Goal: Task Accomplishment & Management: Use online tool/utility

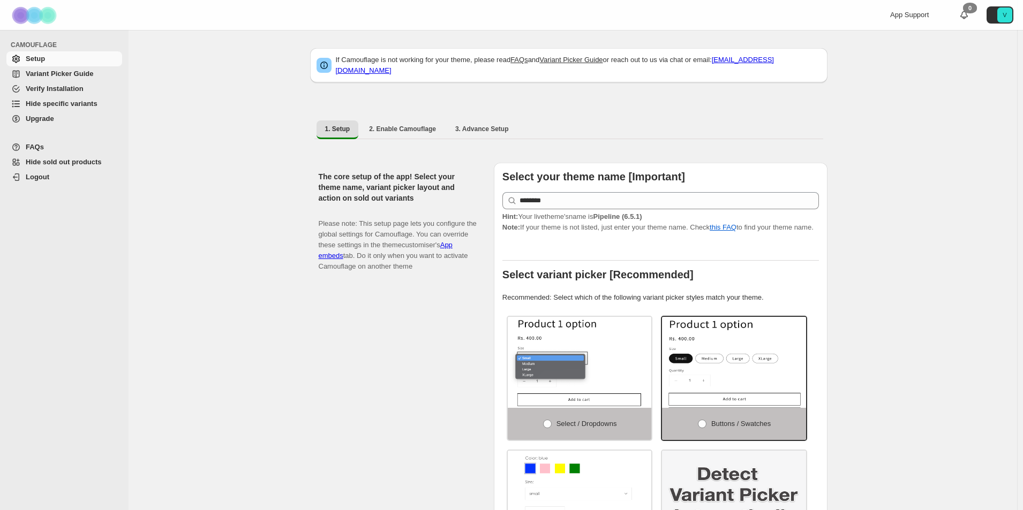
click at [43, 107] on span "Hide specific variants" at bounding box center [62, 104] width 72 height 8
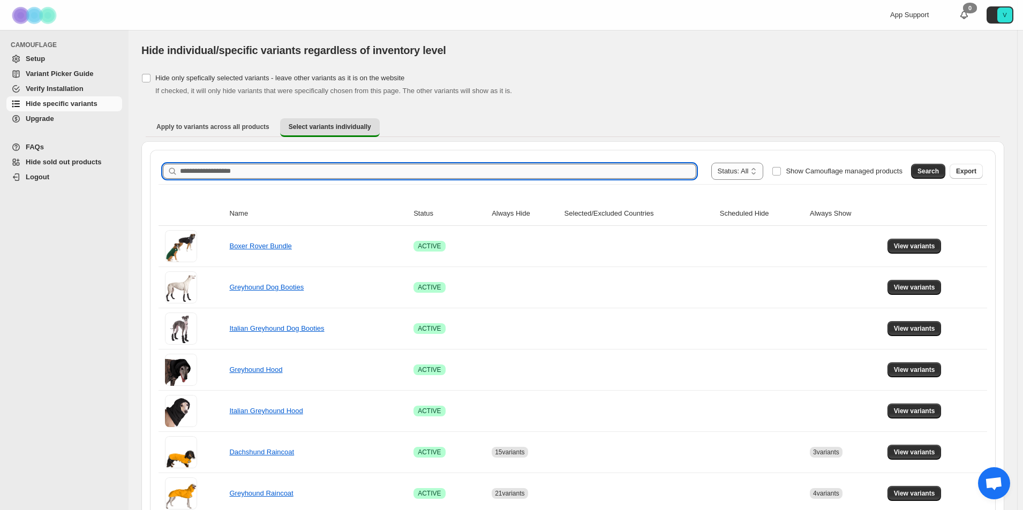
click at [452, 172] on input "Search product name" at bounding box center [438, 171] width 516 height 15
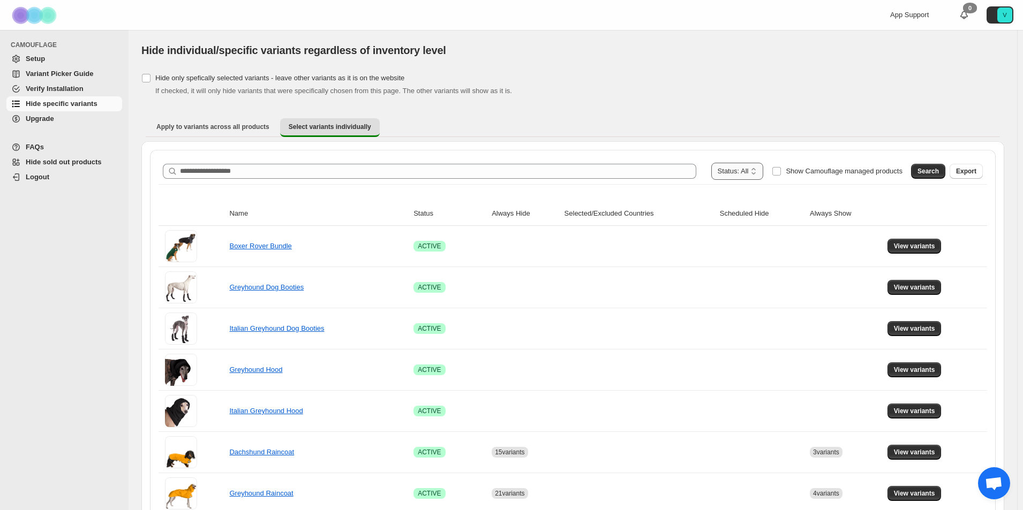
click at [720, 175] on select "**********" at bounding box center [737, 171] width 52 height 17
select select "******"
click at [717, 163] on select "**********" at bounding box center [737, 171] width 52 height 17
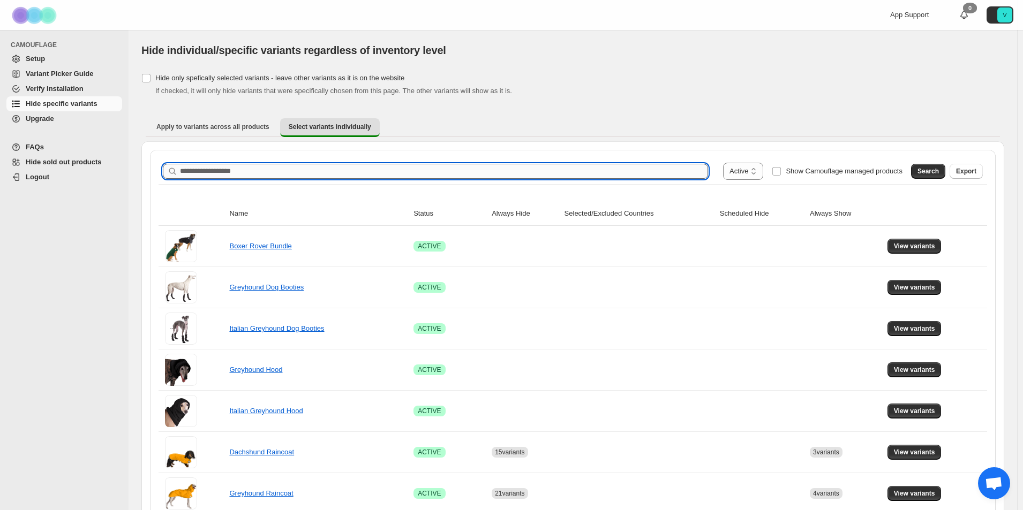
click at [396, 170] on input "Search product name" at bounding box center [444, 171] width 528 height 15
click at [944, 168] on button "Search" at bounding box center [928, 171] width 34 height 15
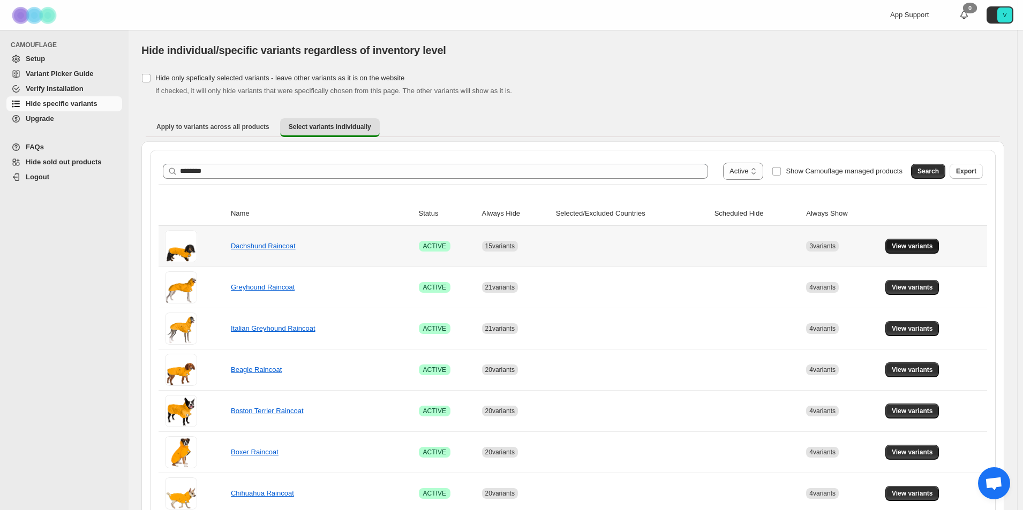
click at [922, 249] on span "View variants" at bounding box center [911, 246] width 41 height 9
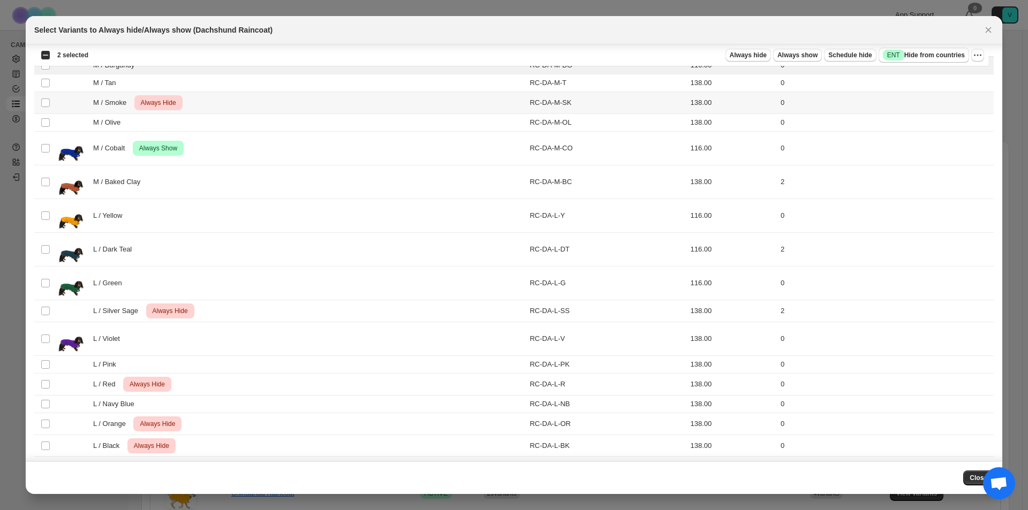
scroll to position [842, 0]
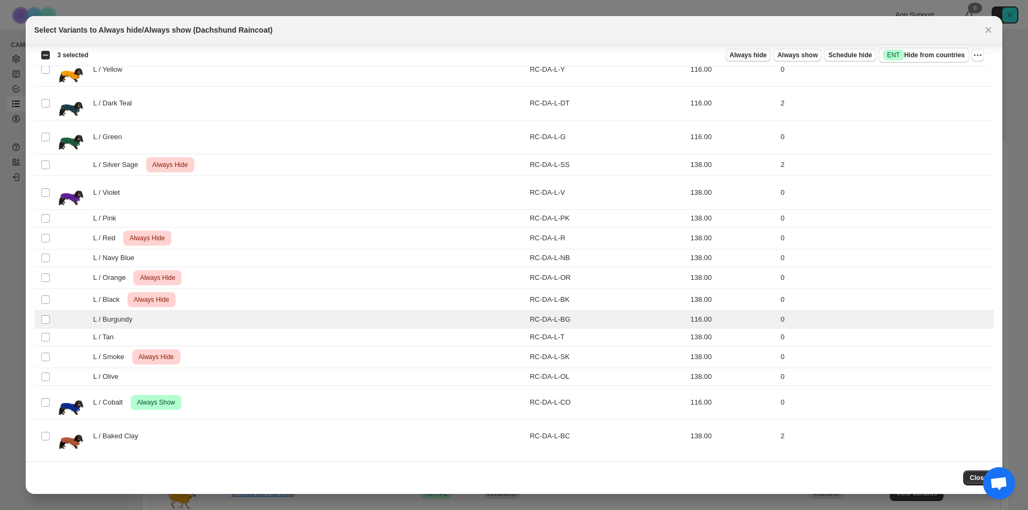
click at [734, 58] on span "Always hide" at bounding box center [748, 55] width 37 height 9
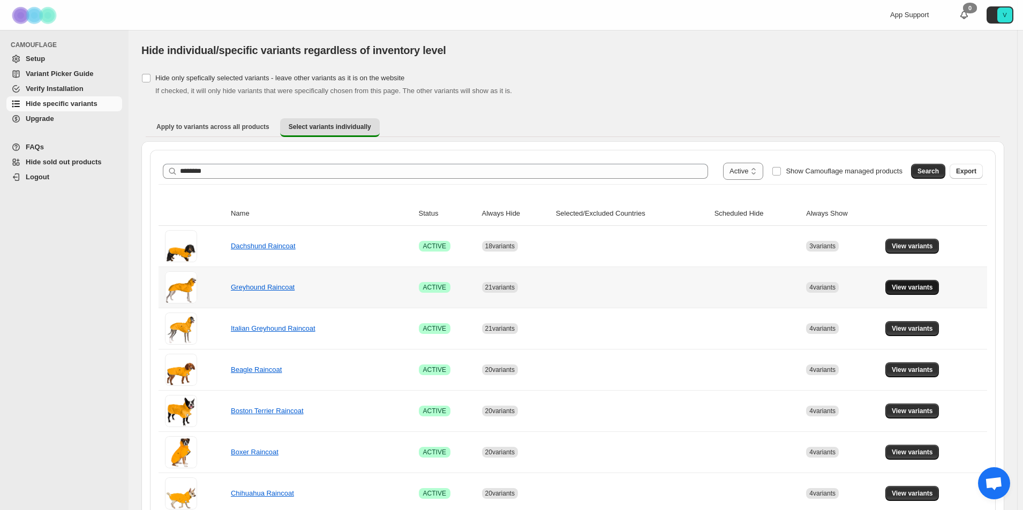
click at [928, 286] on span "View variants" at bounding box center [911, 287] width 41 height 9
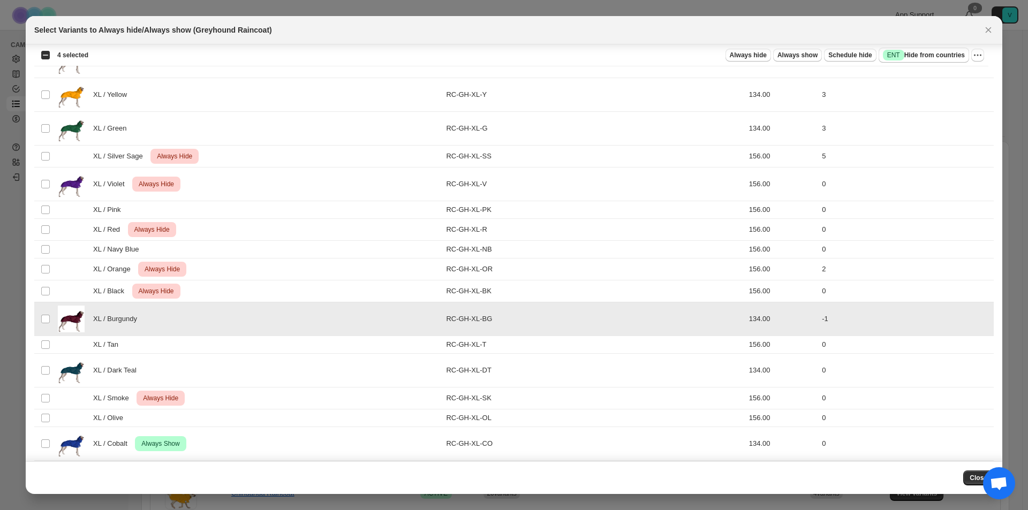
scroll to position [1307, 0]
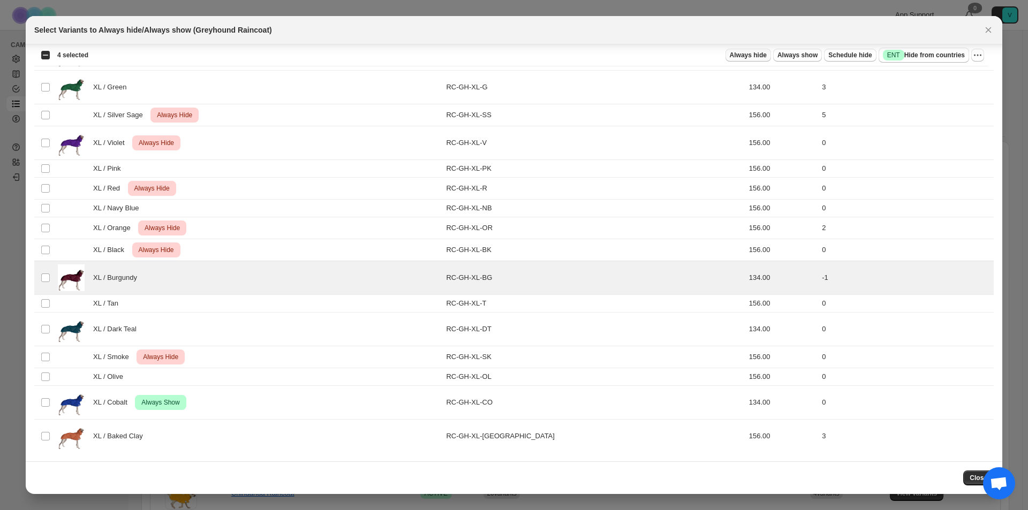
click at [752, 58] on span "Always hide" at bounding box center [748, 55] width 37 height 9
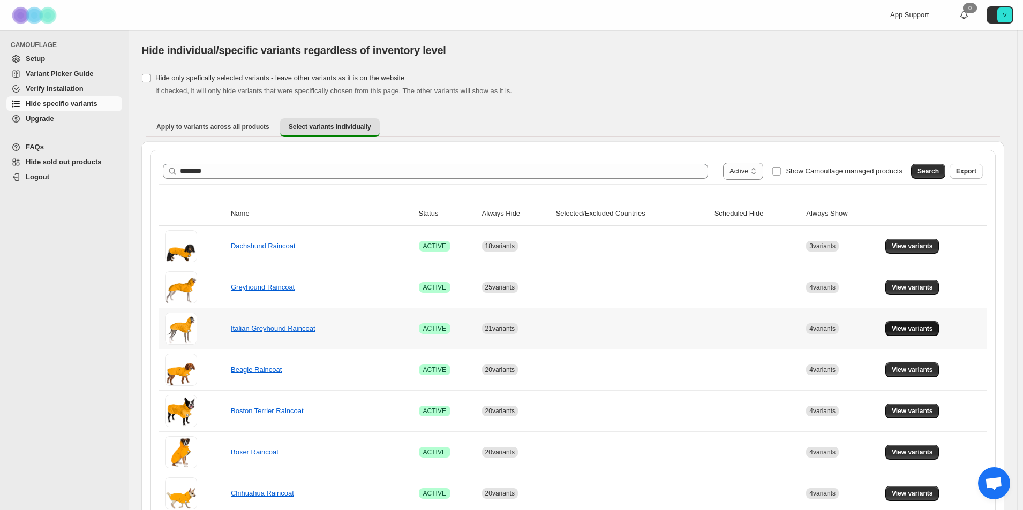
click at [916, 327] on span "View variants" at bounding box center [911, 328] width 41 height 9
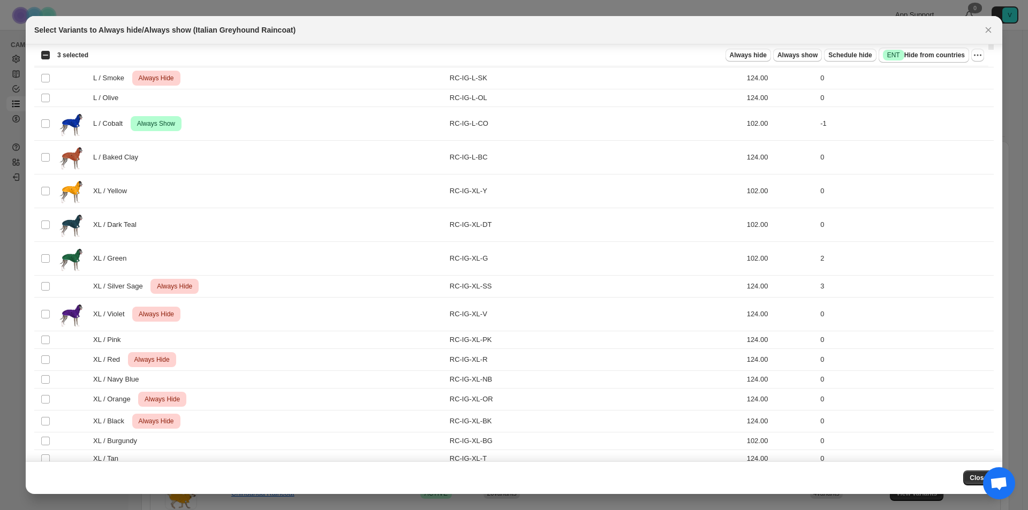
scroll to position [1243, 0]
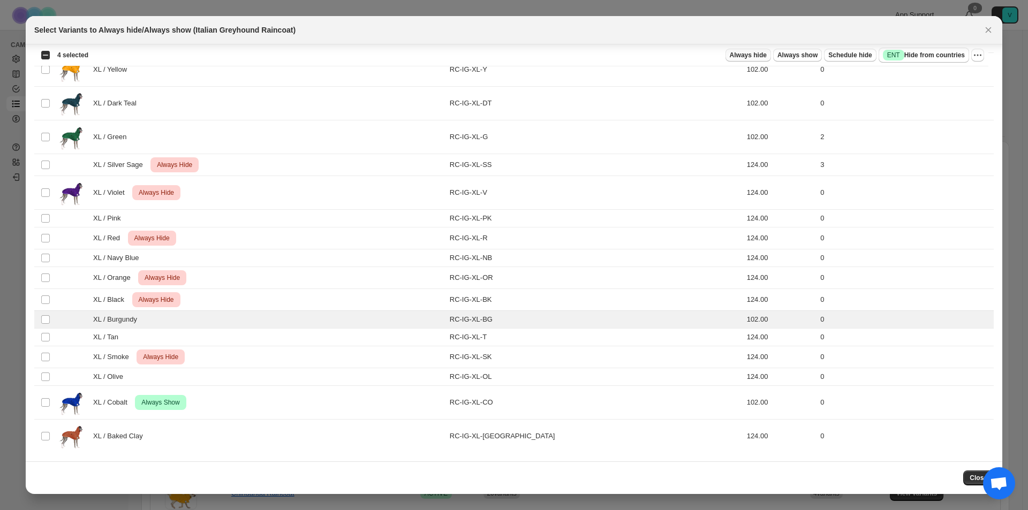
click at [752, 52] on span "Always hide" at bounding box center [748, 55] width 37 height 9
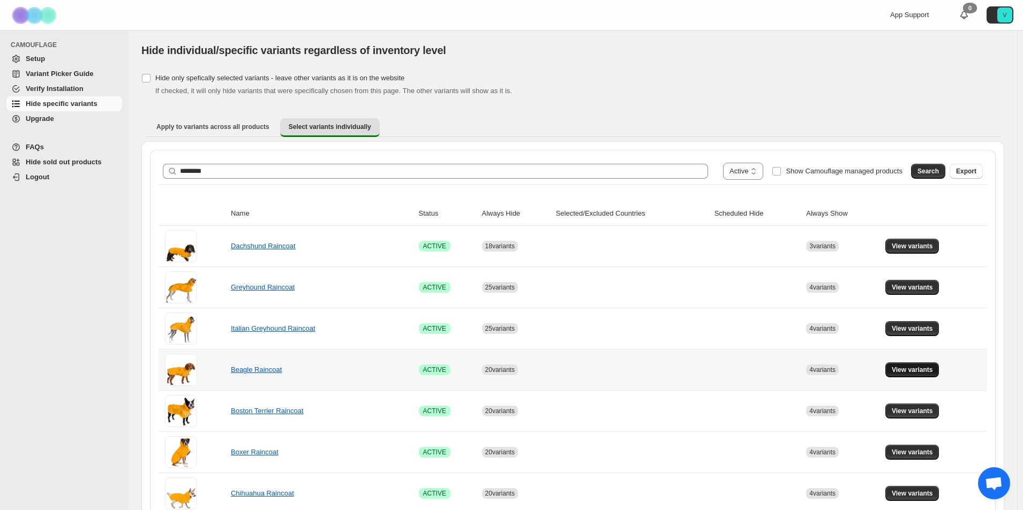
click at [923, 372] on span "View variants" at bounding box center [911, 370] width 41 height 9
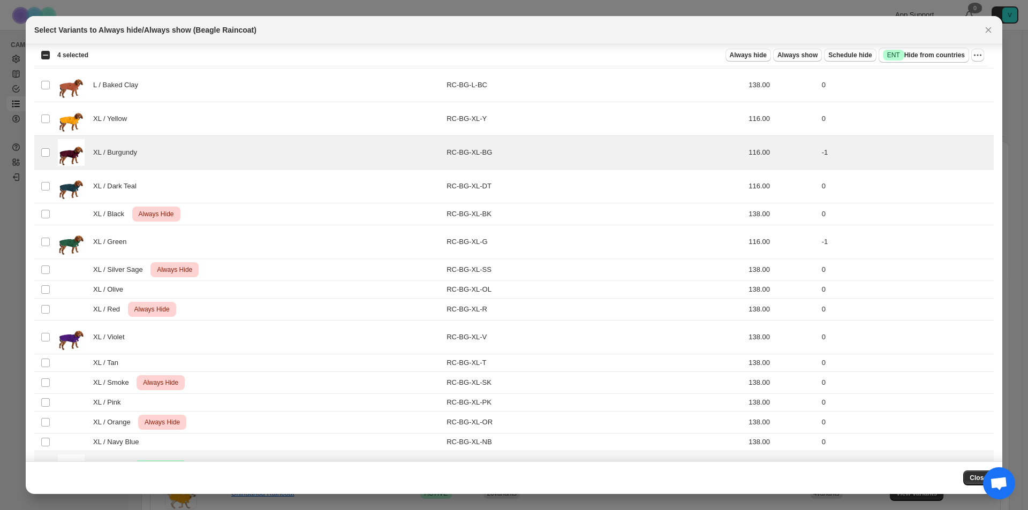
scroll to position [1200, 0]
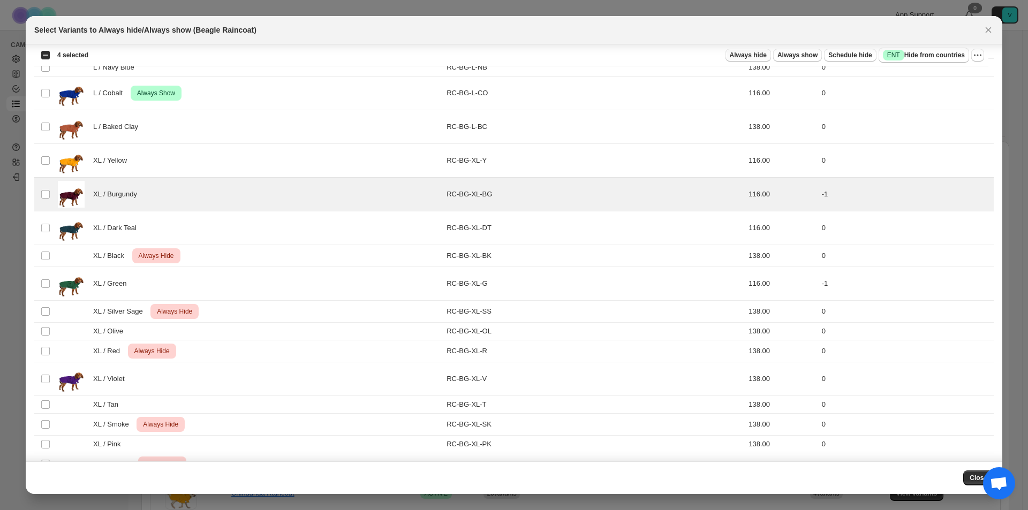
click at [750, 58] on span "Always hide" at bounding box center [748, 55] width 37 height 9
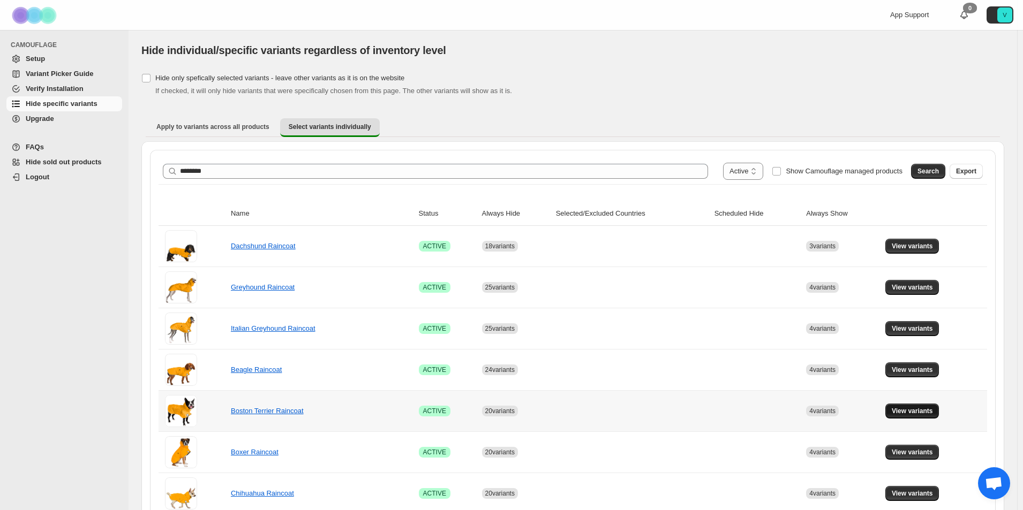
click at [926, 408] on span "View variants" at bounding box center [911, 411] width 41 height 9
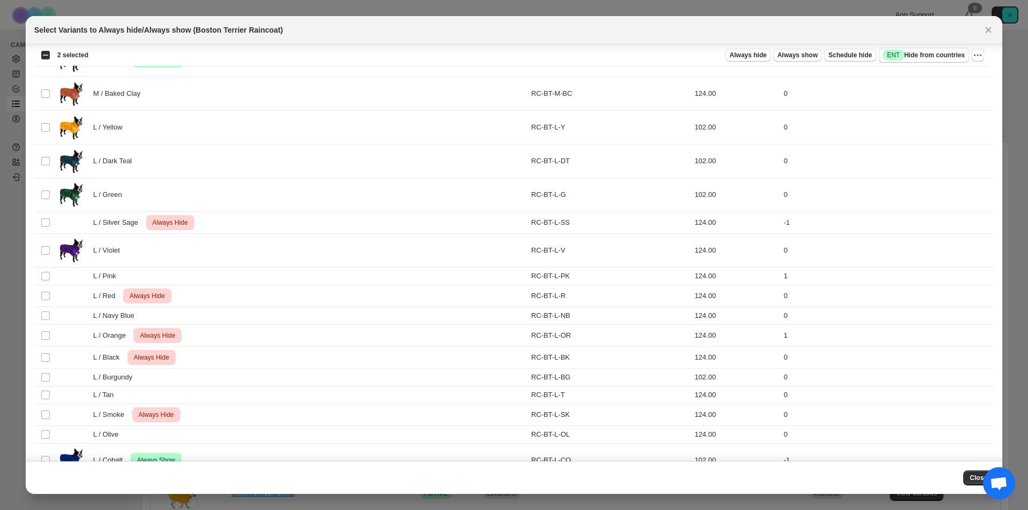
scroll to position [803, 0]
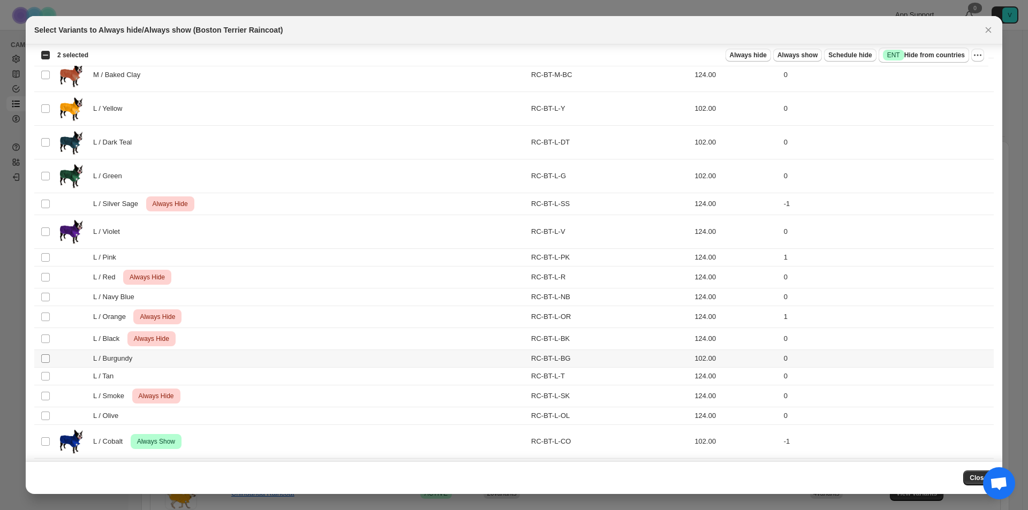
click at [41, 360] on span ":r9q:" at bounding box center [46, 359] width 10 height 10
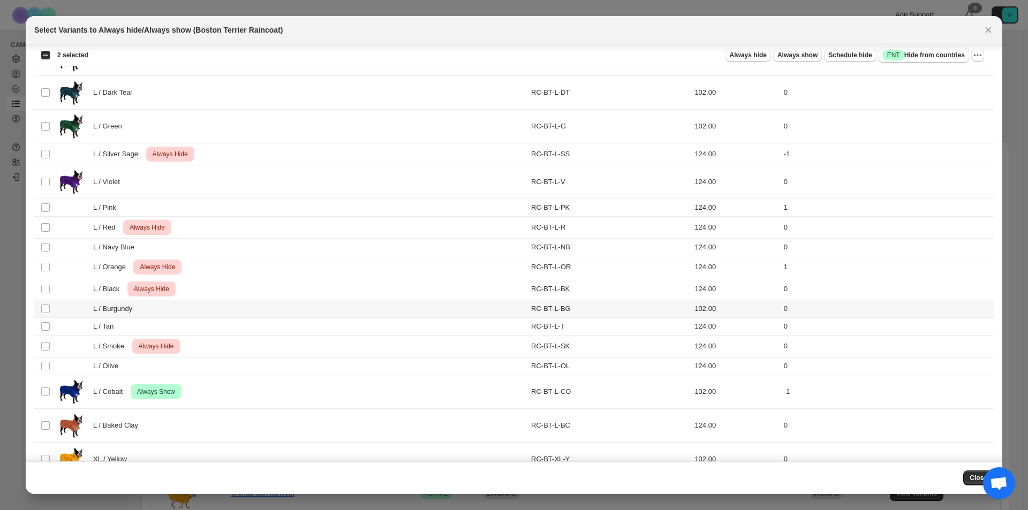
scroll to position [964, 0]
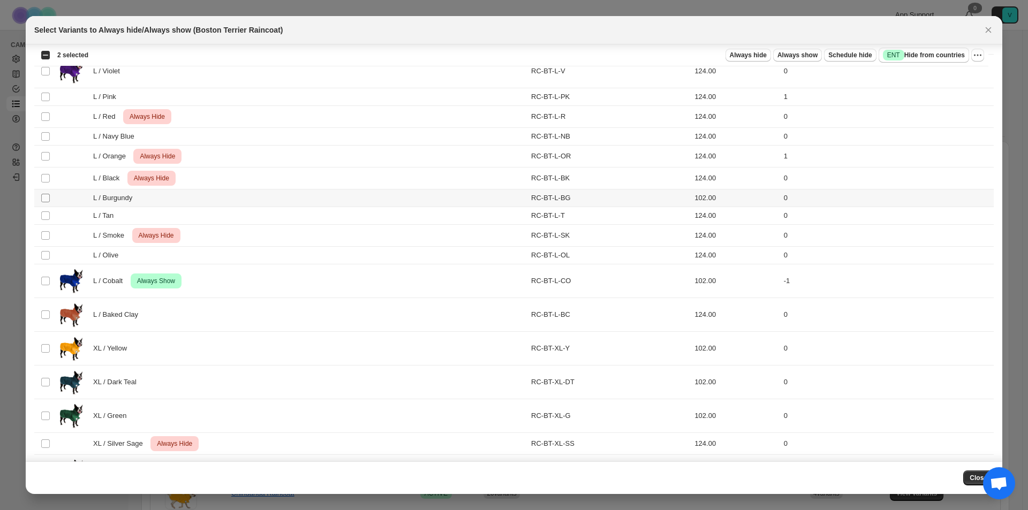
click at [50, 196] on span ":r9q:" at bounding box center [46, 198] width 10 height 10
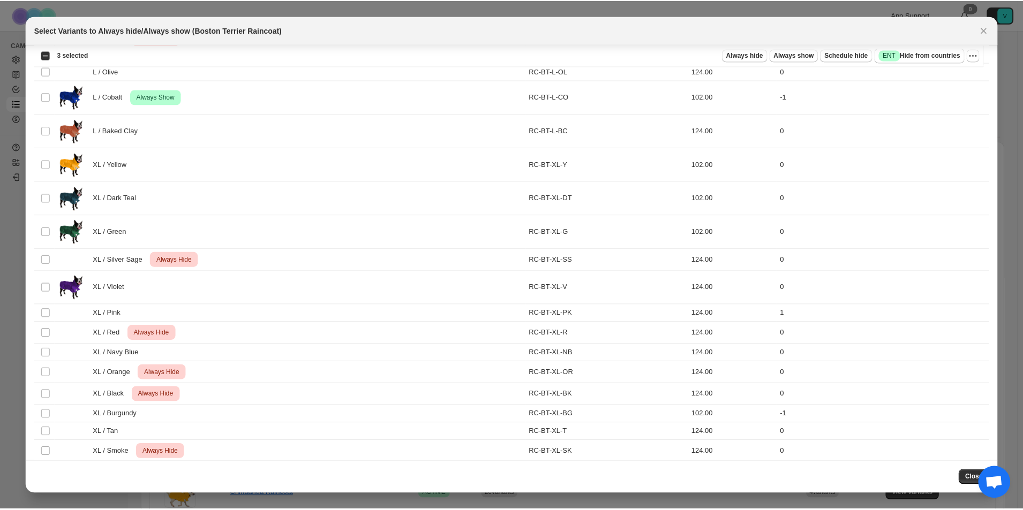
scroll to position [1243, 0]
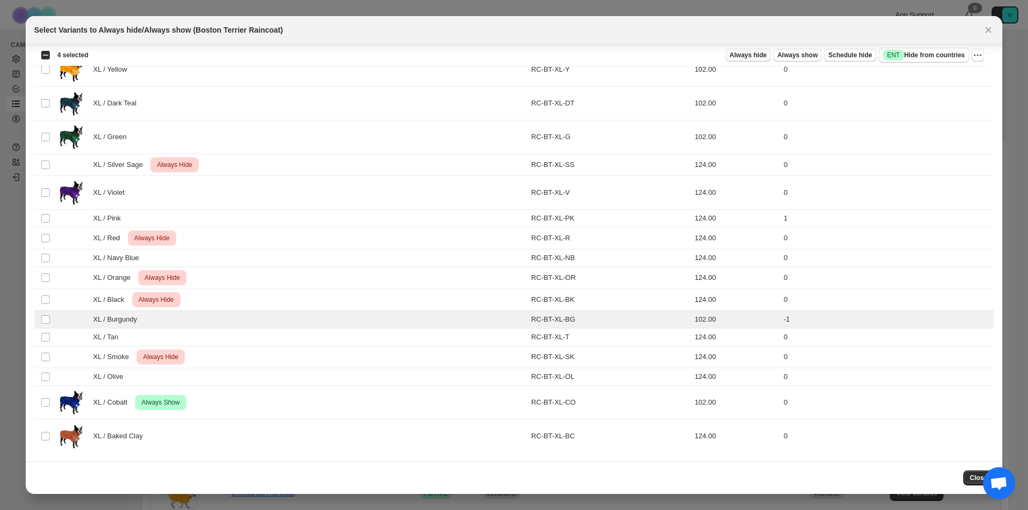
click at [746, 53] on span "Always hide" at bounding box center [748, 55] width 37 height 9
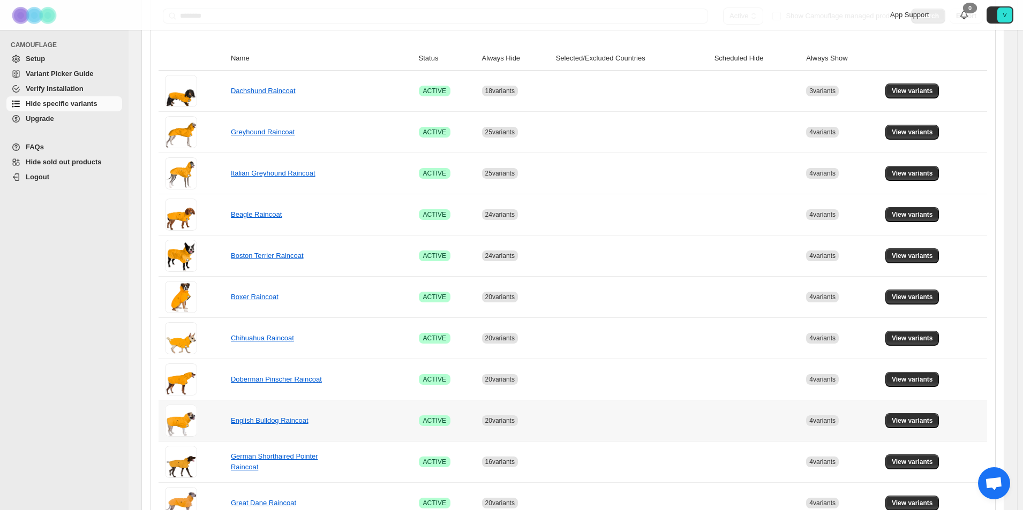
scroll to position [161, 0]
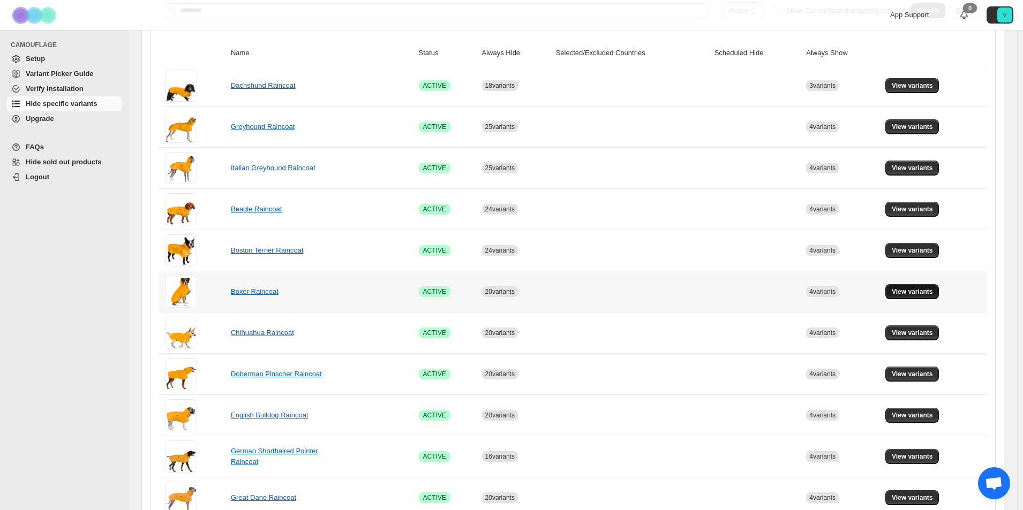
click at [912, 288] on span "View variants" at bounding box center [911, 292] width 41 height 9
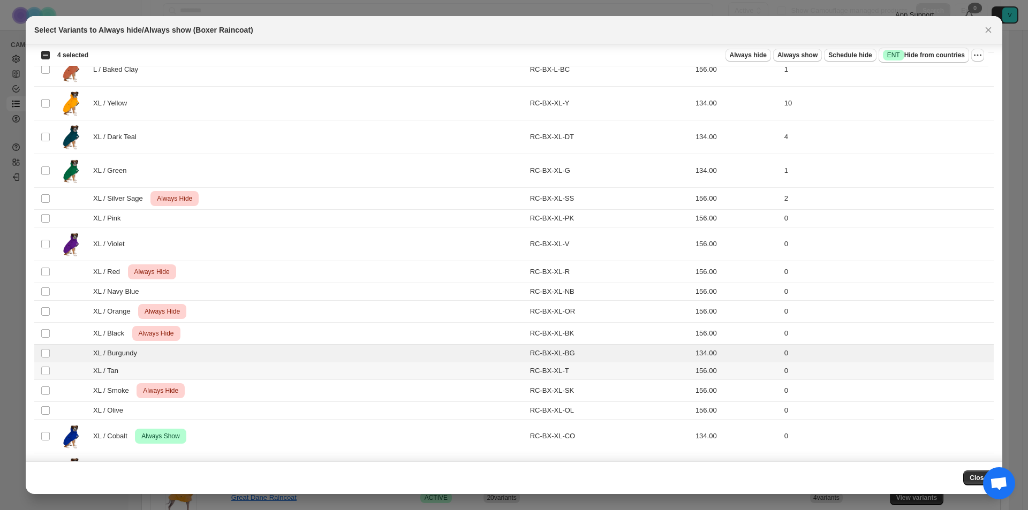
scroll to position [1243, 0]
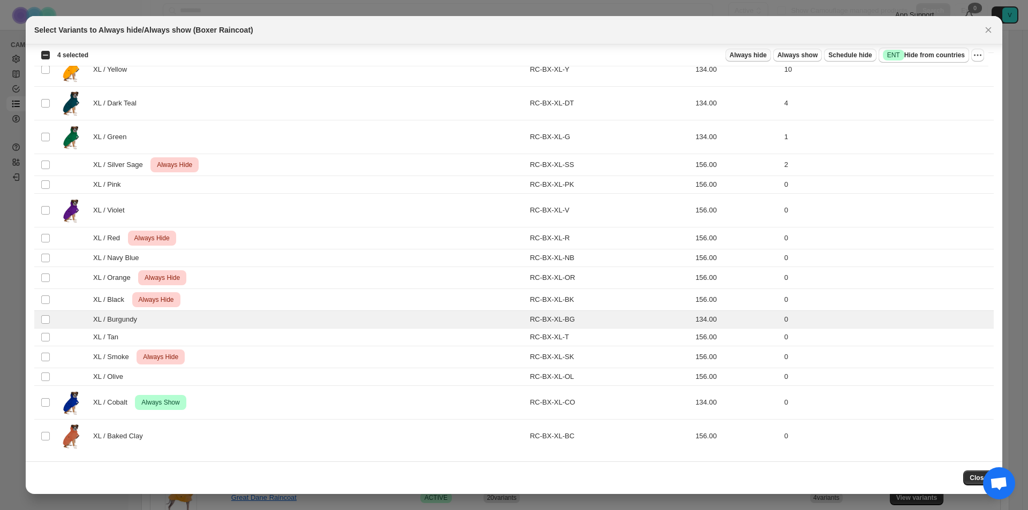
click at [748, 50] on button "Always hide" at bounding box center [748, 55] width 46 height 13
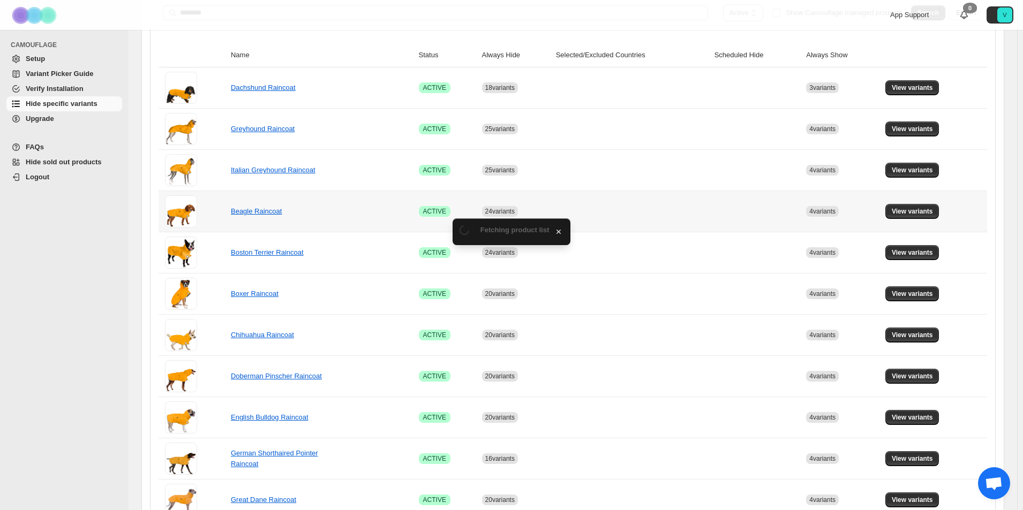
scroll to position [161, 0]
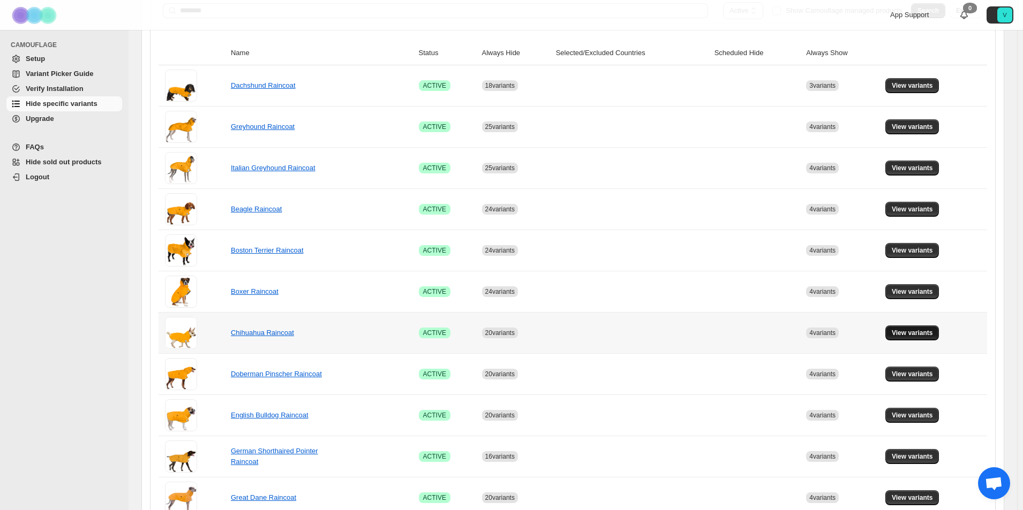
click at [916, 333] on span "View variants" at bounding box center [911, 333] width 41 height 9
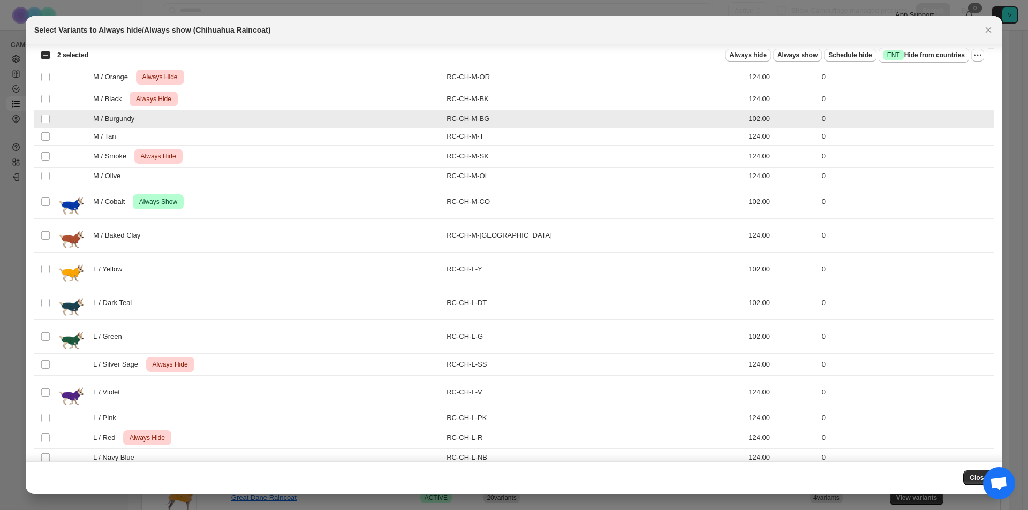
scroll to position [803, 0]
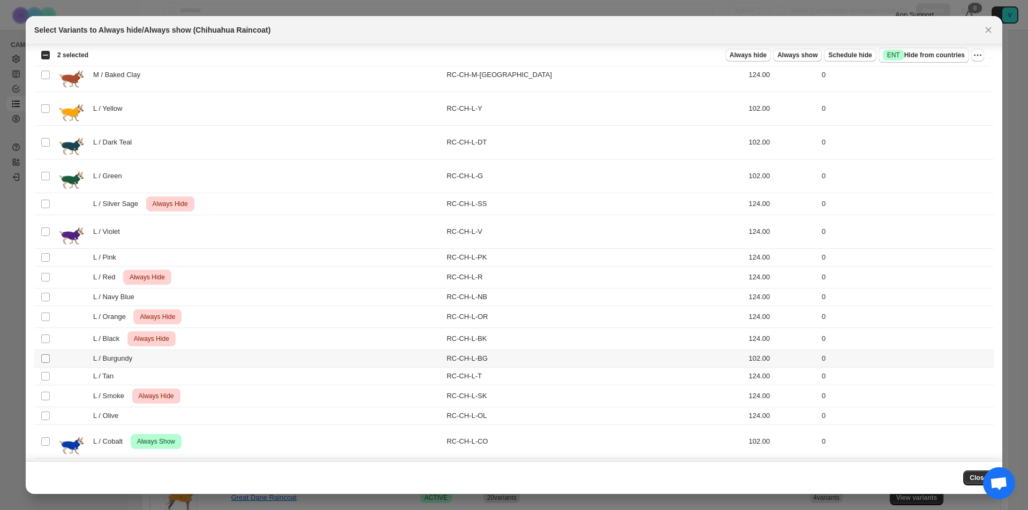
click at [50, 359] on span ":res:" at bounding box center [46, 359] width 10 height 10
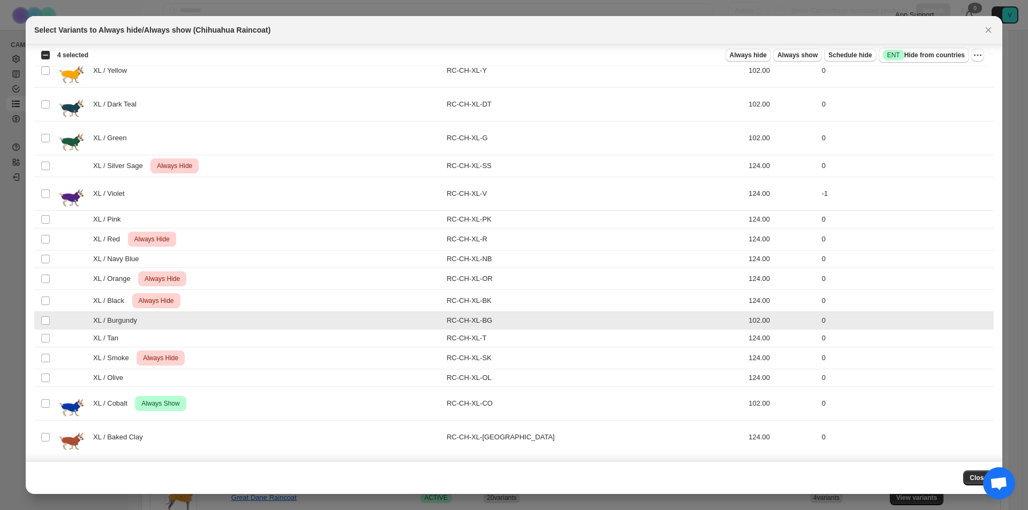
scroll to position [1243, 0]
click at [738, 56] on span "Always hide" at bounding box center [748, 55] width 37 height 9
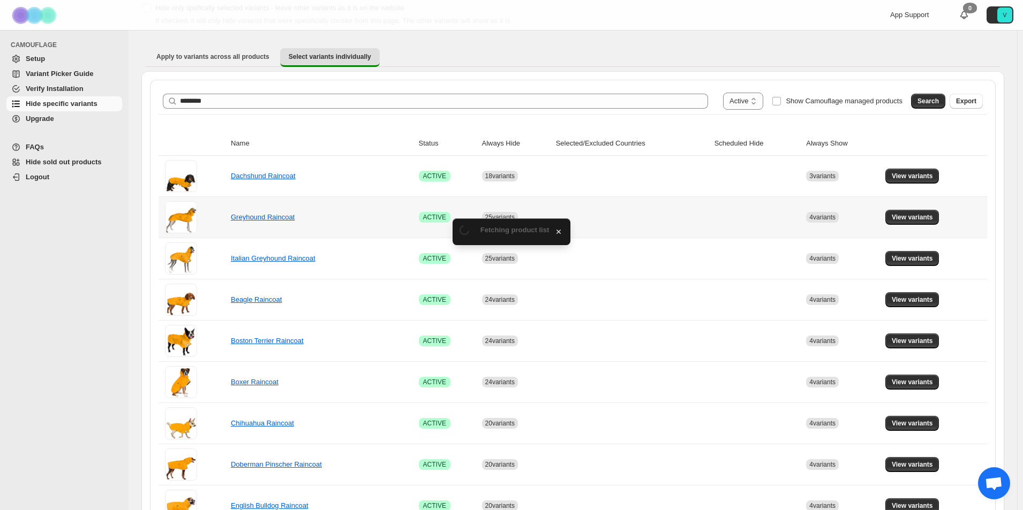
scroll to position [161, 0]
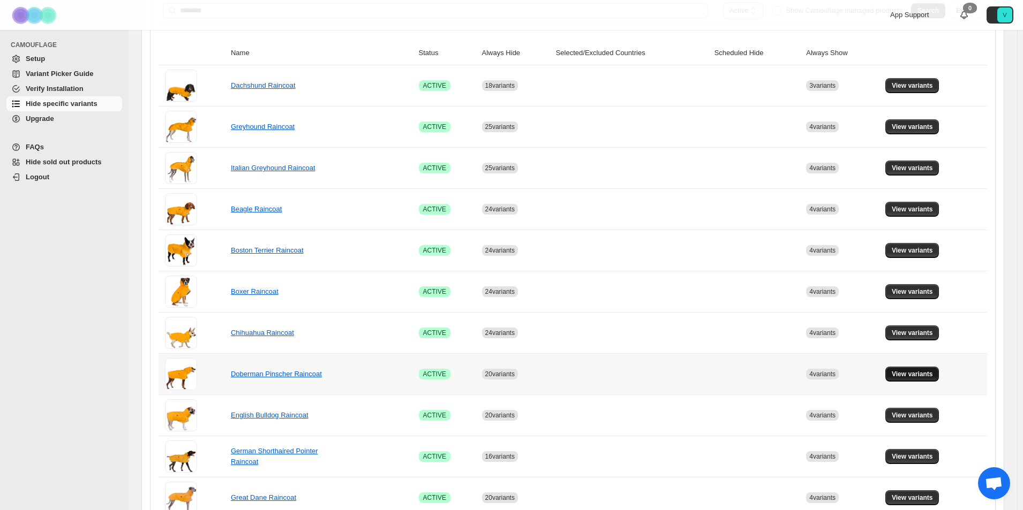
click at [933, 377] on span "View variants" at bounding box center [911, 374] width 41 height 9
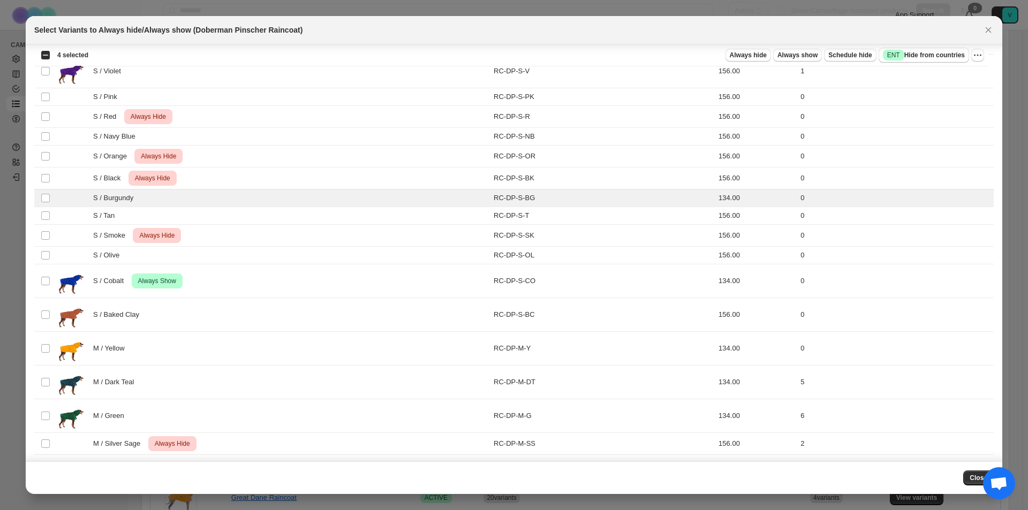
scroll to position [107, 0]
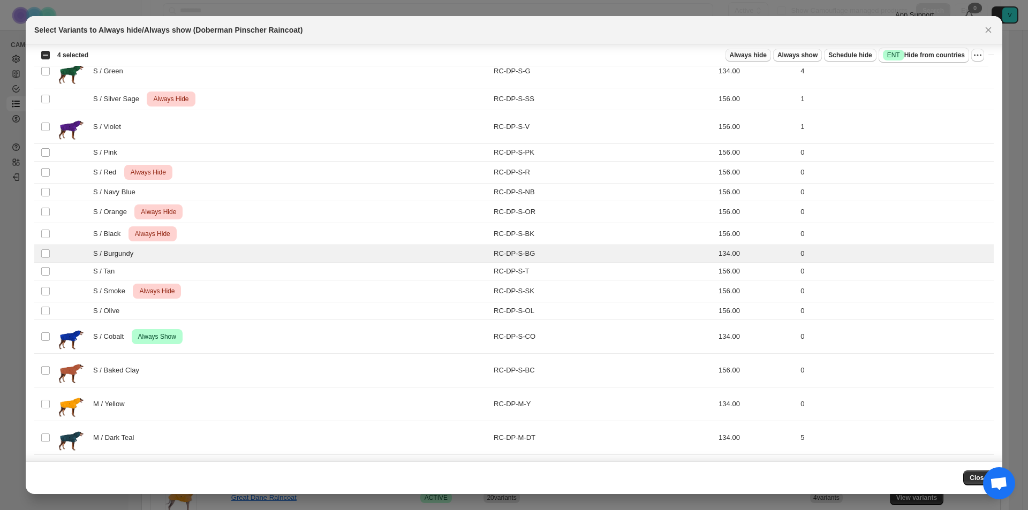
click at [736, 58] on span "Always hide" at bounding box center [748, 55] width 37 height 9
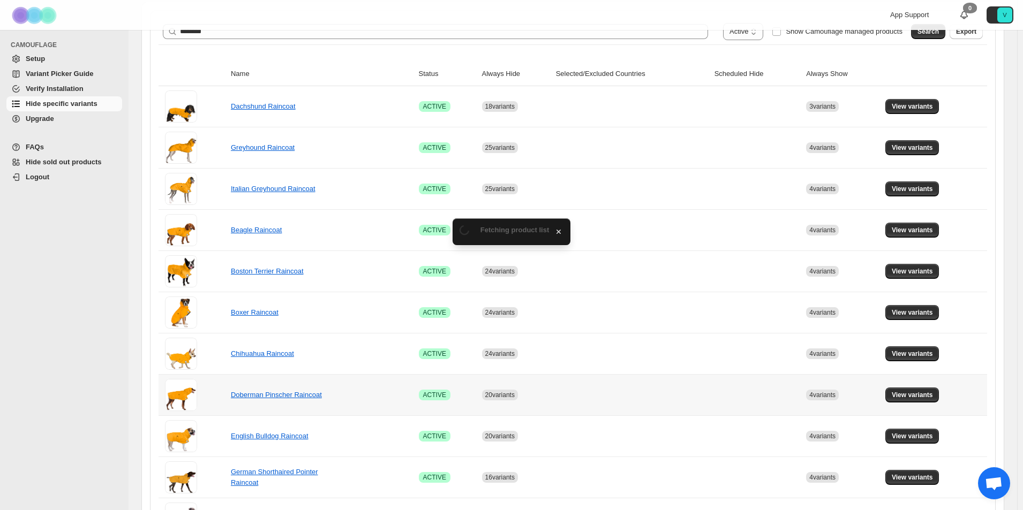
scroll to position [161, 0]
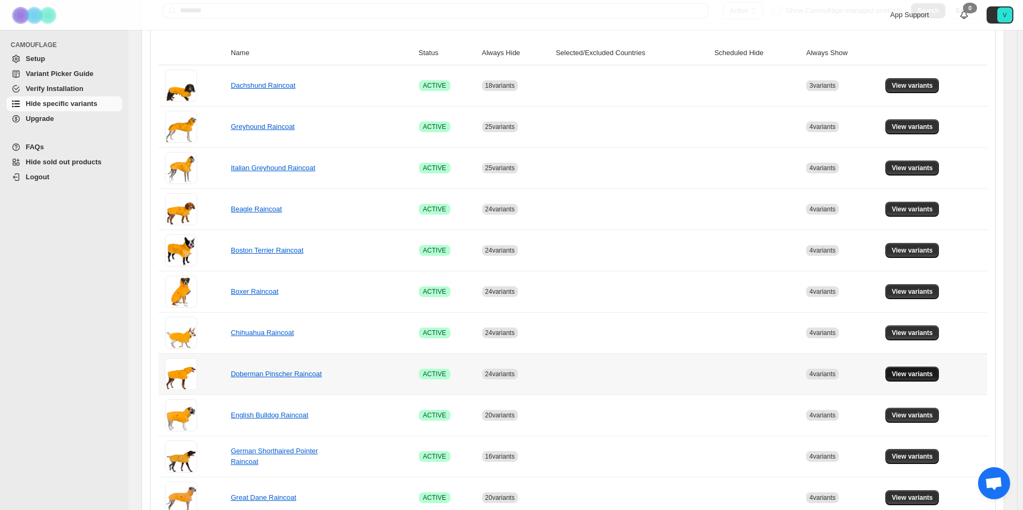
click at [921, 372] on span "View variants" at bounding box center [911, 374] width 41 height 9
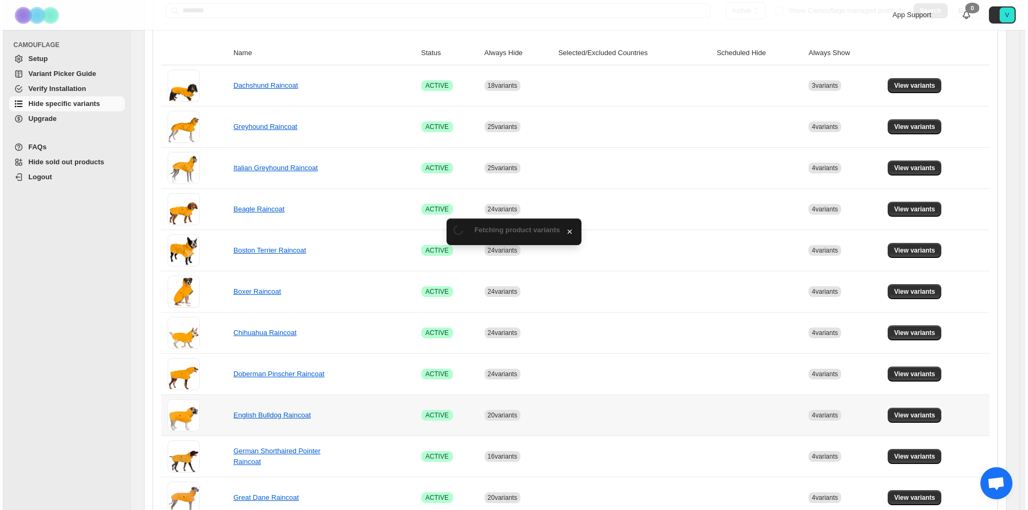
scroll to position [0, 0]
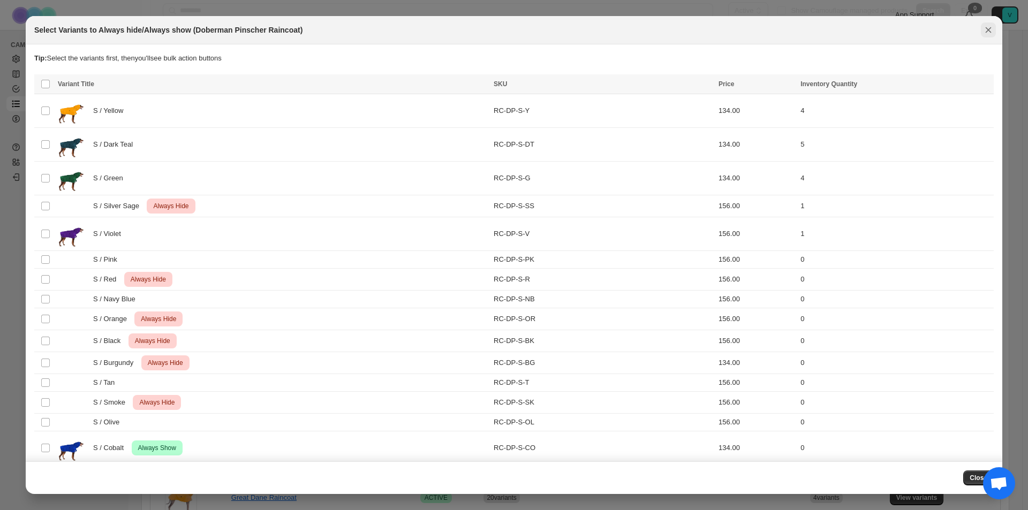
click at [986, 30] on icon "Close" at bounding box center [988, 30] width 11 height 11
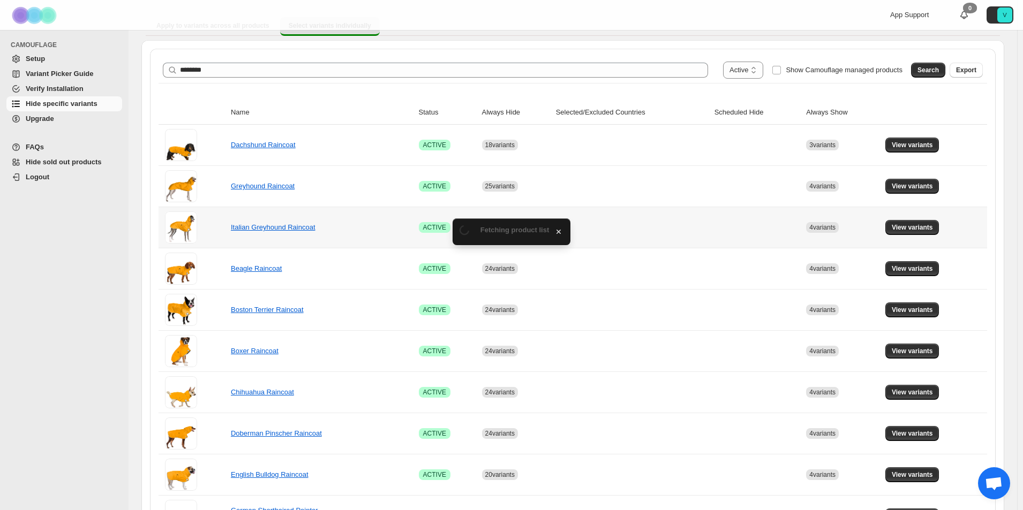
scroll to position [161, 0]
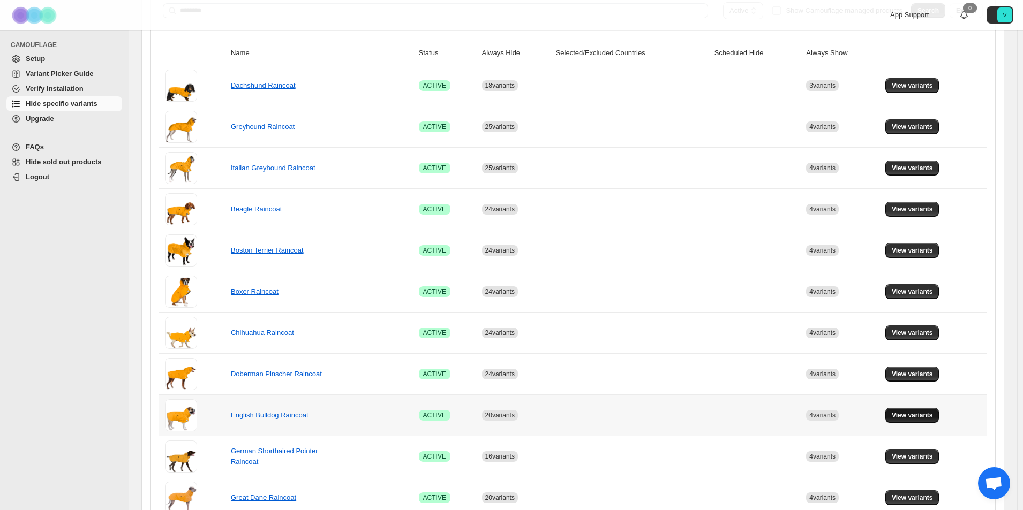
click at [909, 408] on button "View variants" at bounding box center [912, 415] width 54 height 15
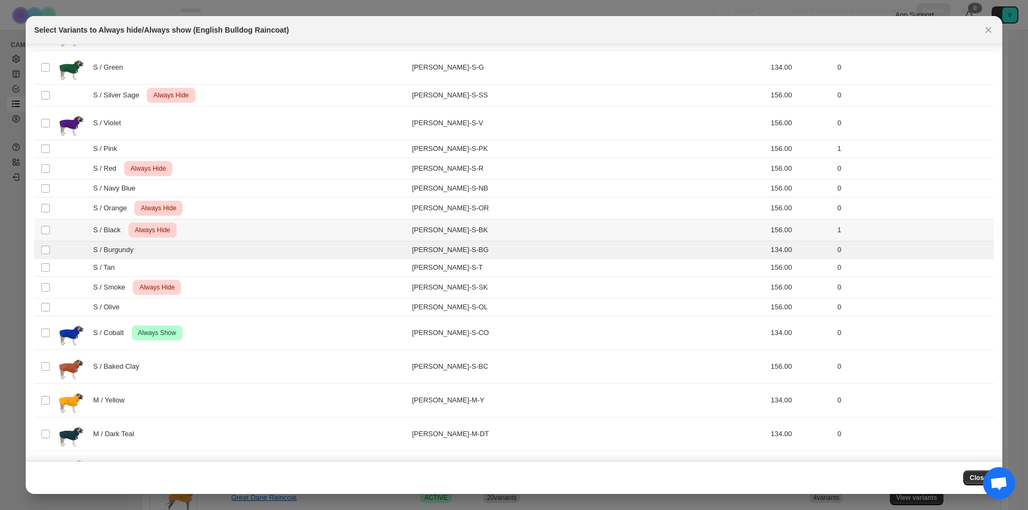
scroll to position [11, 0]
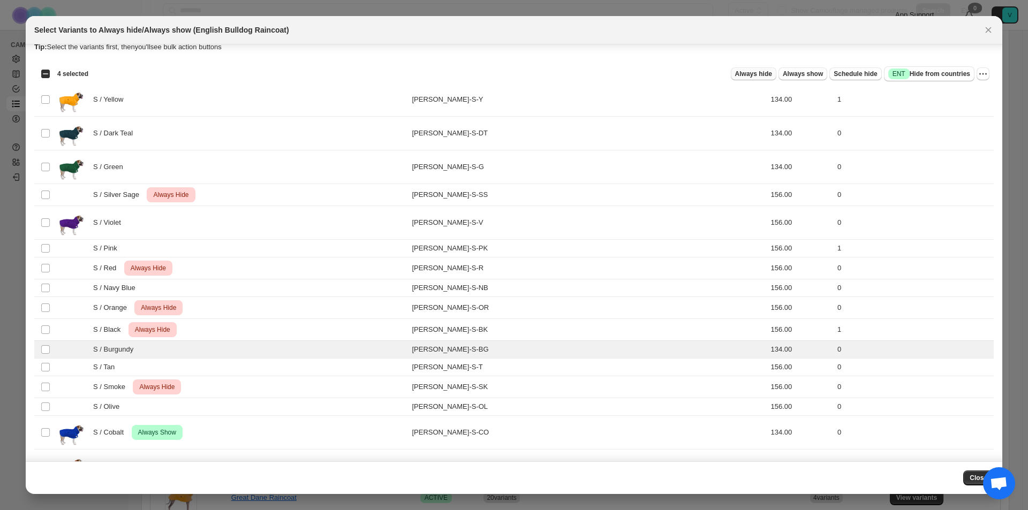
click at [758, 75] on span "Always hide" at bounding box center [753, 74] width 37 height 9
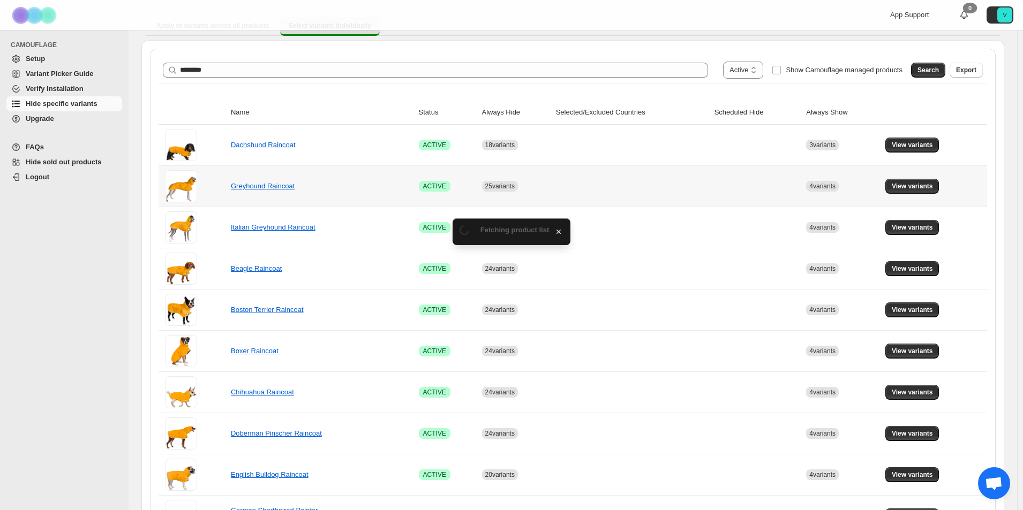
scroll to position [161, 0]
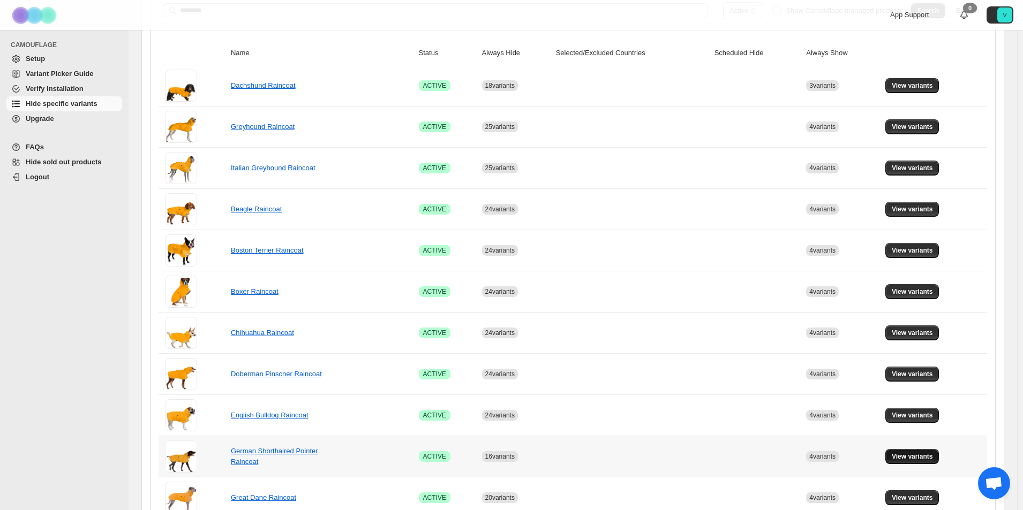
click at [919, 456] on span "View variants" at bounding box center [911, 456] width 41 height 9
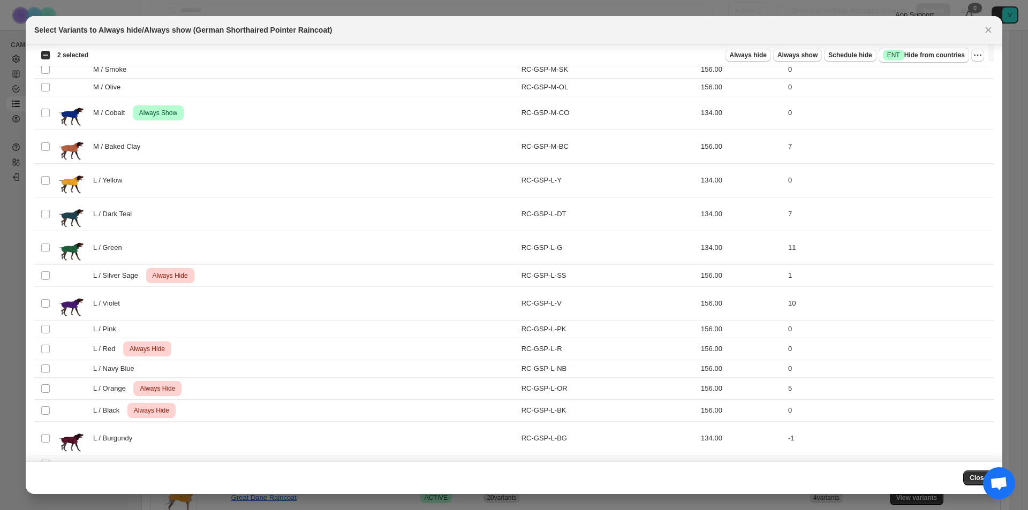
scroll to position [771, 0]
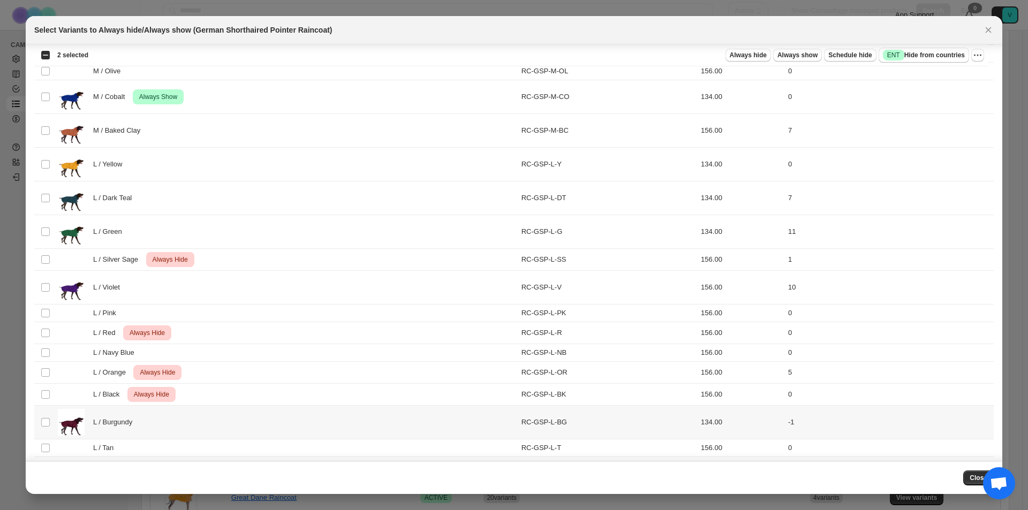
click at [51, 422] on td "Select product variant" at bounding box center [44, 423] width 20 height 34
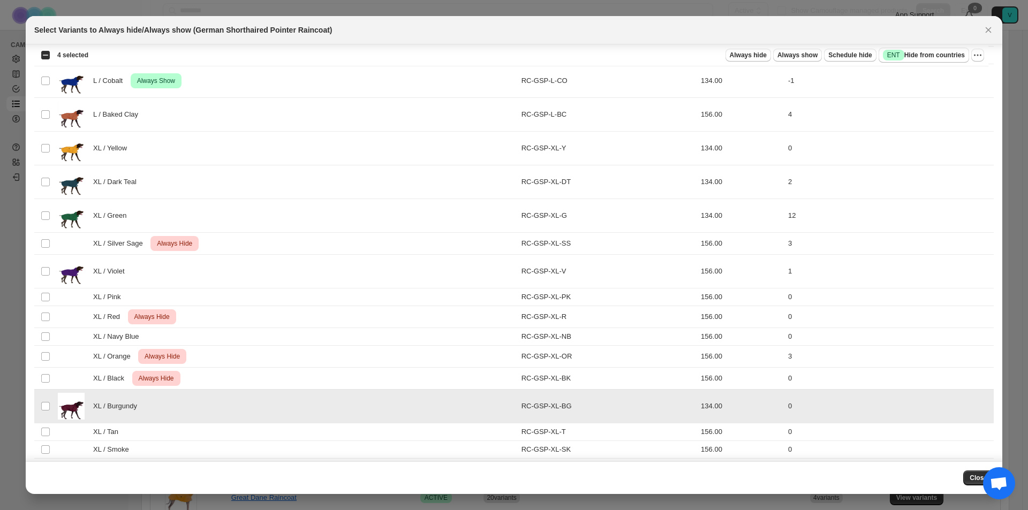
scroll to position [1290, 0]
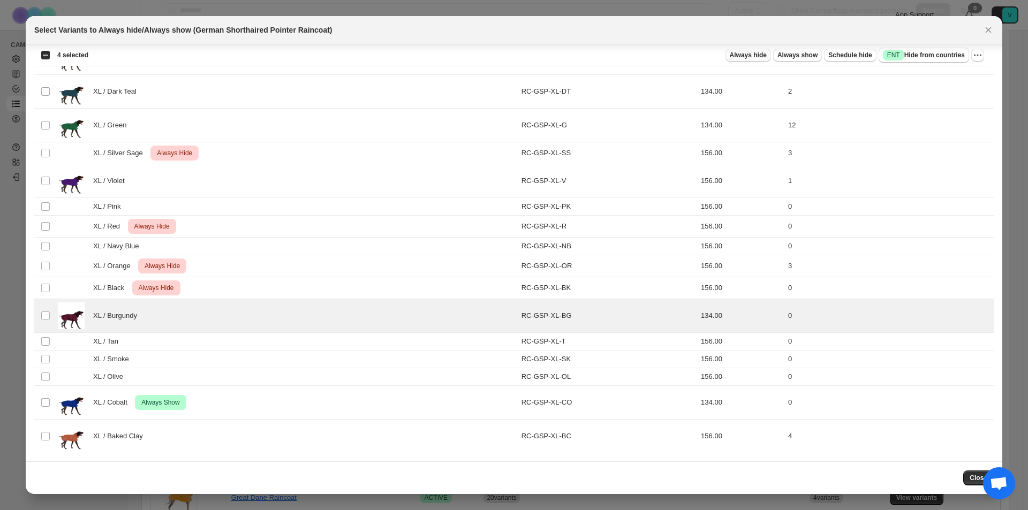
click at [737, 51] on button "Always hide" at bounding box center [748, 55] width 46 height 13
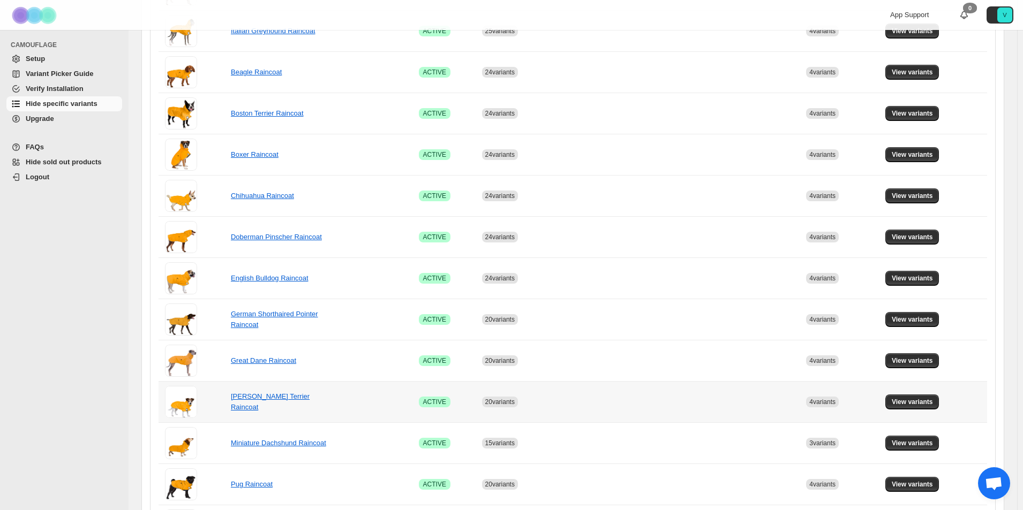
scroll to position [321, 0]
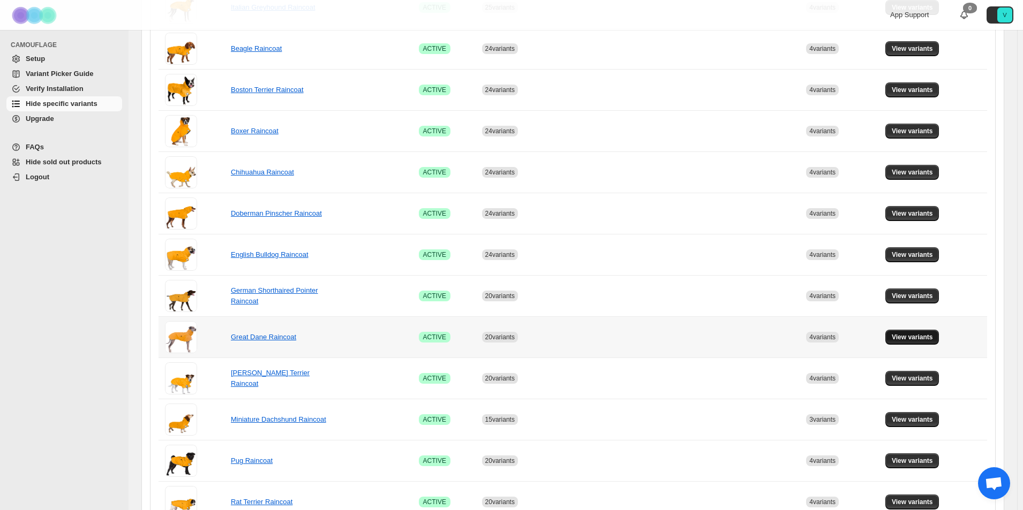
click at [926, 335] on span "View variants" at bounding box center [911, 337] width 41 height 9
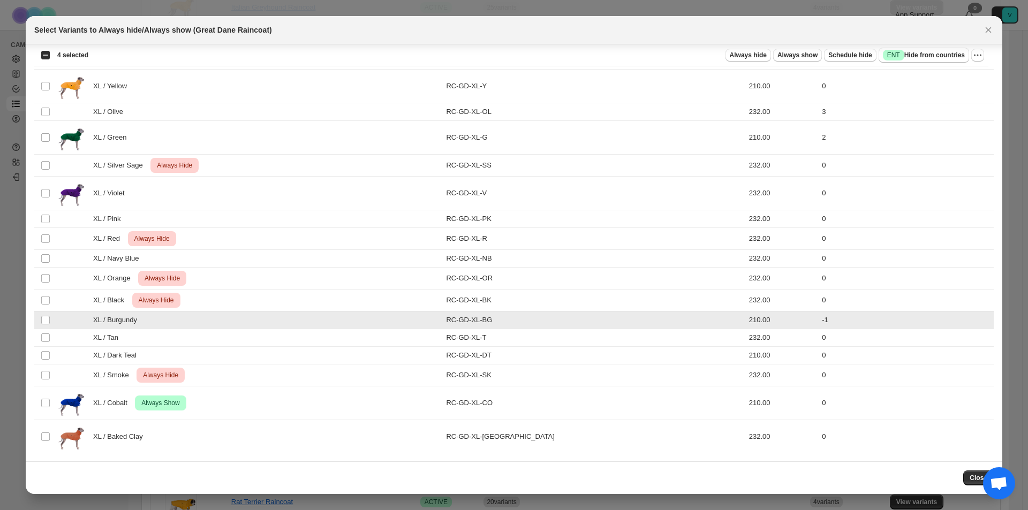
scroll to position [1178, 0]
click at [757, 54] on span "Always hide" at bounding box center [748, 55] width 37 height 9
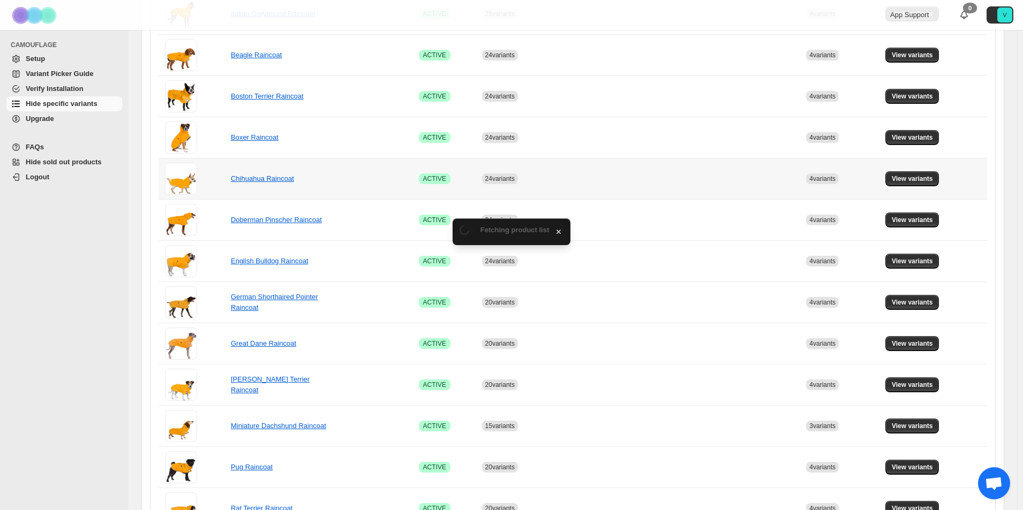
scroll to position [321, 0]
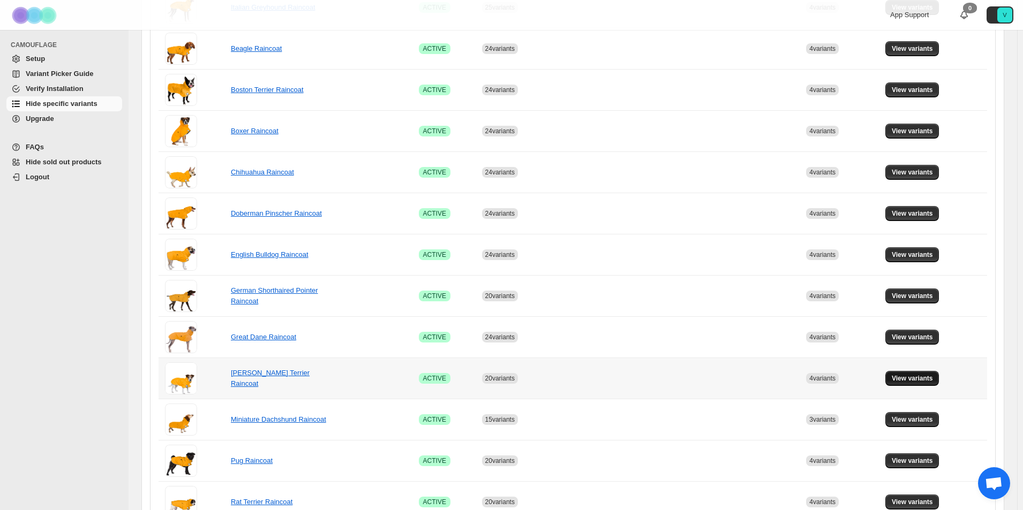
click at [922, 379] on span "View variants" at bounding box center [911, 378] width 41 height 9
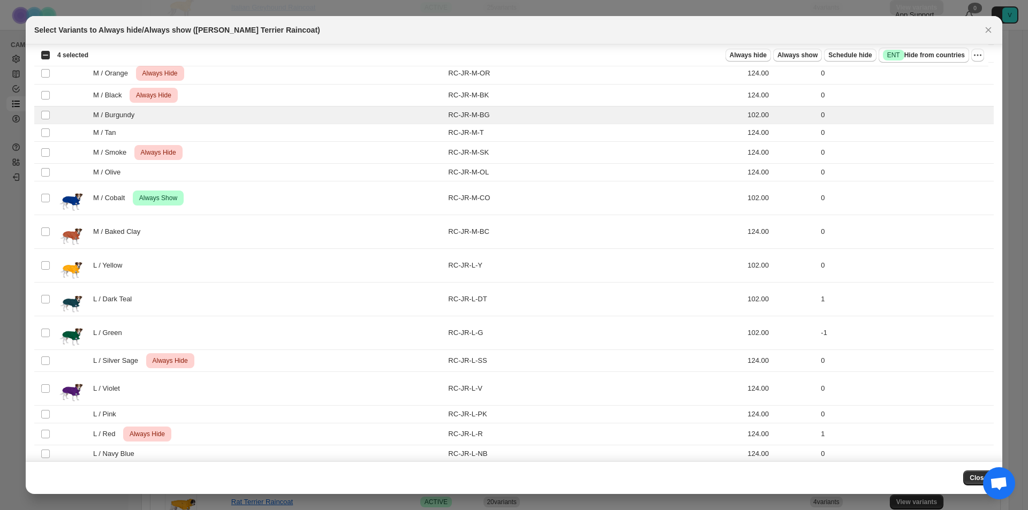
scroll to position [600, 0]
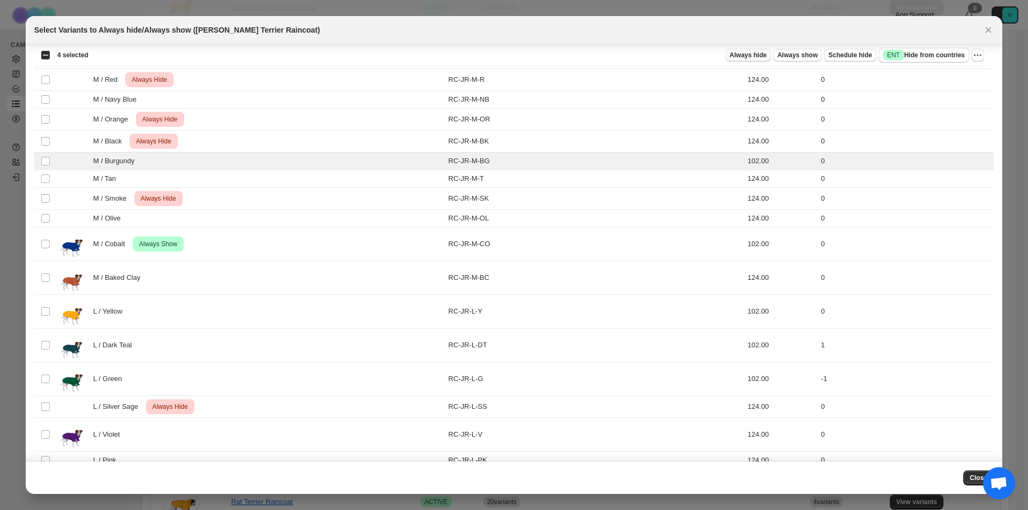
click at [756, 56] on span "Always hide" at bounding box center [748, 55] width 37 height 9
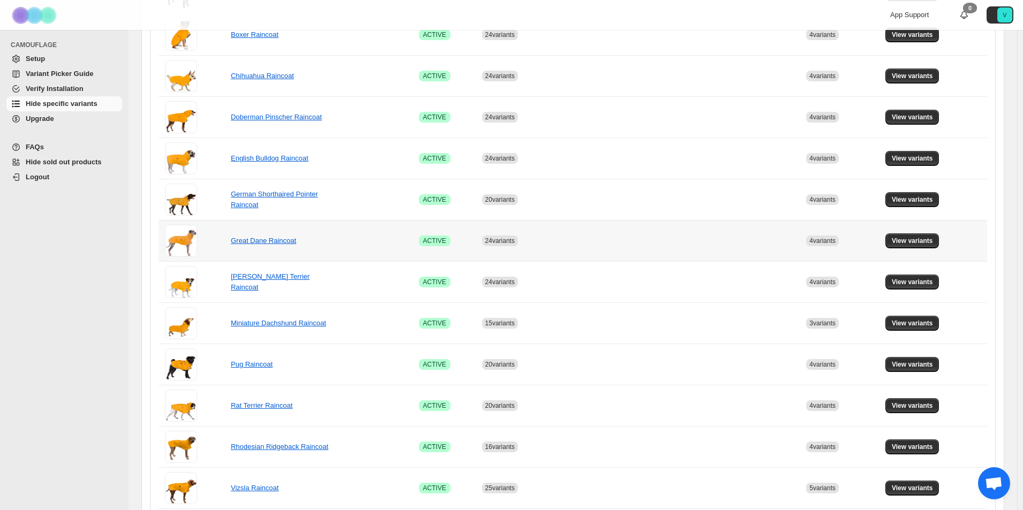
scroll to position [428, 0]
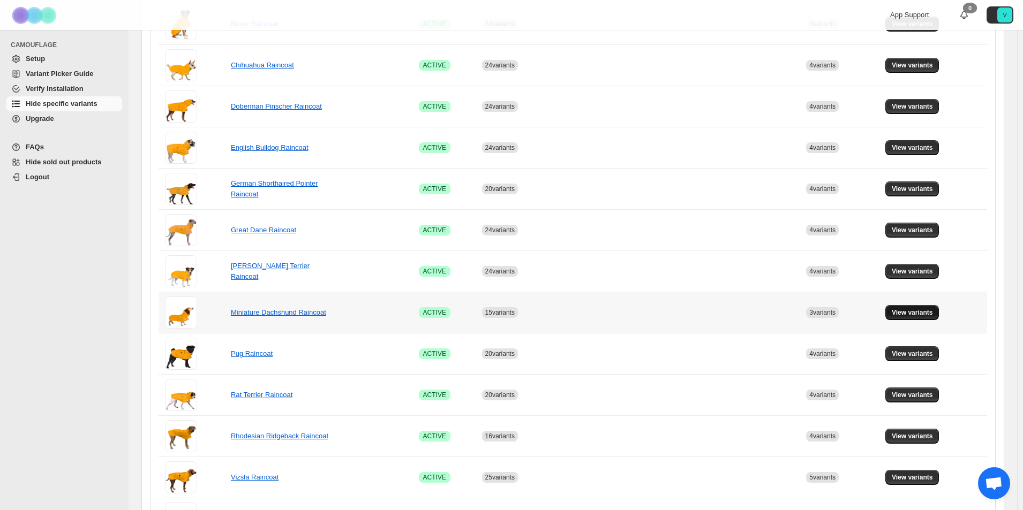
click at [926, 313] on span "View variants" at bounding box center [911, 312] width 41 height 9
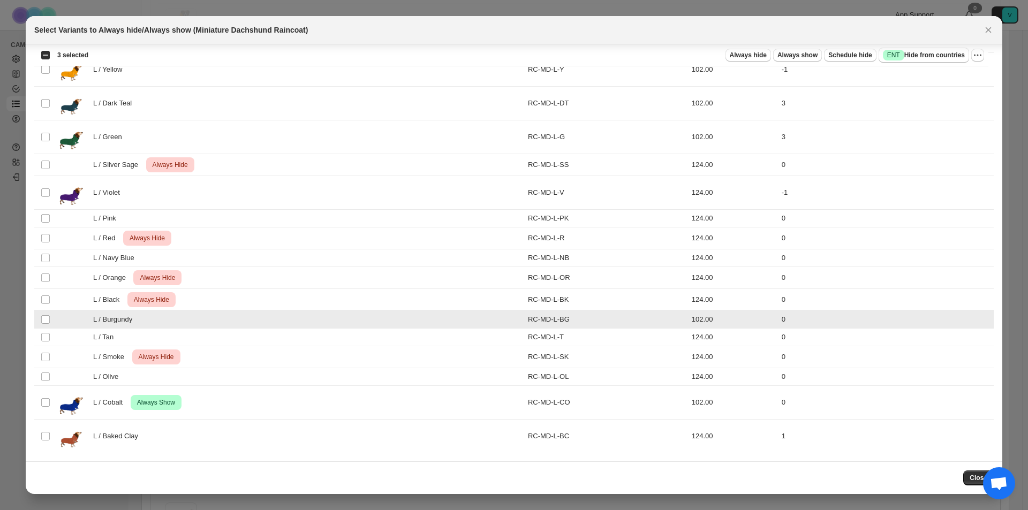
scroll to position [574, 0]
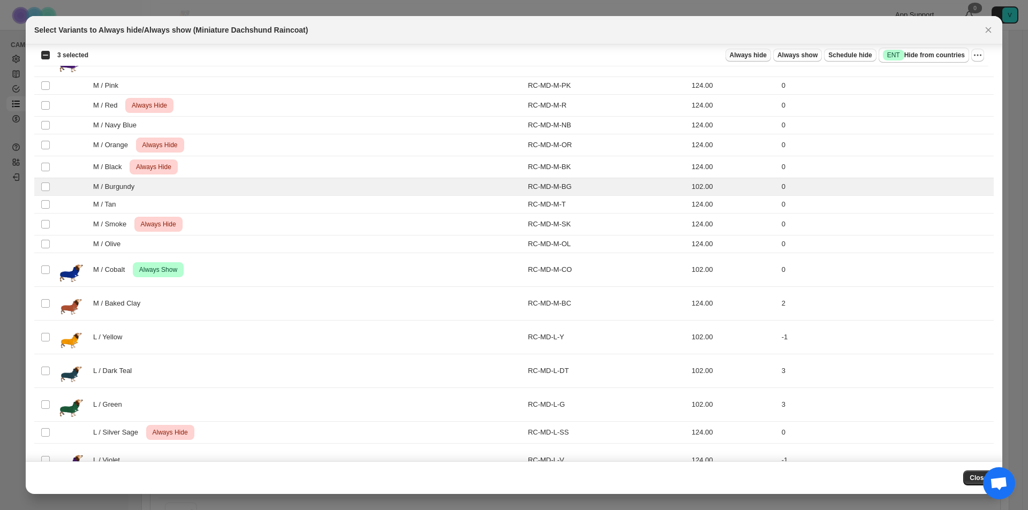
click at [736, 51] on span "Always hide" at bounding box center [748, 55] width 37 height 9
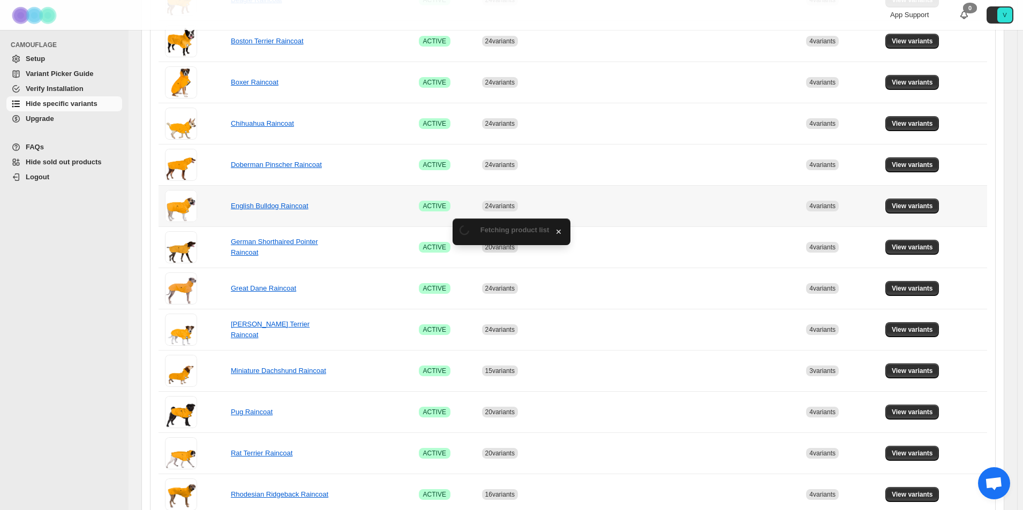
scroll to position [428, 0]
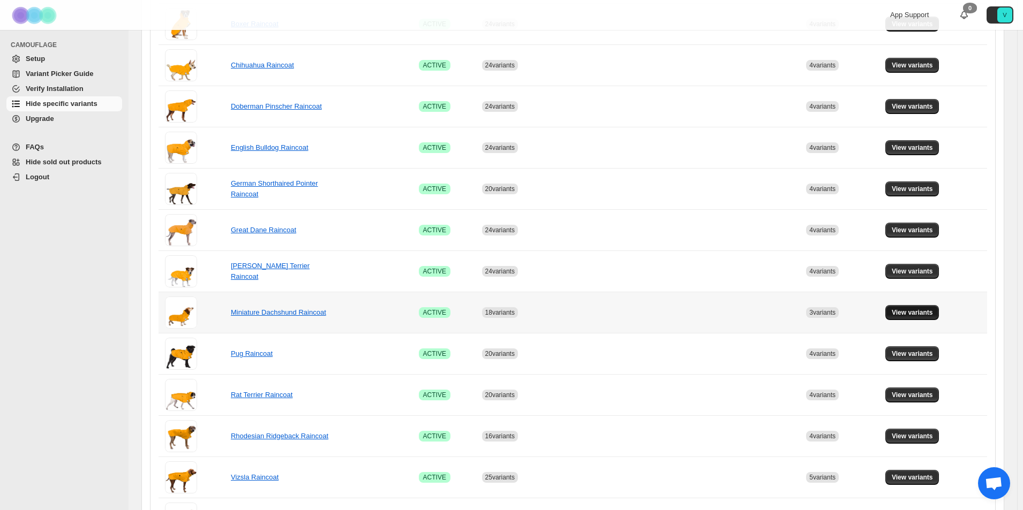
click at [920, 312] on span "View variants" at bounding box center [911, 312] width 41 height 9
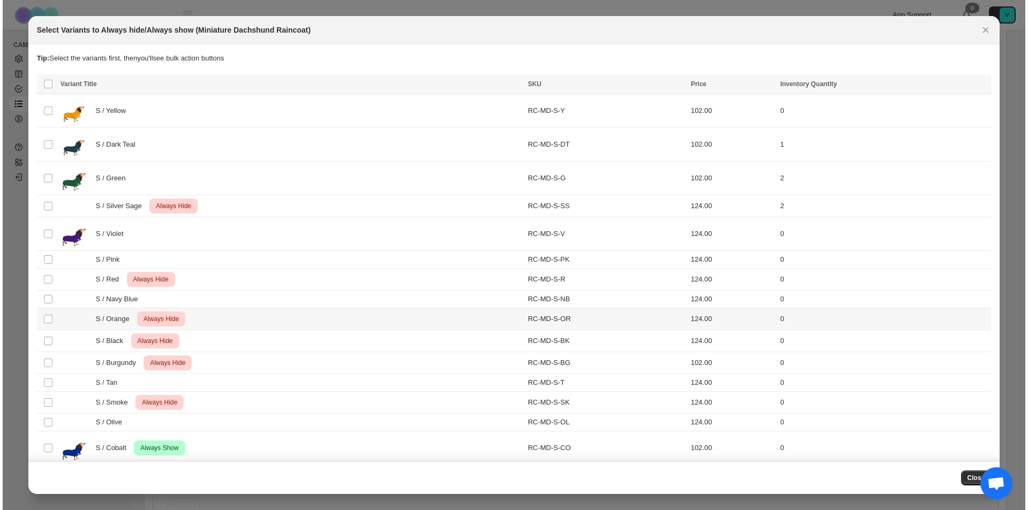
scroll to position [0, 0]
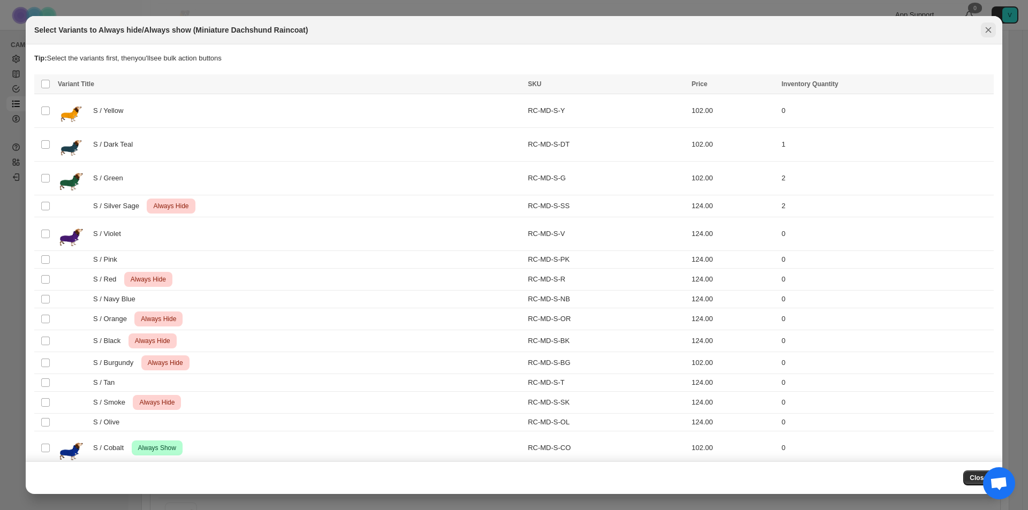
click at [988, 31] on icon "Close" at bounding box center [989, 30] width 6 height 6
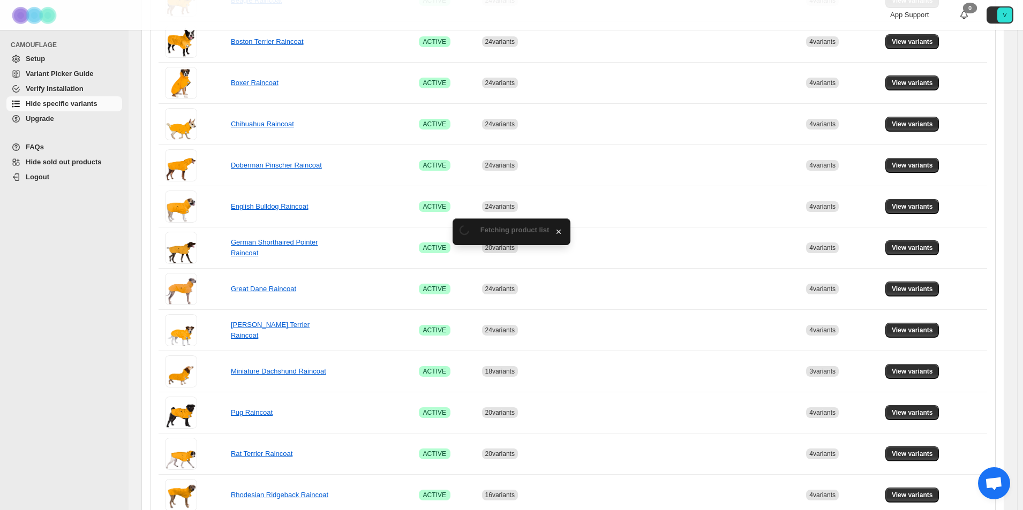
scroll to position [428, 0]
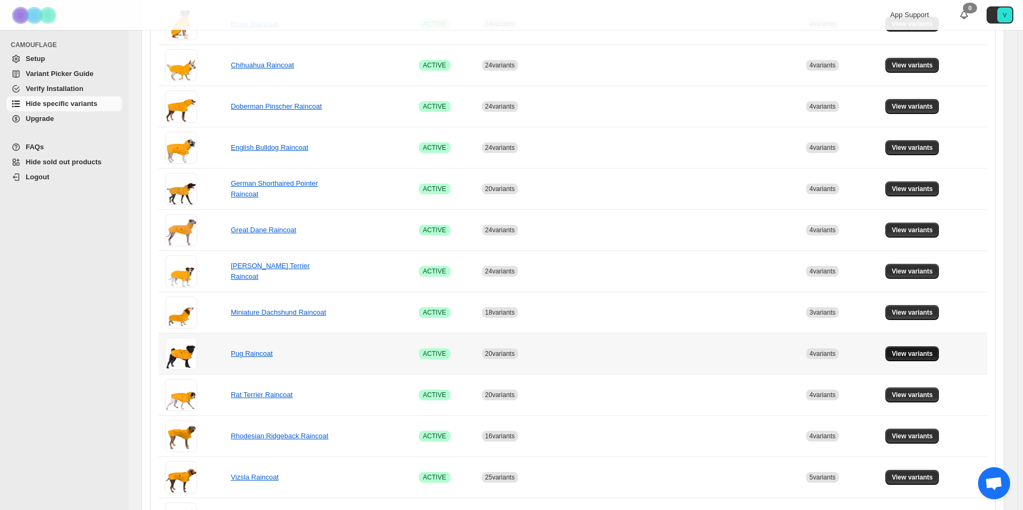
click at [925, 347] on button "View variants" at bounding box center [912, 353] width 54 height 15
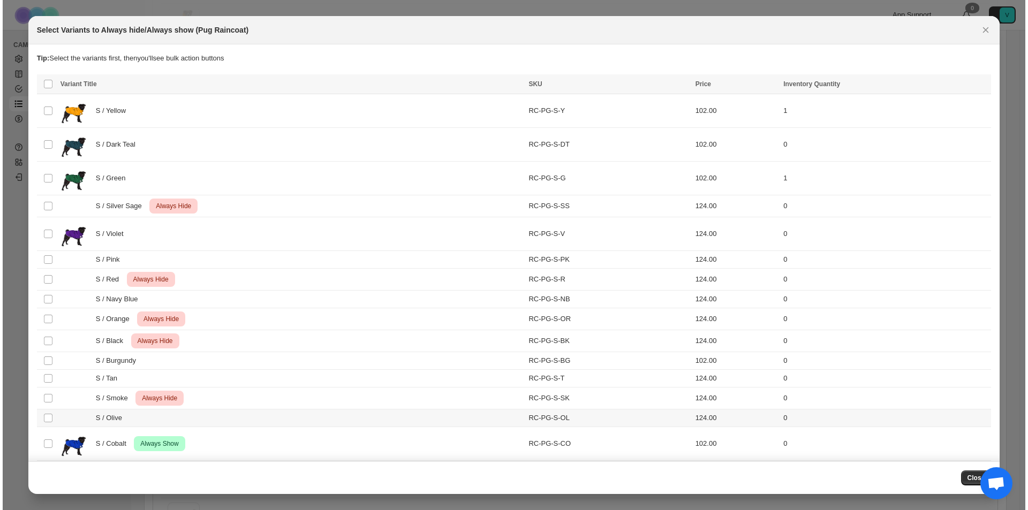
scroll to position [0, 0]
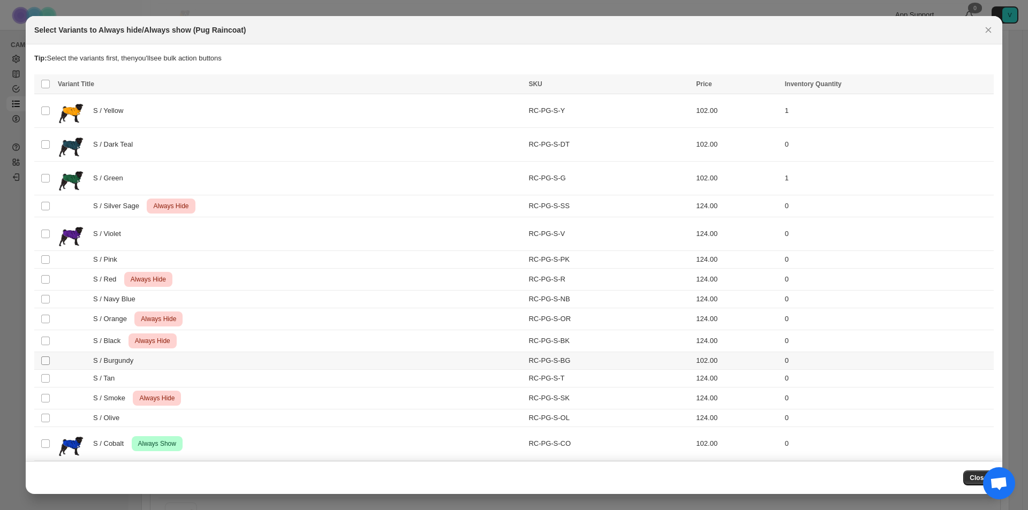
click at [47, 365] on span ":r147:" at bounding box center [46, 361] width 10 height 10
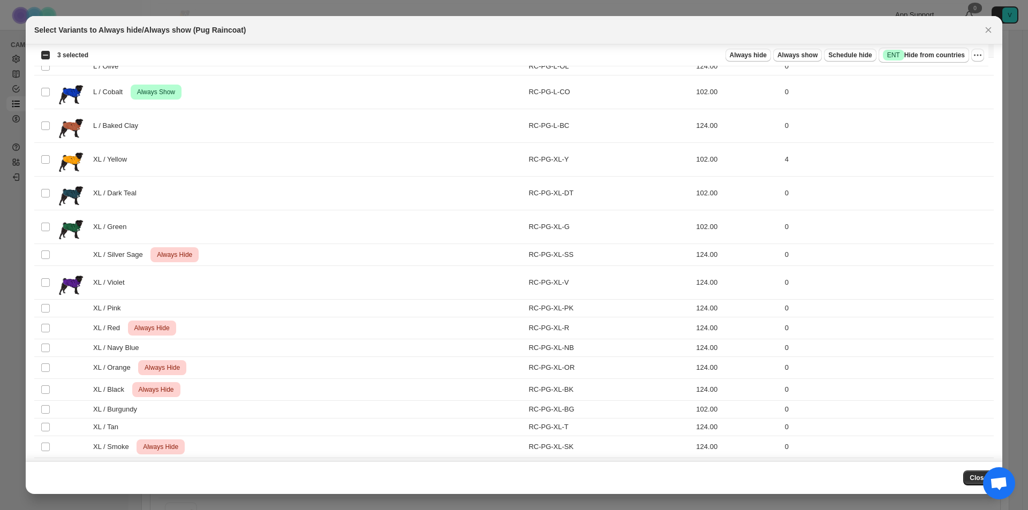
scroll to position [1243, 0]
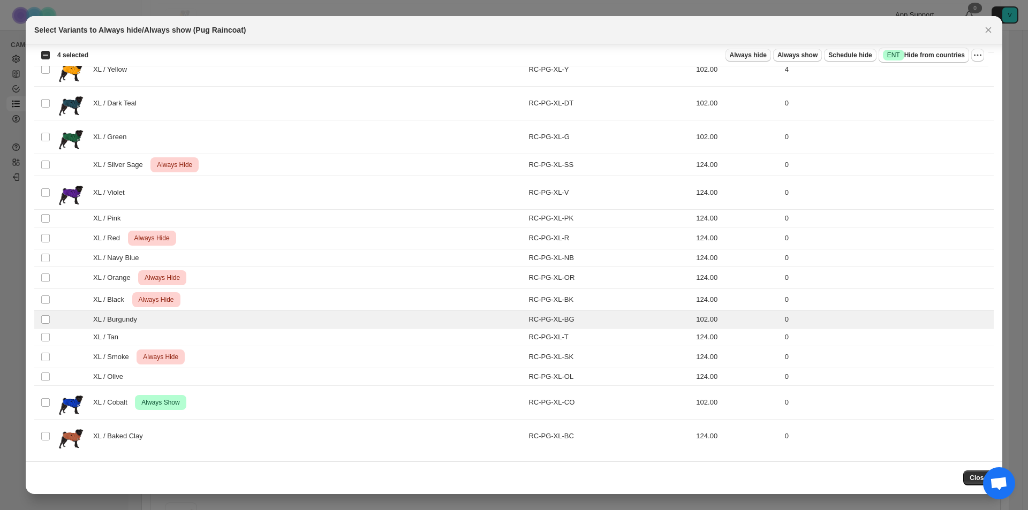
click at [733, 55] on span "Always hide" at bounding box center [748, 55] width 37 height 9
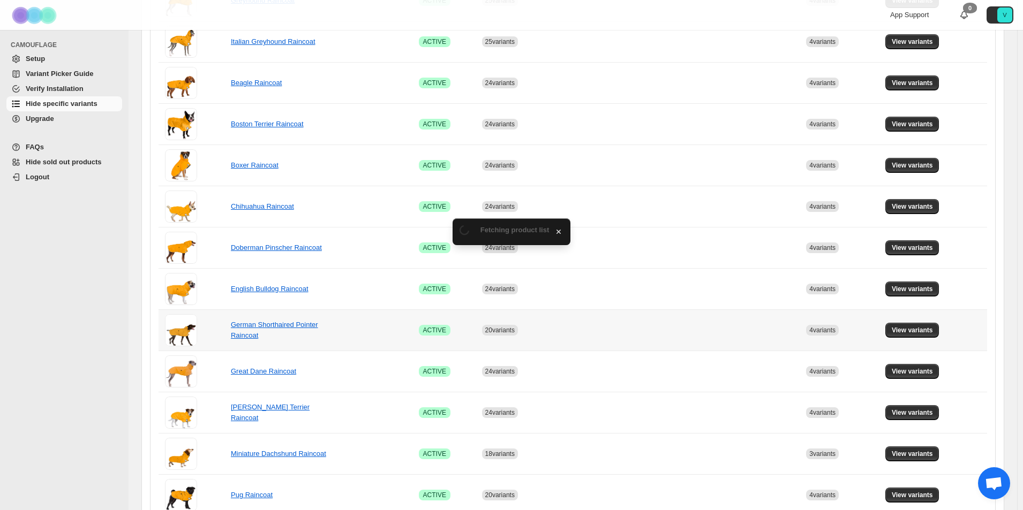
scroll to position [428, 0]
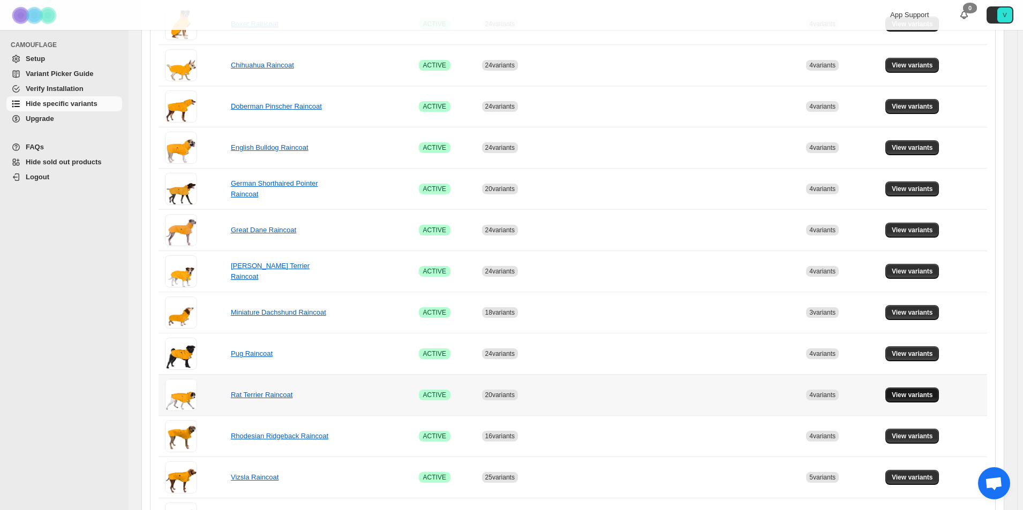
click at [912, 394] on span "View variants" at bounding box center [911, 395] width 41 height 9
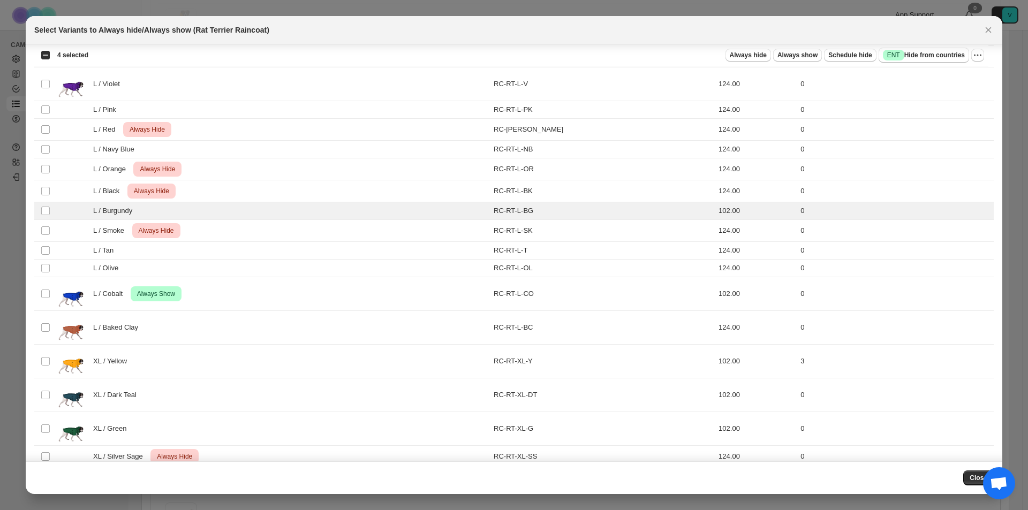
scroll to position [1178, 0]
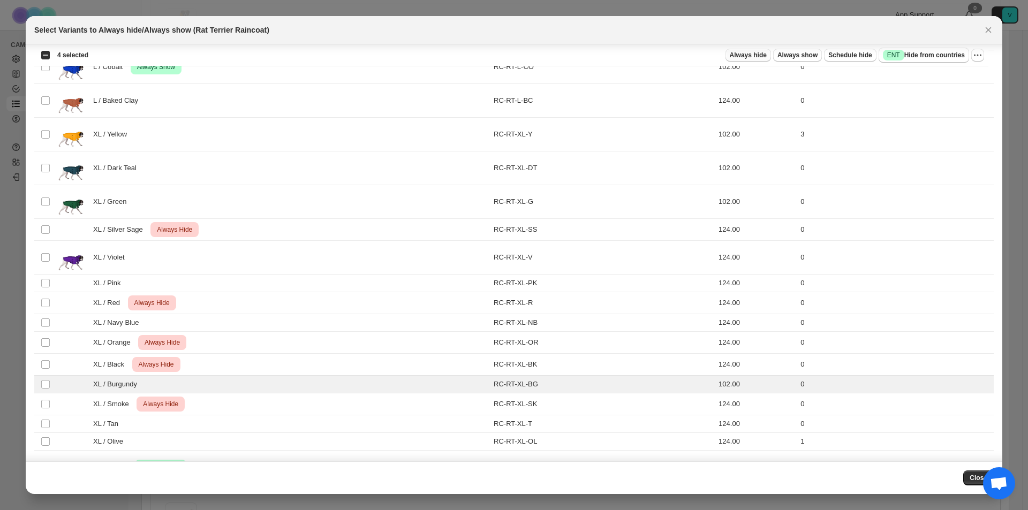
click at [765, 52] on button "Always hide" at bounding box center [748, 55] width 46 height 13
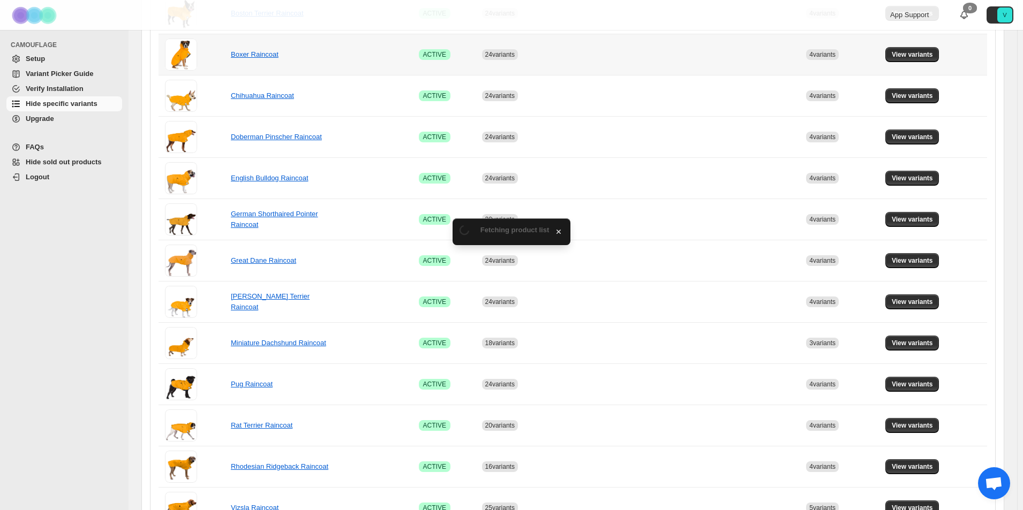
scroll to position [428, 0]
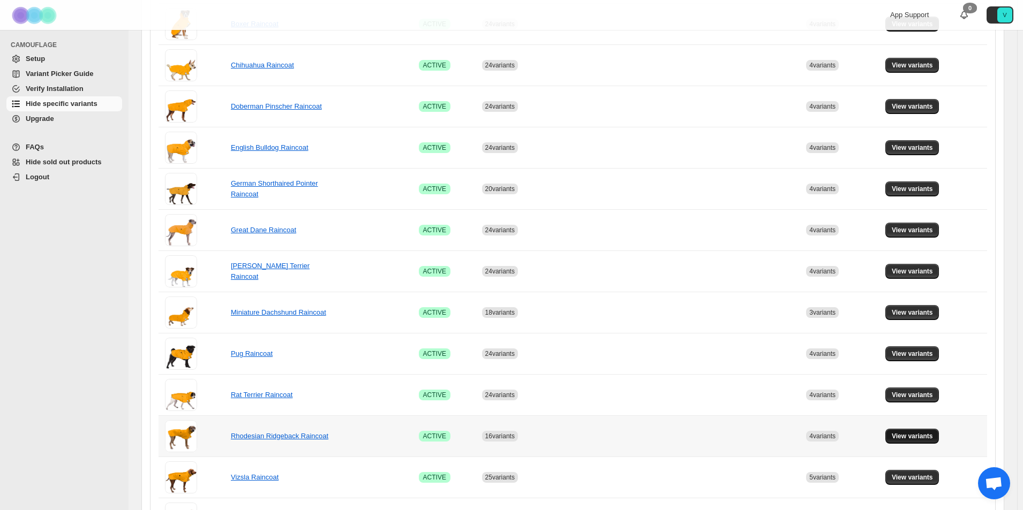
click at [928, 430] on button "View variants" at bounding box center [912, 436] width 54 height 15
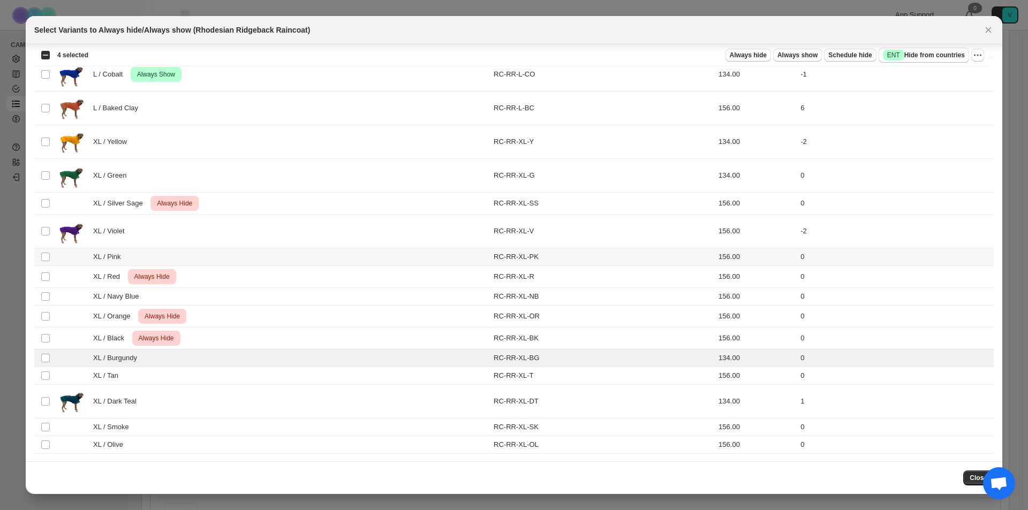
scroll to position [1226, 0]
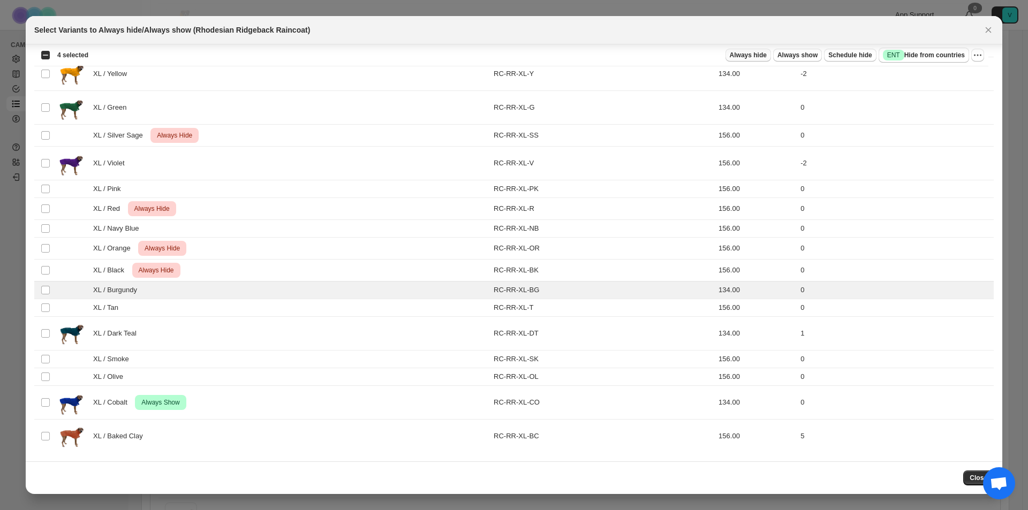
click at [743, 55] on span "Always hide" at bounding box center [748, 55] width 37 height 9
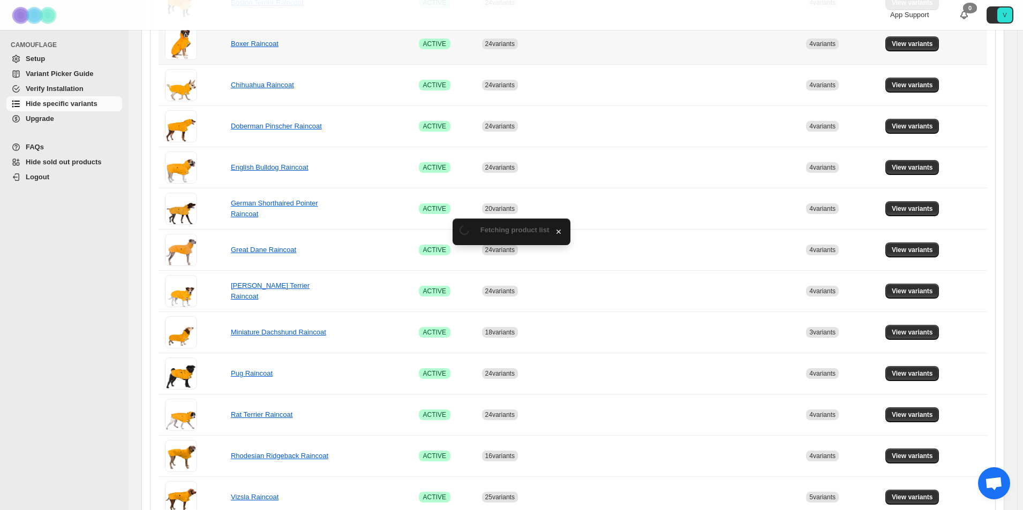
scroll to position [428, 0]
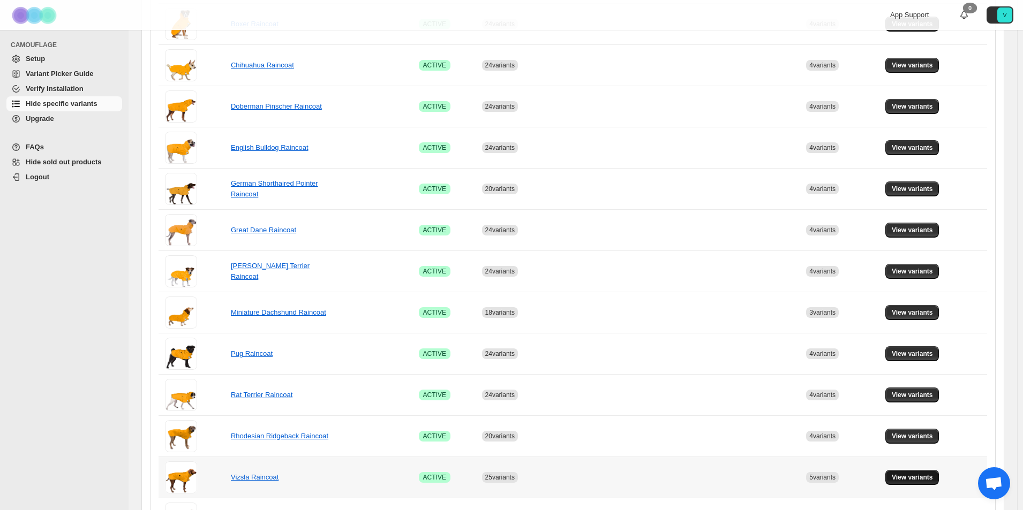
click at [927, 478] on span "View variants" at bounding box center [911, 477] width 41 height 9
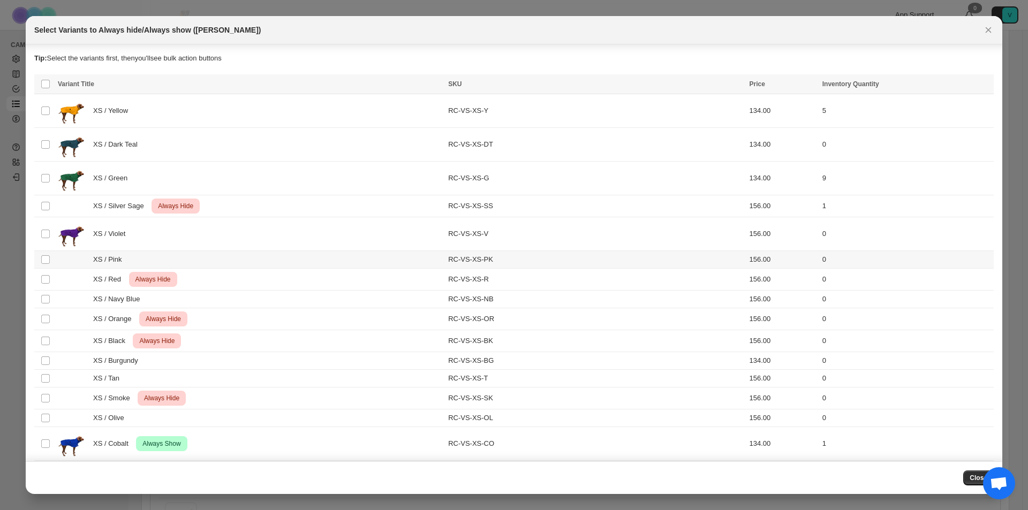
scroll to position [161, 0]
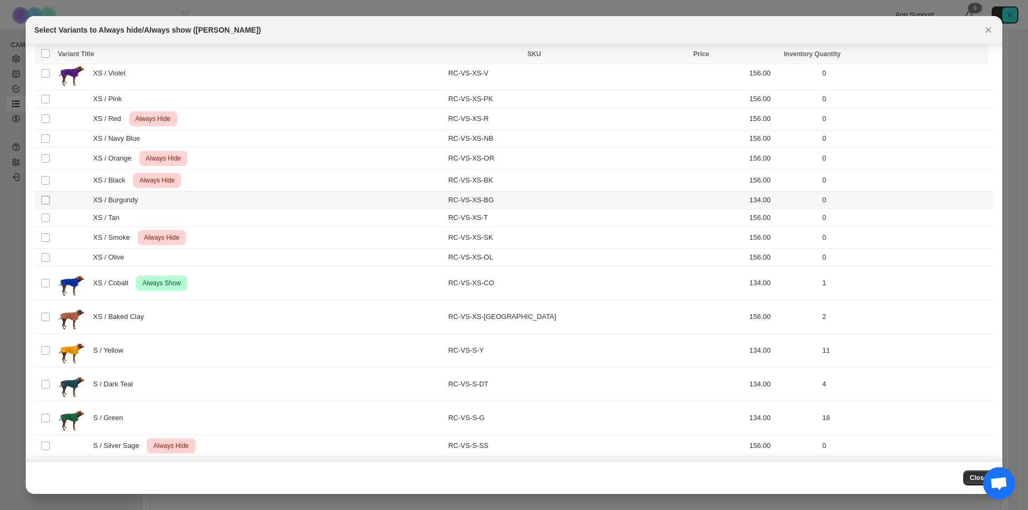
click at [43, 195] on span ":r1bv:" at bounding box center [46, 200] width 10 height 10
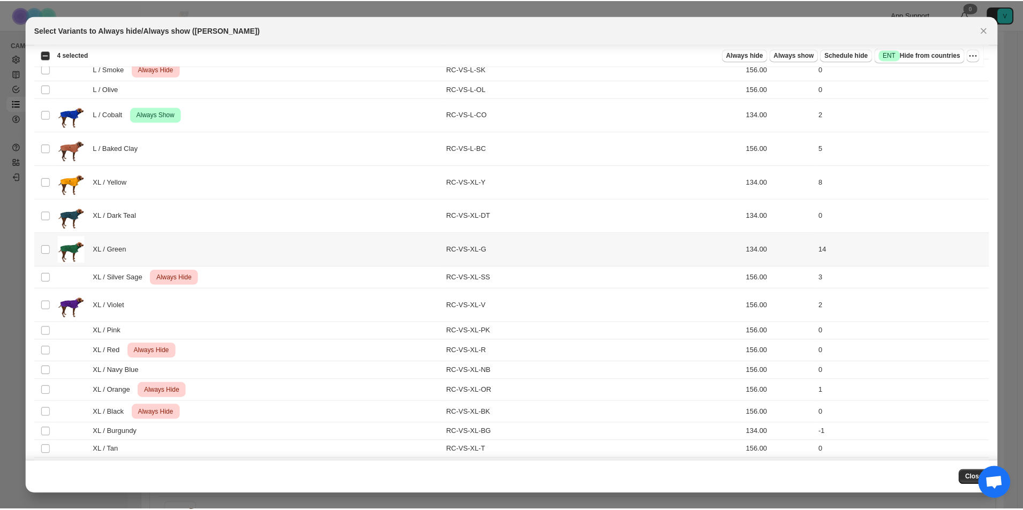
scroll to position [1643, 0]
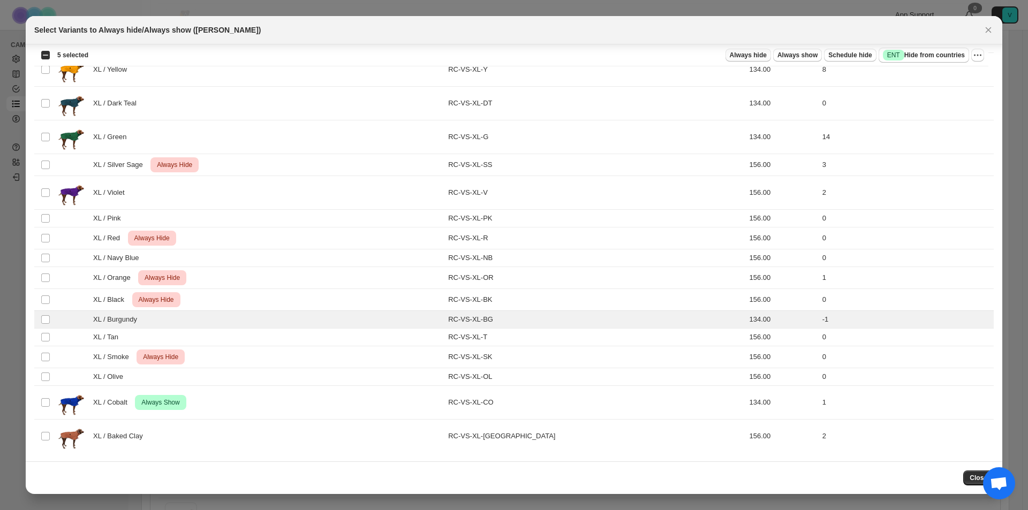
click at [751, 54] on span "Always hide" at bounding box center [748, 55] width 37 height 9
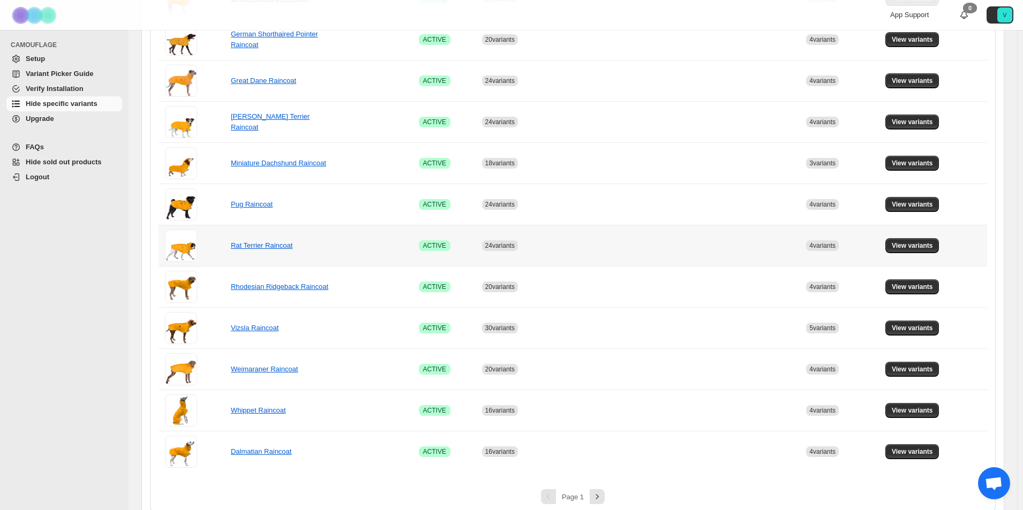
scroll to position [589, 0]
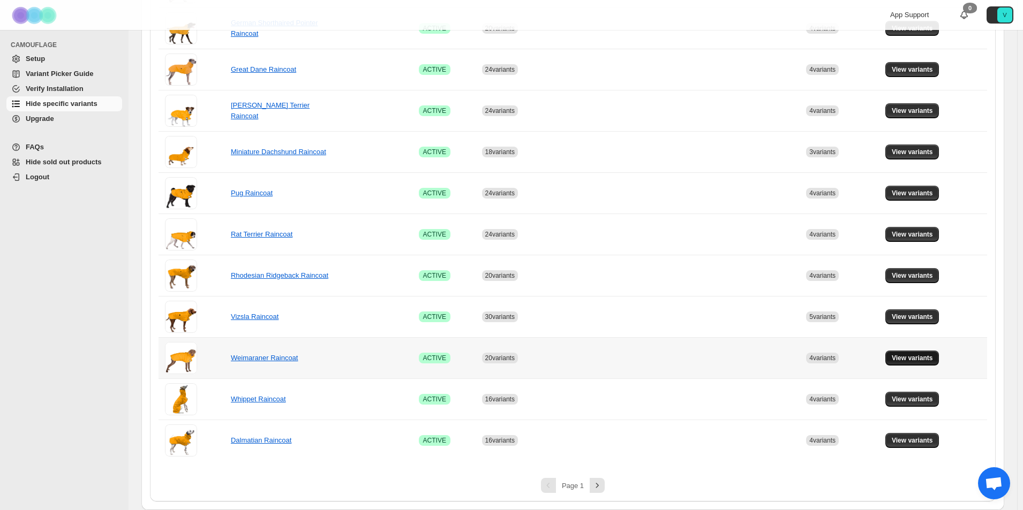
click at [921, 358] on span "View variants" at bounding box center [911, 358] width 41 height 9
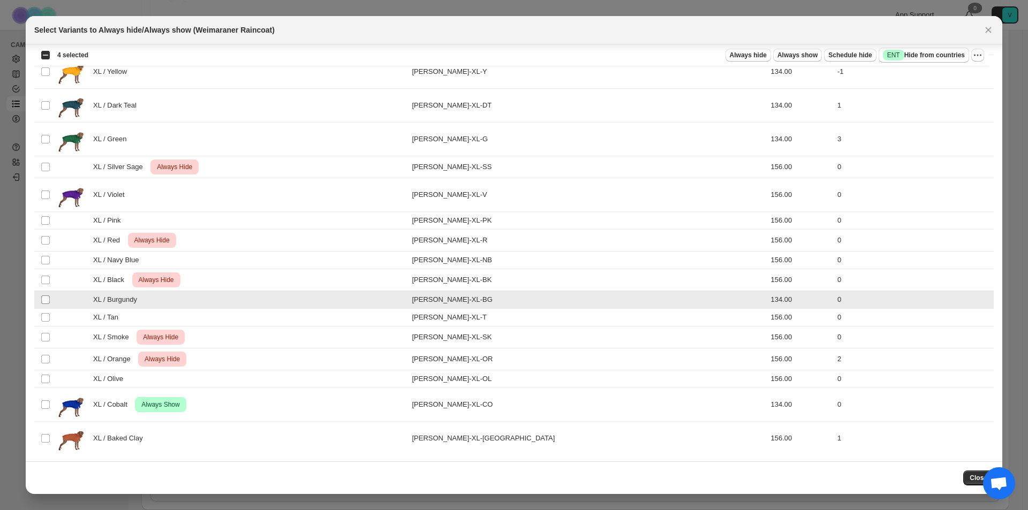
scroll to position [1243, 0]
click at [738, 55] on span "Always hide" at bounding box center [748, 55] width 37 height 9
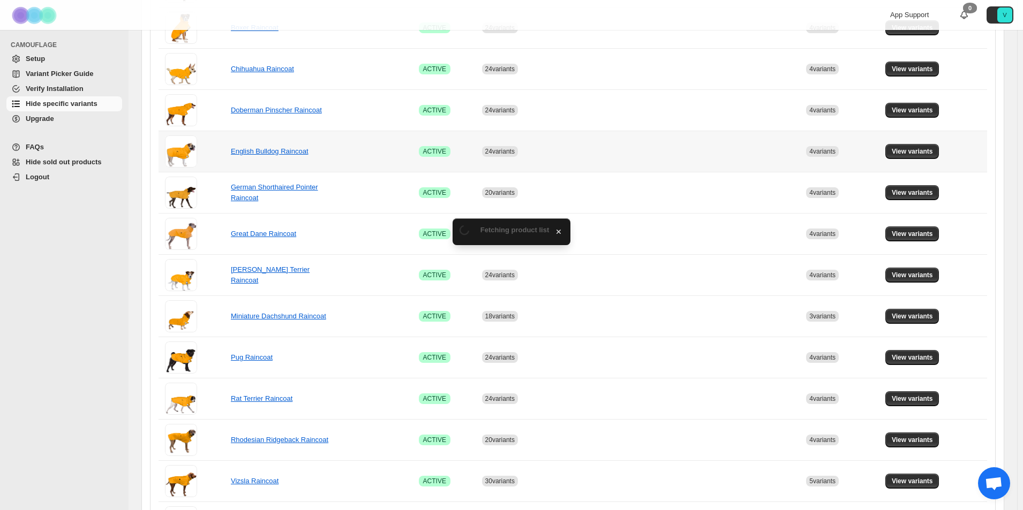
scroll to position [589, 0]
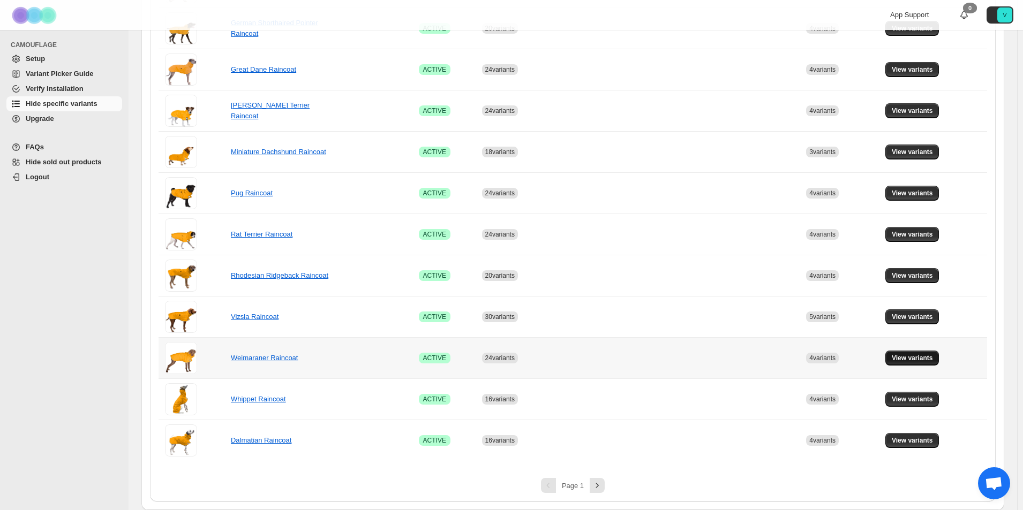
click at [921, 356] on span "View variants" at bounding box center [911, 358] width 41 height 9
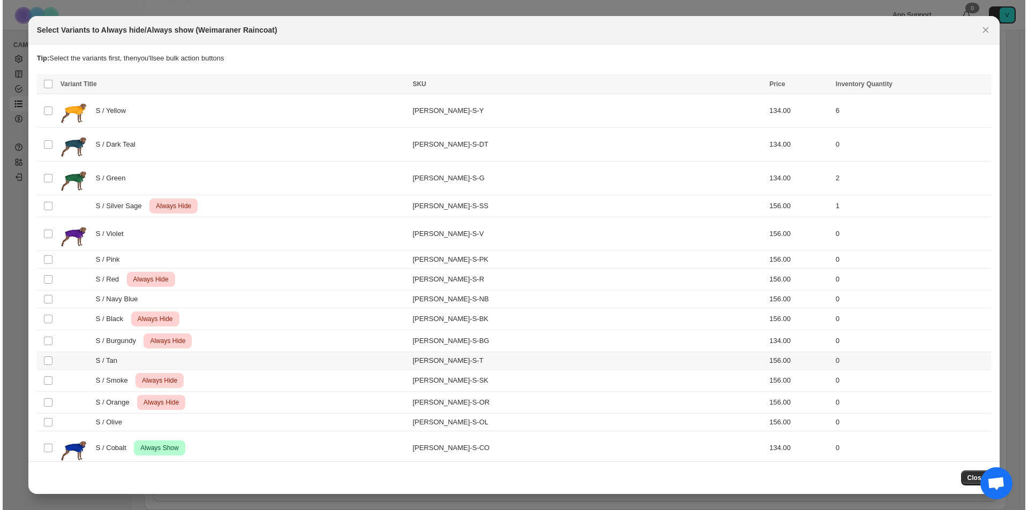
scroll to position [0, 0]
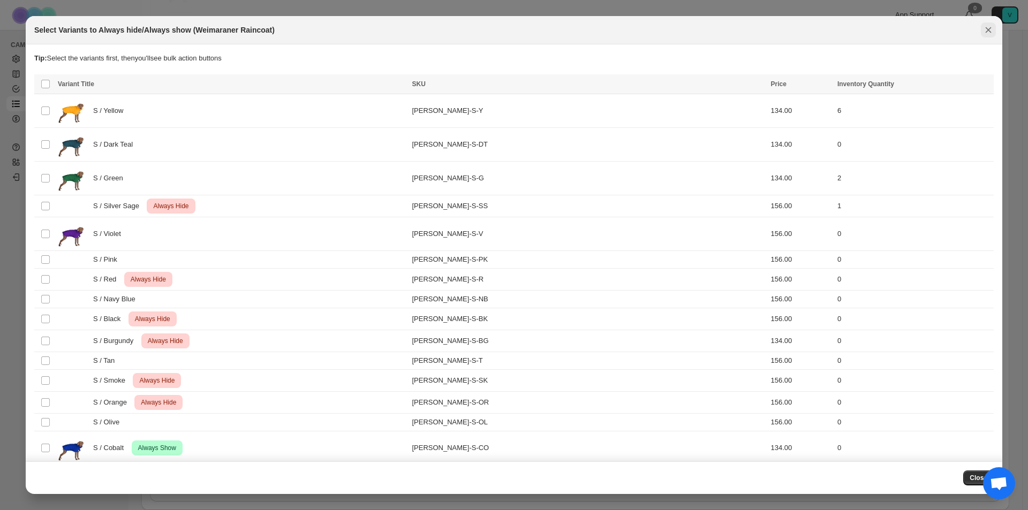
click at [988, 31] on icon "Close" at bounding box center [989, 30] width 6 height 6
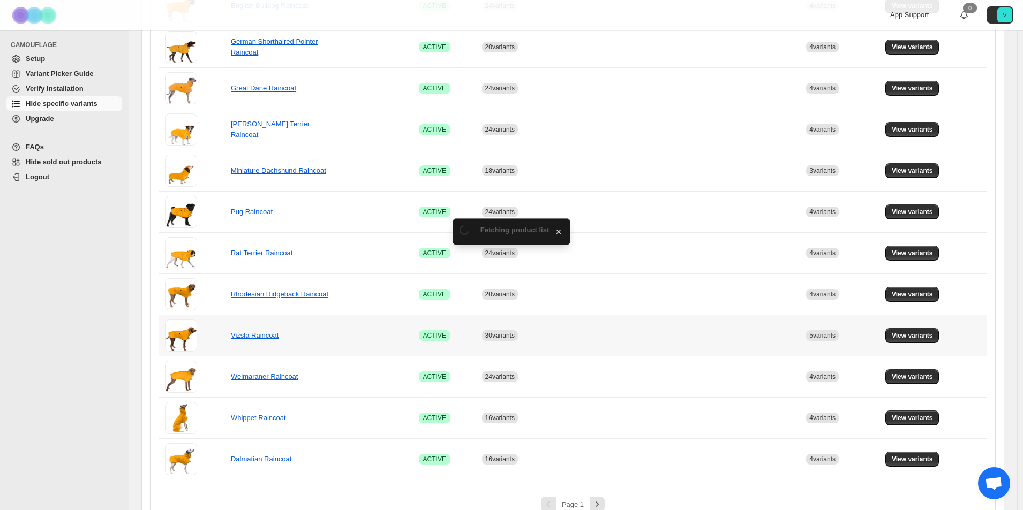
scroll to position [589, 0]
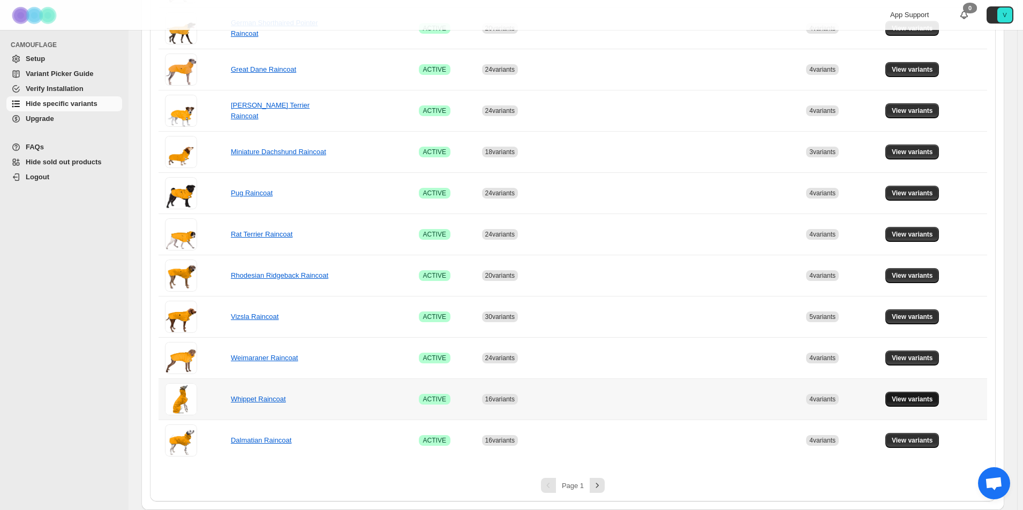
click at [920, 399] on span "View variants" at bounding box center [911, 399] width 41 height 9
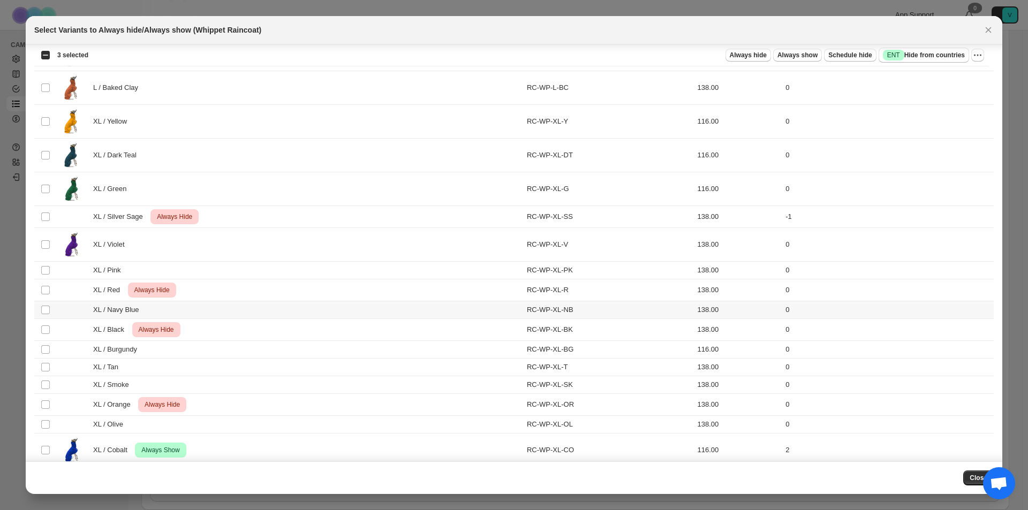
scroll to position [1226, 0]
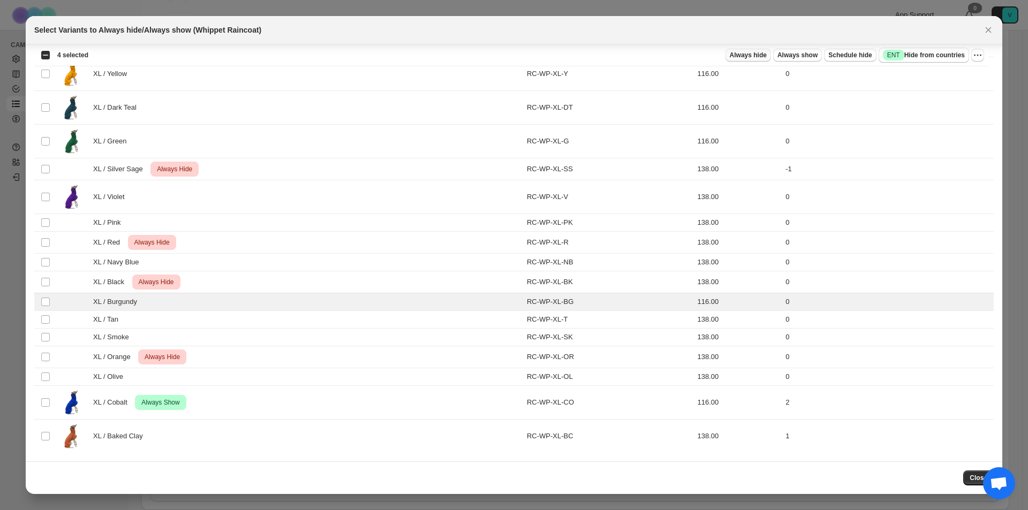
click at [753, 53] on span "Always hide" at bounding box center [748, 55] width 37 height 9
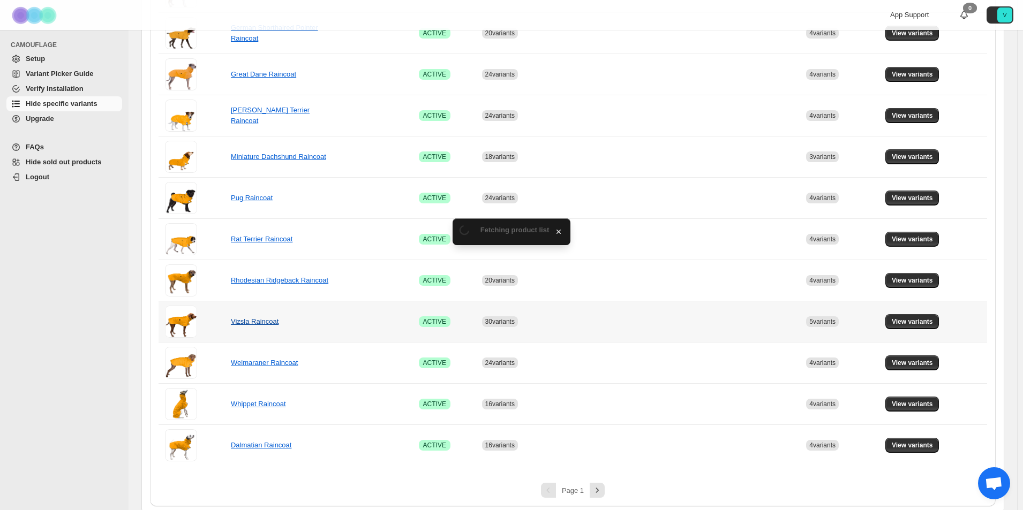
scroll to position [589, 0]
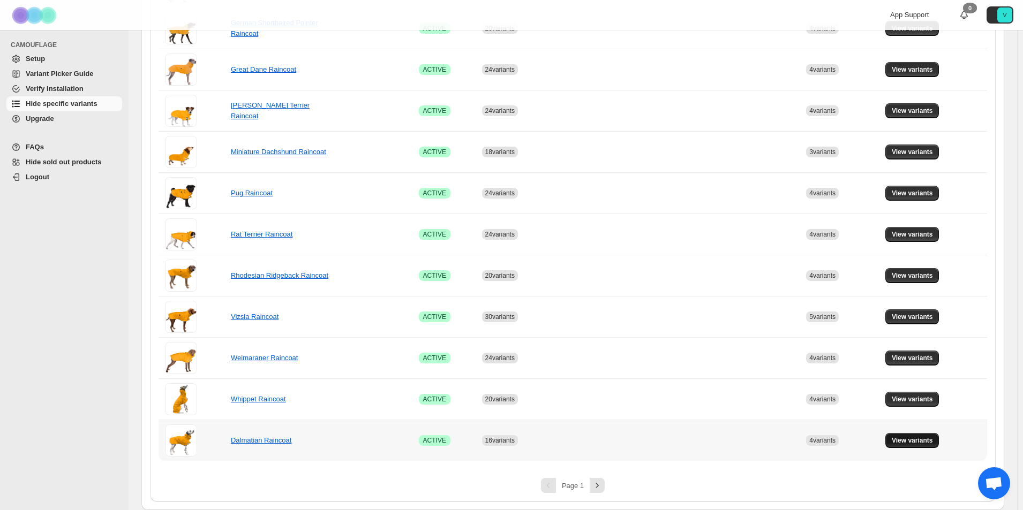
click at [915, 443] on span "View variants" at bounding box center [911, 440] width 41 height 9
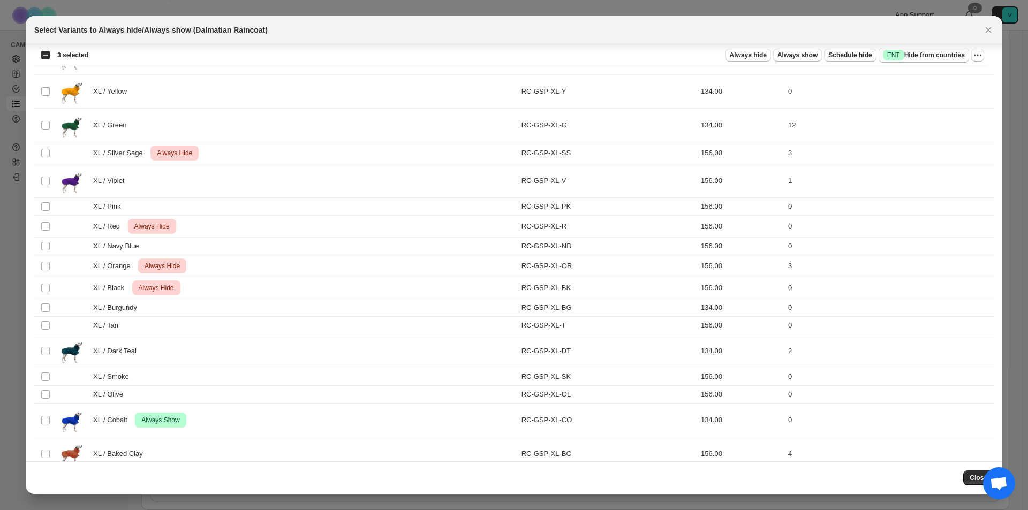
scroll to position [1226, 0]
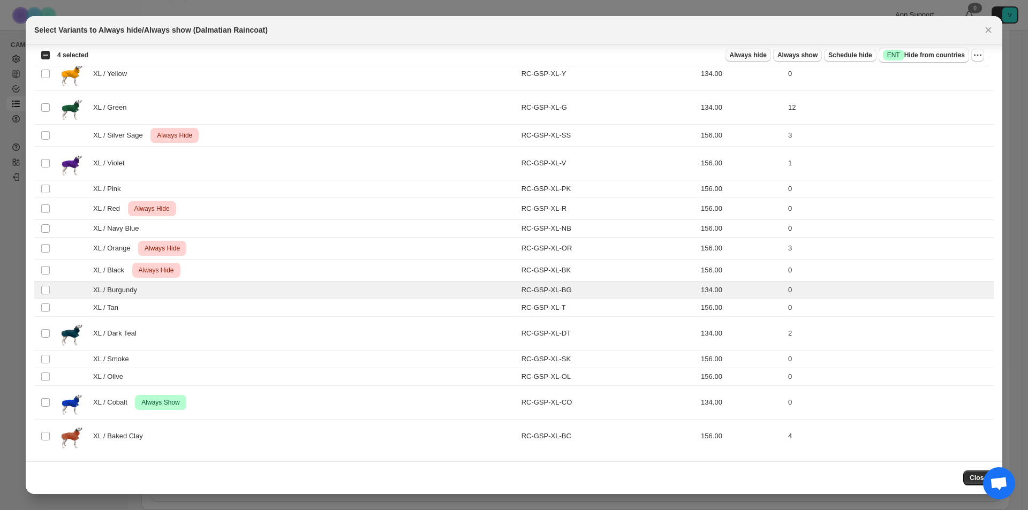
click at [741, 52] on span "Always hide" at bounding box center [748, 55] width 37 height 9
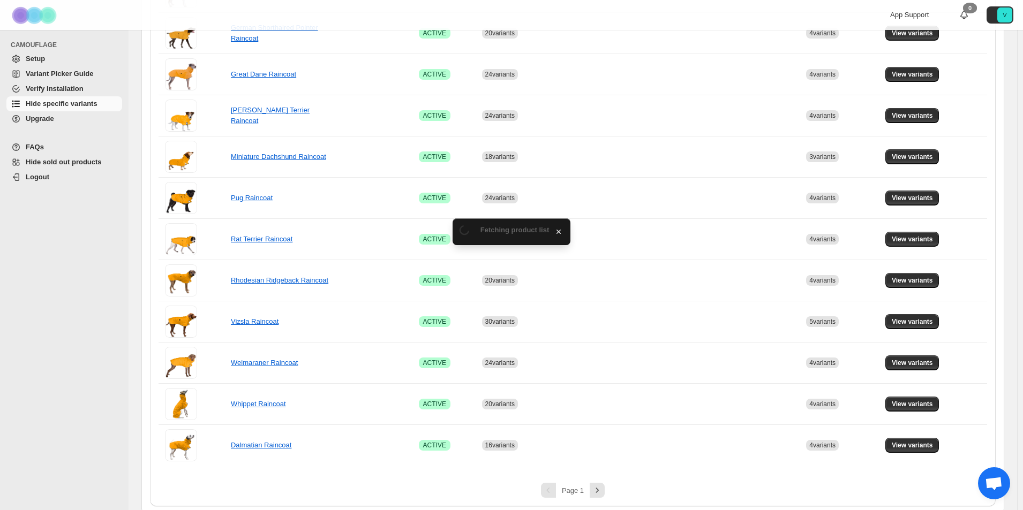
scroll to position [589, 0]
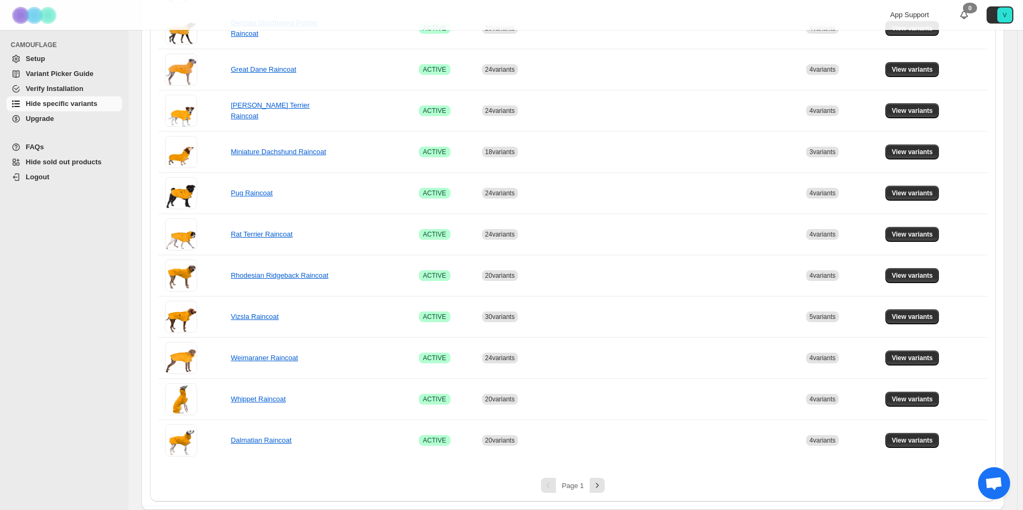
click at [590, 483] on div "Page 1" at bounding box center [572, 485] width 35 height 7
click at [601, 485] on icon "Next" at bounding box center [597, 485] width 11 height 11
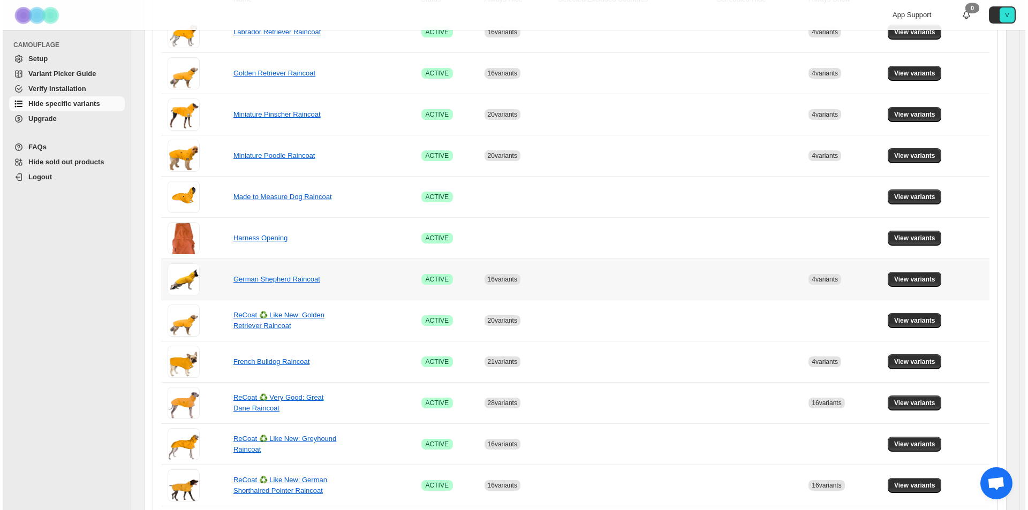
scroll to position [0, 0]
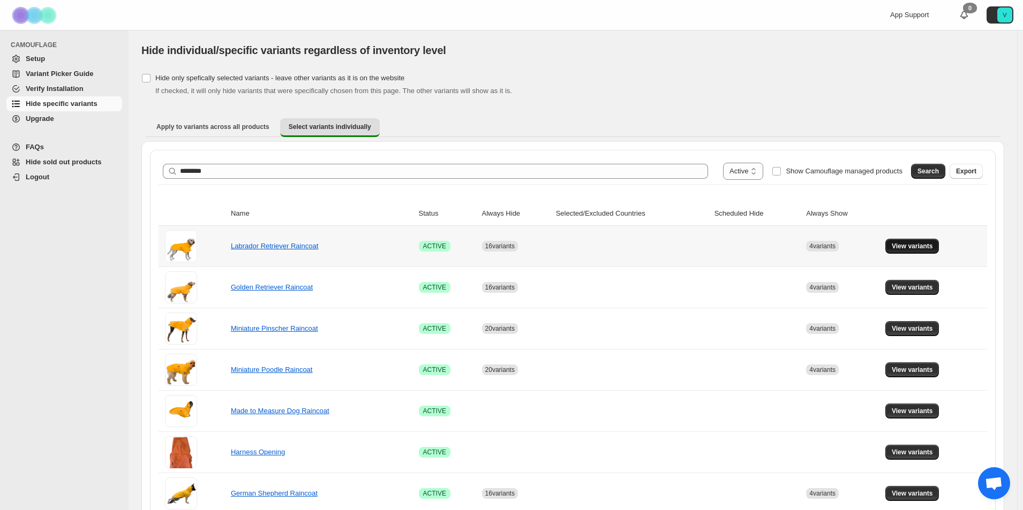
click at [922, 247] on span "View variants" at bounding box center [911, 246] width 41 height 9
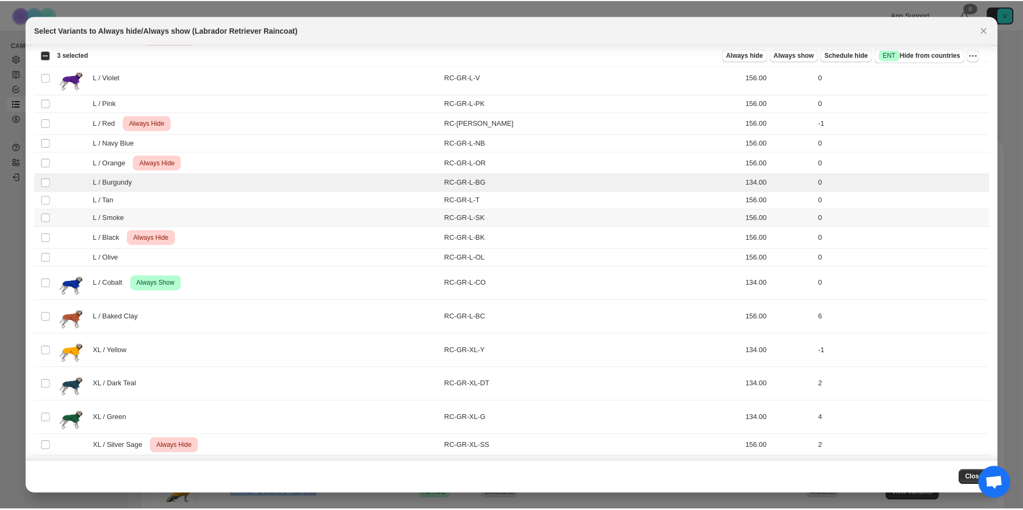
scroll to position [1226, 0]
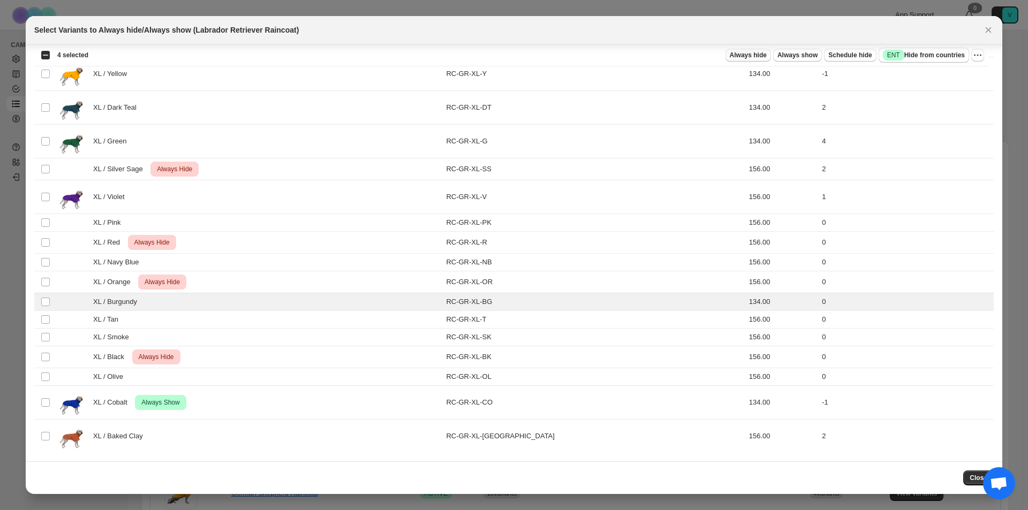
click at [741, 54] on span "Always hide" at bounding box center [748, 55] width 37 height 9
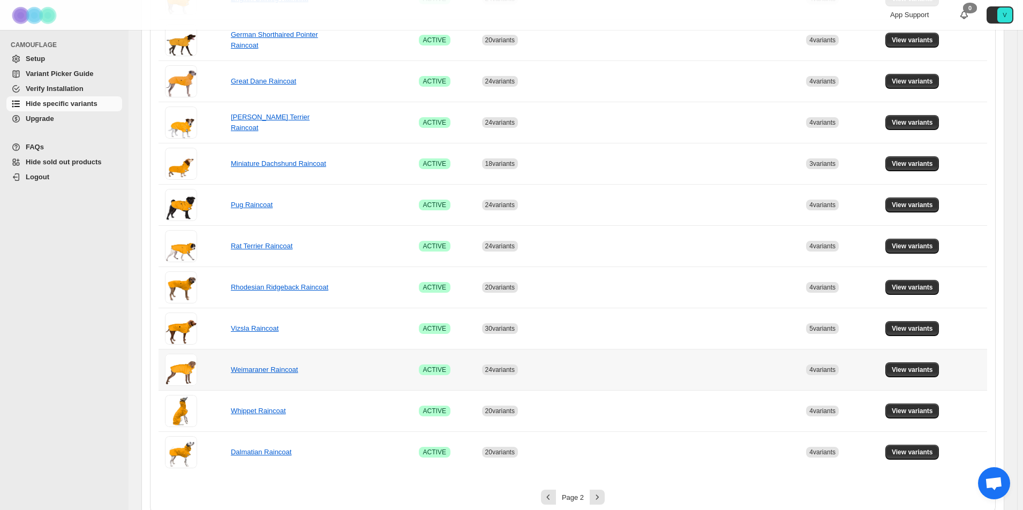
scroll to position [589, 0]
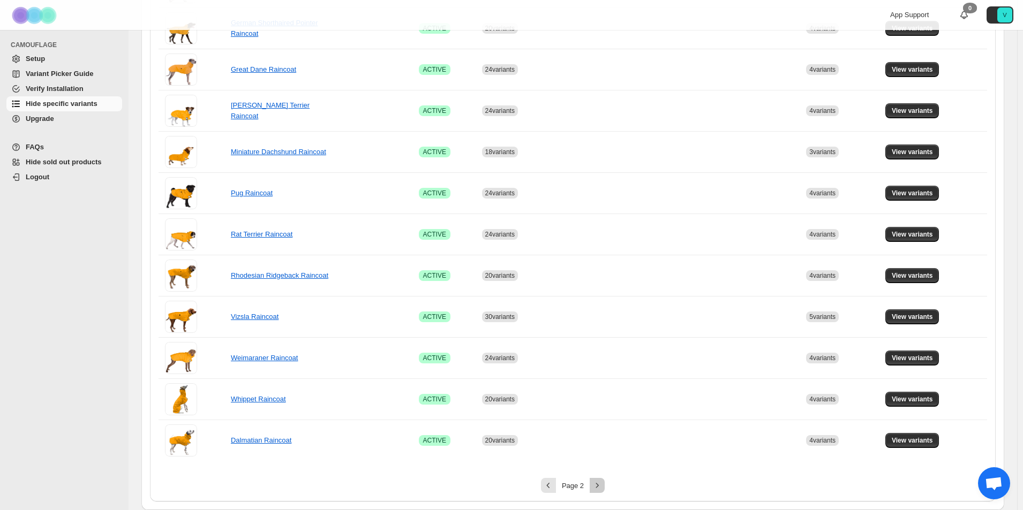
click at [598, 483] on icon "Next" at bounding box center [597, 485] width 11 height 11
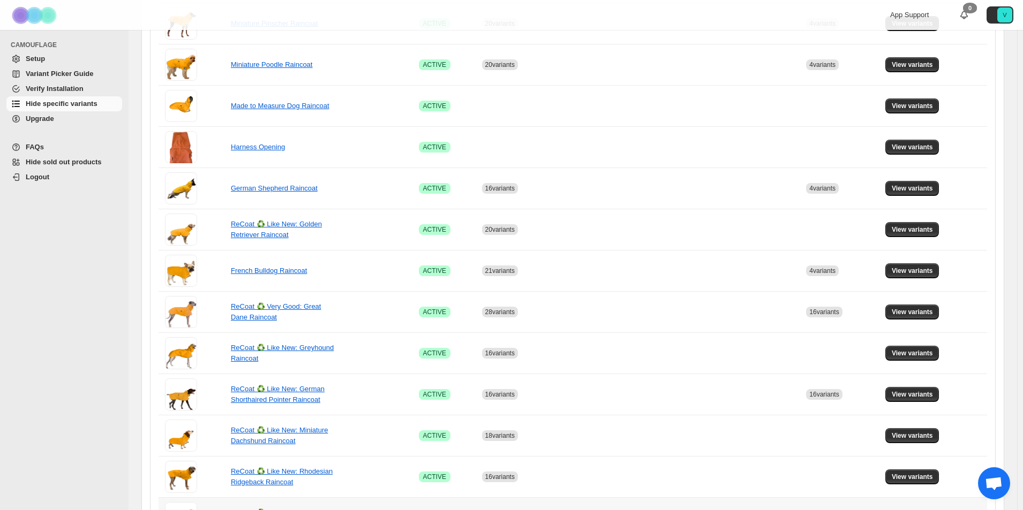
scroll to position [161, 0]
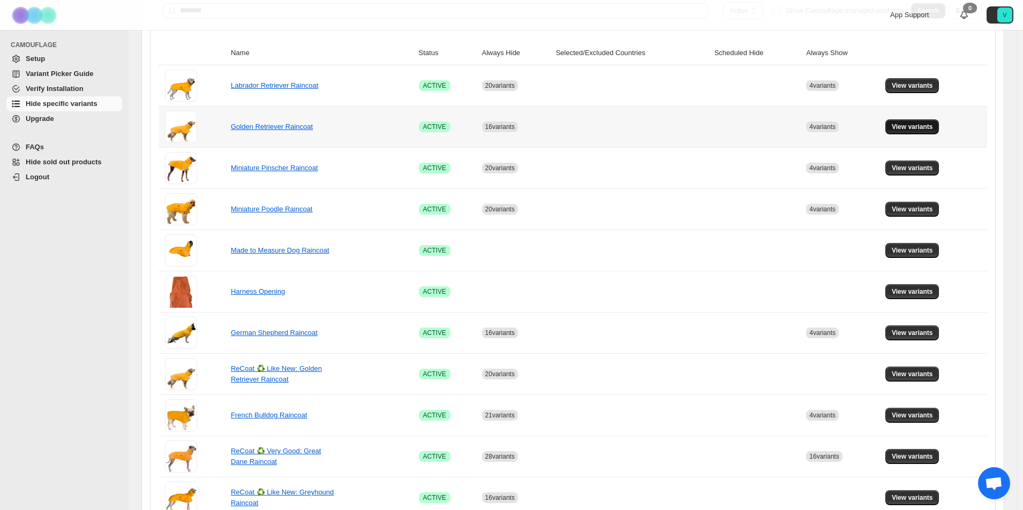
click at [924, 122] on button "View variants" at bounding box center [912, 126] width 54 height 15
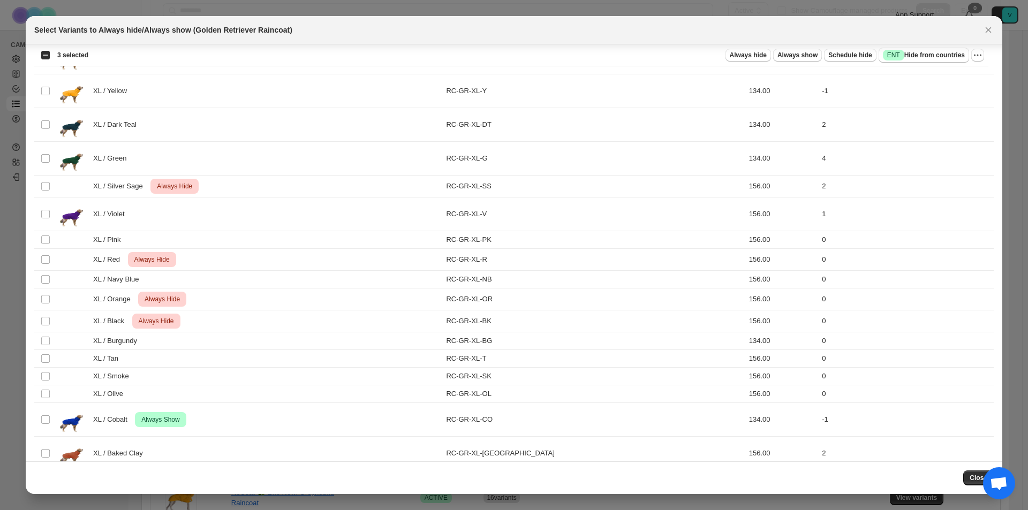
scroll to position [1226, 0]
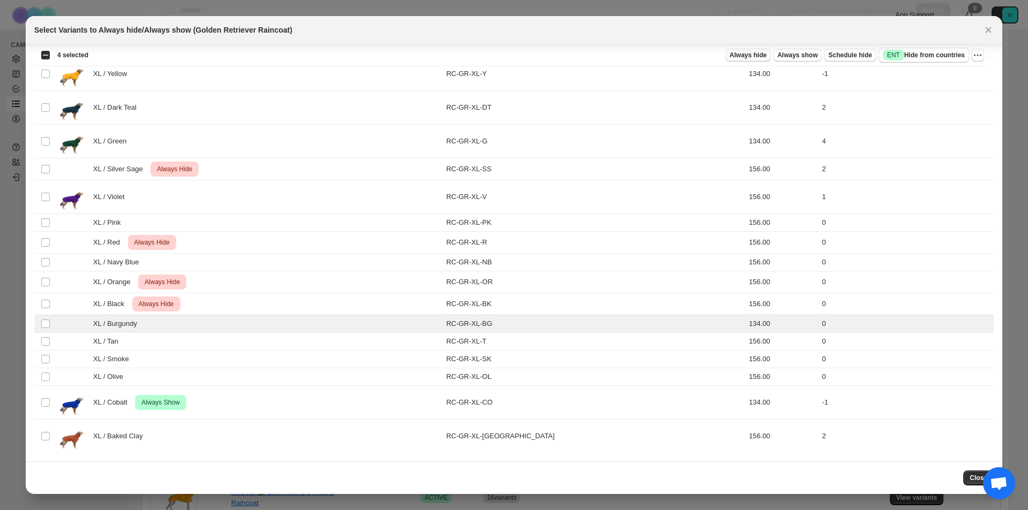
click at [743, 54] on span "Always hide" at bounding box center [748, 55] width 37 height 9
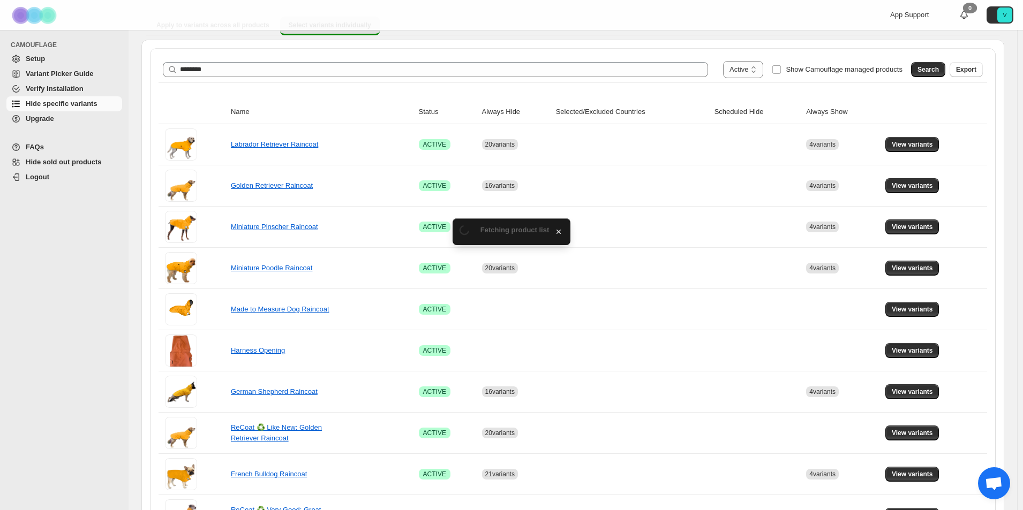
scroll to position [161, 0]
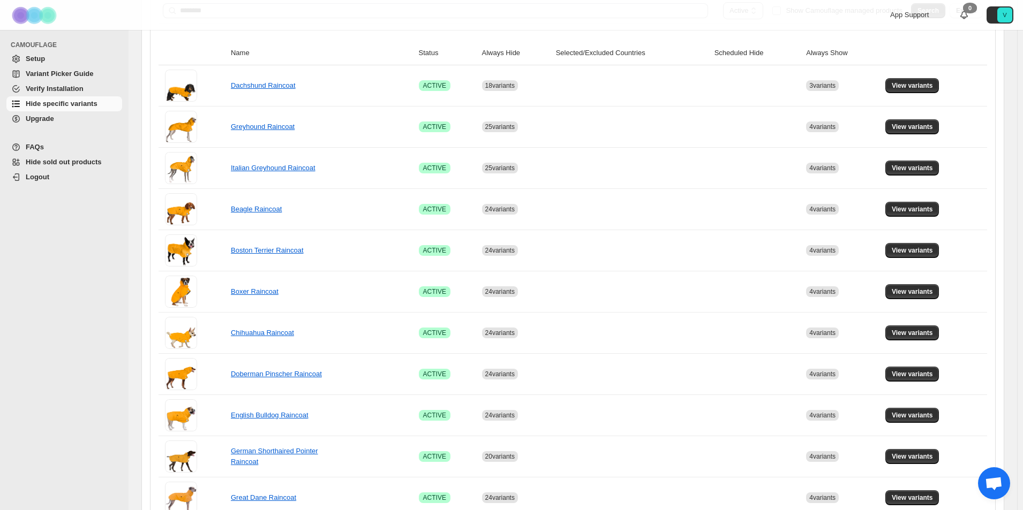
click at [51, 302] on div "CAMOUFLAGE Setup Variant Picker Guide Verify Installation Hide specific variant…" at bounding box center [64, 270] width 128 height 480
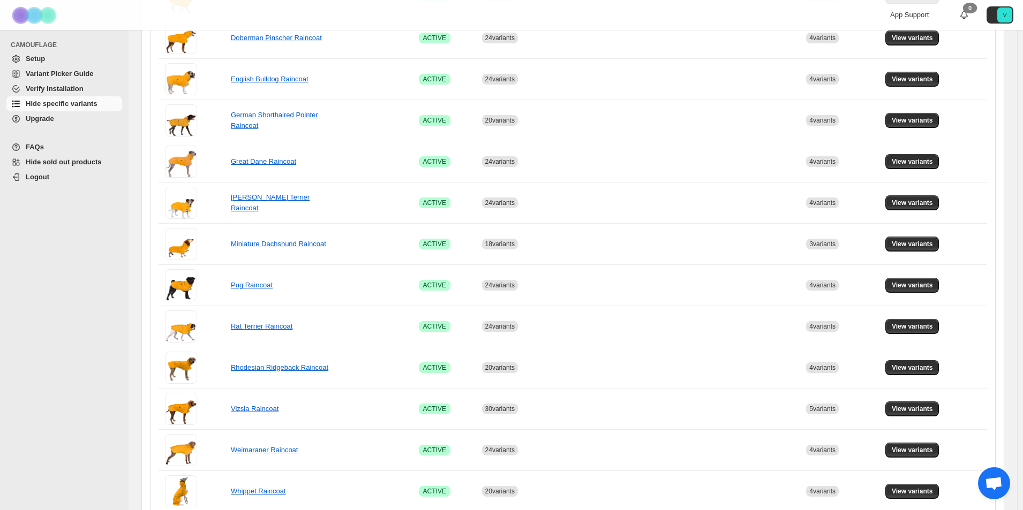
scroll to position [589, 0]
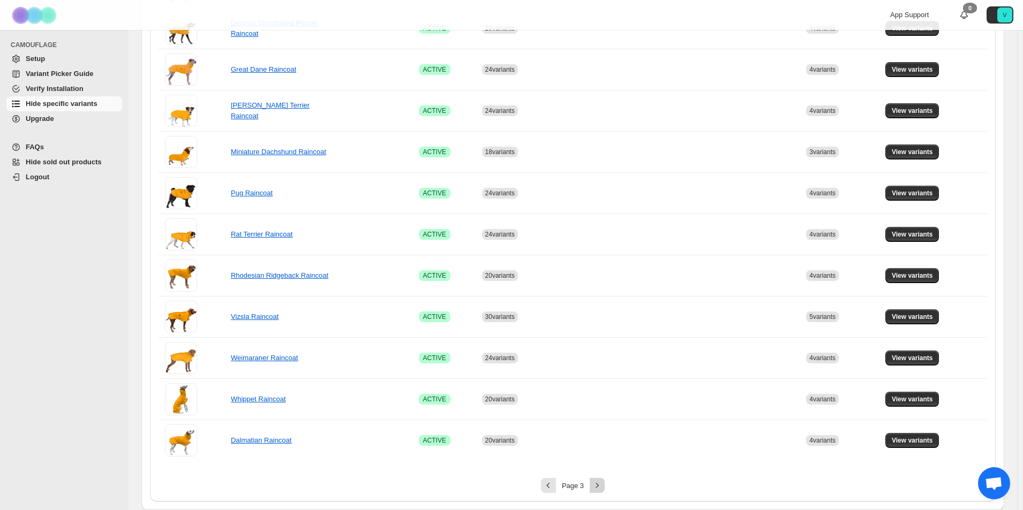
click at [597, 487] on icon "Next" at bounding box center [597, 485] width 11 height 11
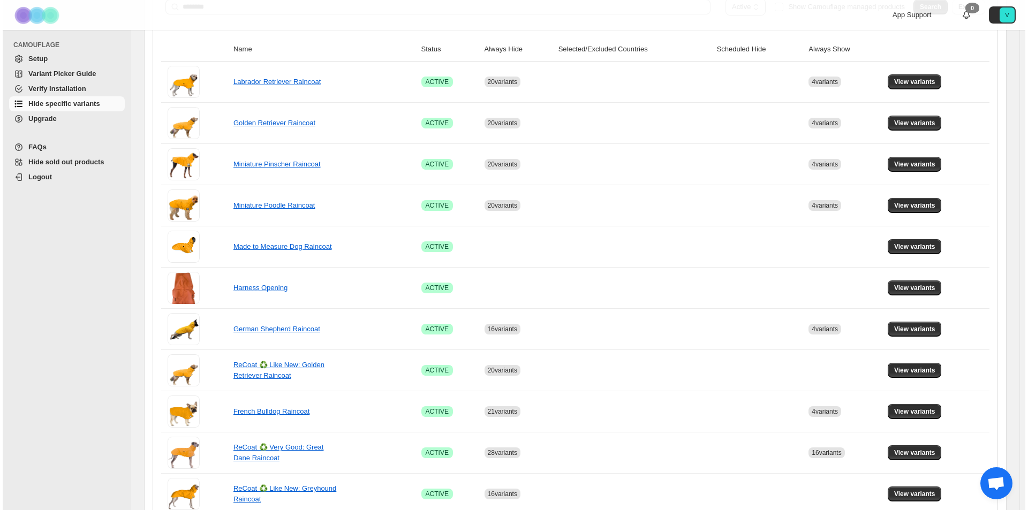
scroll to position [0, 0]
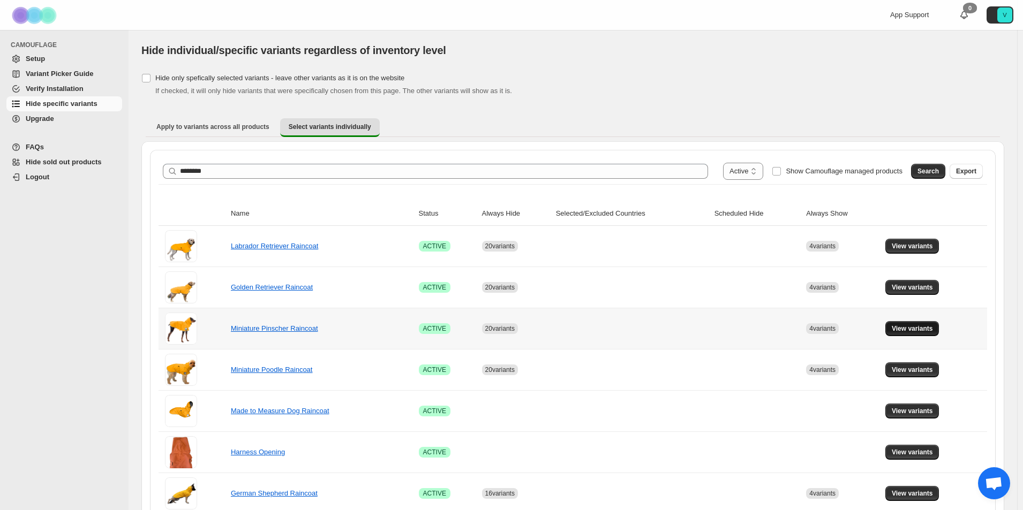
click at [906, 327] on span "View variants" at bounding box center [911, 328] width 41 height 9
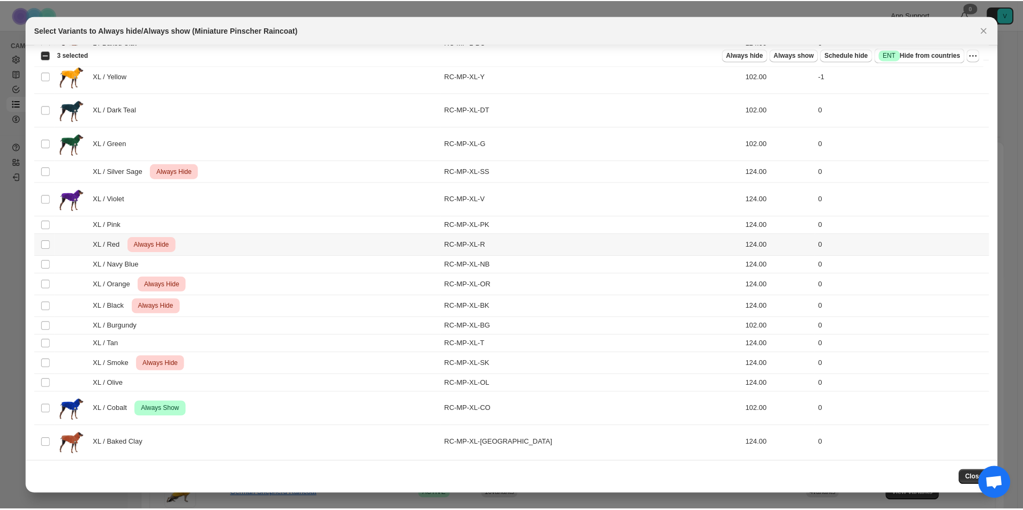
scroll to position [1243, 0]
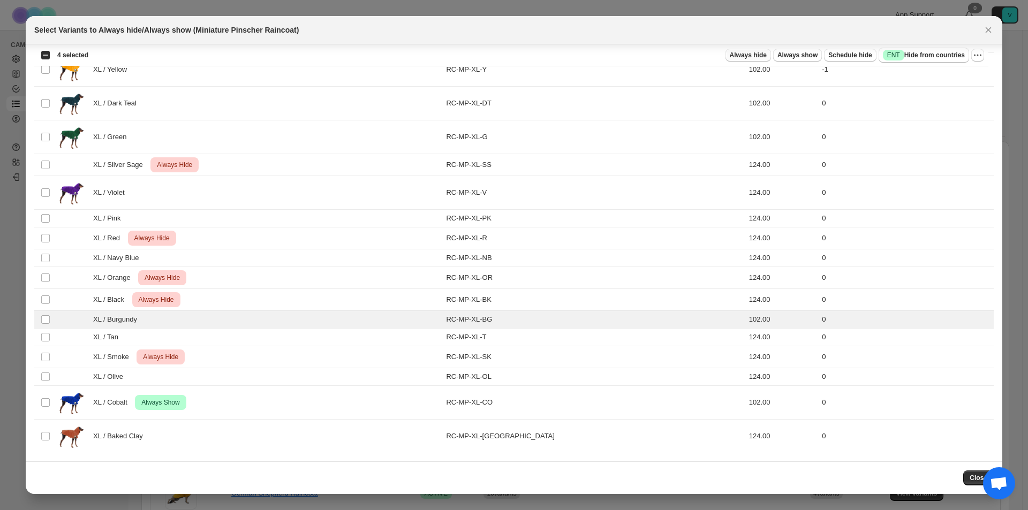
click at [754, 58] on span "Always hide" at bounding box center [748, 55] width 37 height 9
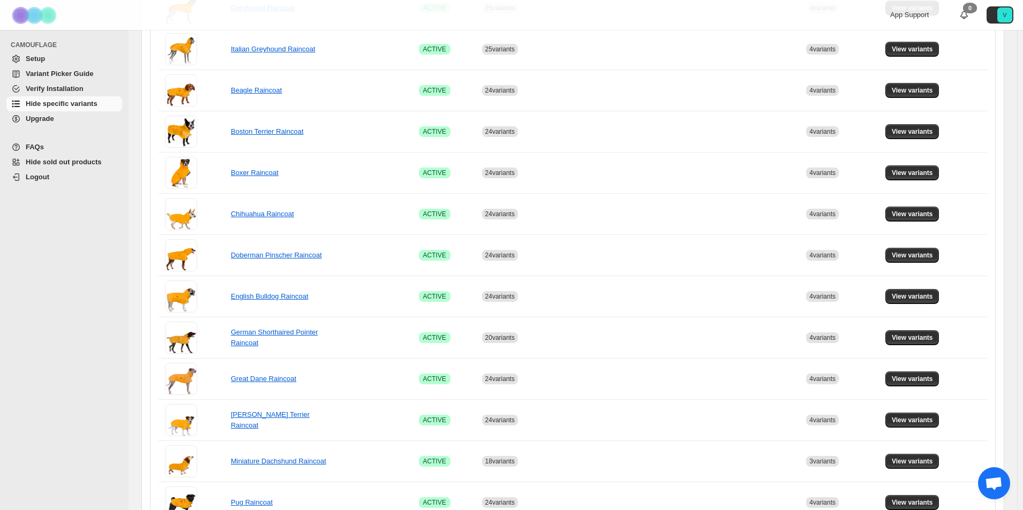
scroll to position [589, 0]
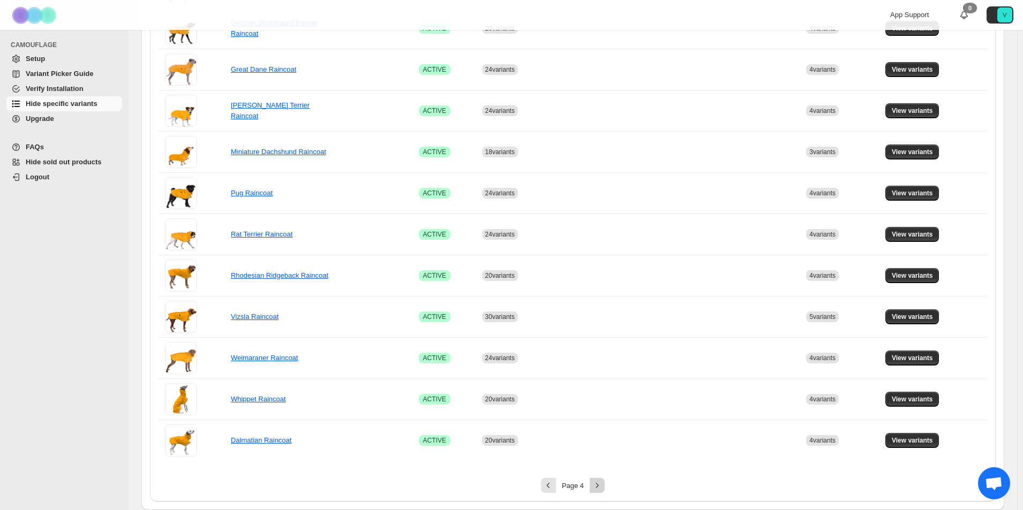
click at [594, 487] on button "Next" at bounding box center [596, 485] width 15 height 15
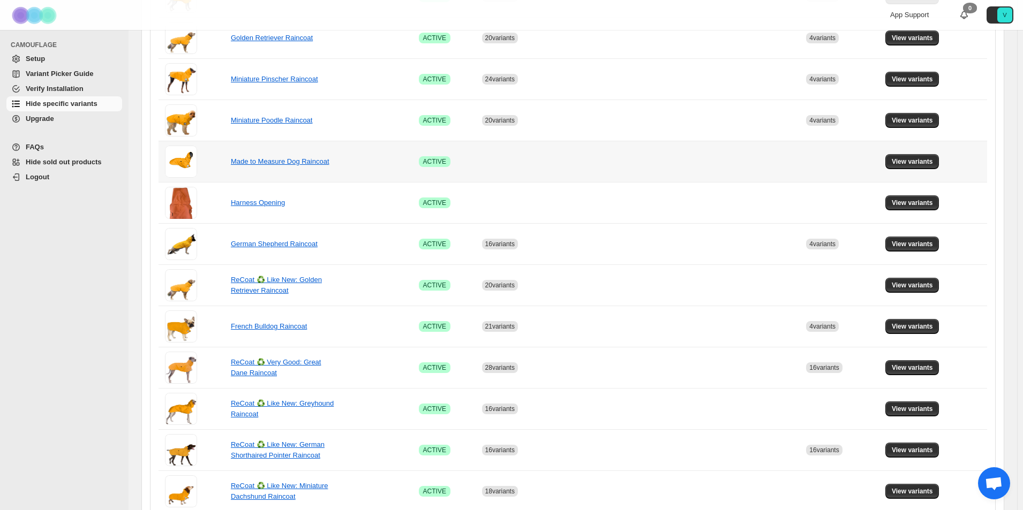
scroll to position [161, 0]
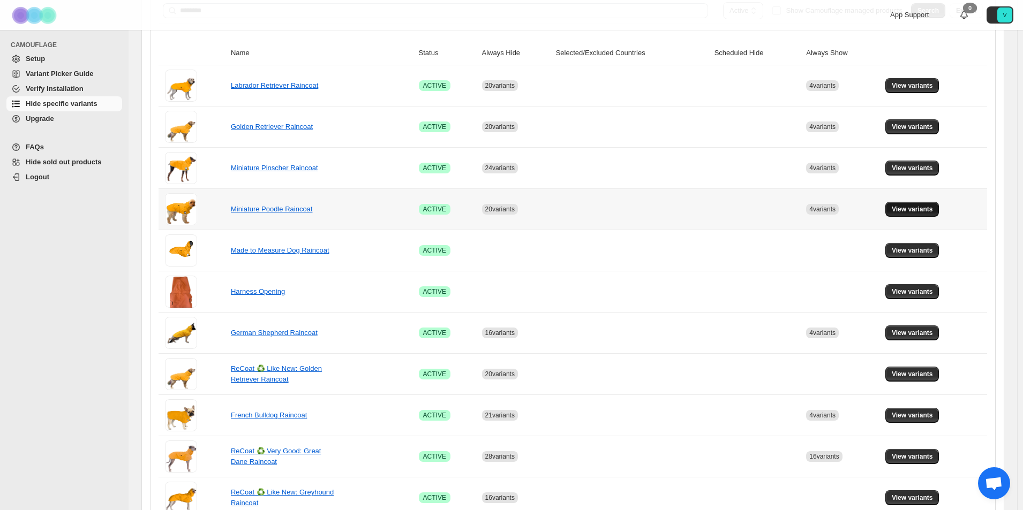
click at [933, 209] on span "View variants" at bounding box center [911, 209] width 41 height 9
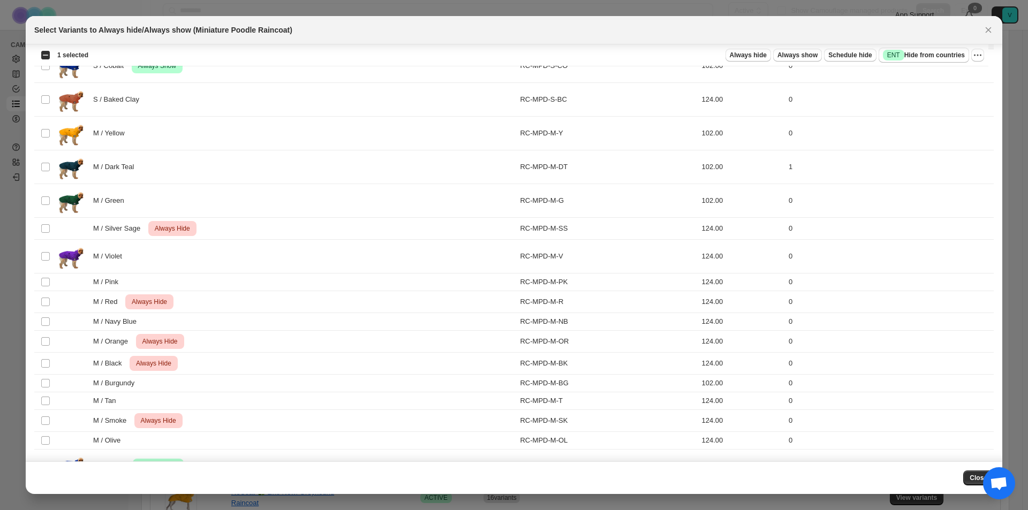
scroll to position [428, 0]
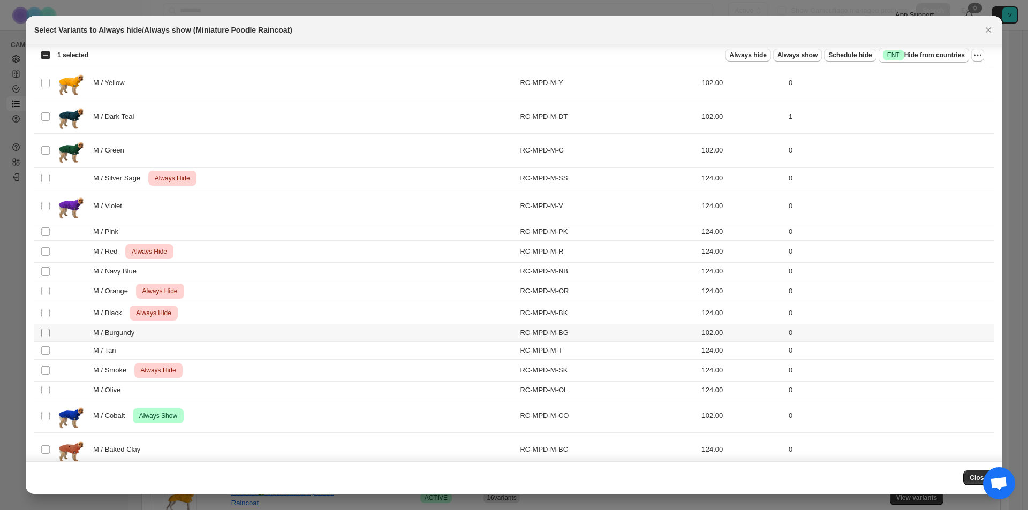
click at [47, 337] on span ":r20p:" at bounding box center [46, 333] width 10 height 10
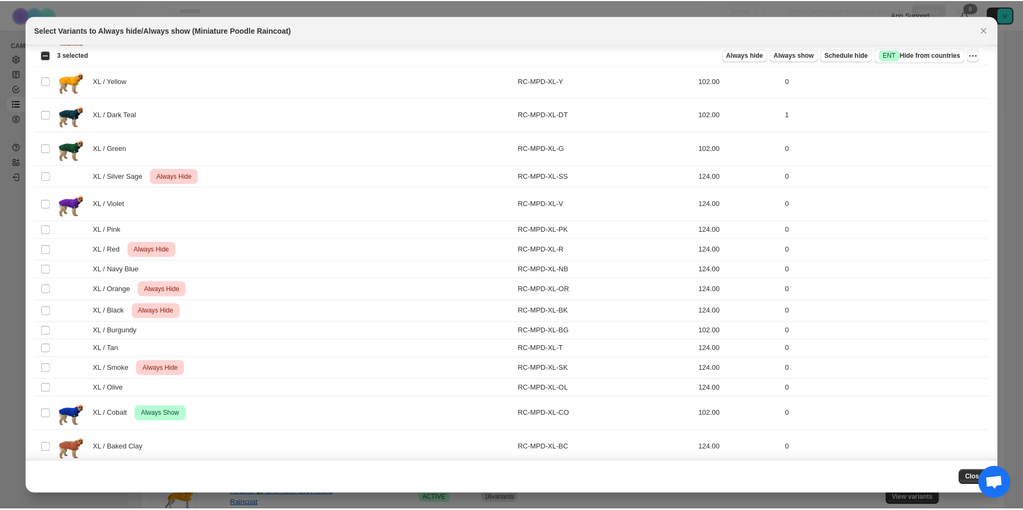
scroll to position [1243, 0]
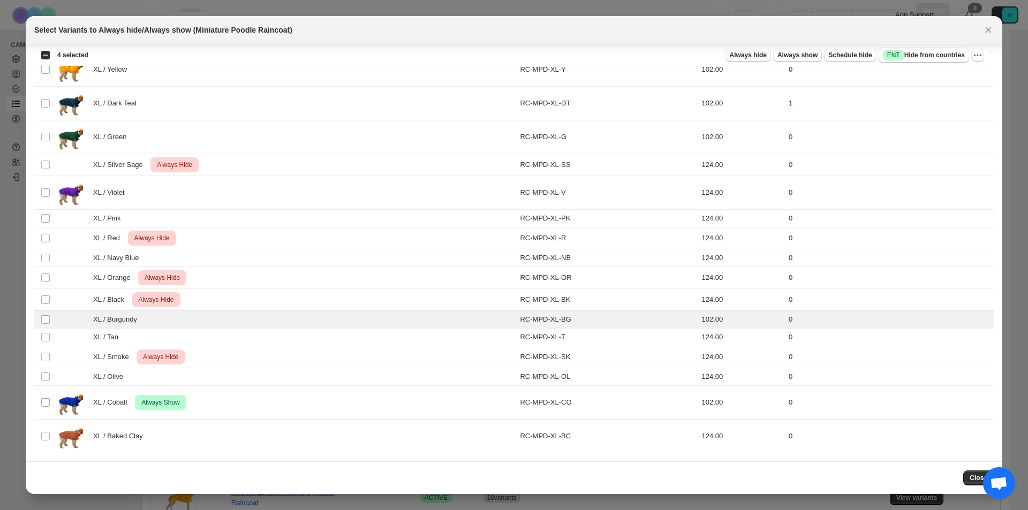
click at [735, 57] on span "Always hide" at bounding box center [748, 55] width 37 height 9
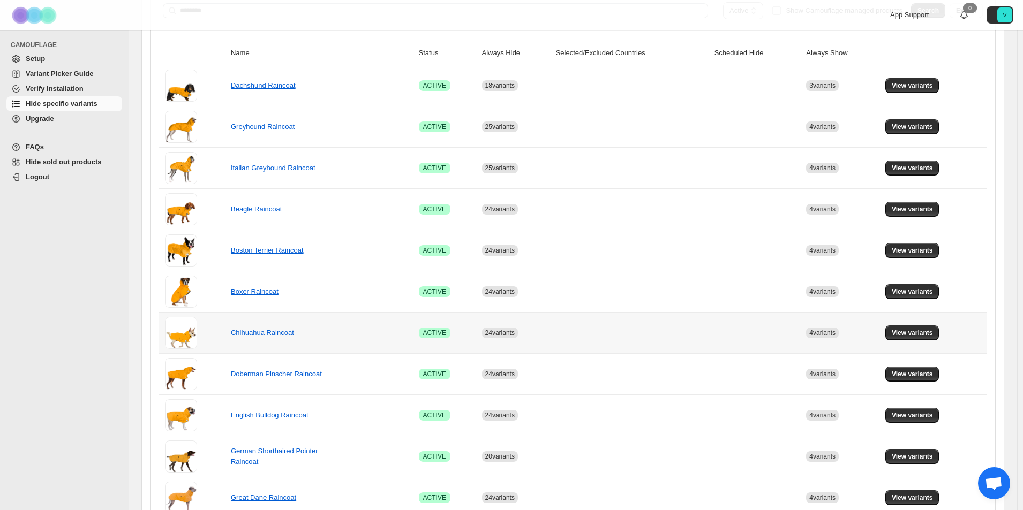
scroll to position [589, 0]
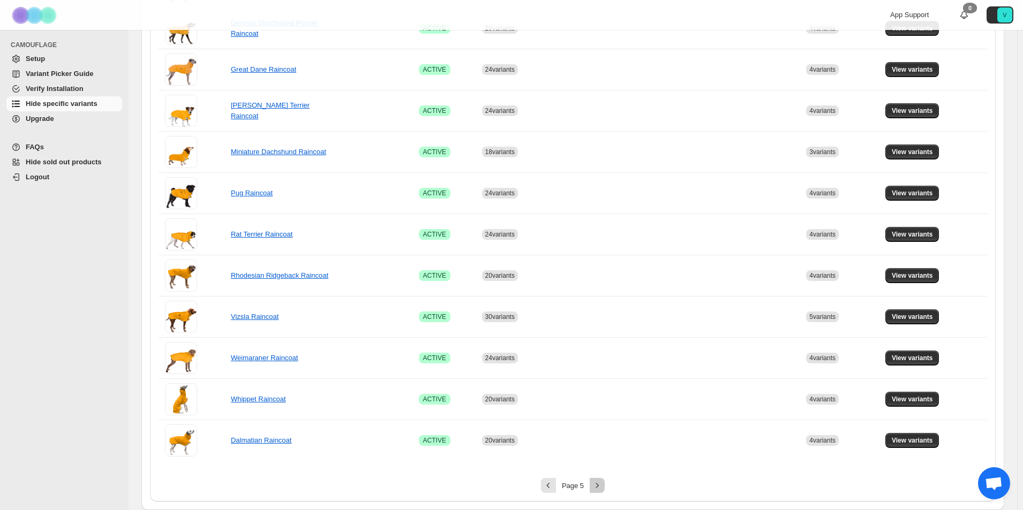
click at [601, 488] on icon "Next" at bounding box center [597, 485] width 11 height 11
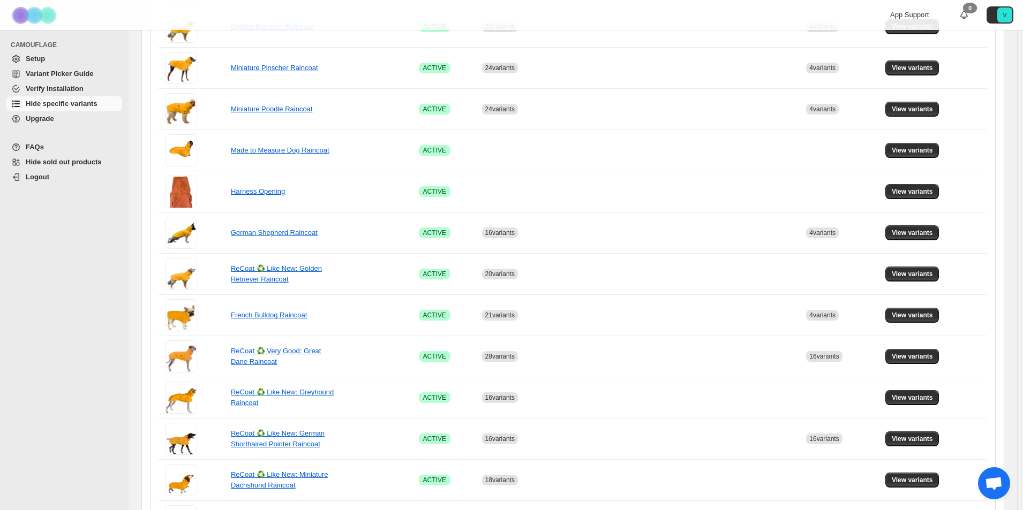
scroll to position [161, 0]
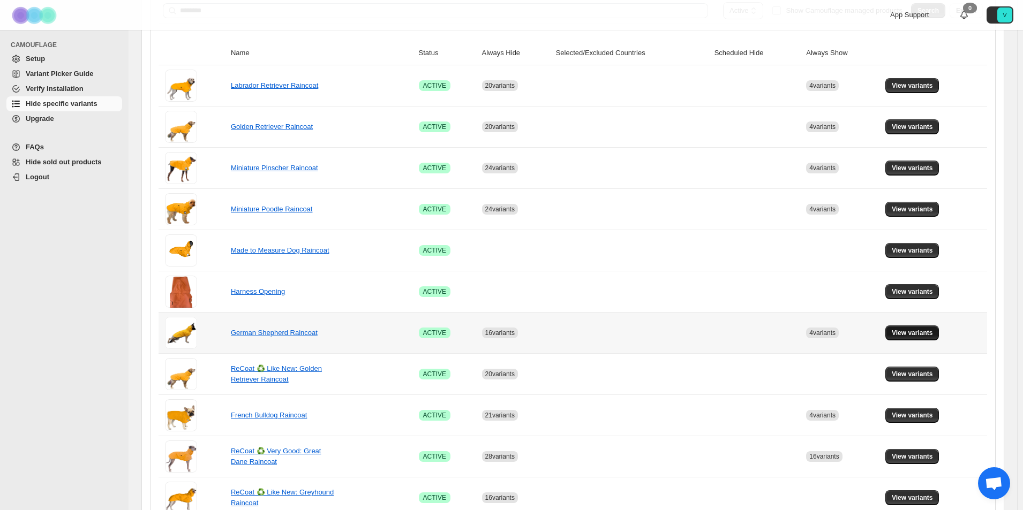
click at [909, 332] on span "View variants" at bounding box center [911, 333] width 41 height 9
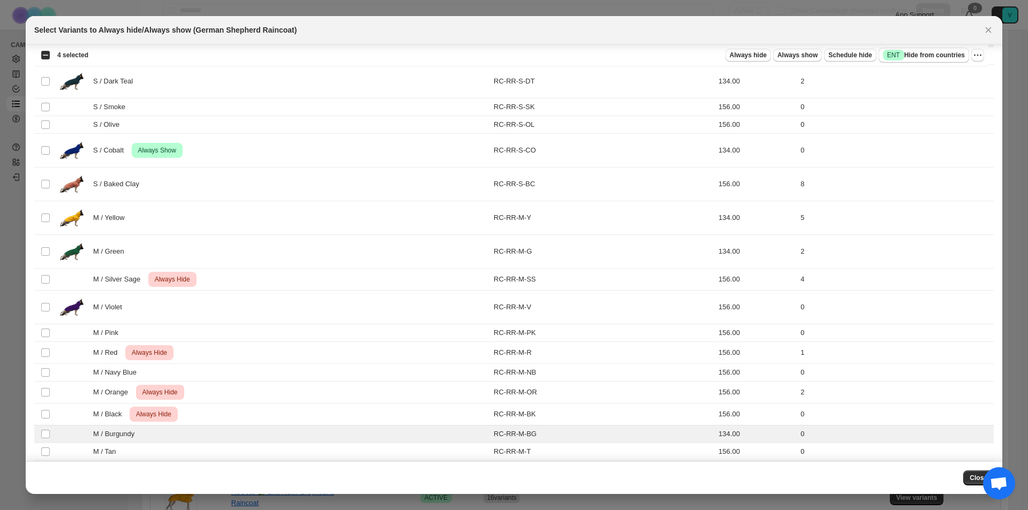
scroll to position [208, 0]
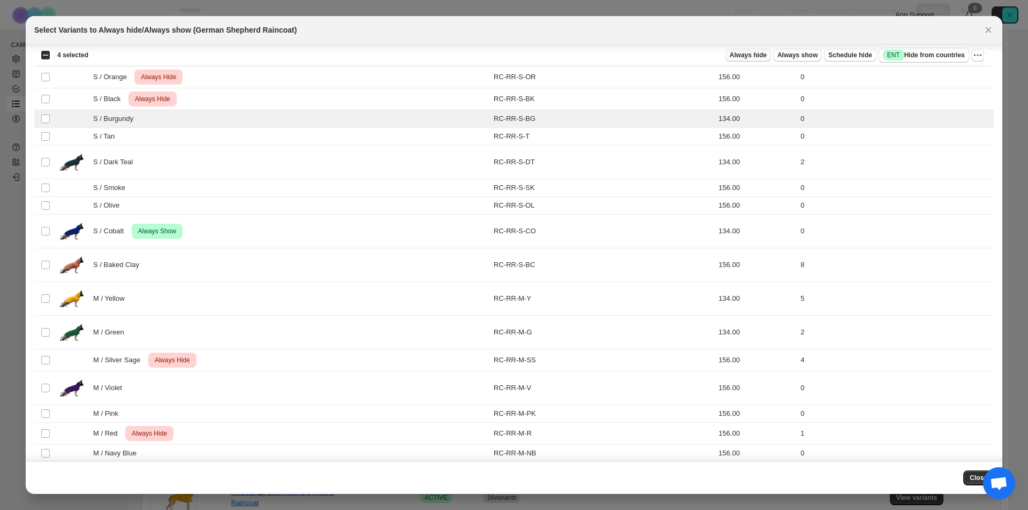
click at [742, 55] on span "Always hide" at bounding box center [748, 55] width 37 height 9
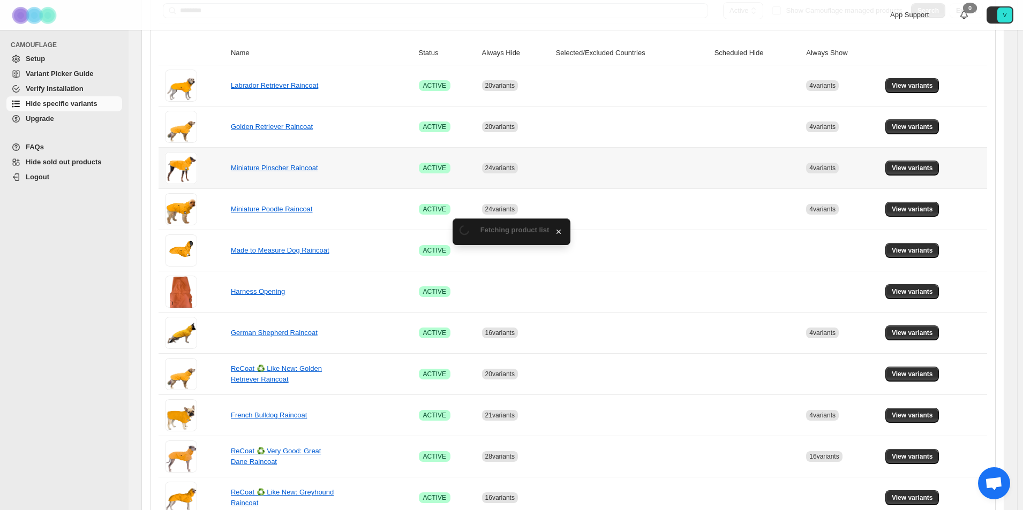
scroll to position [0, 0]
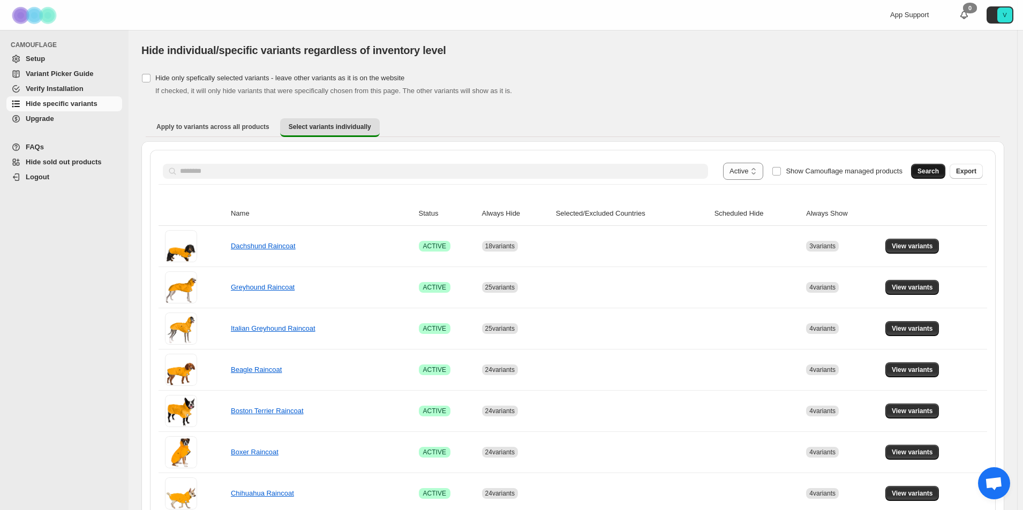
click at [934, 172] on span "Search" at bounding box center [927, 171] width 21 height 9
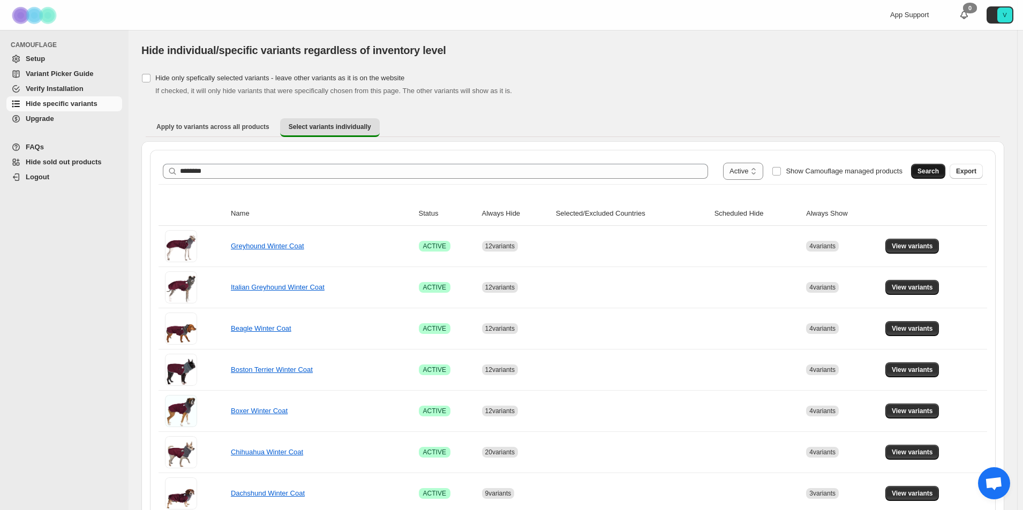
click at [931, 172] on span "Search" at bounding box center [927, 171] width 21 height 9
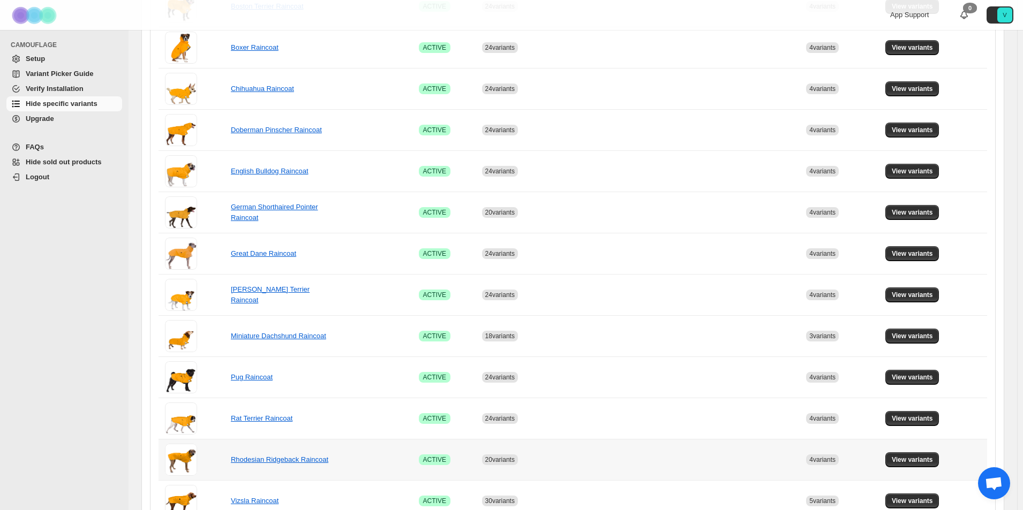
scroll to position [589, 0]
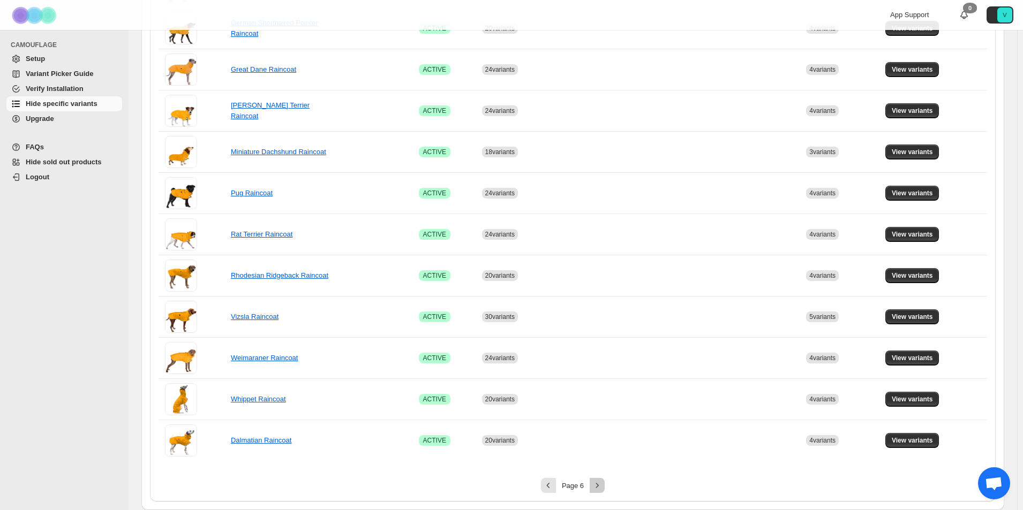
click at [598, 487] on icon "Next" at bounding box center [597, 485] width 11 height 11
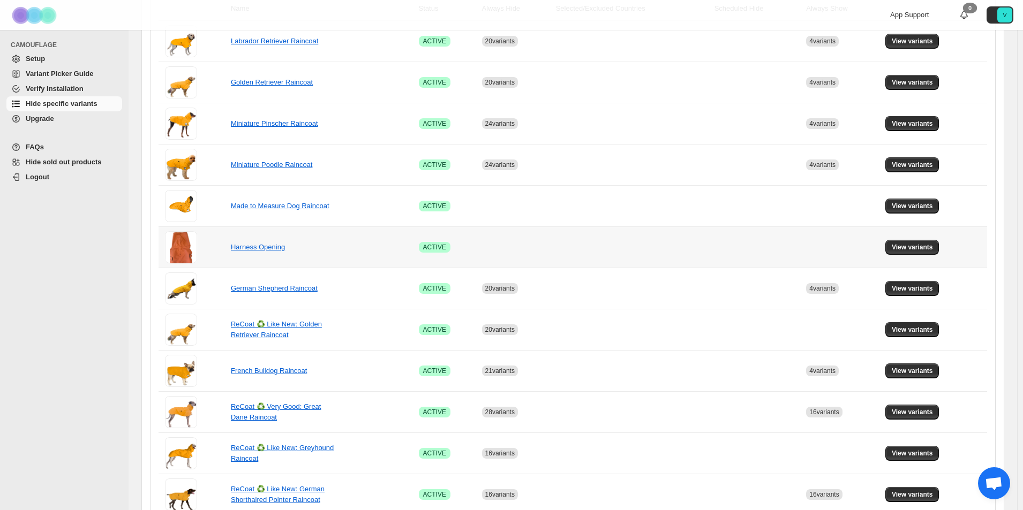
scroll to position [214, 0]
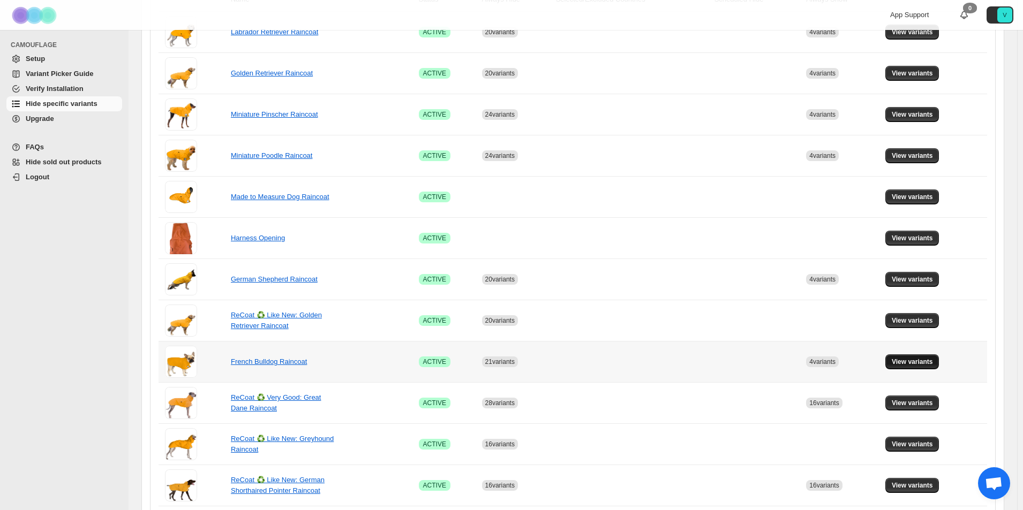
click at [918, 357] on button "View variants" at bounding box center [912, 361] width 54 height 15
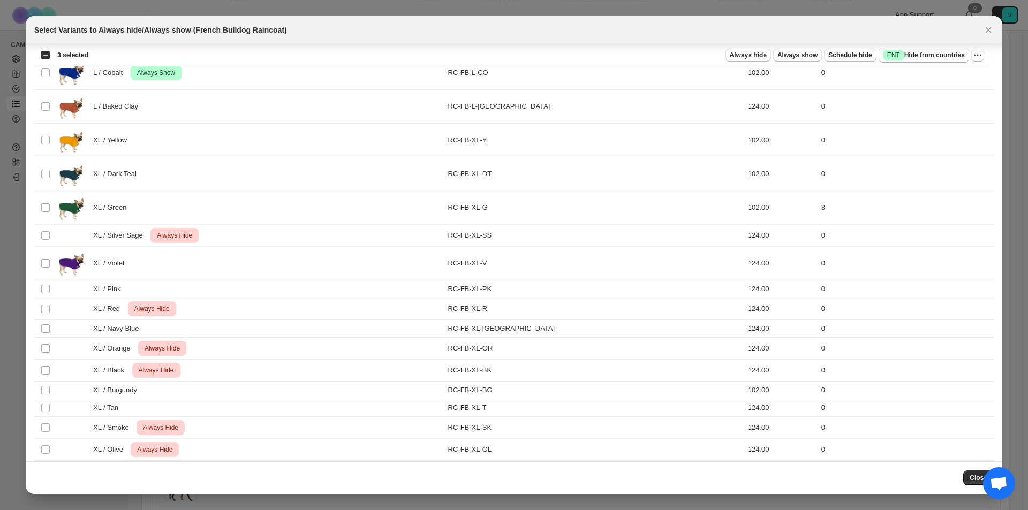
scroll to position [1247, 0]
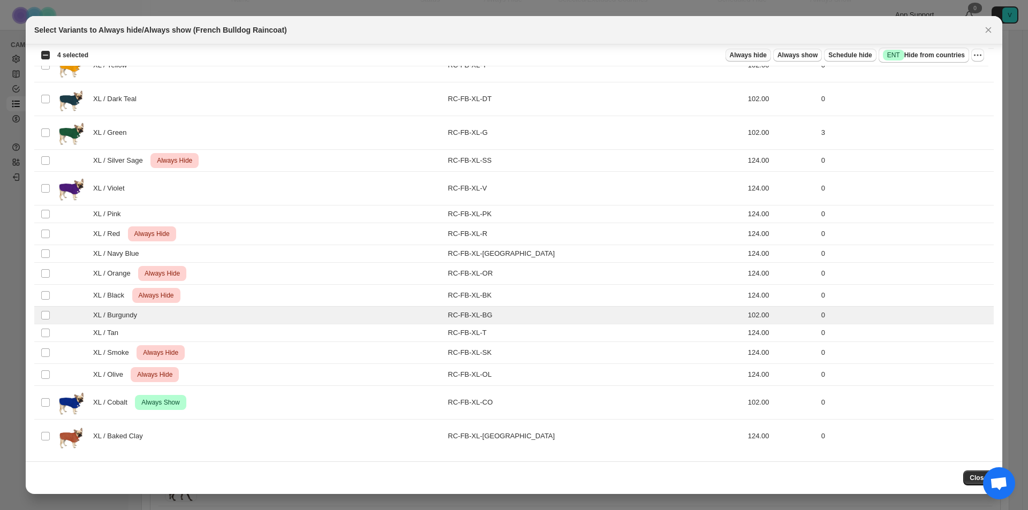
click at [744, 55] on span "Always hide" at bounding box center [748, 55] width 37 height 9
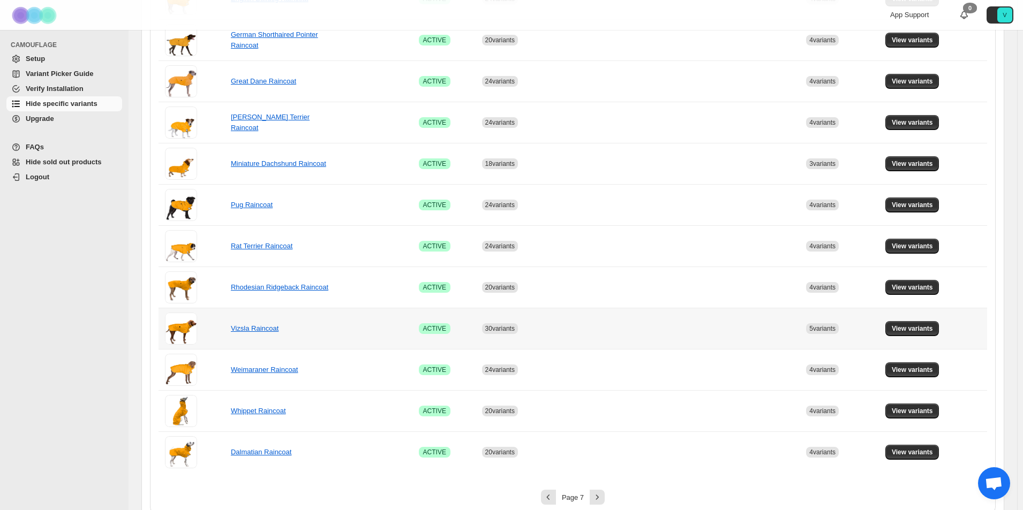
scroll to position [589, 0]
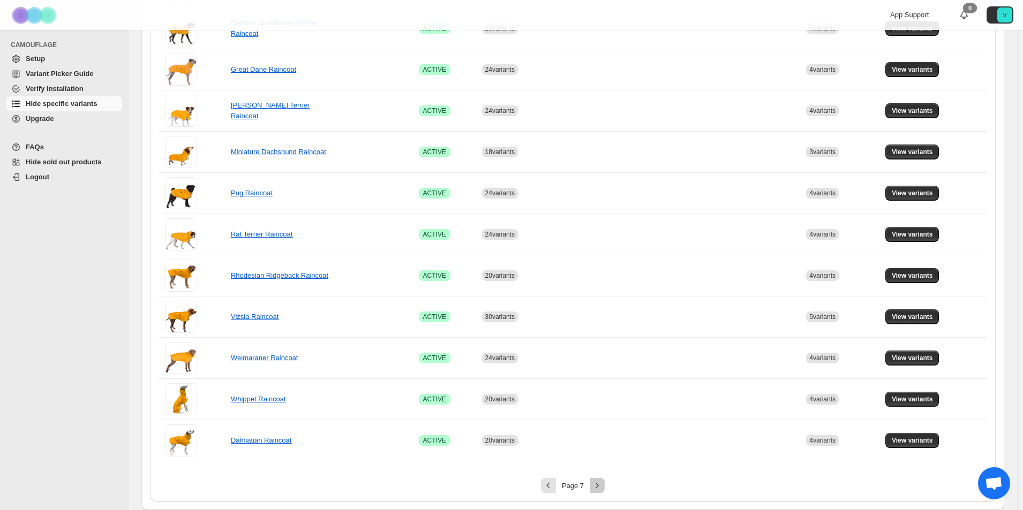
click at [604, 488] on button "Next" at bounding box center [596, 485] width 15 height 15
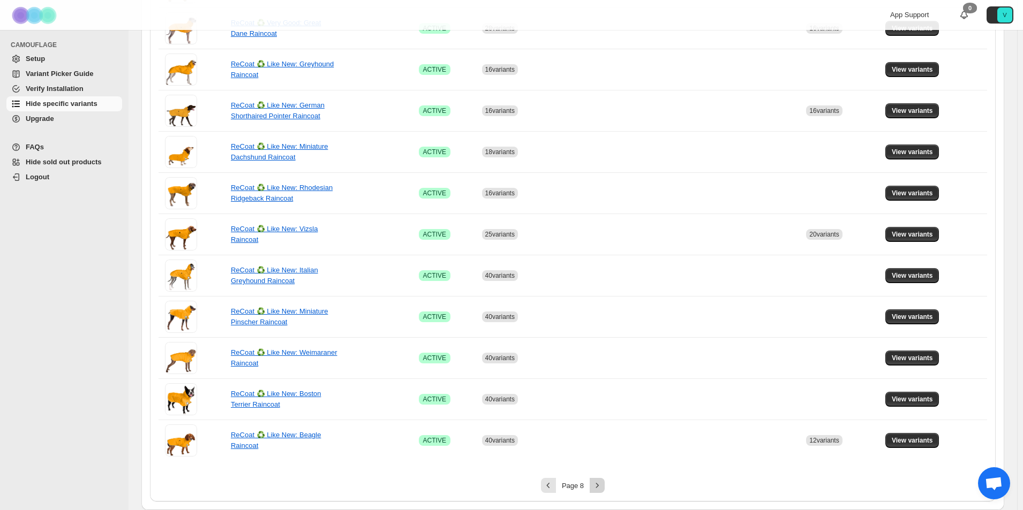
click at [602, 489] on icon "Next" at bounding box center [597, 485] width 11 height 11
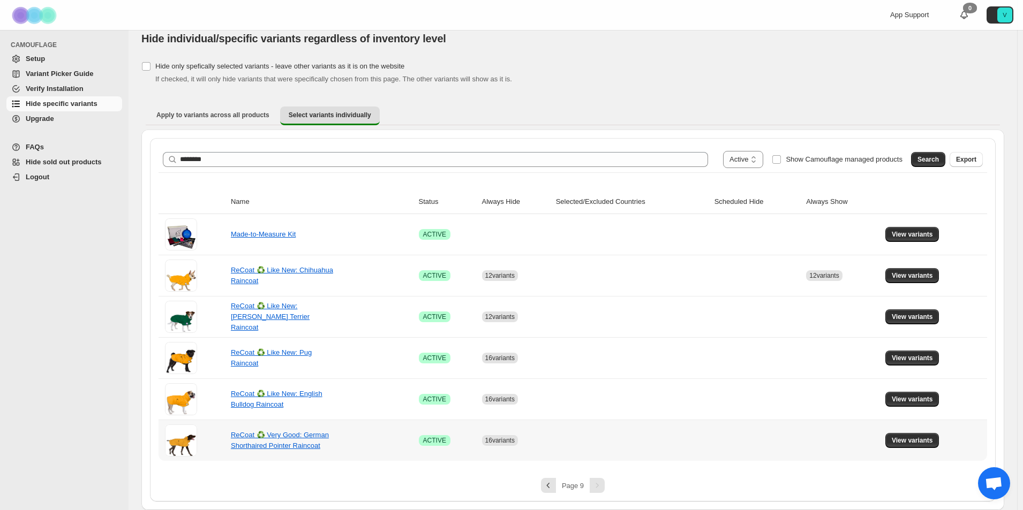
scroll to position [12, 0]
click at [554, 486] on icon "Previous" at bounding box center [548, 485] width 11 height 11
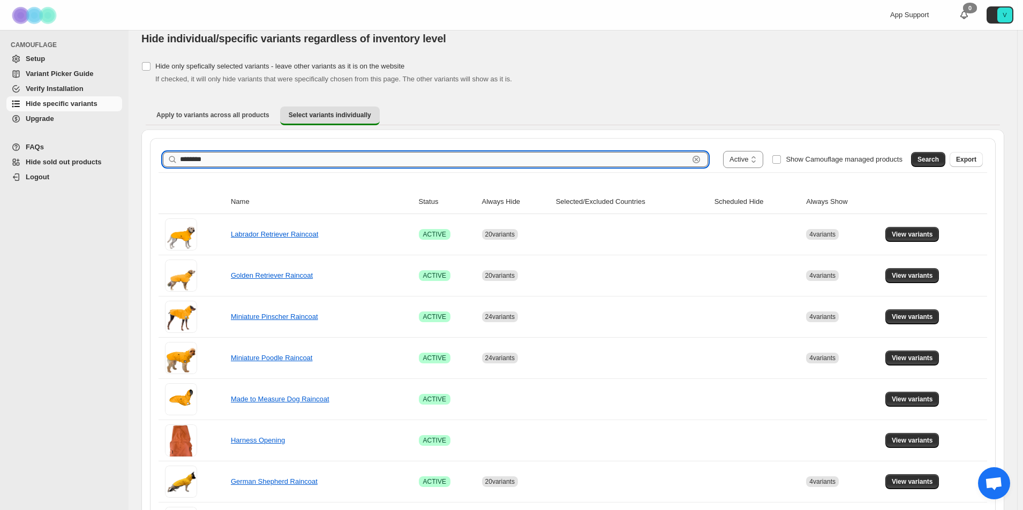
click at [212, 158] on input "********" at bounding box center [434, 159] width 509 height 15
click at [936, 157] on span "Search" at bounding box center [927, 159] width 21 height 9
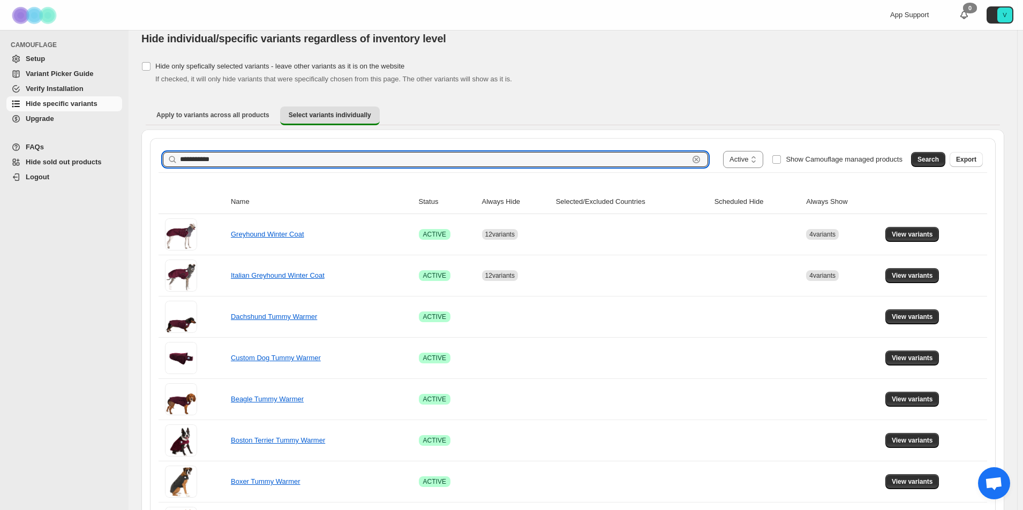
drag, startPoint x: 289, startPoint y: 160, endPoint x: 119, endPoint y: 161, distance: 169.2
type input "**********"
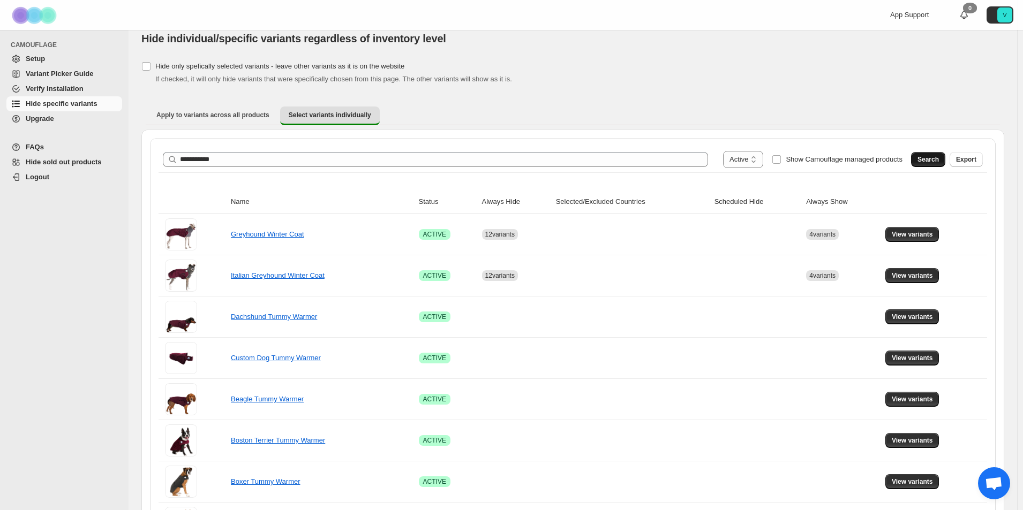
click at [932, 155] on button "Search" at bounding box center [928, 159] width 34 height 15
click at [931, 231] on span "View variants" at bounding box center [911, 234] width 41 height 9
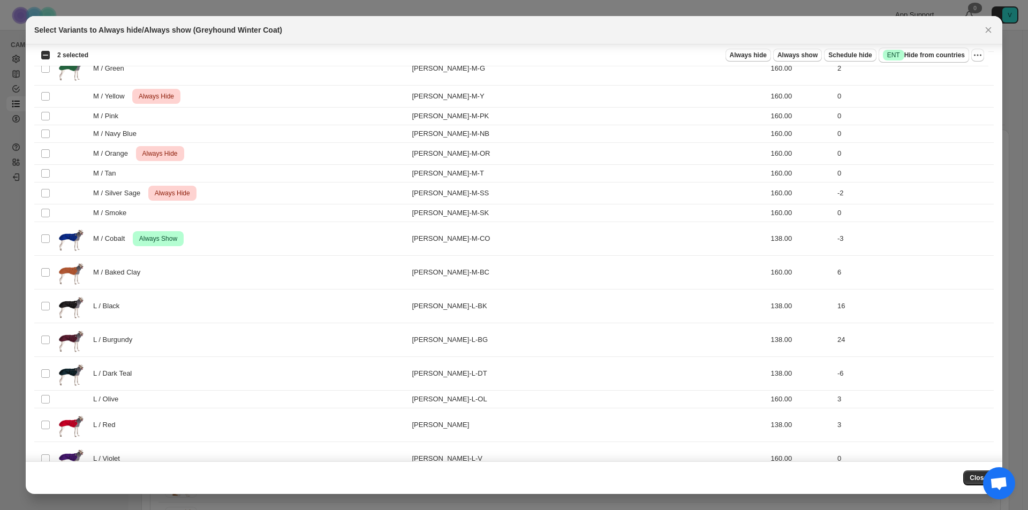
scroll to position [803, 0]
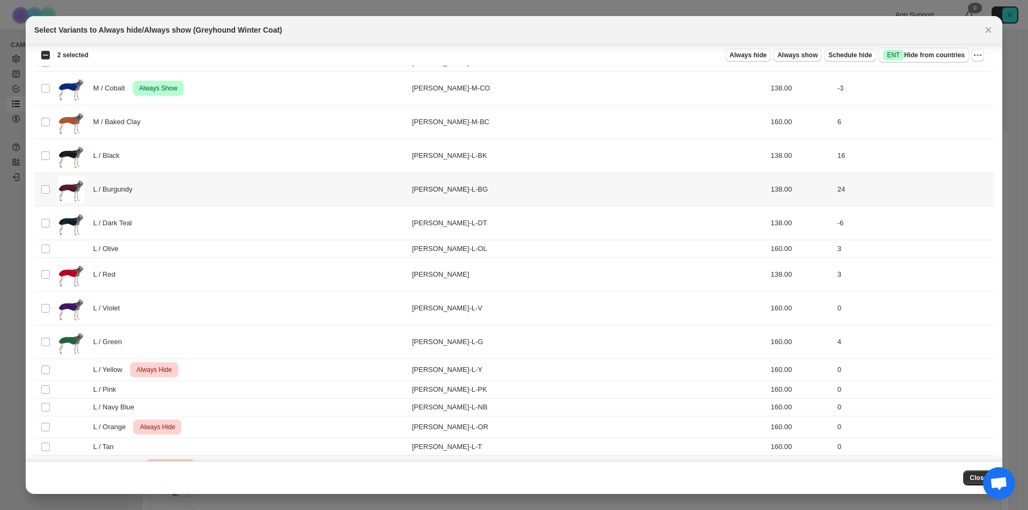
click at [52, 191] on td "Select product variant" at bounding box center [44, 190] width 20 height 34
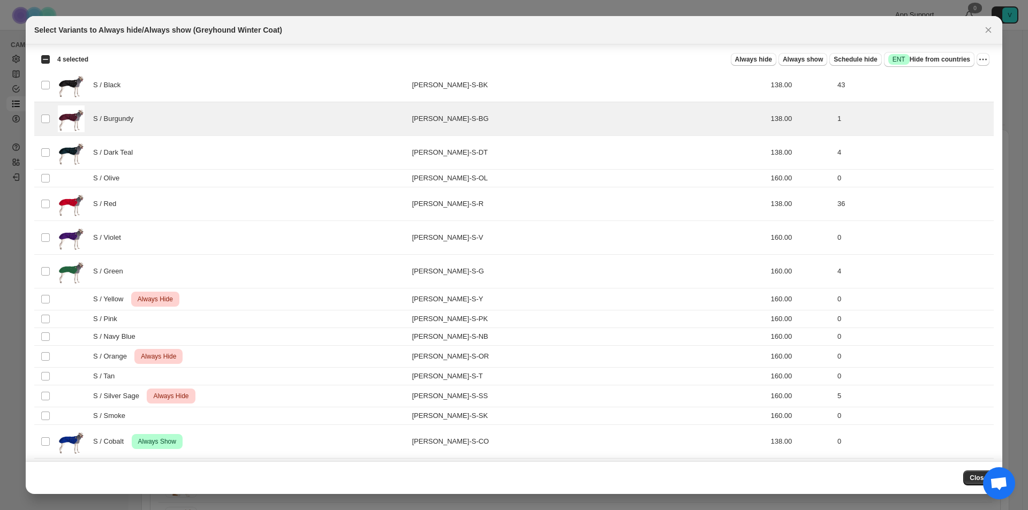
scroll to position [0, 0]
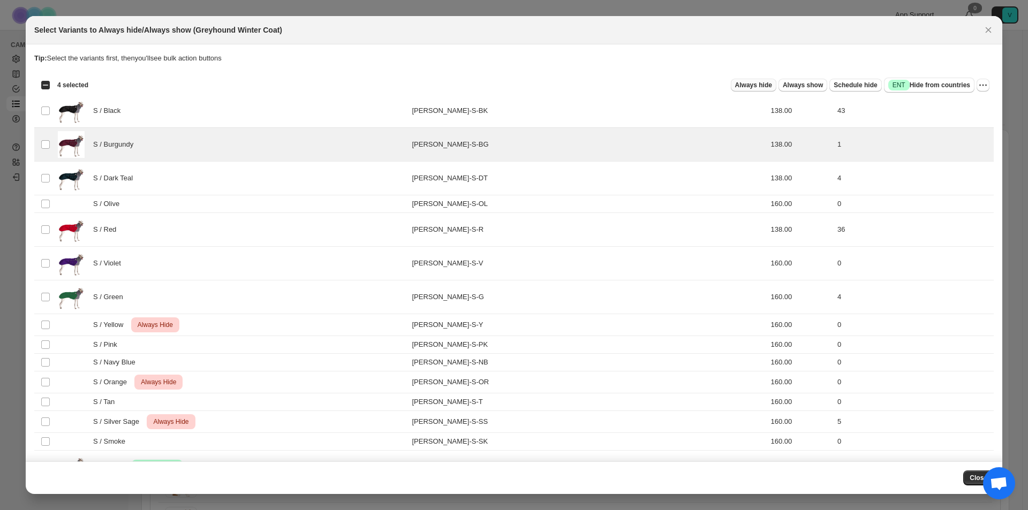
click at [753, 80] on button "Always hide" at bounding box center [754, 85] width 46 height 13
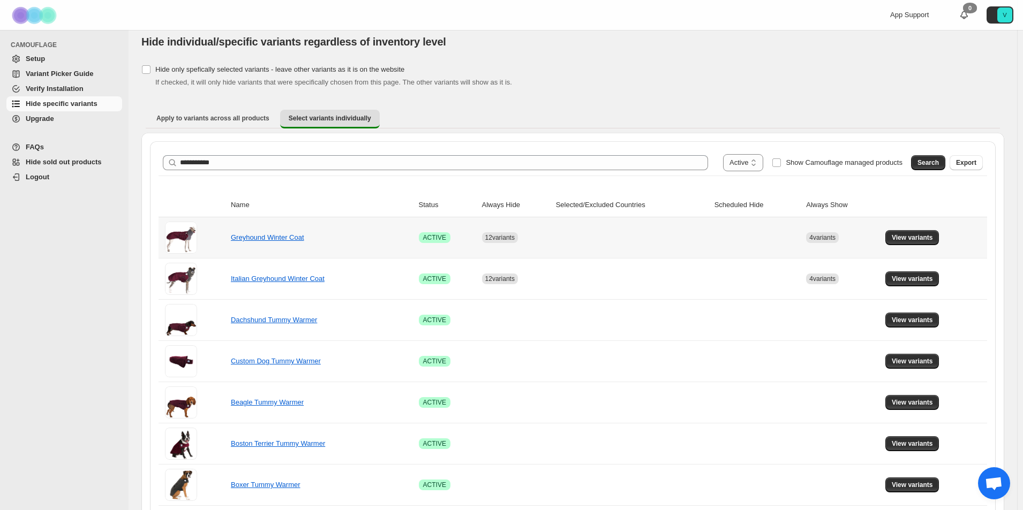
scroll to position [12, 0]
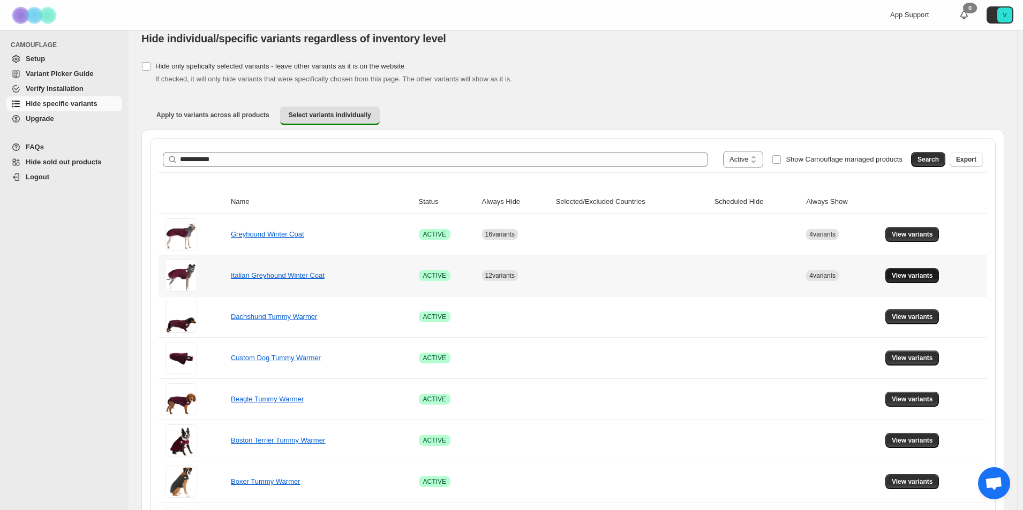
click at [918, 273] on span "View variants" at bounding box center [911, 275] width 41 height 9
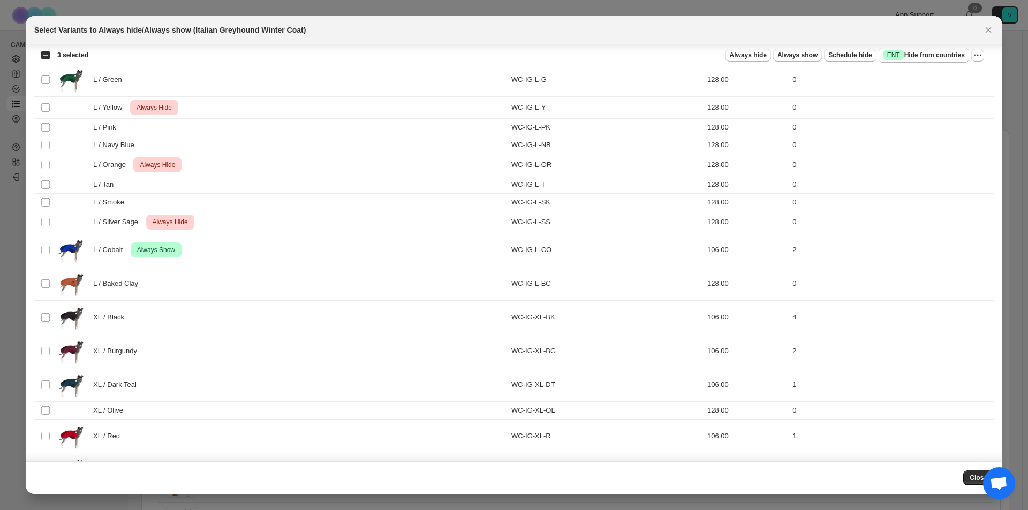
scroll to position [1071, 0]
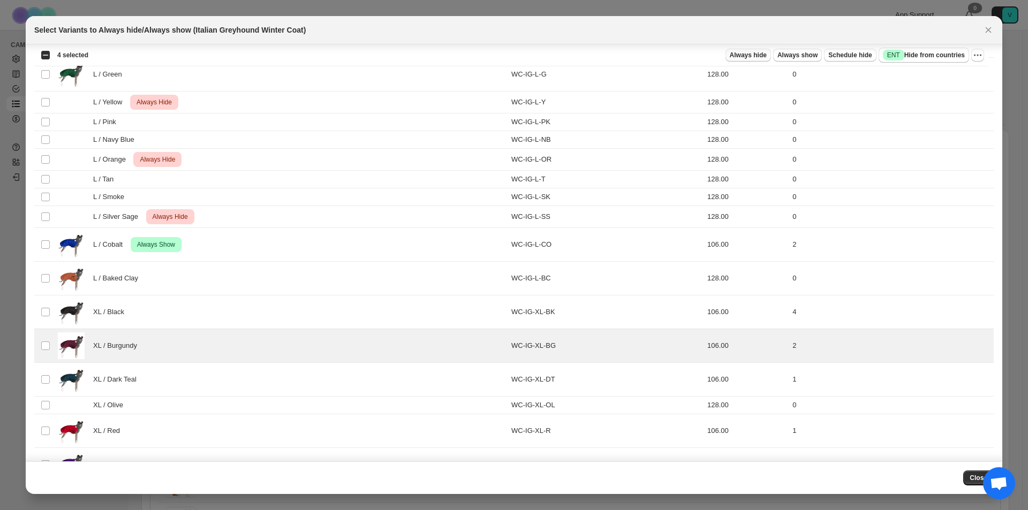
click at [734, 57] on span "Always hide" at bounding box center [748, 55] width 37 height 9
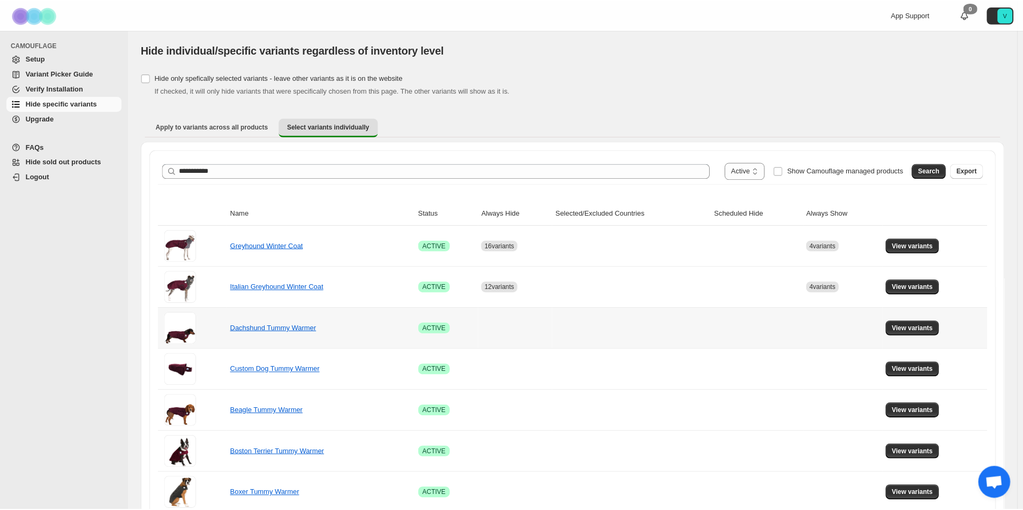
scroll to position [12, 0]
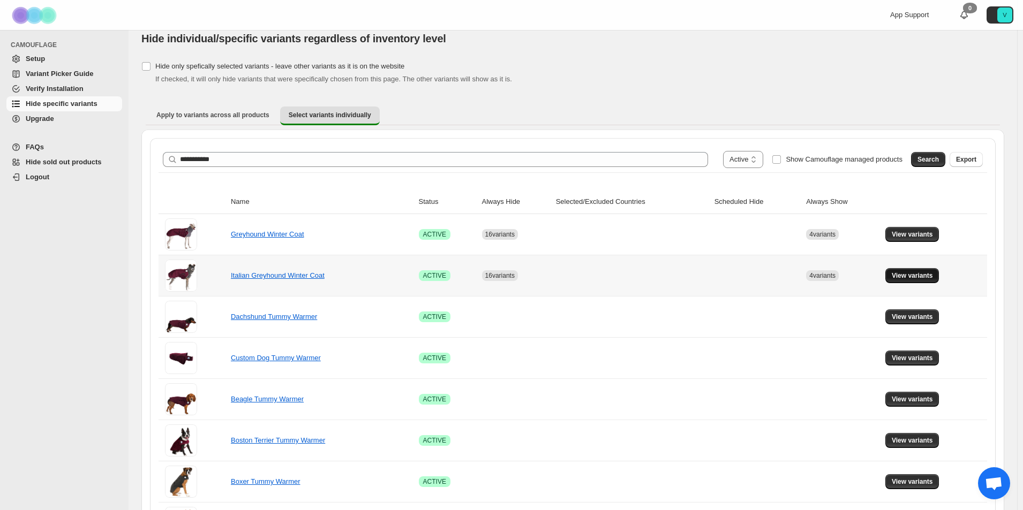
click at [909, 273] on span "View variants" at bounding box center [911, 275] width 41 height 9
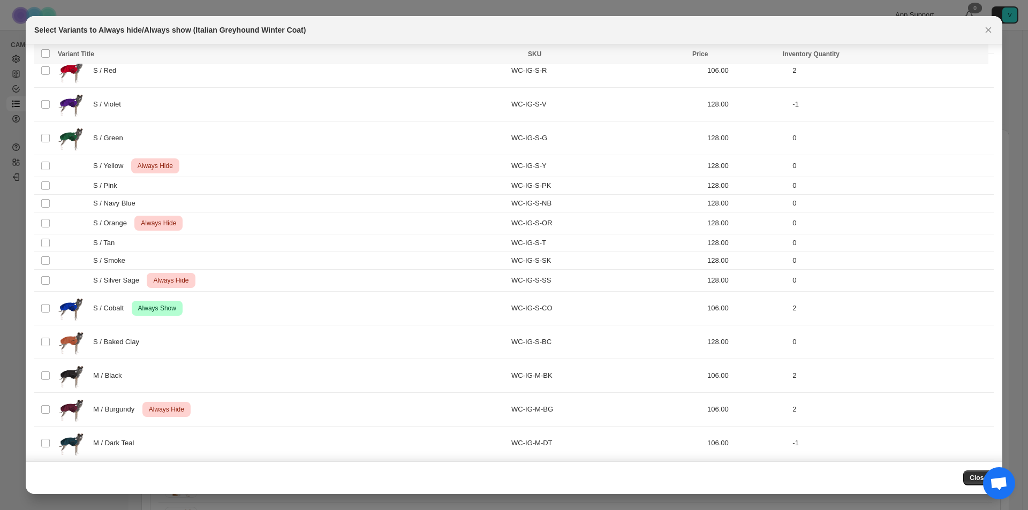
scroll to position [0, 0]
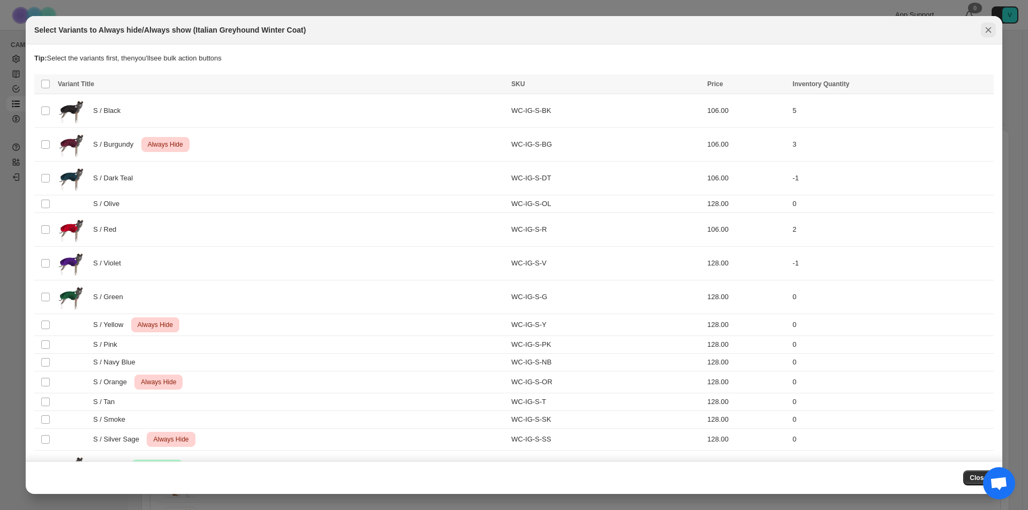
click at [986, 27] on icon "Close" at bounding box center [988, 30] width 11 height 11
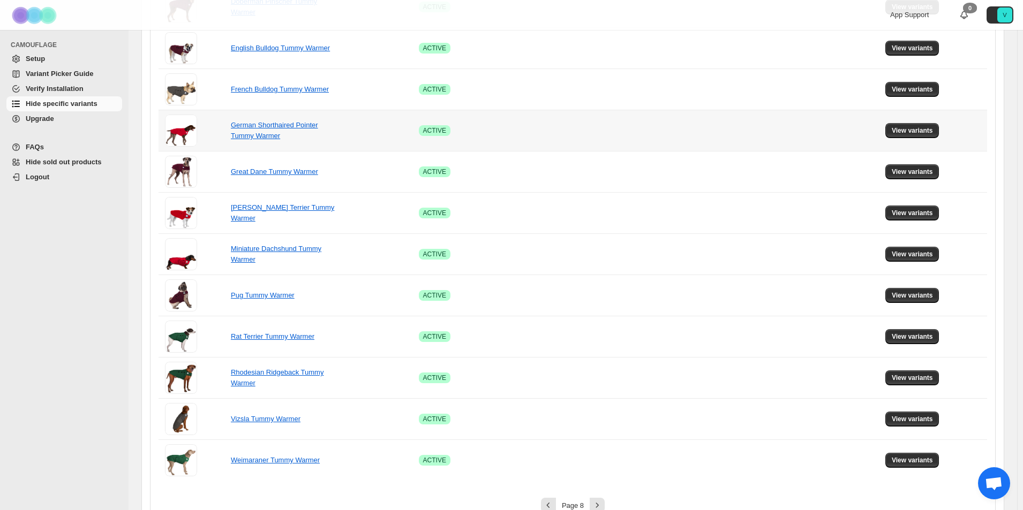
scroll to position [589, 0]
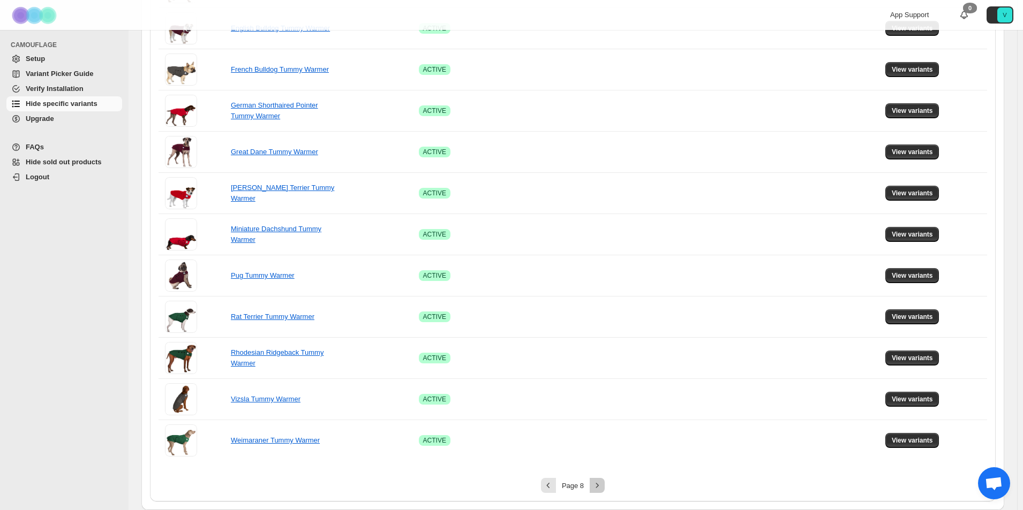
click at [599, 484] on icon "Next" at bounding box center [597, 485] width 11 height 11
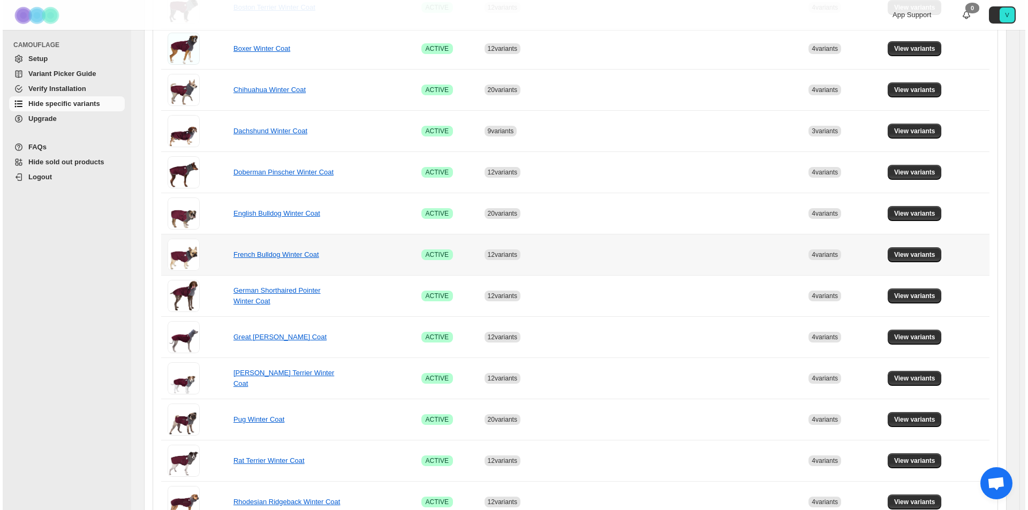
scroll to position [0, 0]
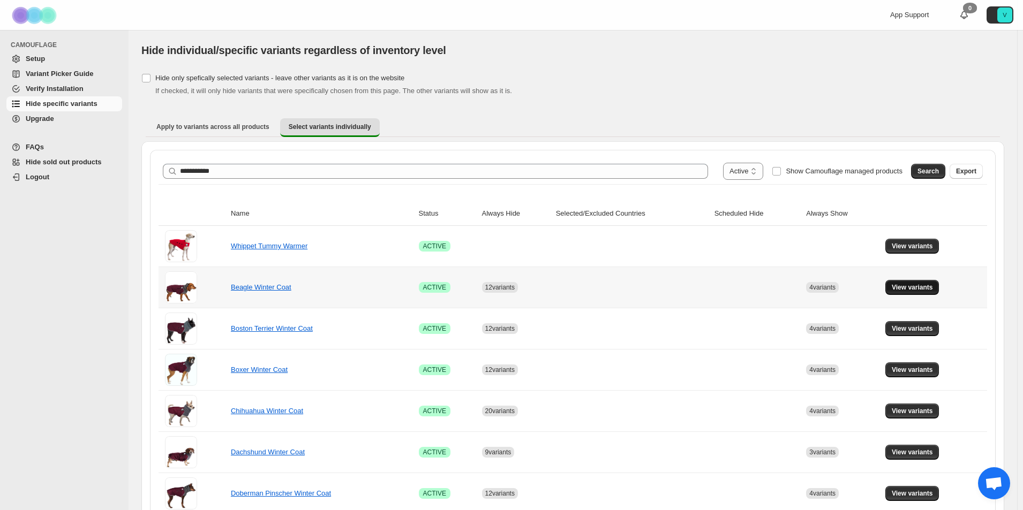
click at [906, 287] on span "View variants" at bounding box center [911, 287] width 41 height 9
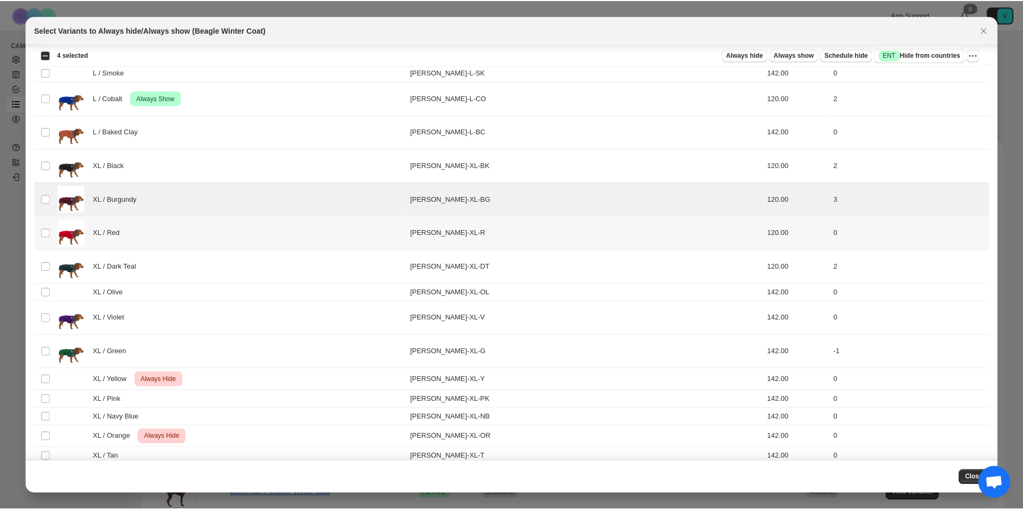
scroll to position [1337, 0]
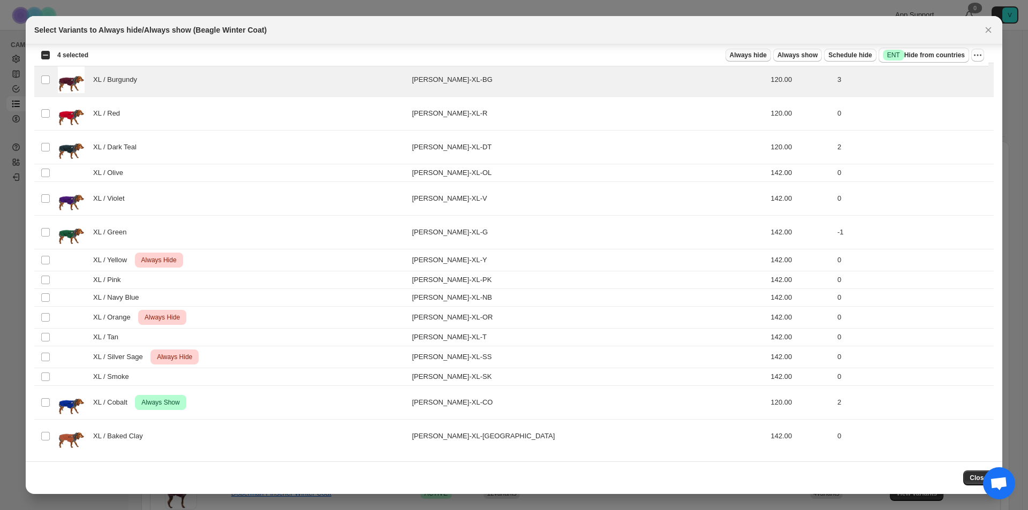
click at [748, 57] on span "Always hide" at bounding box center [748, 55] width 37 height 9
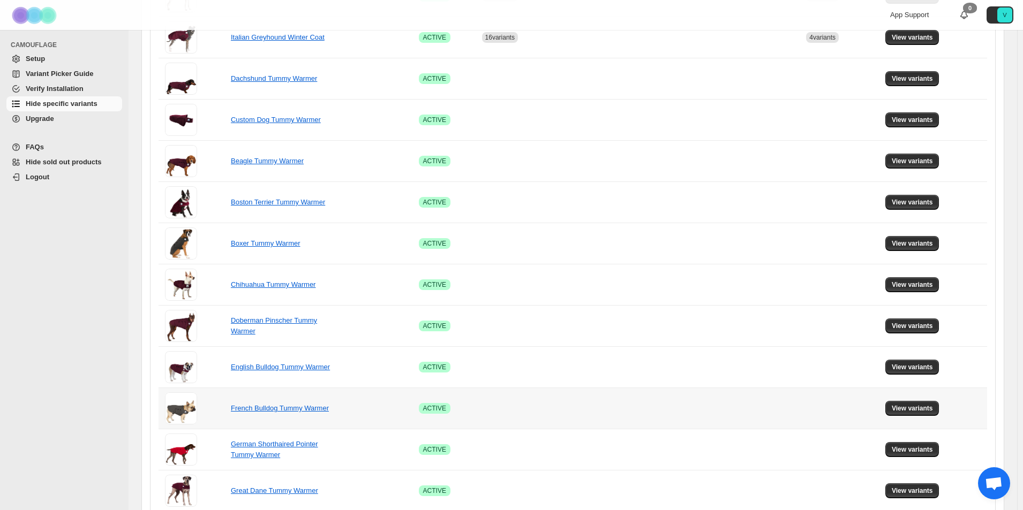
scroll to position [589, 0]
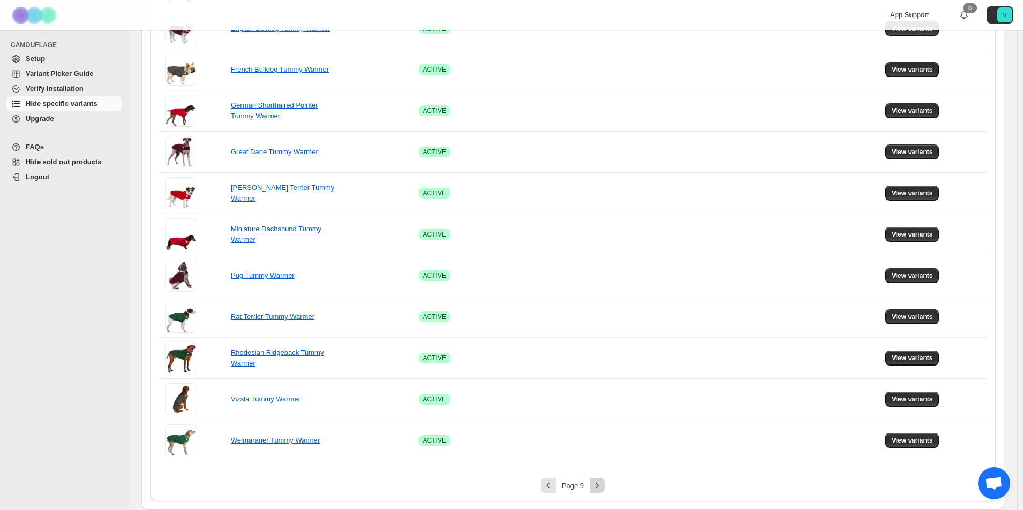
click at [600, 482] on icon "Next" at bounding box center [597, 485] width 11 height 11
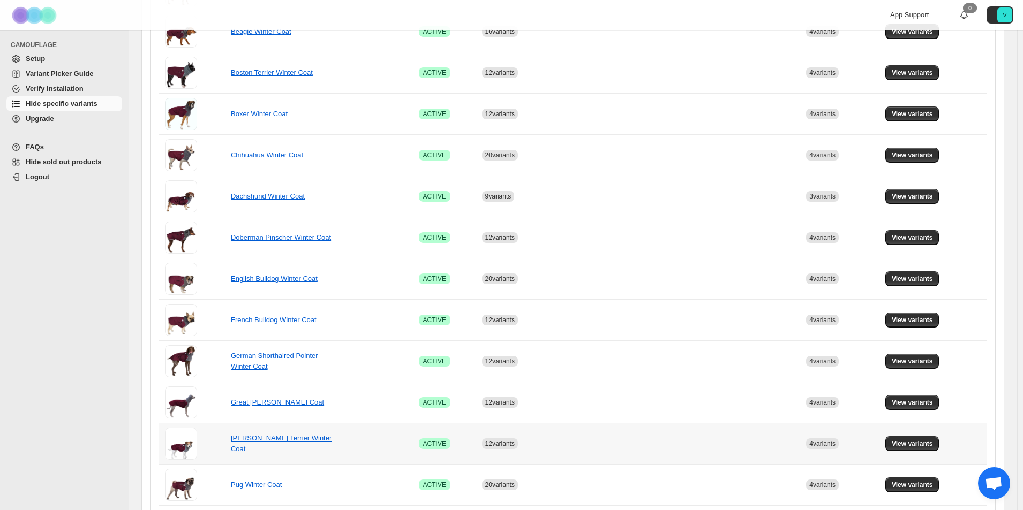
scroll to position [161, 0]
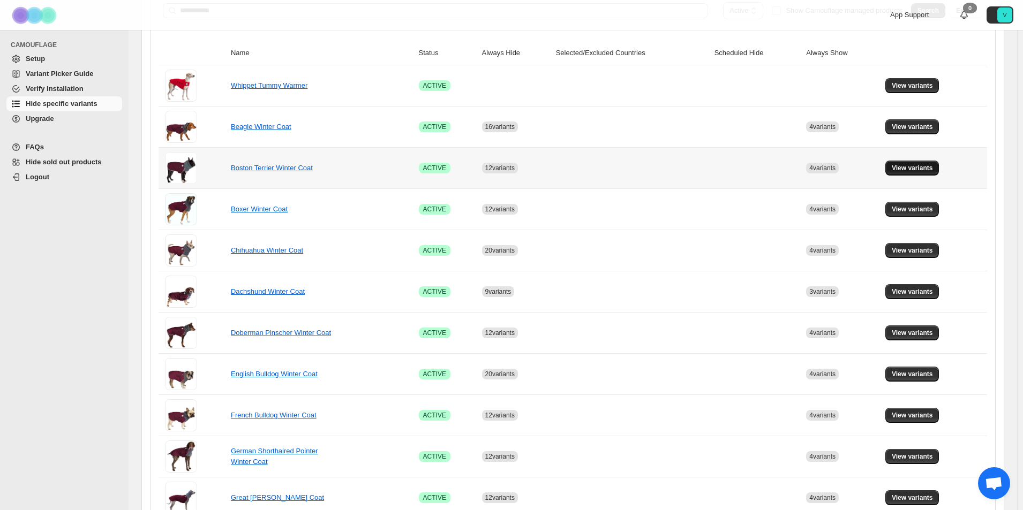
click at [922, 167] on span "View variants" at bounding box center [911, 168] width 41 height 9
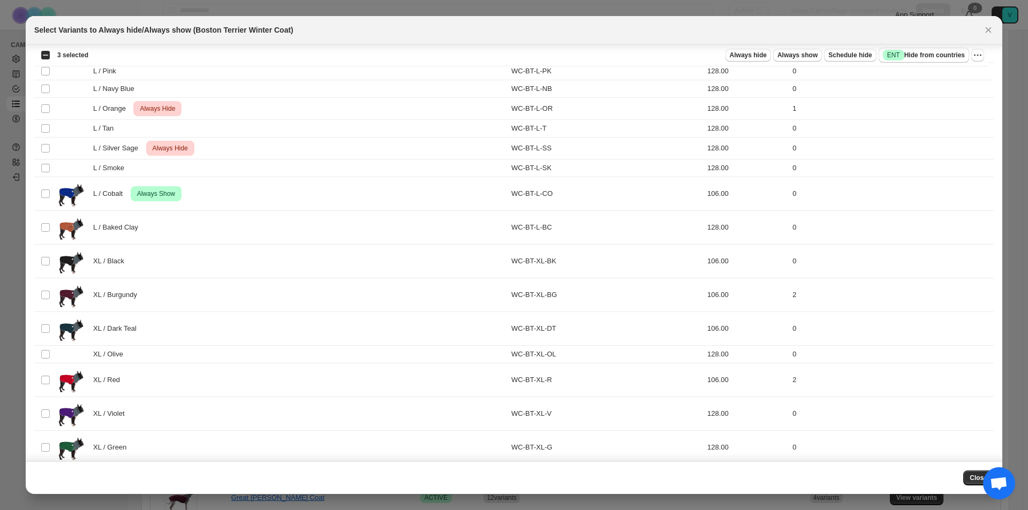
scroll to position [1124, 0]
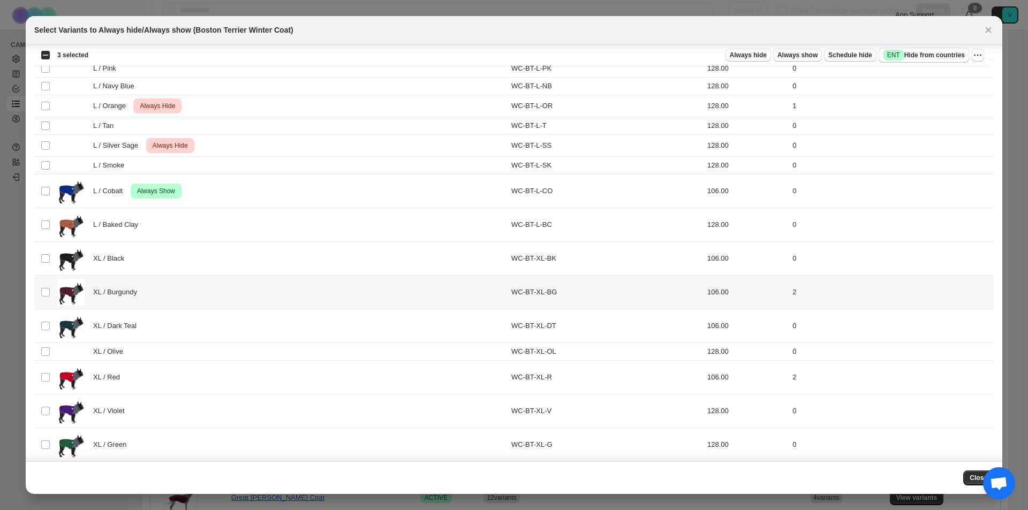
click at [49, 287] on td "Select product variant" at bounding box center [44, 293] width 20 height 34
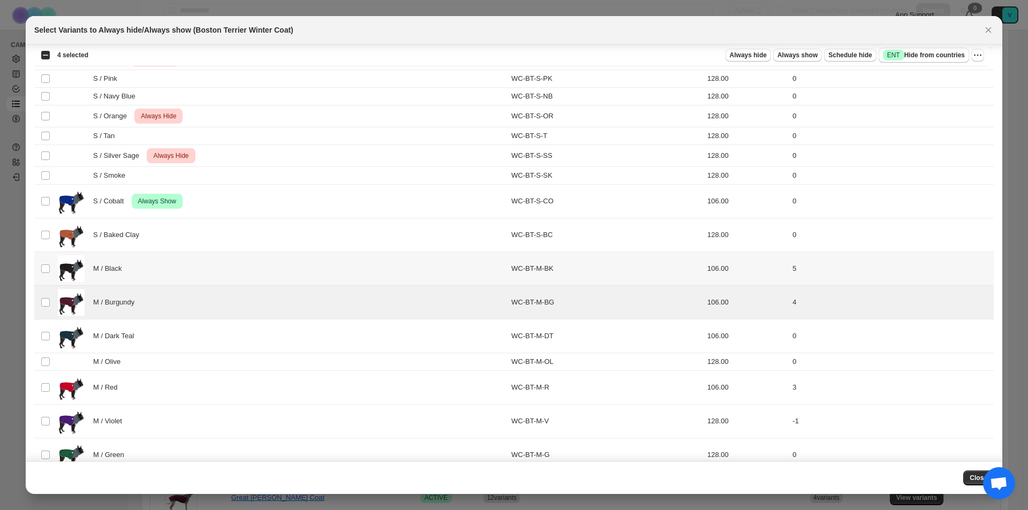
scroll to position [0, 0]
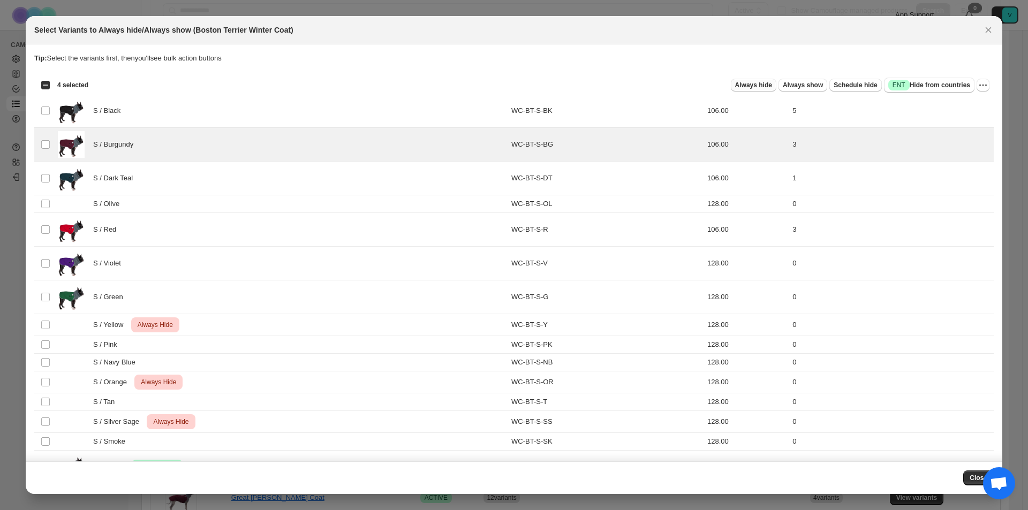
click at [740, 85] on span "Always hide" at bounding box center [753, 85] width 37 height 9
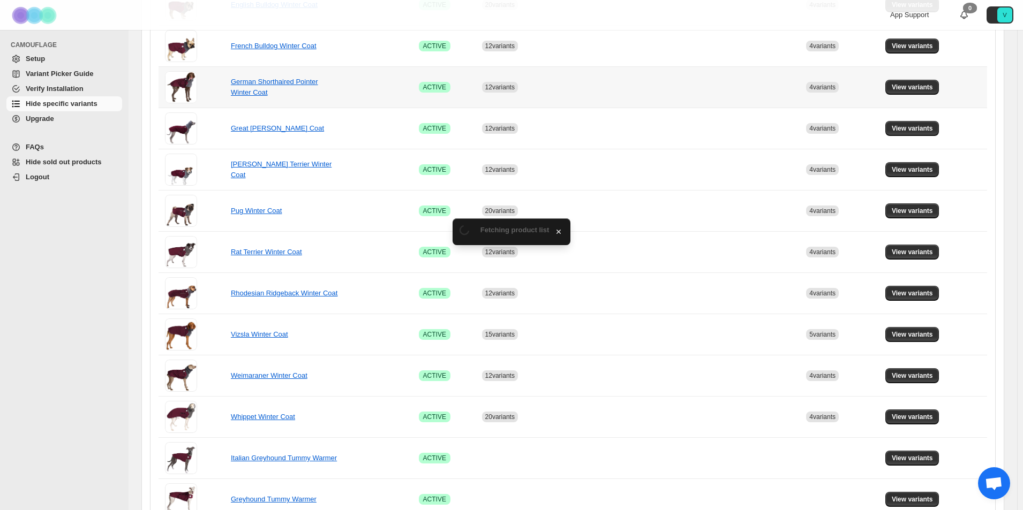
scroll to position [589, 0]
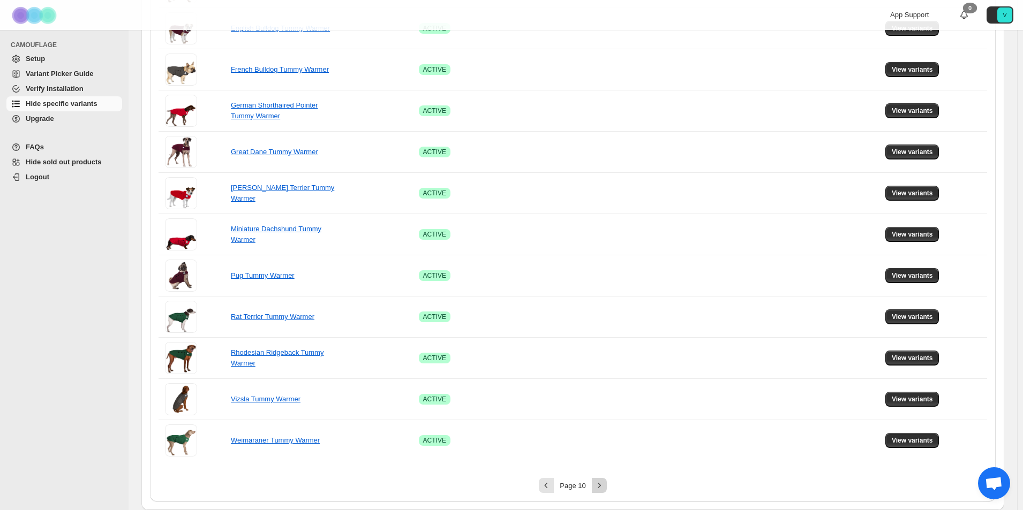
click at [603, 484] on icon "Next" at bounding box center [599, 485] width 11 height 11
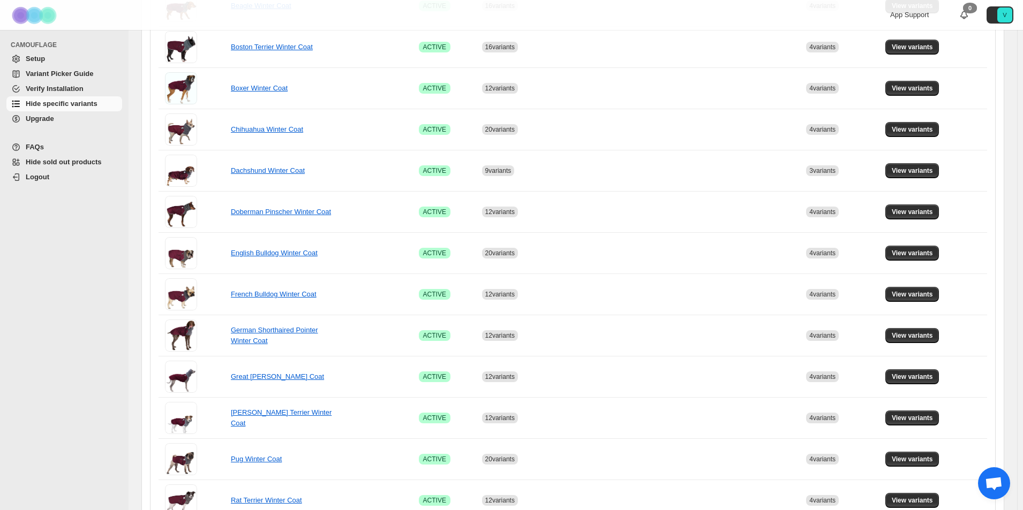
scroll to position [54, 0]
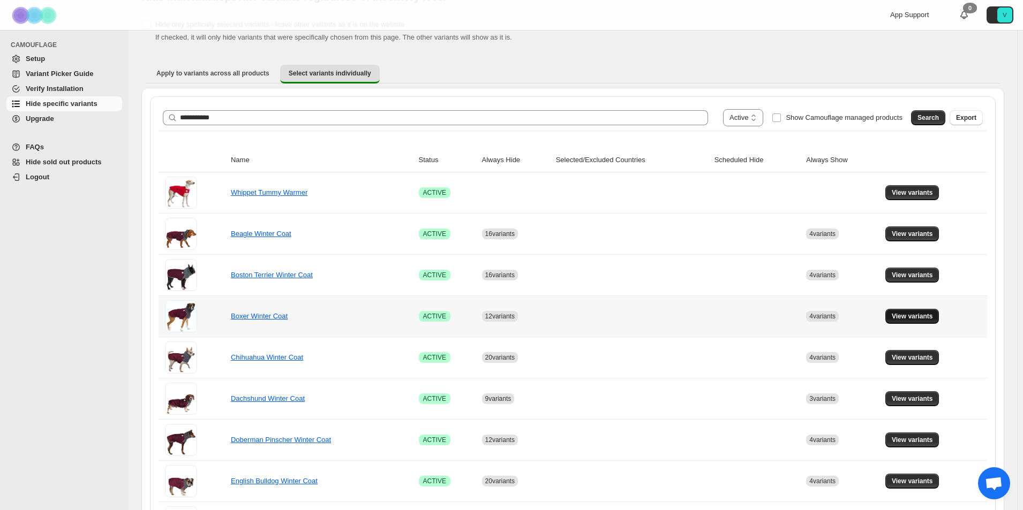
click at [918, 322] on button "View variants" at bounding box center [912, 316] width 54 height 15
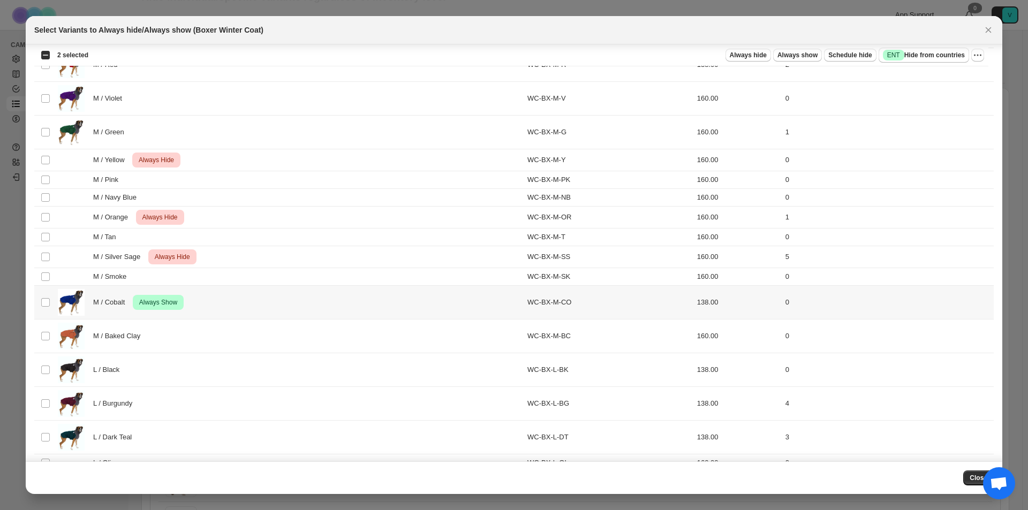
scroll to position [642, 0]
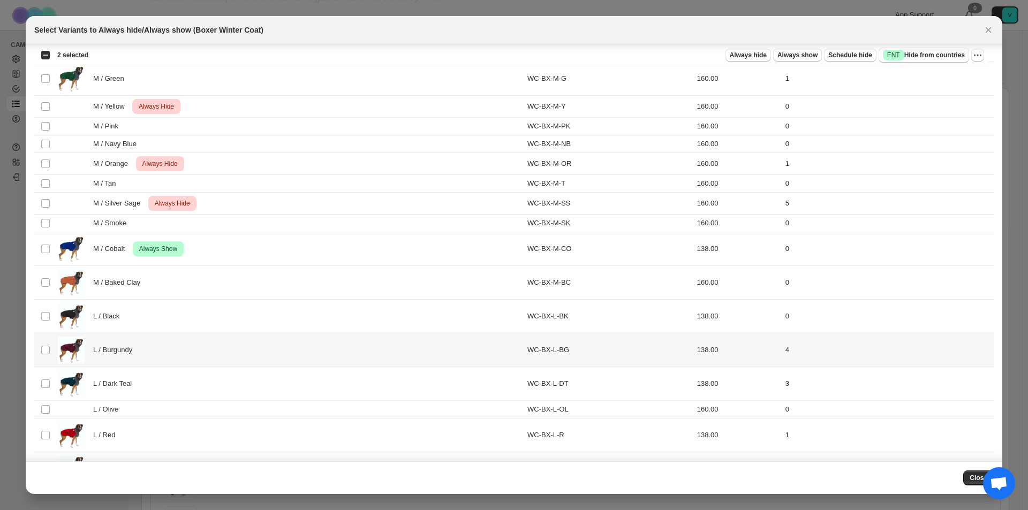
click at [43, 358] on td "Select product variant" at bounding box center [44, 351] width 20 height 34
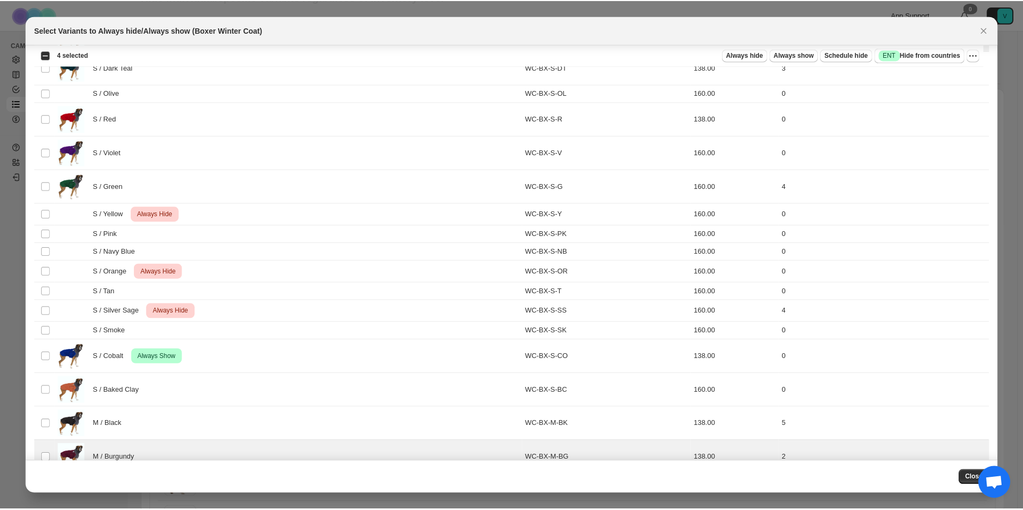
scroll to position [0, 0]
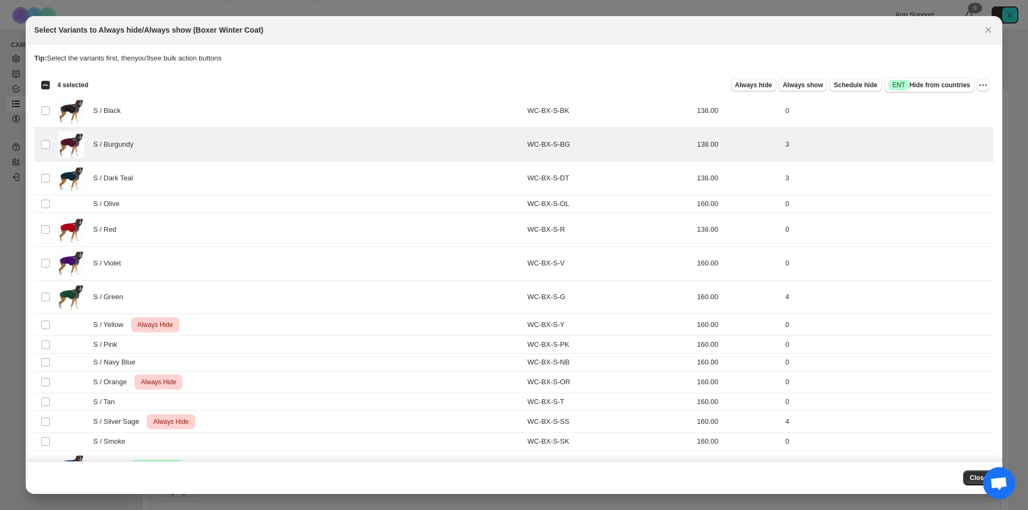
click at [755, 76] on div "Select all 64 product variants 4 selected Always hide Always show Schedule hide…" at bounding box center [513, 84] width 959 height 21
click at [747, 87] on span "Always hide" at bounding box center [753, 85] width 37 height 9
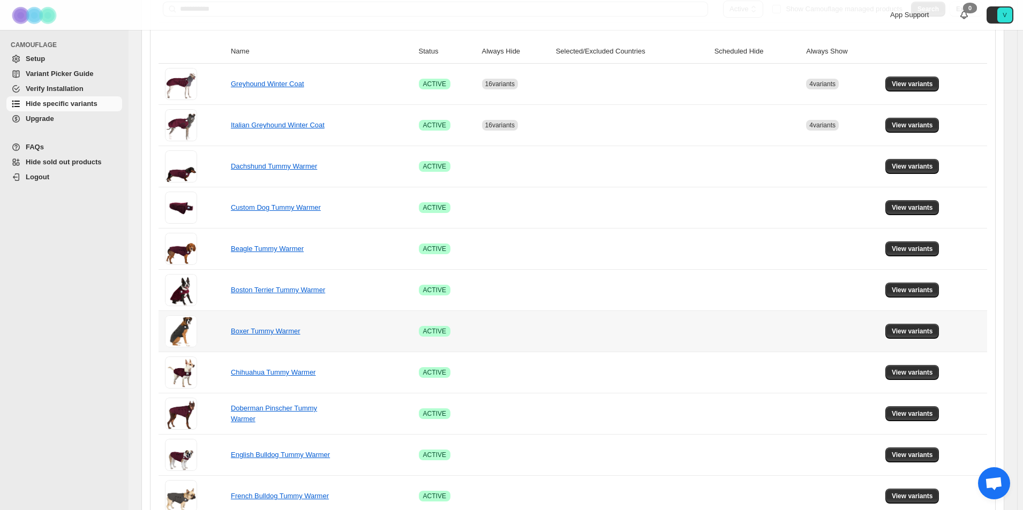
scroll to position [589, 0]
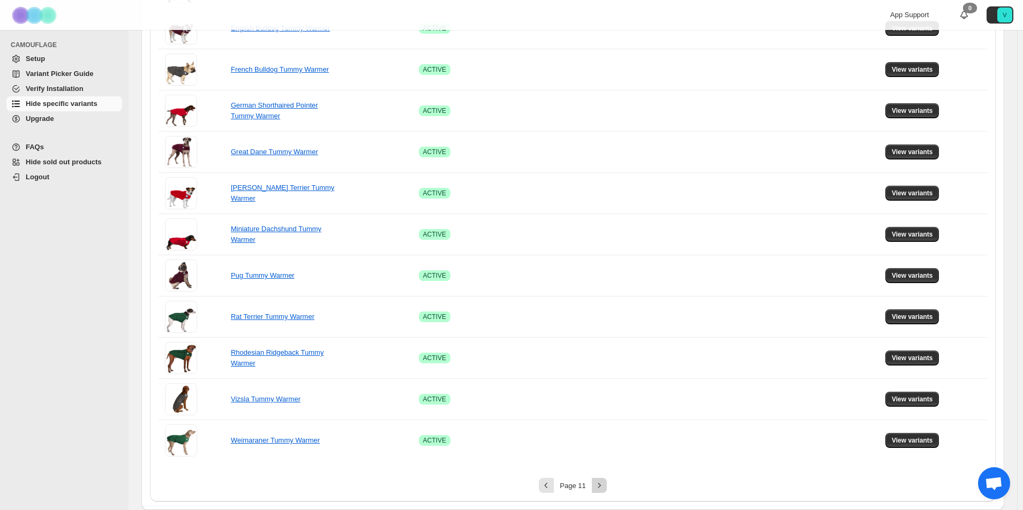
click at [601, 488] on icon "Next" at bounding box center [599, 485] width 11 height 11
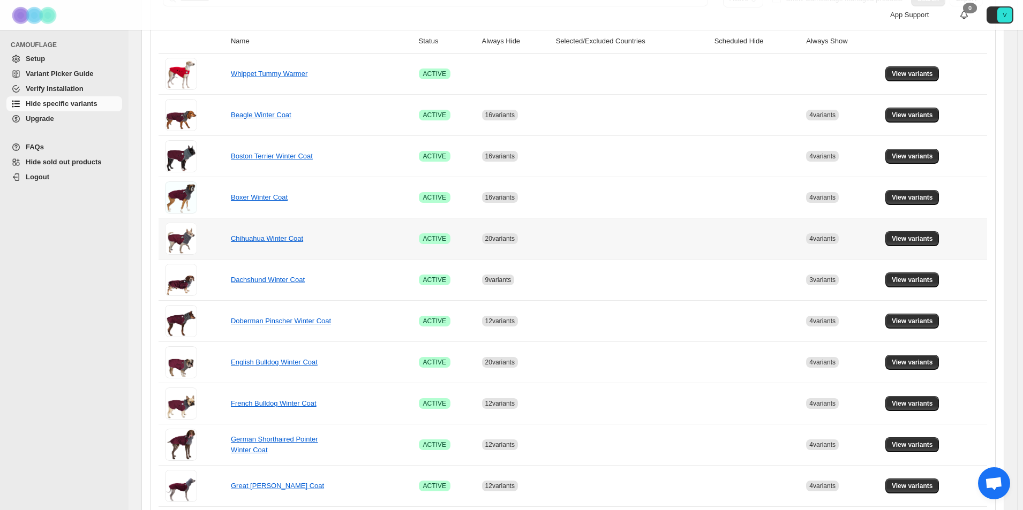
scroll to position [161, 0]
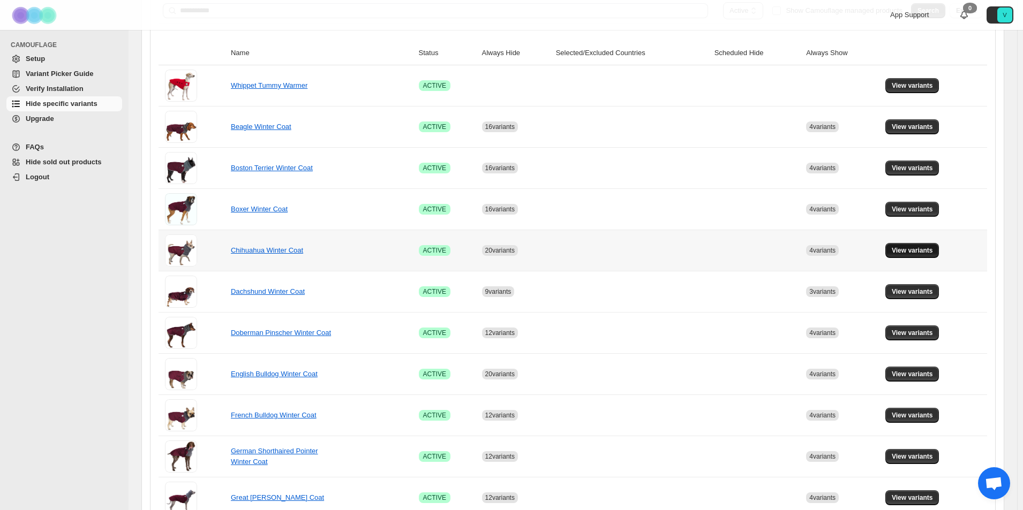
click at [922, 249] on span "View variants" at bounding box center [911, 250] width 41 height 9
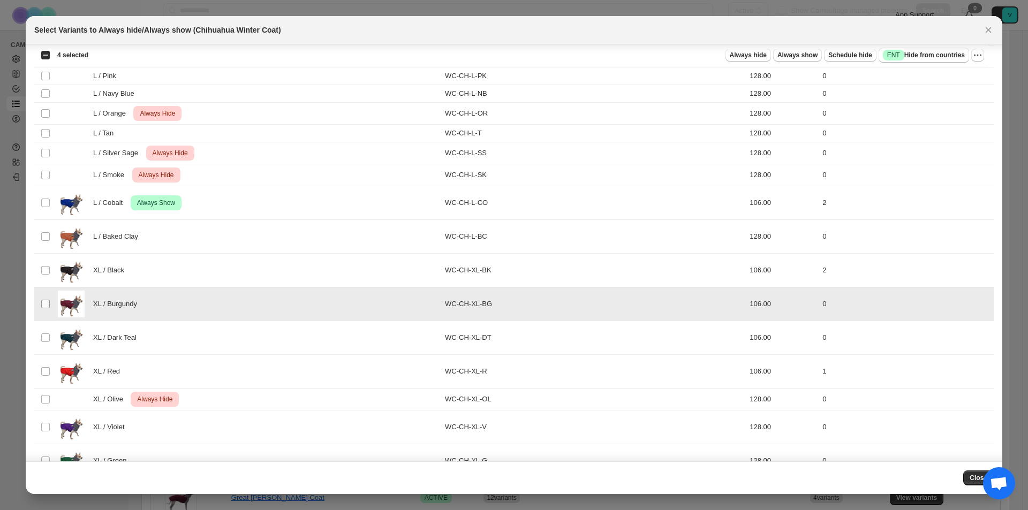
scroll to position [1371, 0]
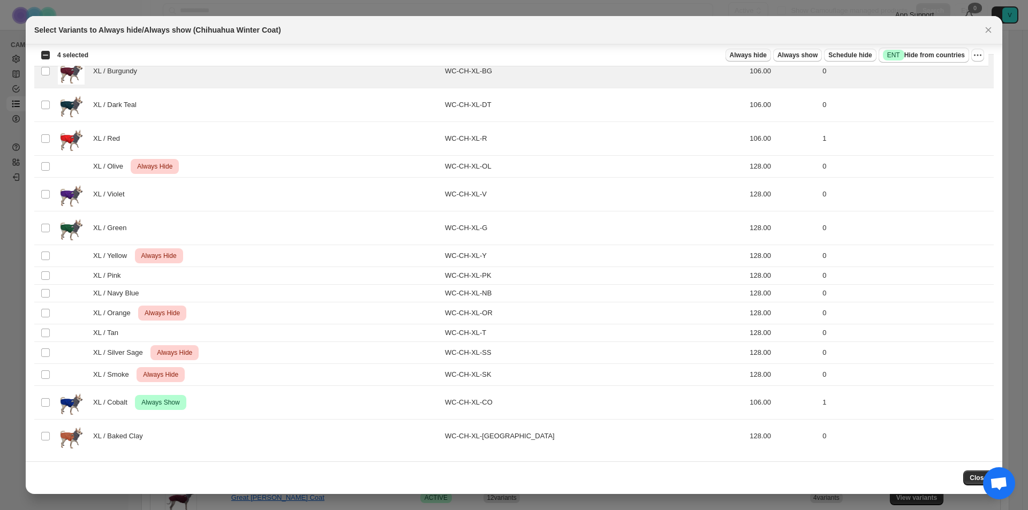
click at [742, 57] on span "Always hide" at bounding box center [748, 55] width 37 height 9
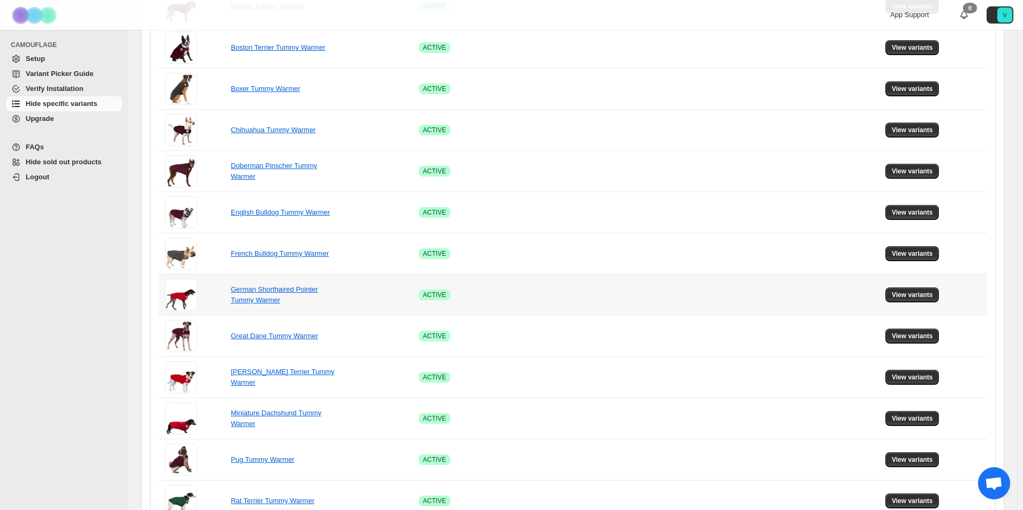
scroll to position [589, 0]
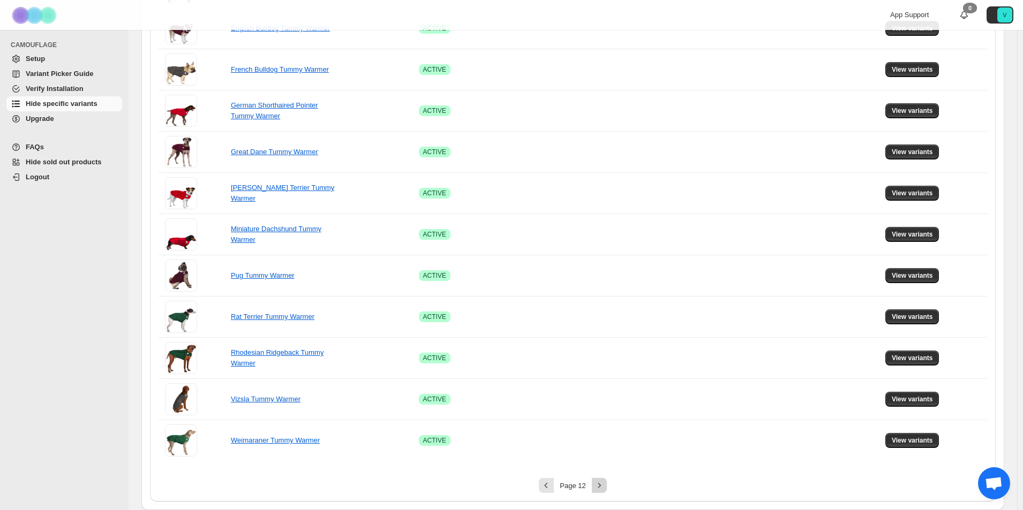
click at [595, 485] on button "Next" at bounding box center [599, 485] width 15 height 15
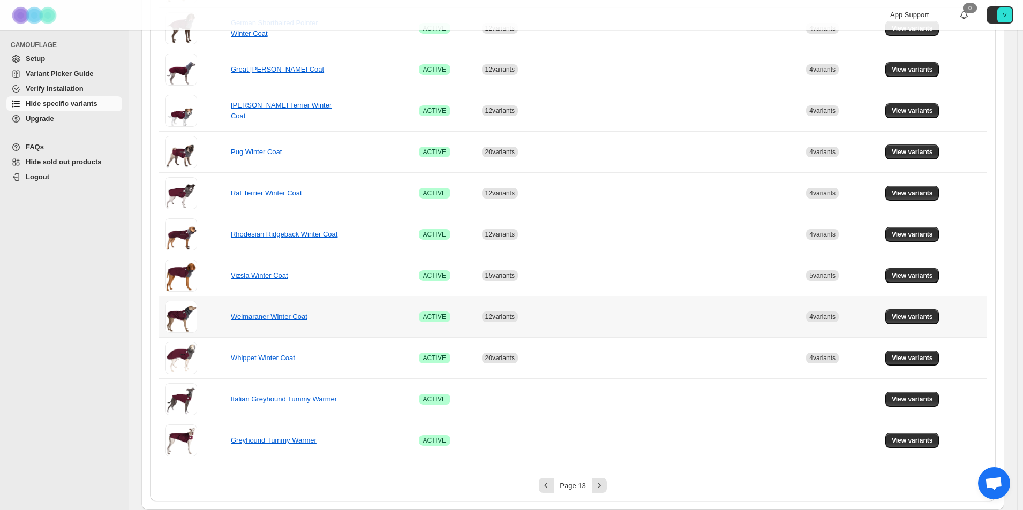
scroll to position [54, 0]
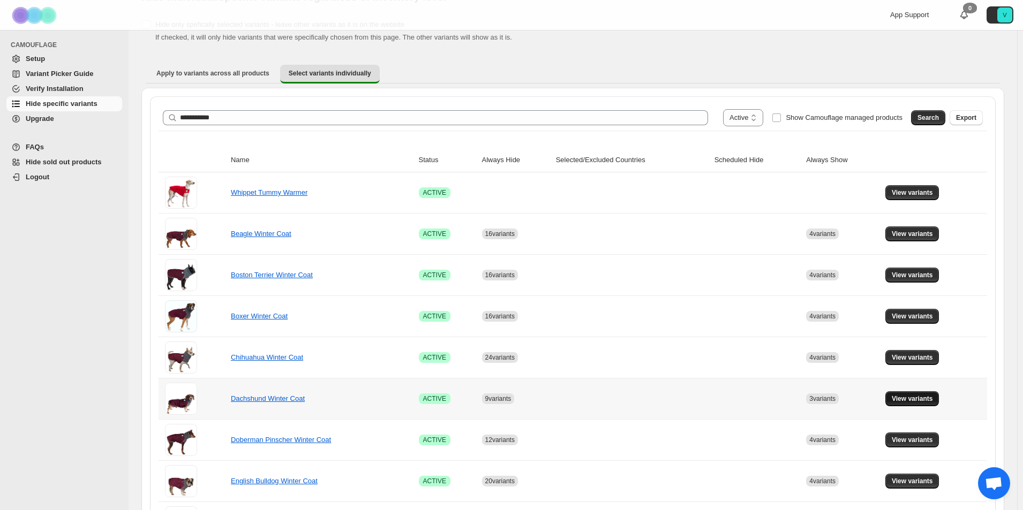
click at [918, 400] on span "View variants" at bounding box center [911, 399] width 41 height 9
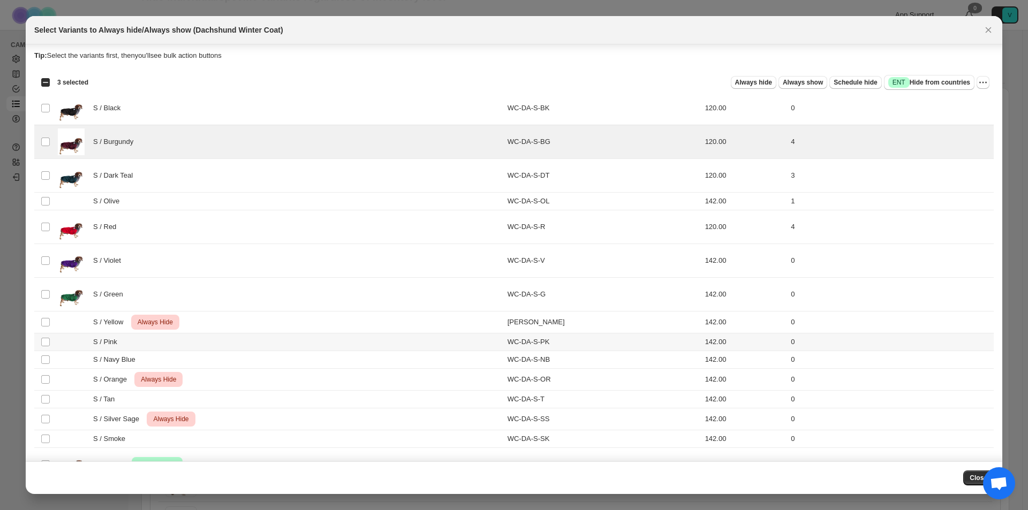
scroll to position [0, 0]
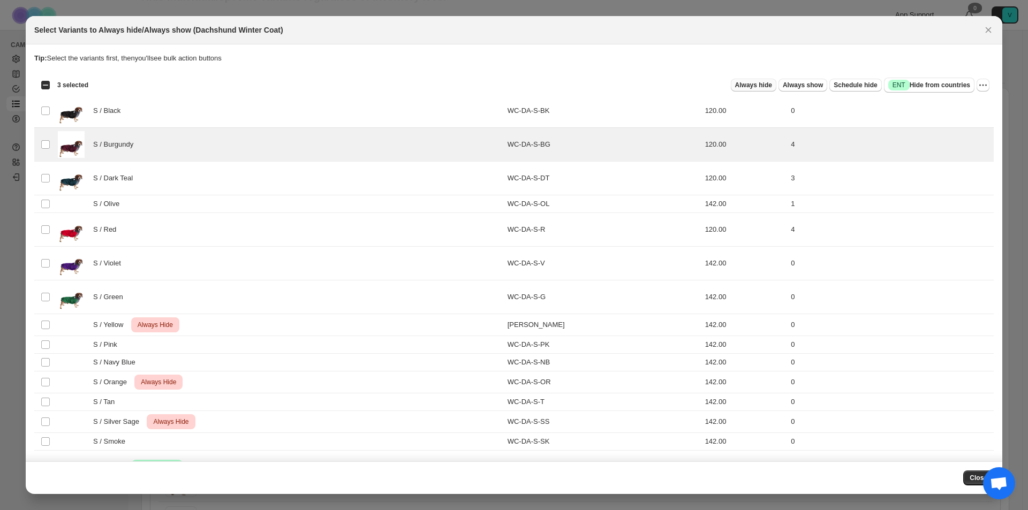
click at [742, 85] on span "Always hide" at bounding box center [753, 85] width 37 height 9
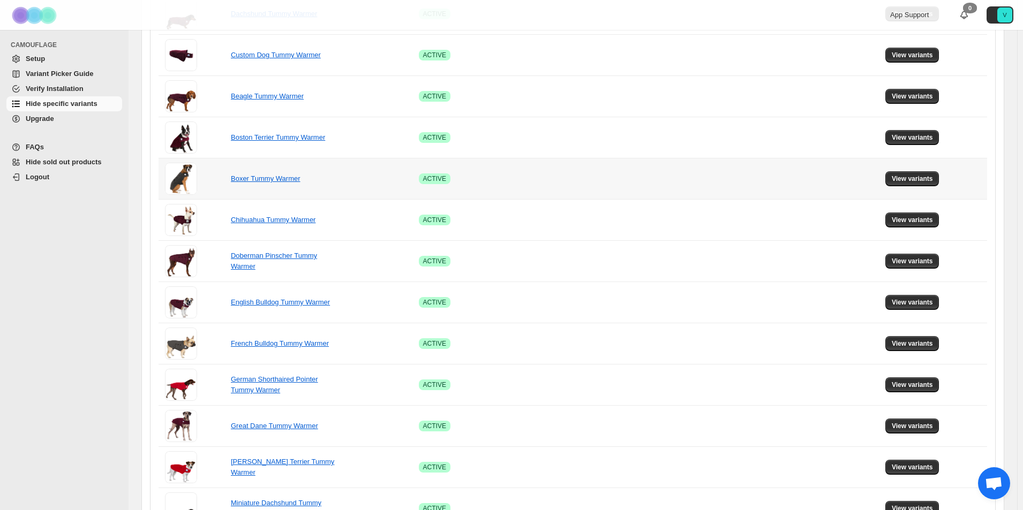
scroll to position [589, 0]
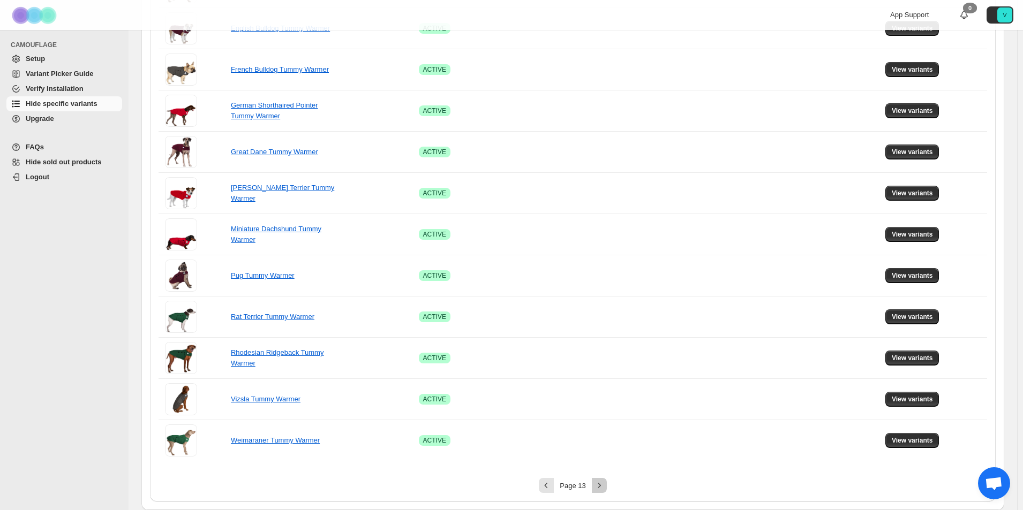
click at [594, 489] on button "Next" at bounding box center [599, 485] width 15 height 15
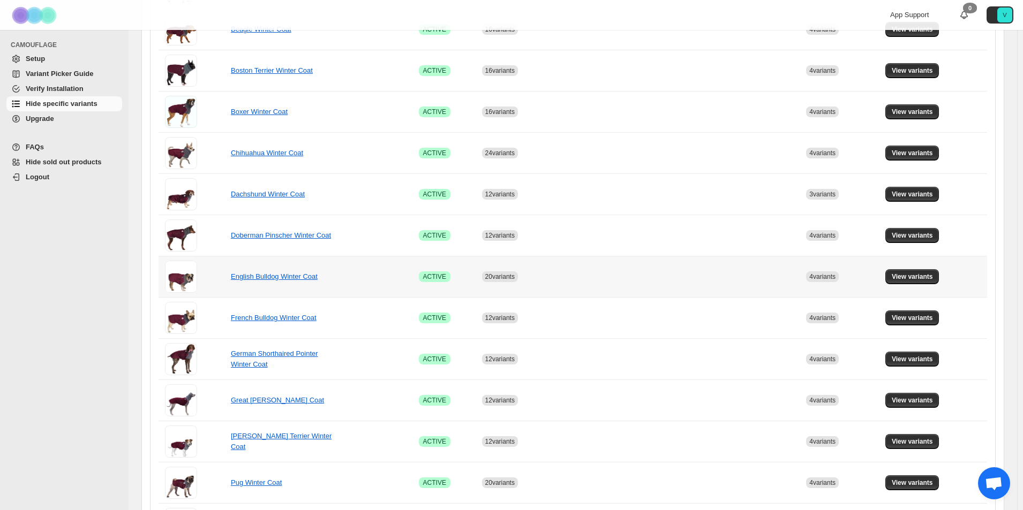
scroll to position [161, 0]
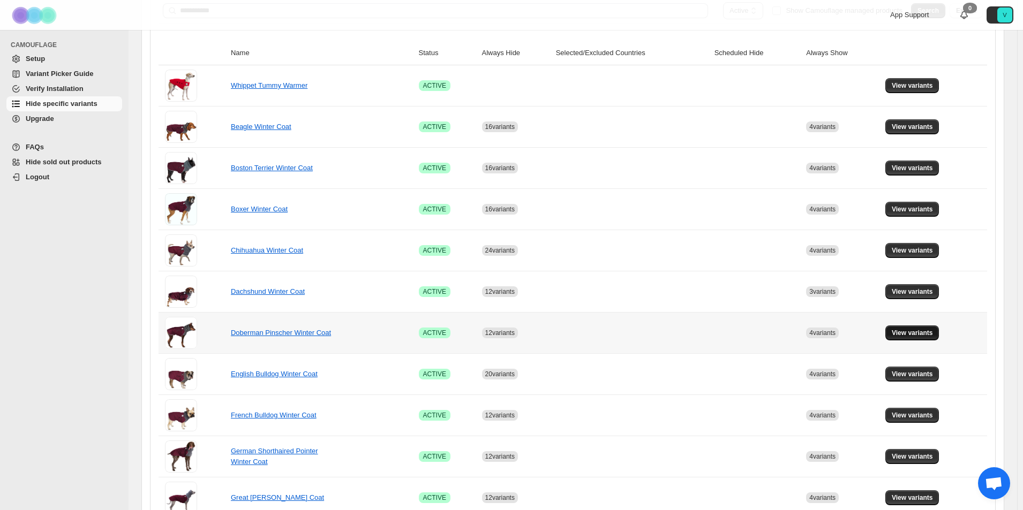
click at [922, 334] on span "View variants" at bounding box center [911, 333] width 41 height 9
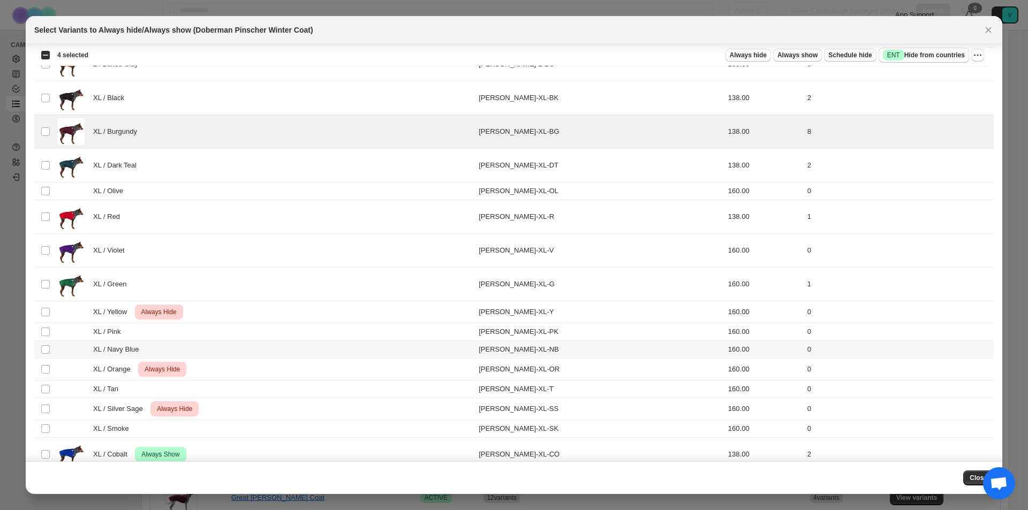
scroll to position [1337, 0]
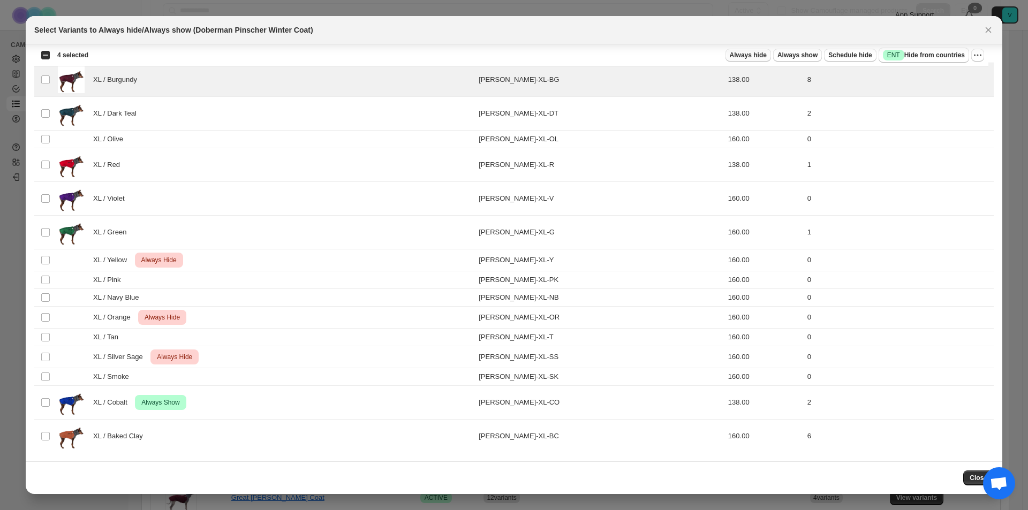
click at [752, 54] on span "Always hide" at bounding box center [748, 55] width 37 height 9
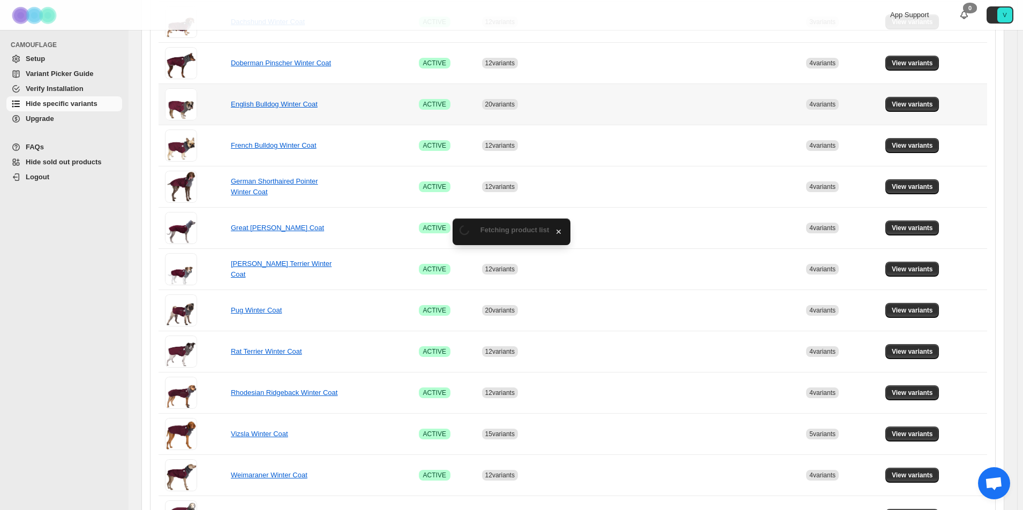
scroll to position [589, 0]
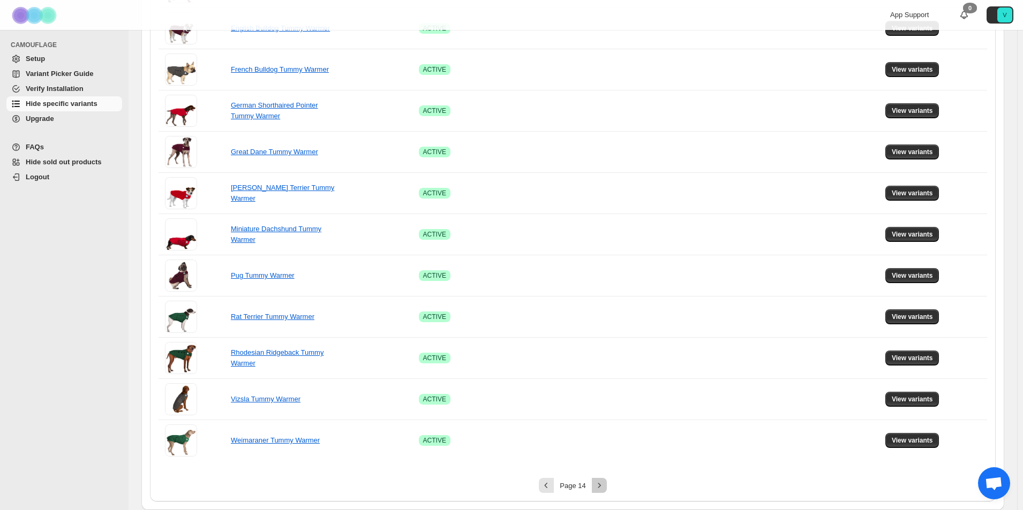
click at [603, 485] on icon "Next" at bounding box center [599, 485] width 11 height 11
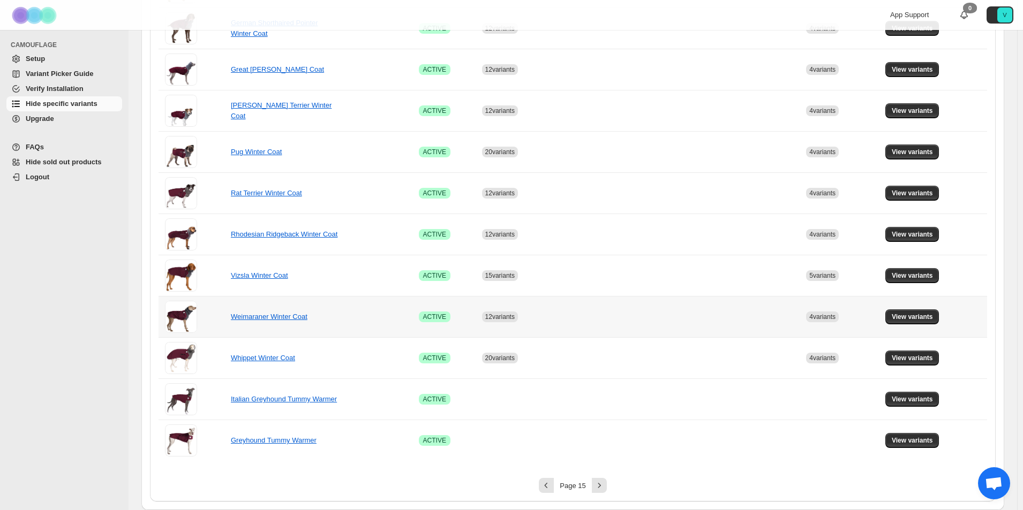
scroll to position [161, 0]
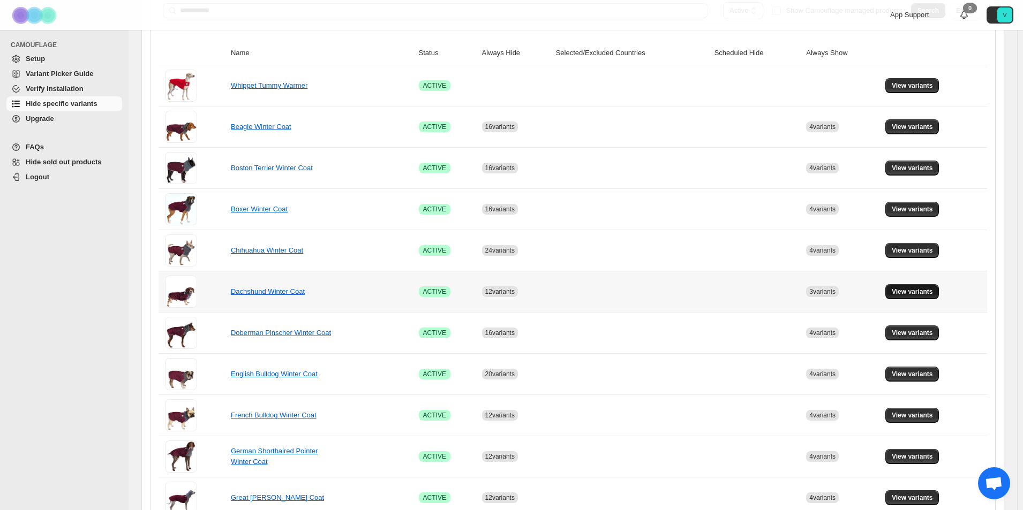
click at [926, 292] on span "View variants" at bounding box center [911, 292] width 41 height 9
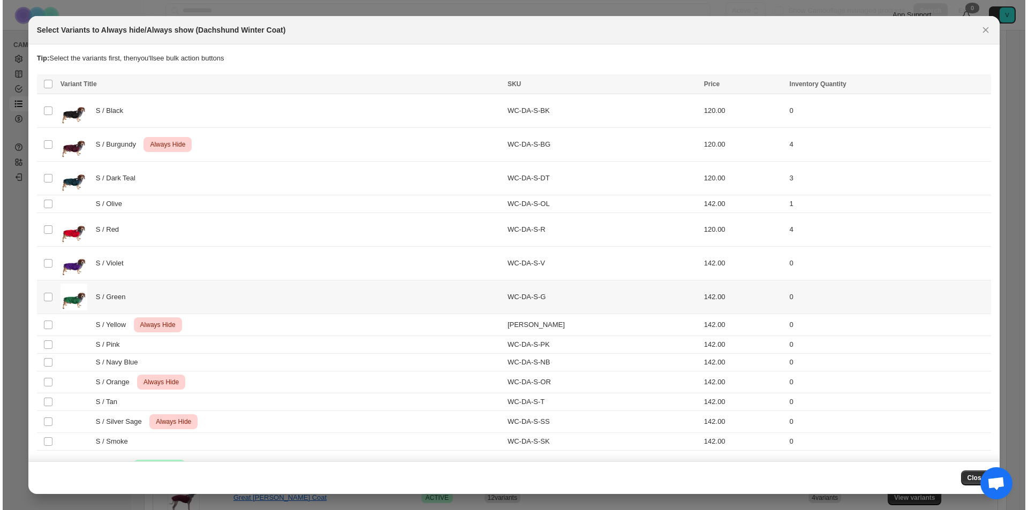
scroll to position [0, 0]
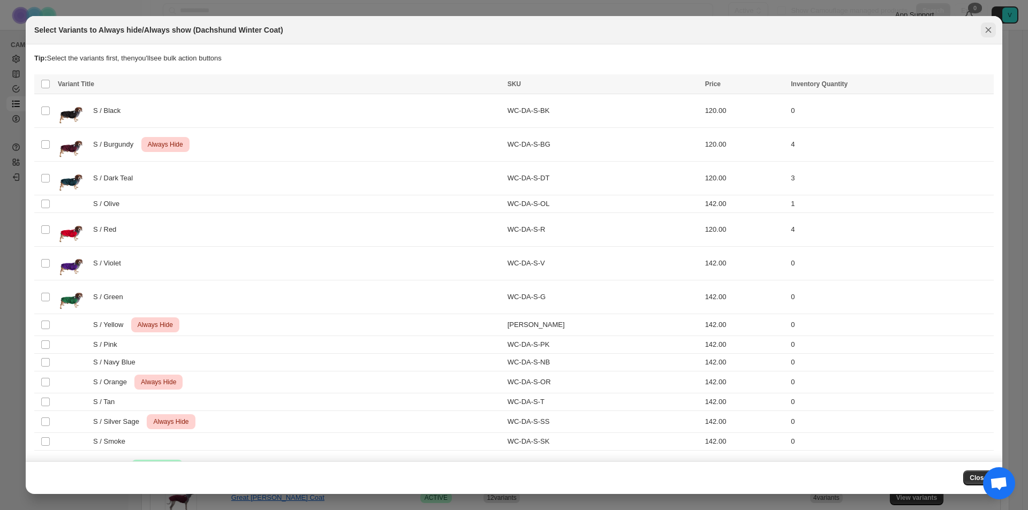
click at [987, 32] on icon "Close" at bounding box center [989, 30] width 6 height 6
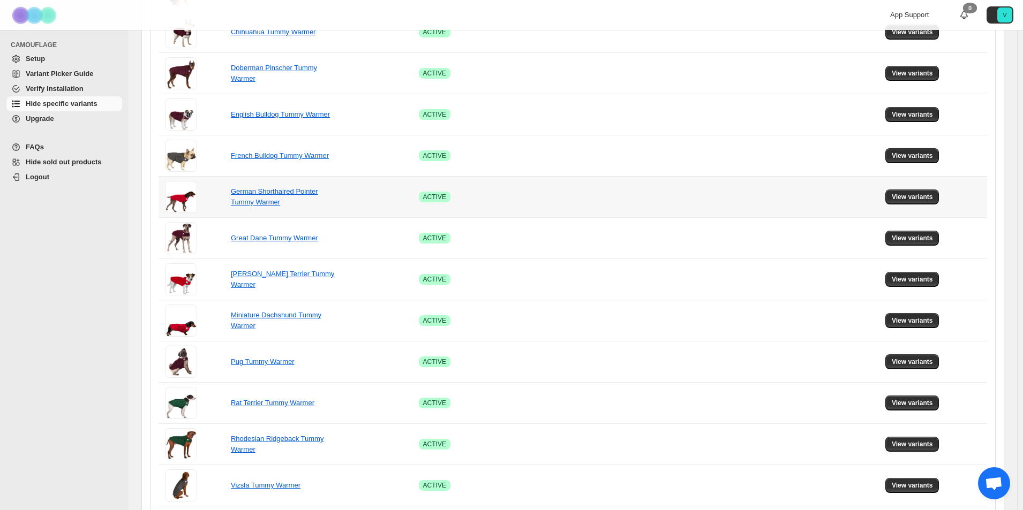
scroll to position [589, 0]
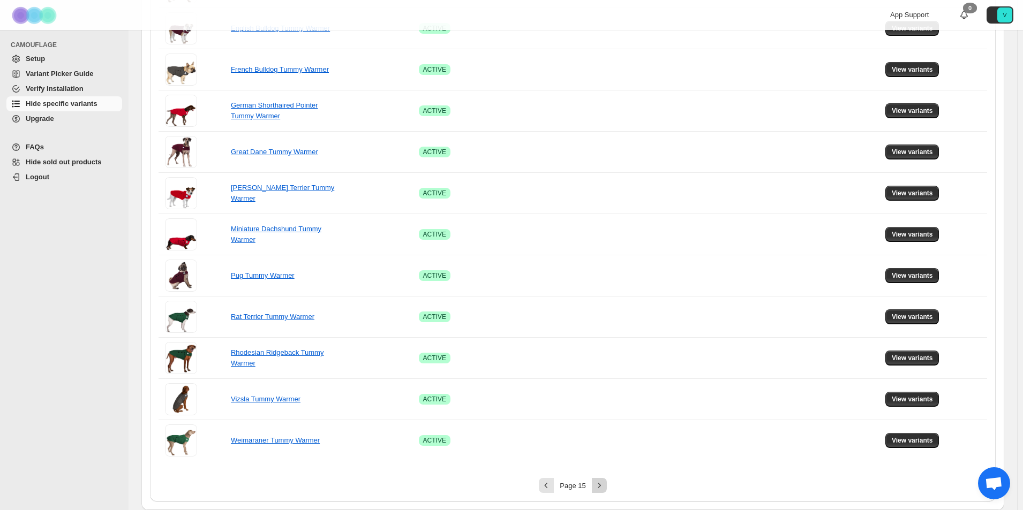
click at [602, 486] on icon "Next" at bounding box center [599, 485] width 11 height 11
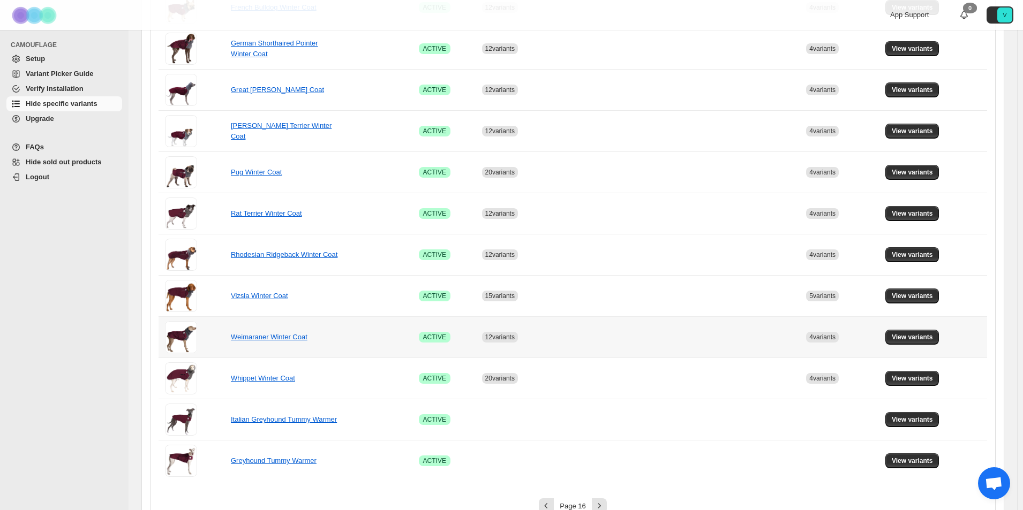
scroll to position [321, 0]
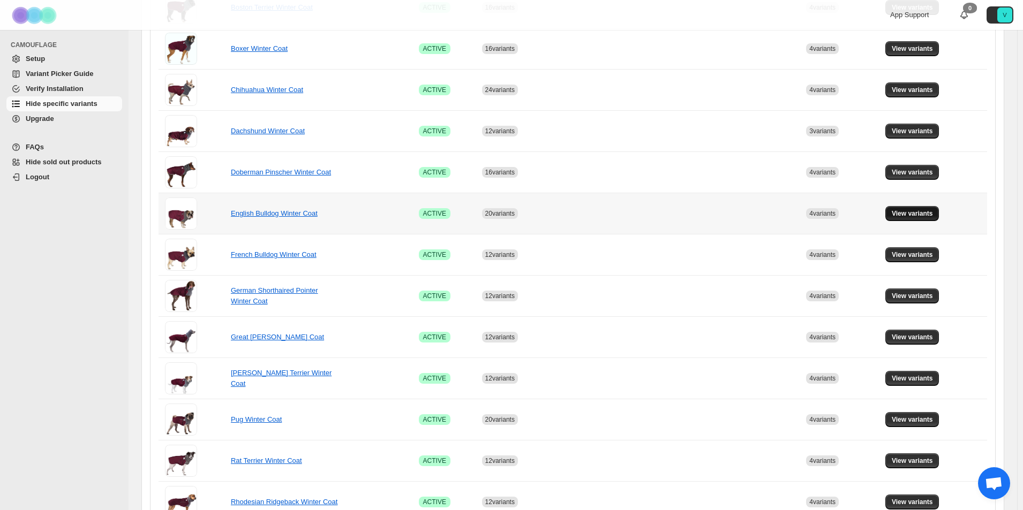
click at [914, 210] on span "View variants" at bounding box center [911, 213] width 41 height 9
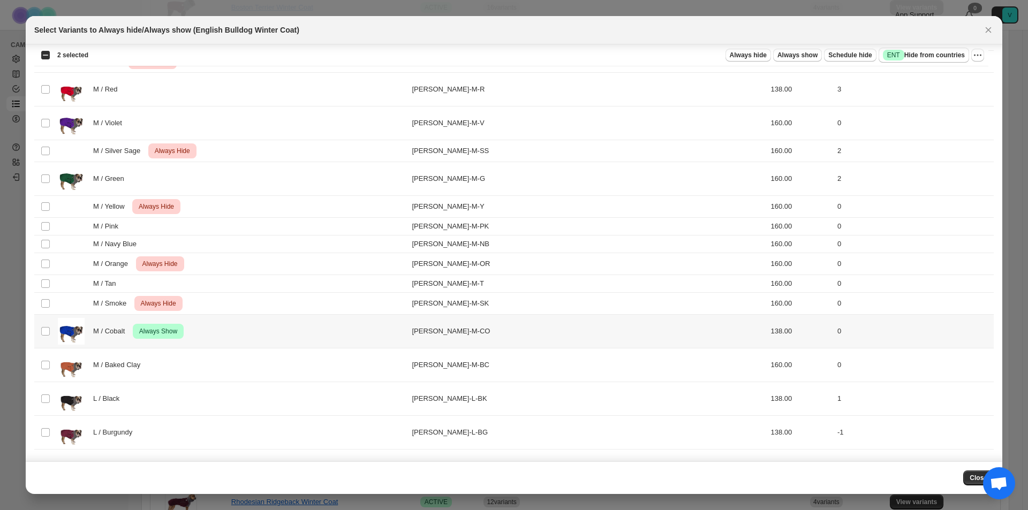
scroll to position [589, 0]
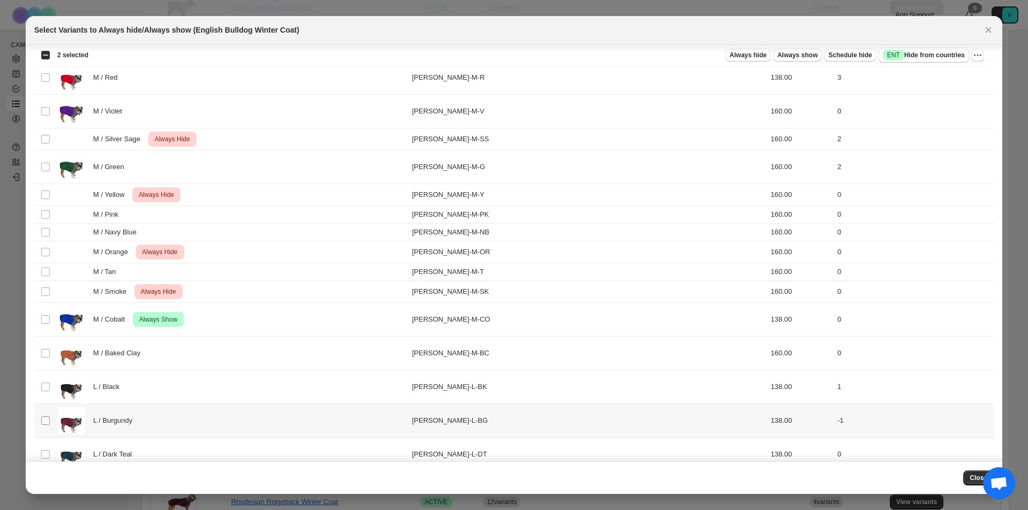
click at [49, 425] on span ":r30p:" at bounding box center [46, 421] width 10 height 10
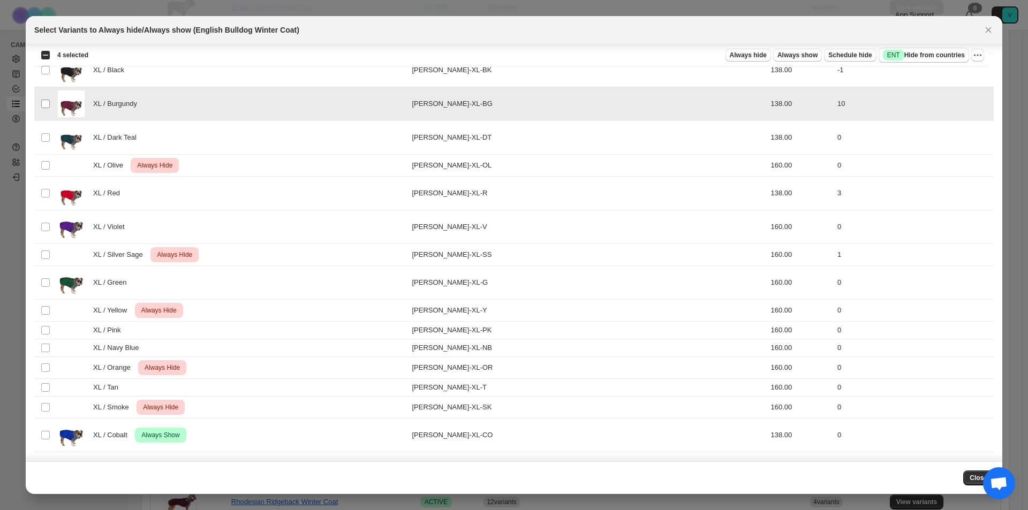
scroll to position [1371, 0]
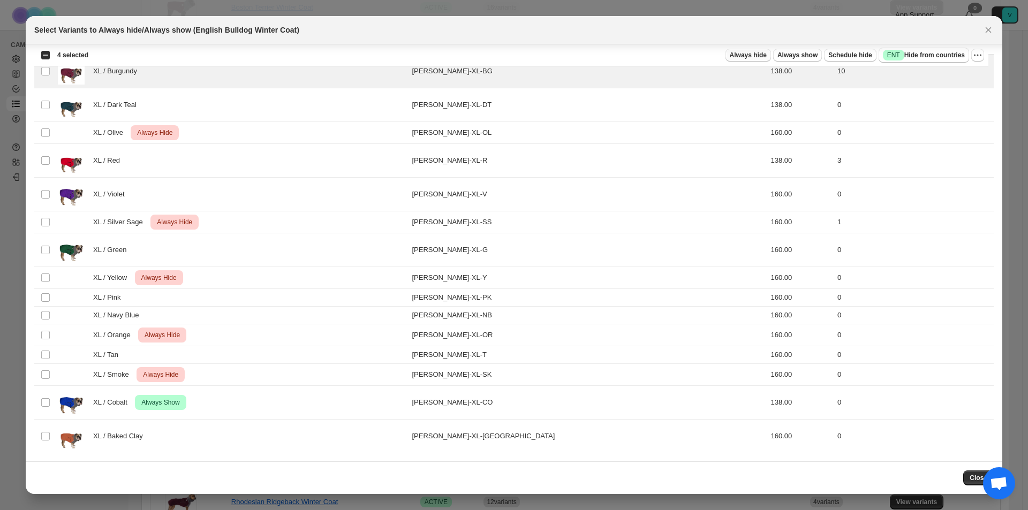
click at [748, 54] on span "Always hide" at bounding box center [748, 55] width 37 height 9
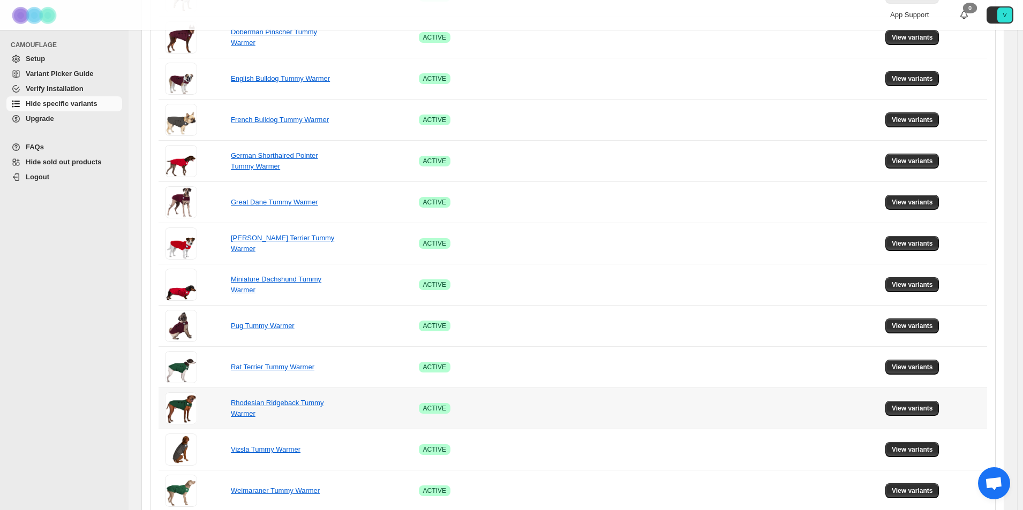
scroll to position [589, 0]
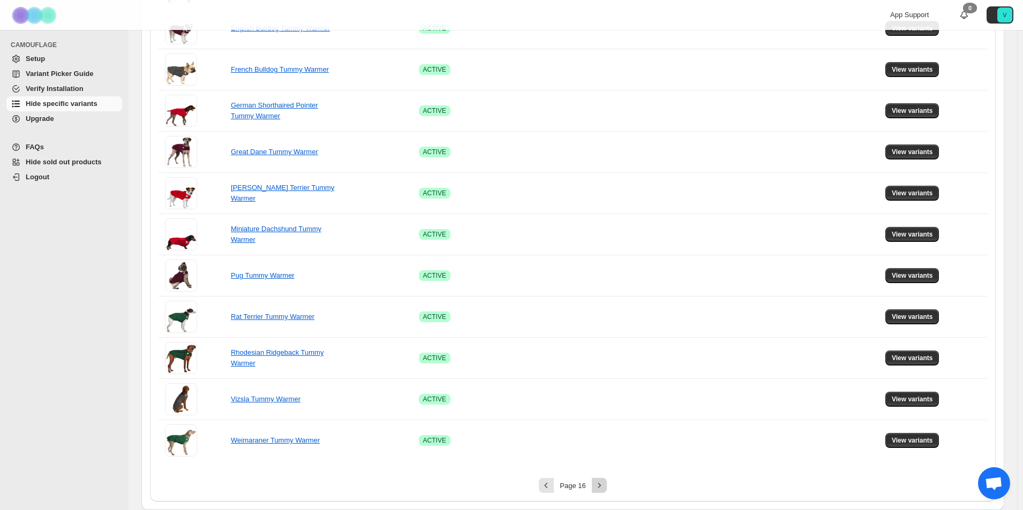
click at [598, 486] on icon "Next" at bounding box center [599, 485] width 11 height 11
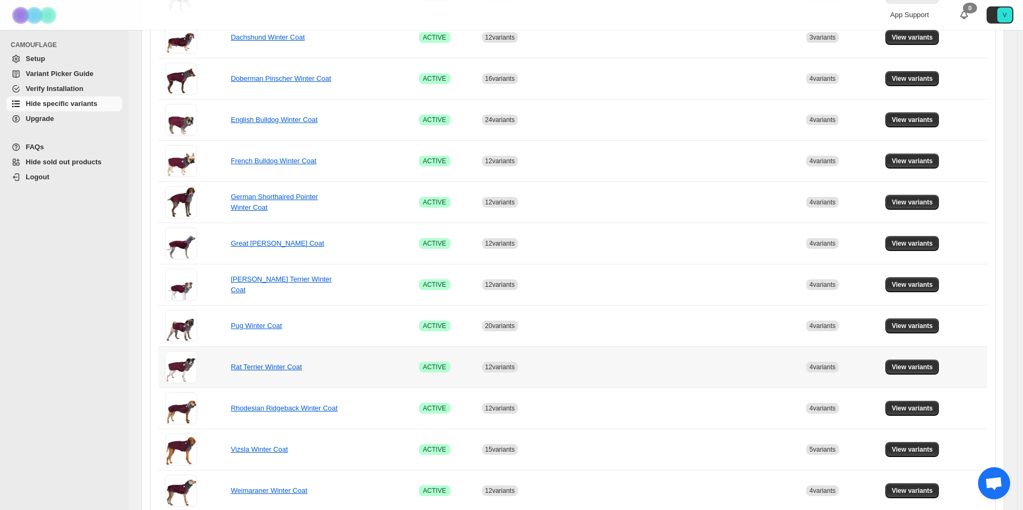
scroll to position [375, 0]
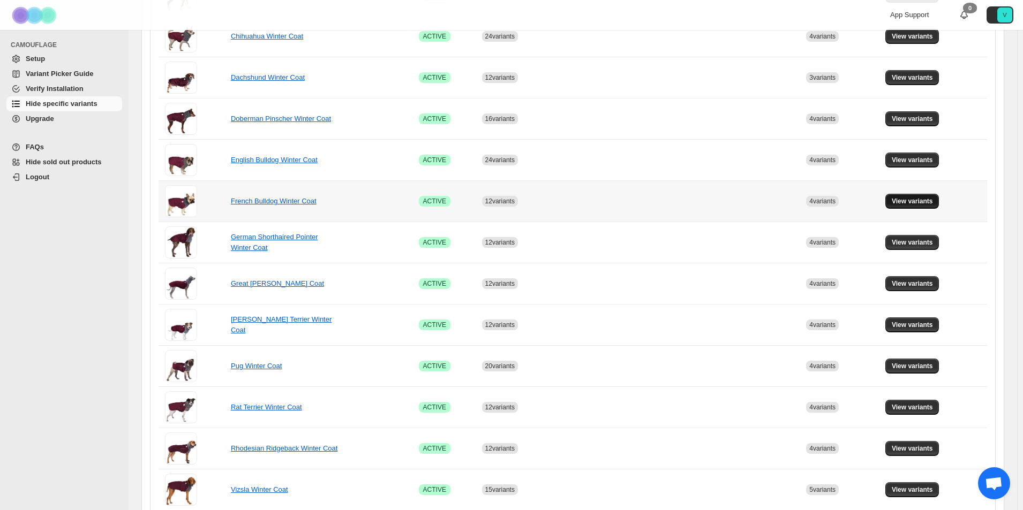
click at [913, 202] on span "View variants" at bounding box center [911, 201] width 41 height 9
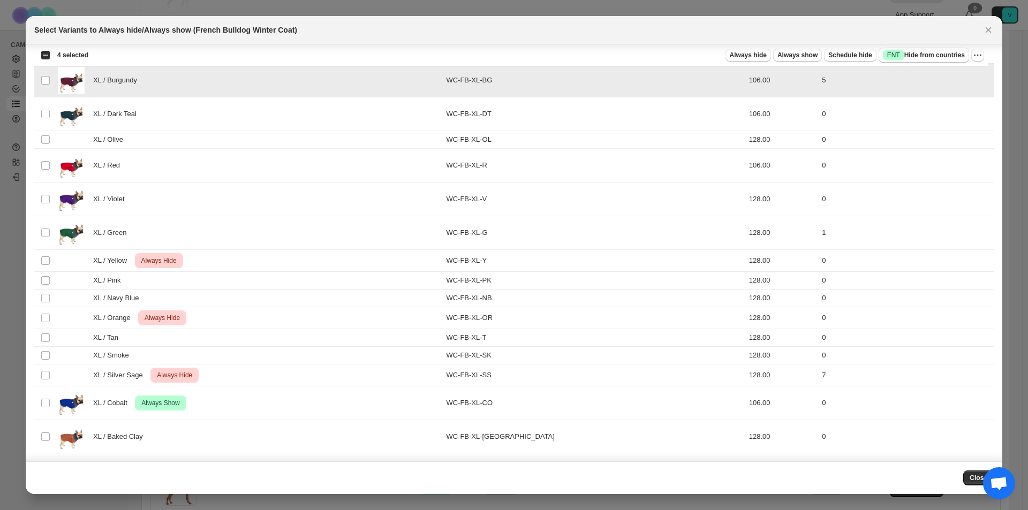
scroll to position [1337, 0]
click at [746, 54] on span "Always hide" at bounding box center [748, 55] width 37 height 9
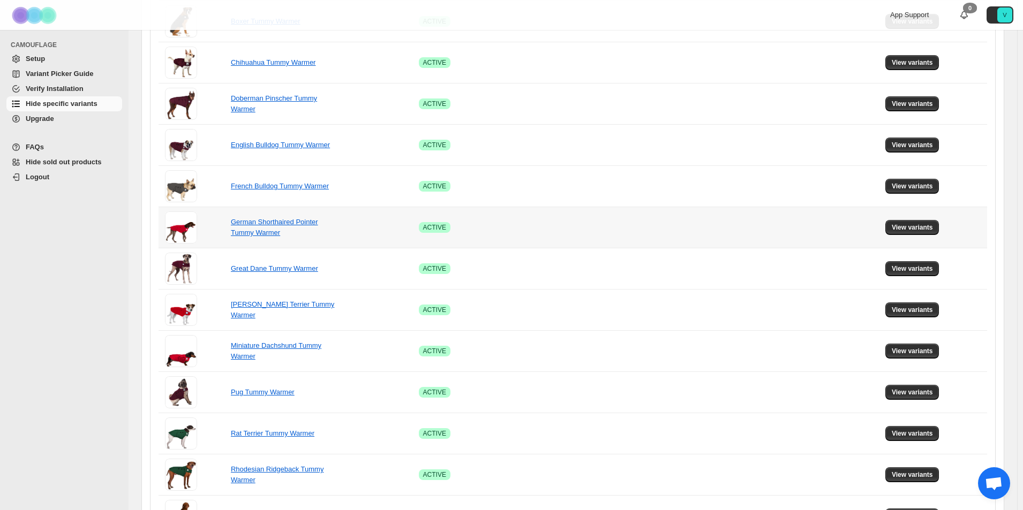
scroll to position [589, 0]
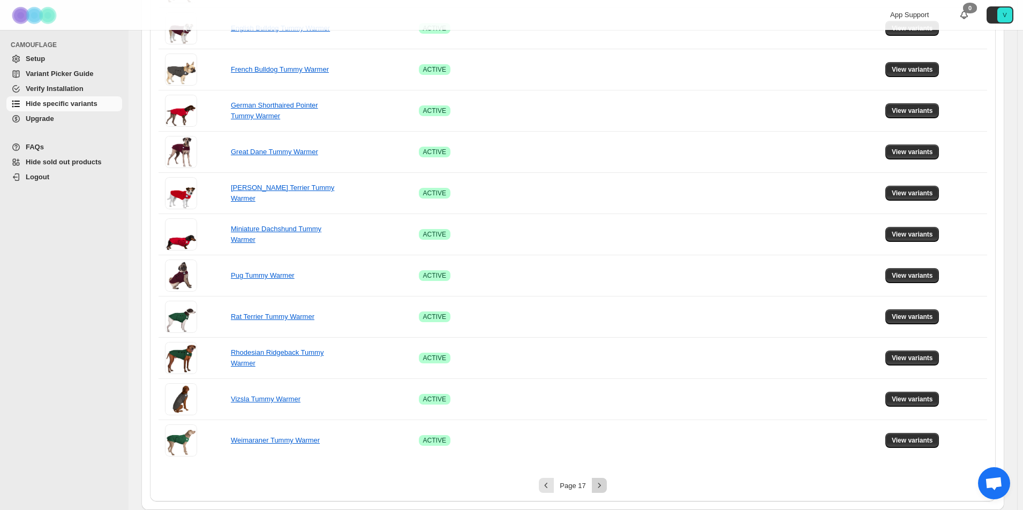
click at [603, 485] on icon "Next" at bounding box center [599, 485] width 11 height 11
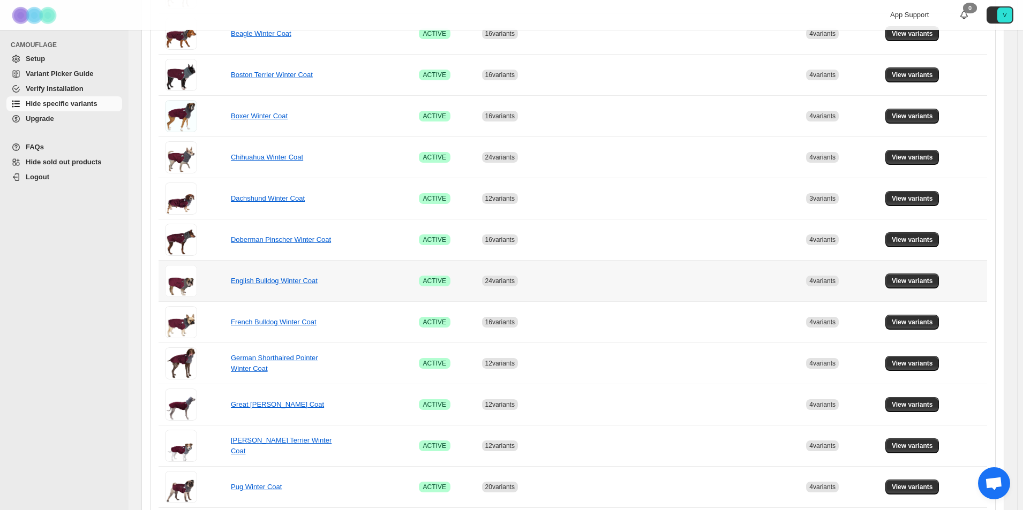
scroll to position [268, 0]
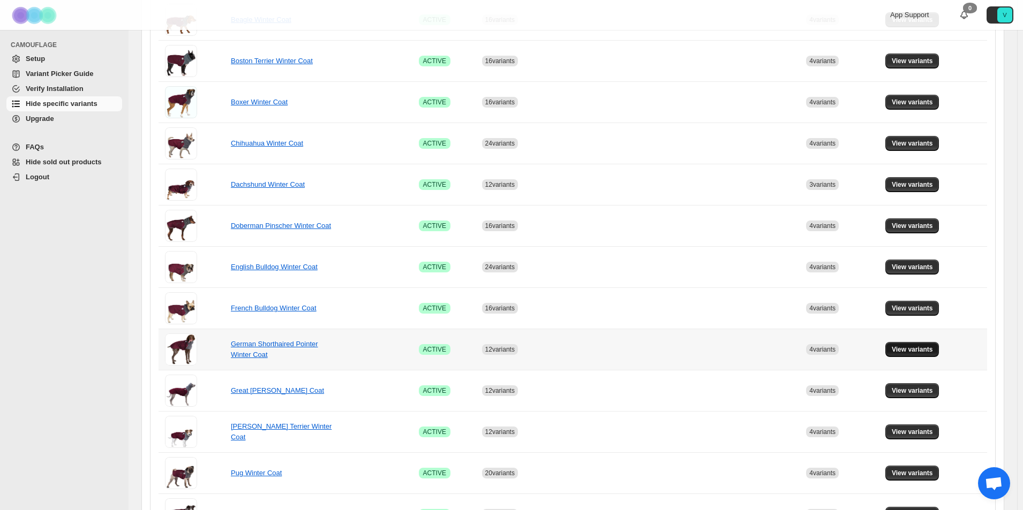
click at [925, 349] on span "View variants" at bounding box center [911, 349] width 41 height 9
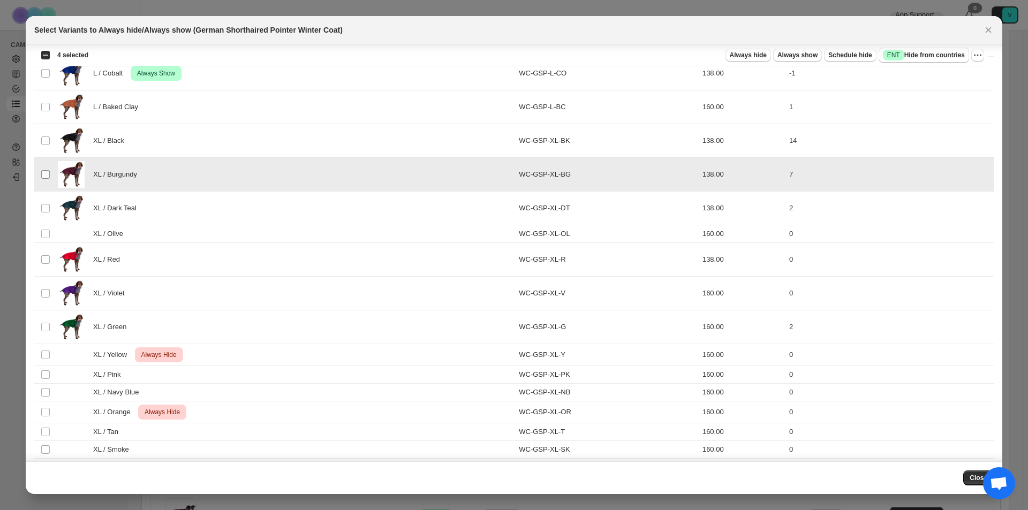
scroll to position [1337, 0]
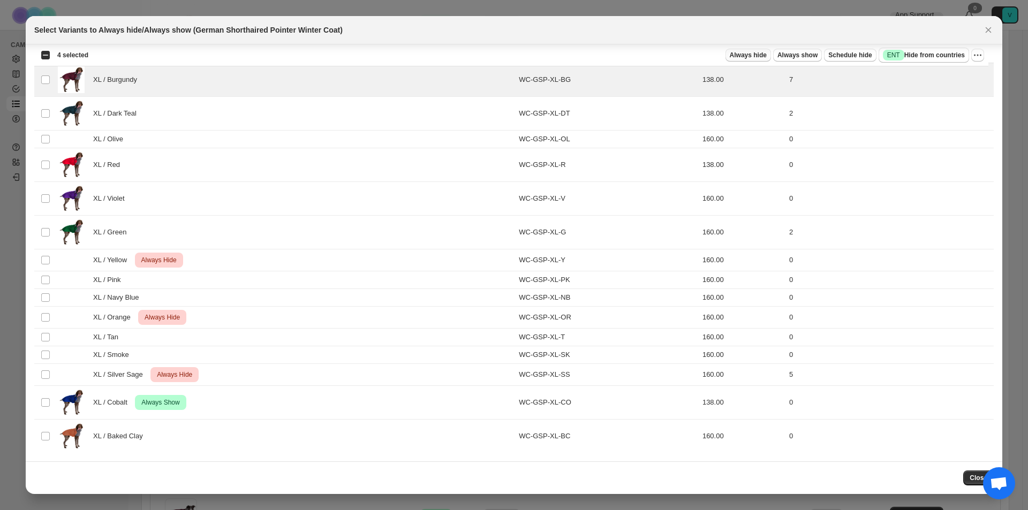
click at [743, 57] on span "Always hide" at bounding box center [748, 55] width 37 height 9
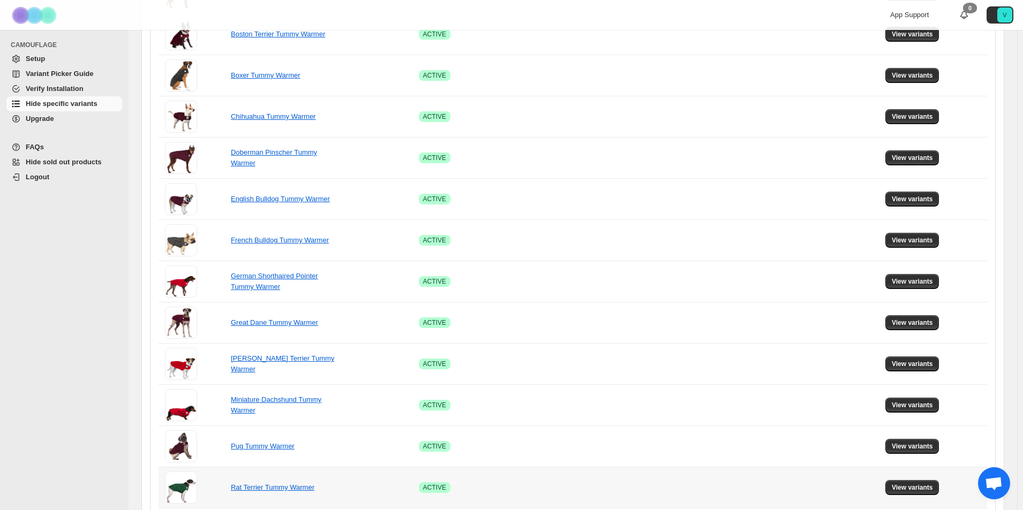
scroll to position [589, 0]
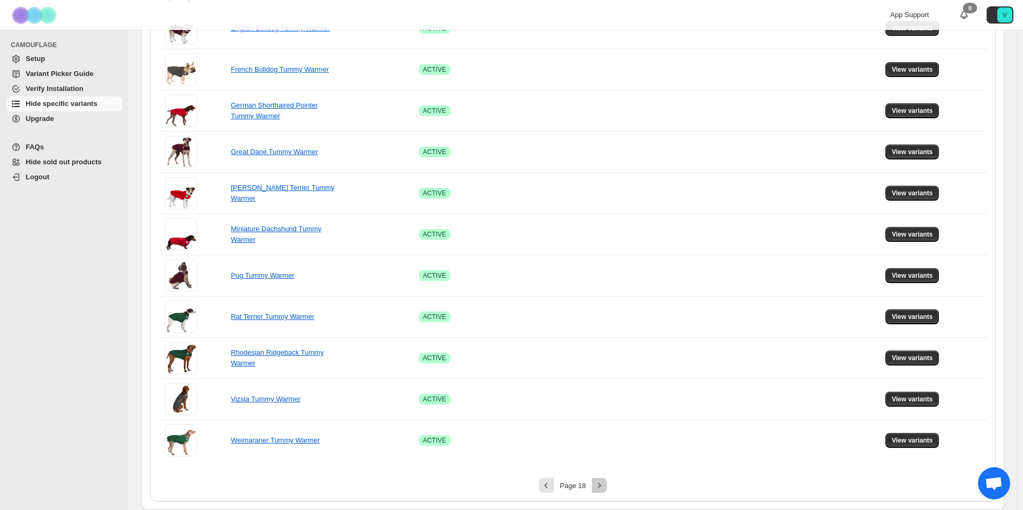
click at [602, 486] on icon "Next" at bounding box center [599, 485] width 11 height 11
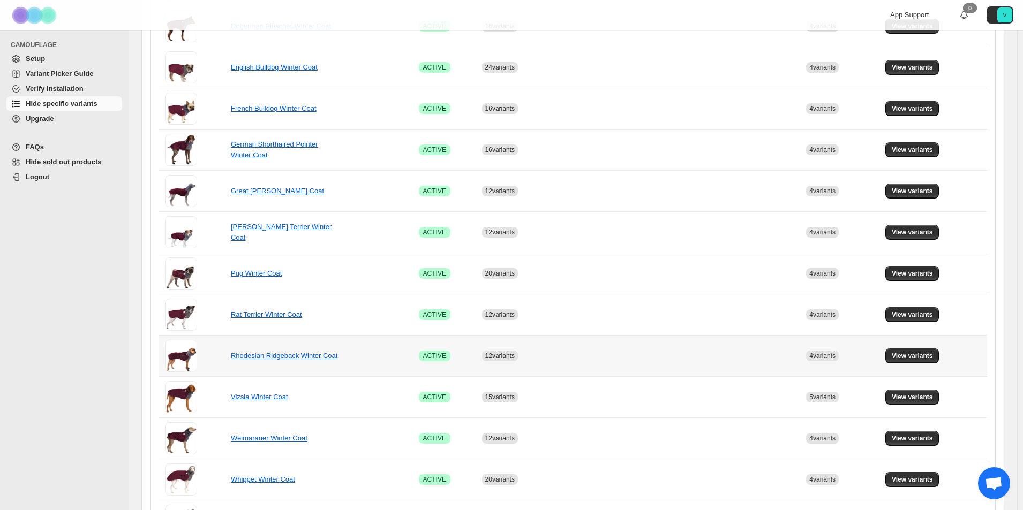
scroll to position [428, 0]
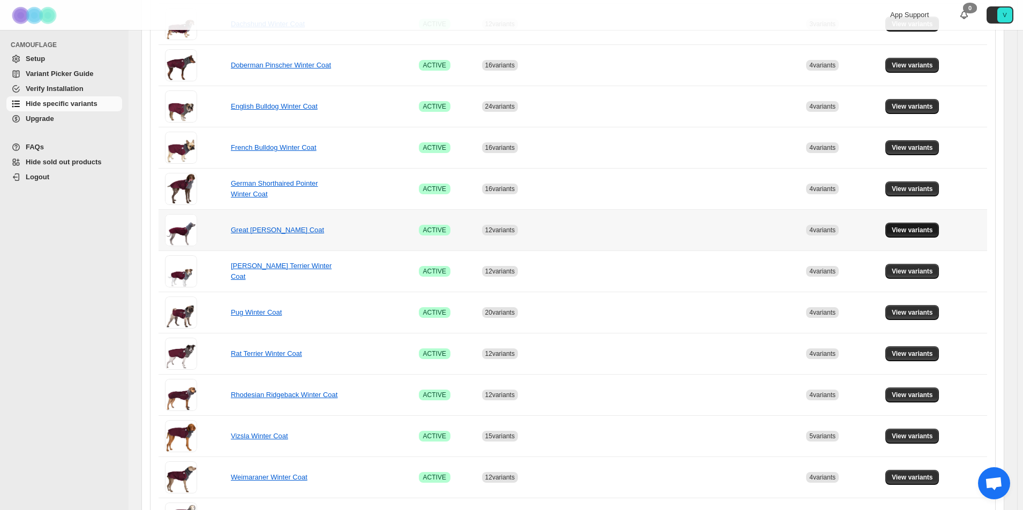
click at [933, 226] on span "View variants" at bounding box center [911, 230] width 41 height 9
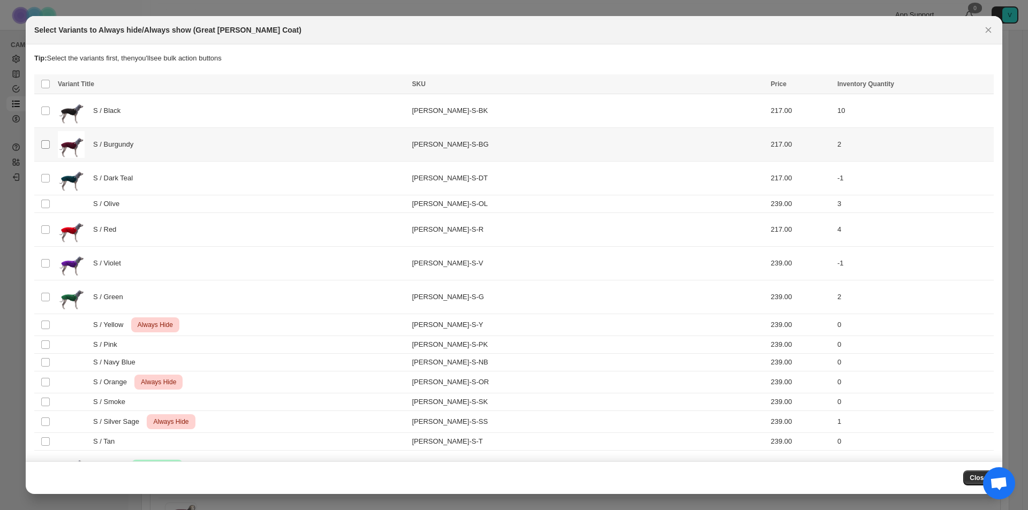
click at [50, 147] on span ":r38f:" at bounding box center [46, 145] width 10 height 10
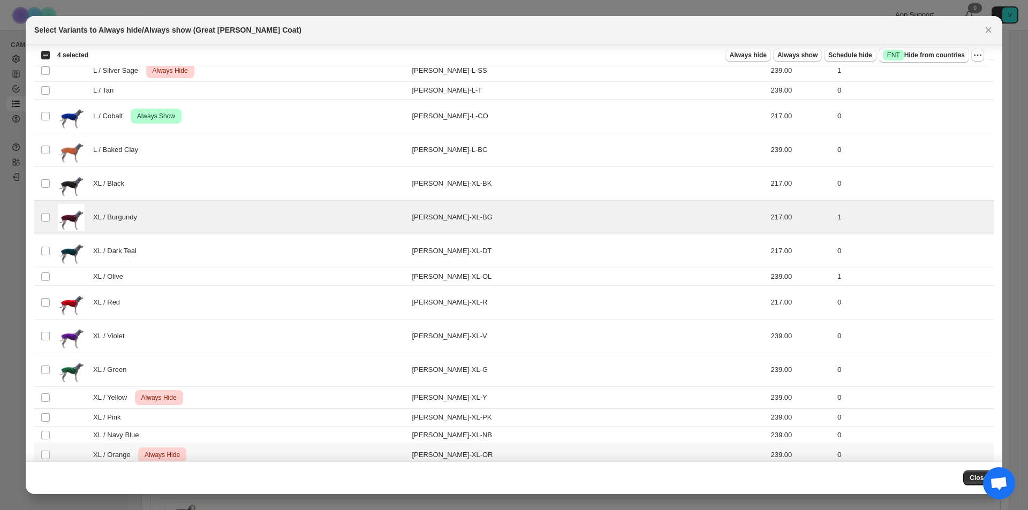
scroll to position [1337, 0]
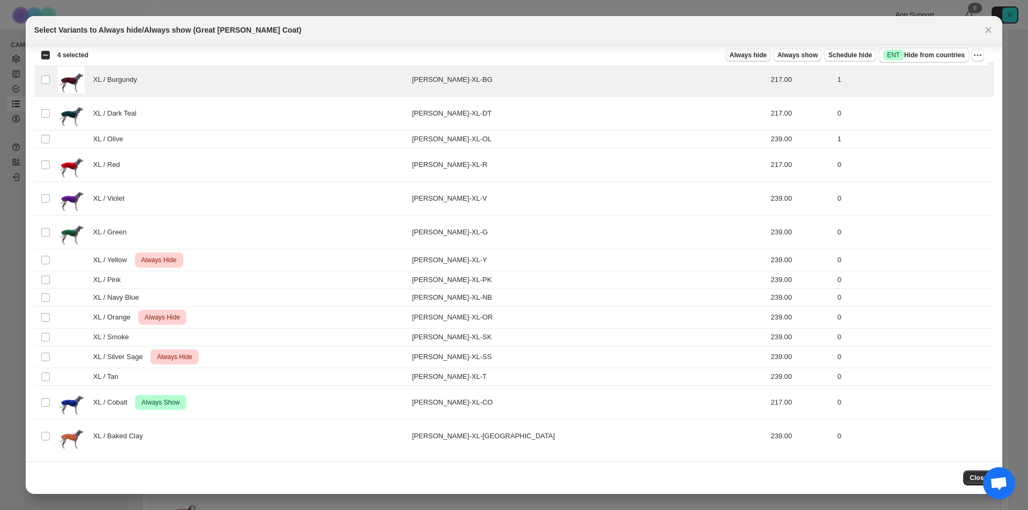
click at [743, 51] on button "Always hide" at bounding box center [748, 55] width 46 height 13
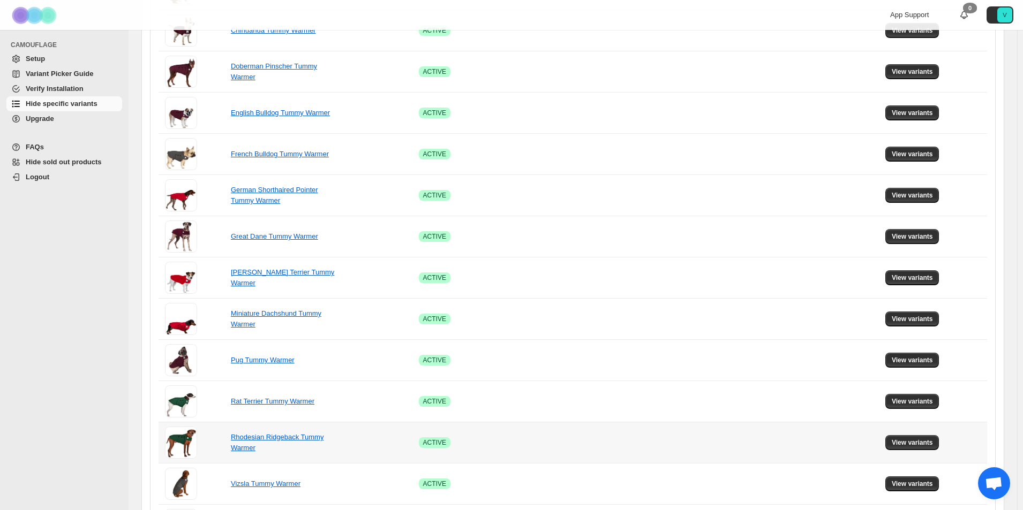
scroll to position [589, 0]
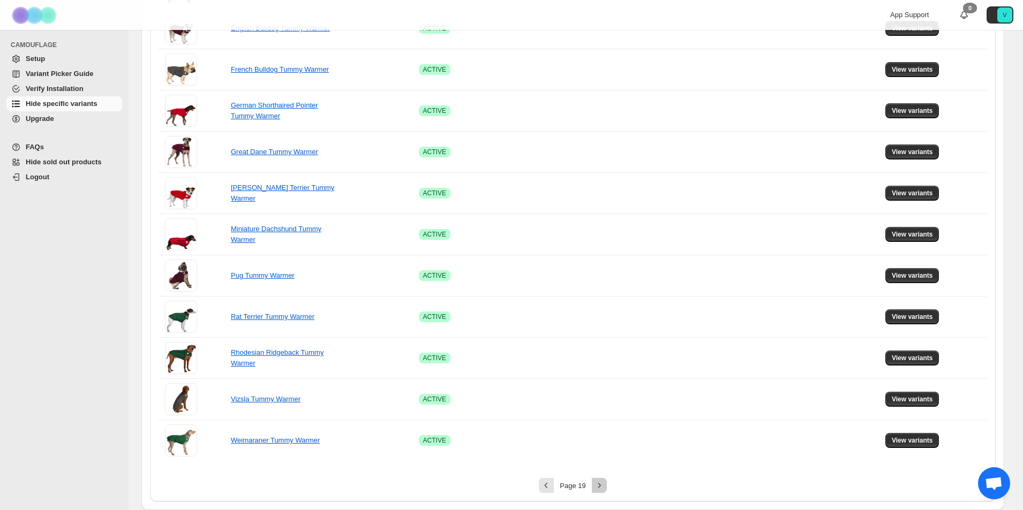
click at [597, 482] on icon "Next" at bounding box center [599, 485] width 11 height 11
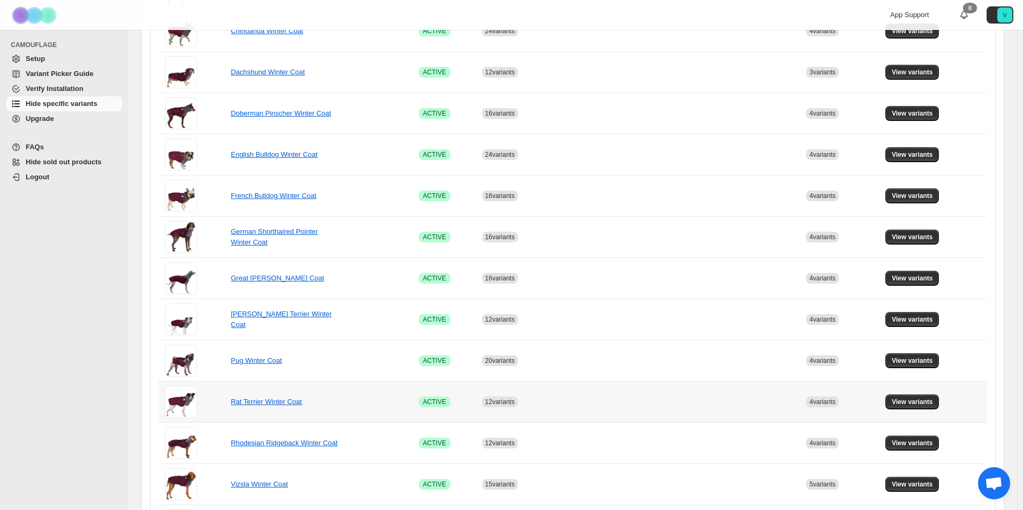
scroll to position [375, 0]
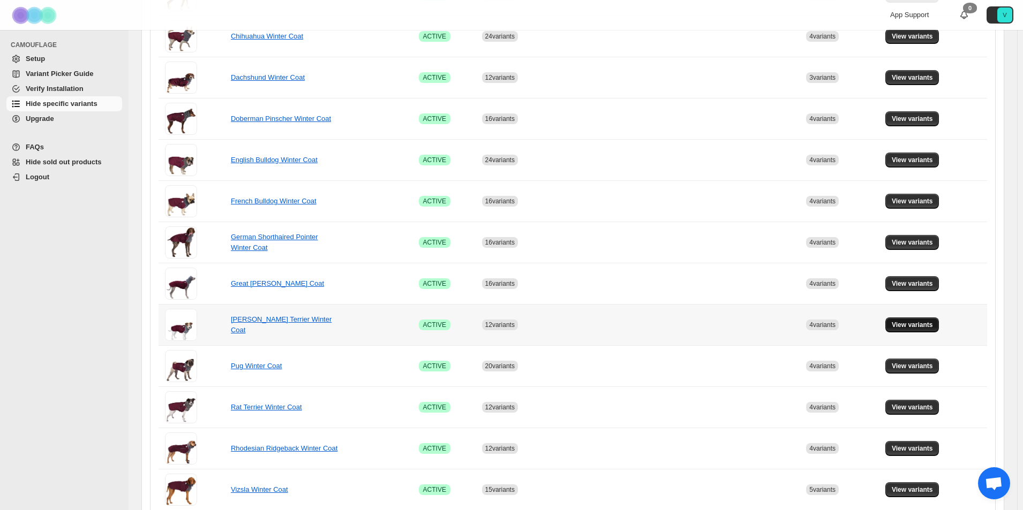
click at [933, 326] on span "View variants" at bounding box center [911, 325] width 41 height 9
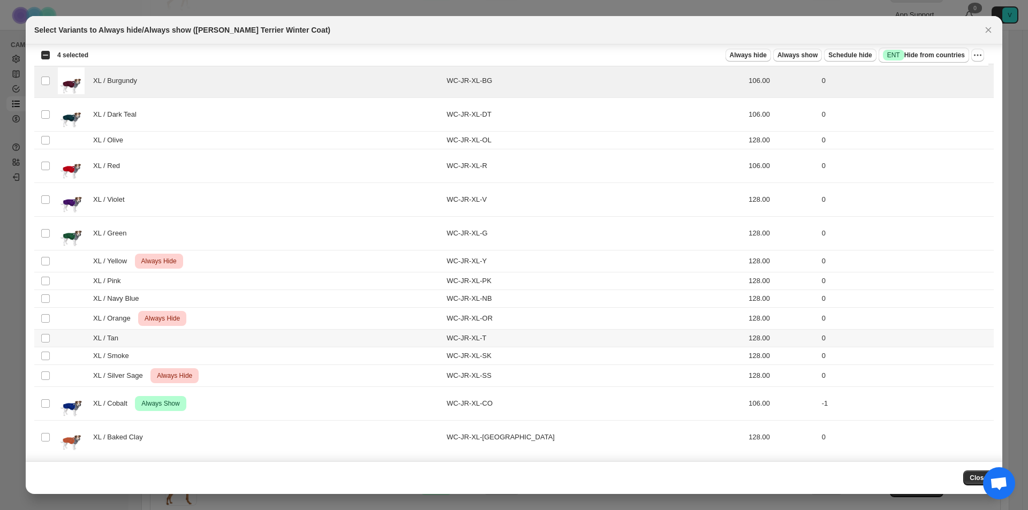
scroll to position [1337, 0]
click at [763, 55] on span "Always hide" at bounding box center [748, 55] width 37 height 9
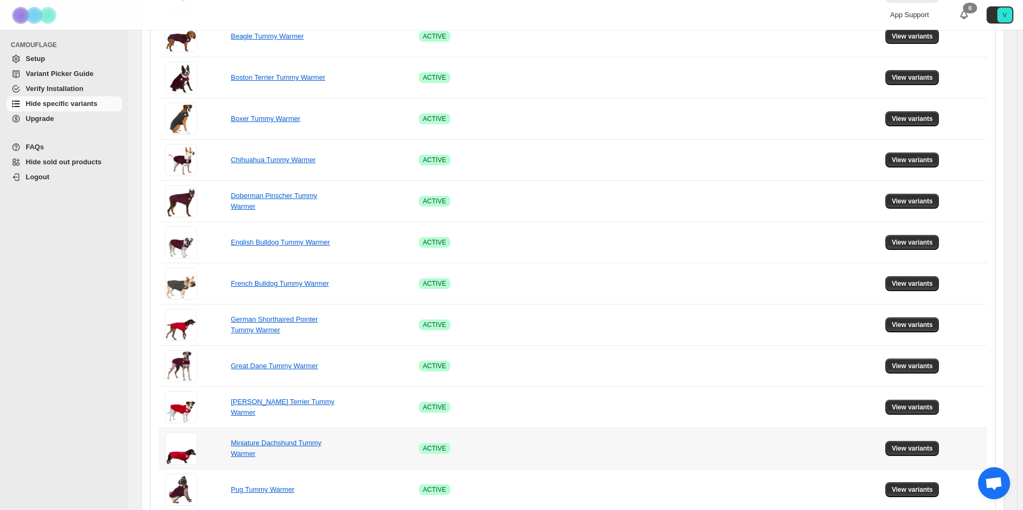
scroll to position [589, 0]
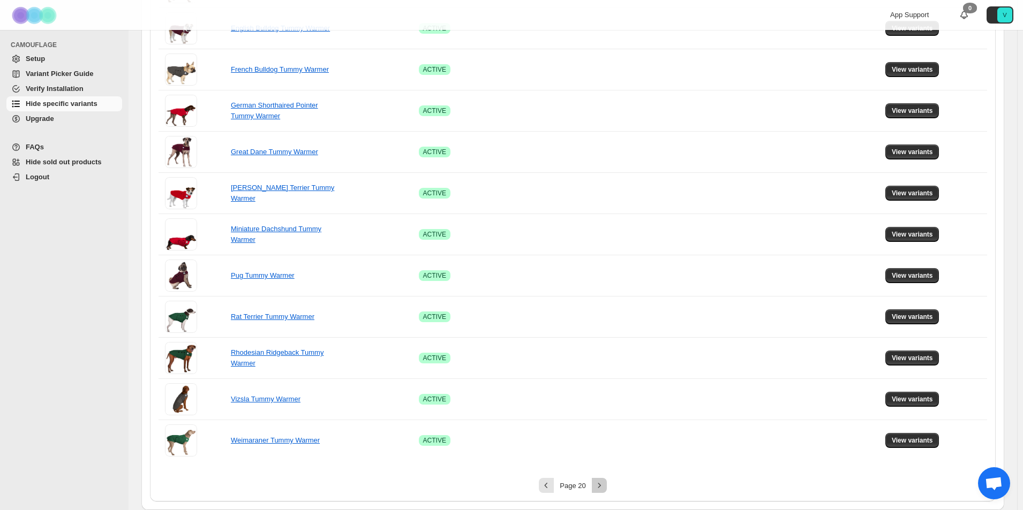
click at [603, 485] on icon "Next" at bounding box center [599, 485] width 11 height 11
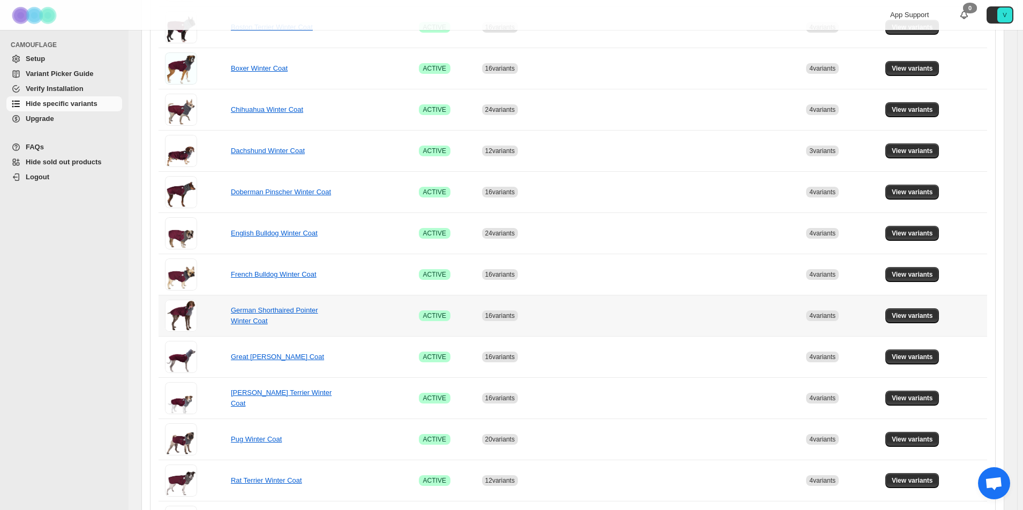
scroll to position [321, 0]
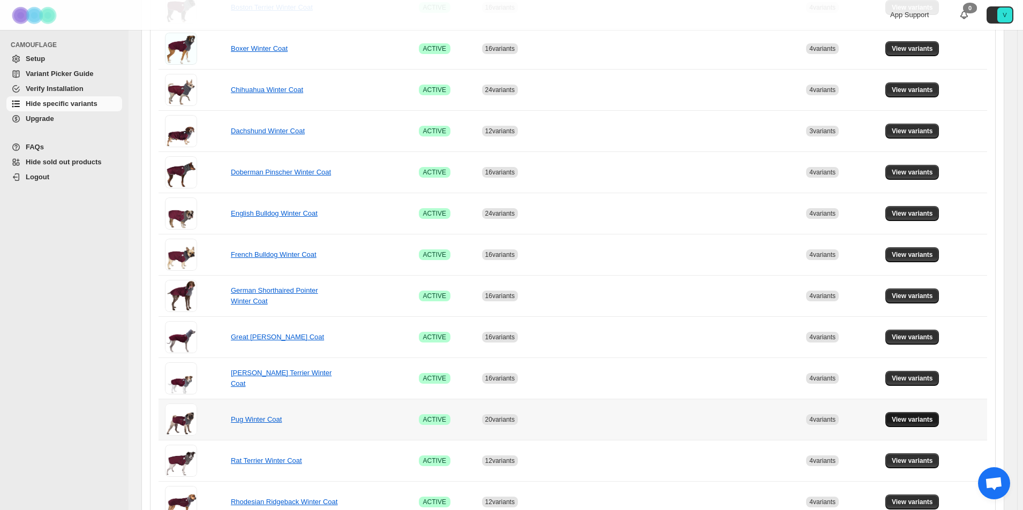
click at [920, 414] on button "View variants" at bounding box center [912, 419] width 54 height 15
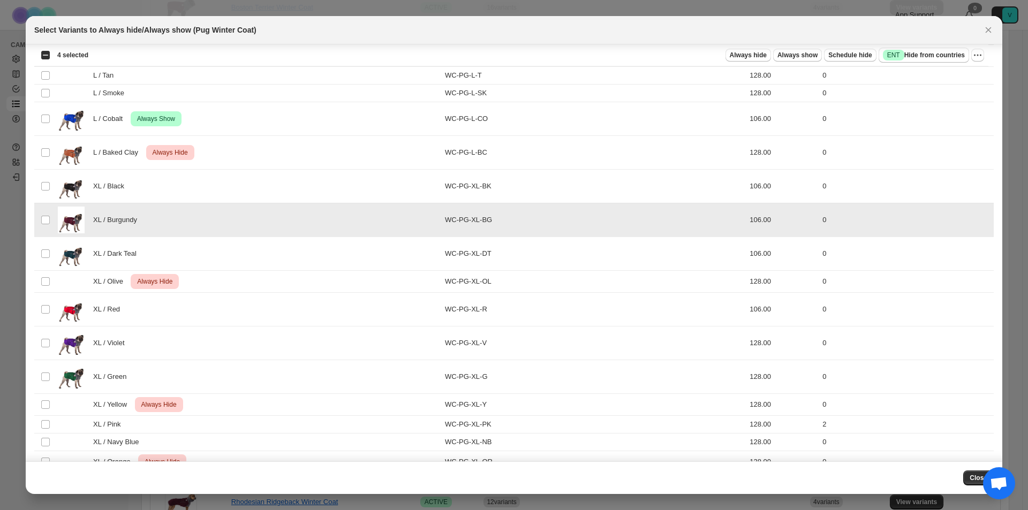
scroll to position [1367, 0]
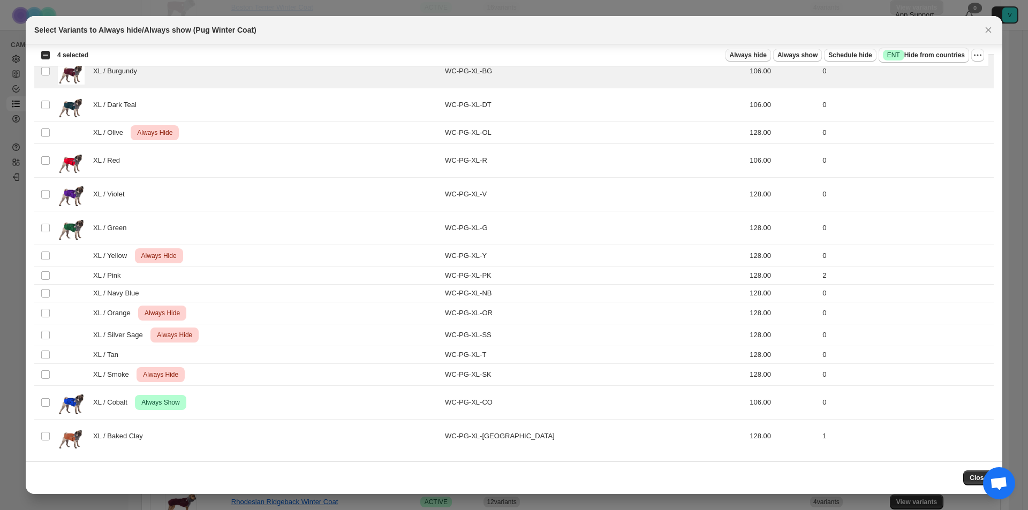
click at [755, 56] on span "Always hide" at bounding box center [748, 55] width 37 height 9
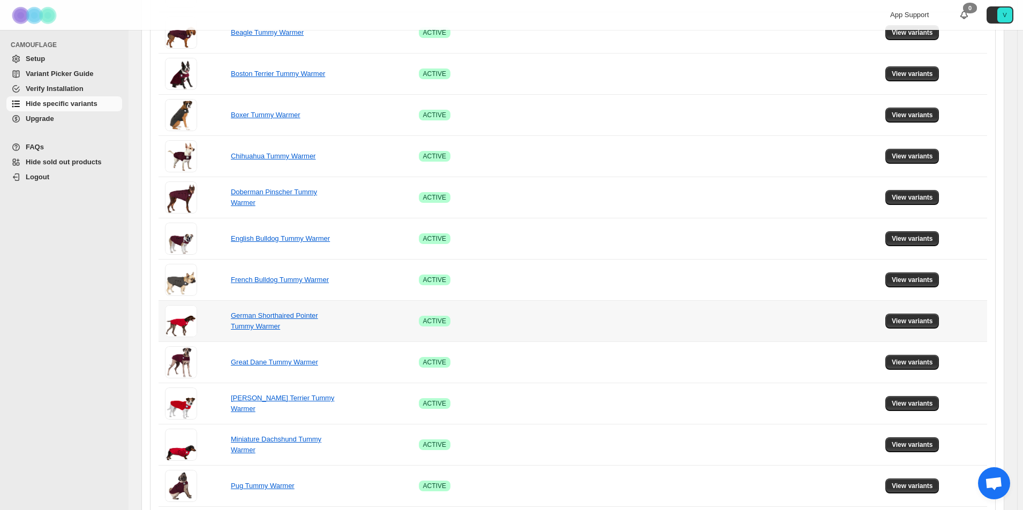
scroll to position [589, 0]
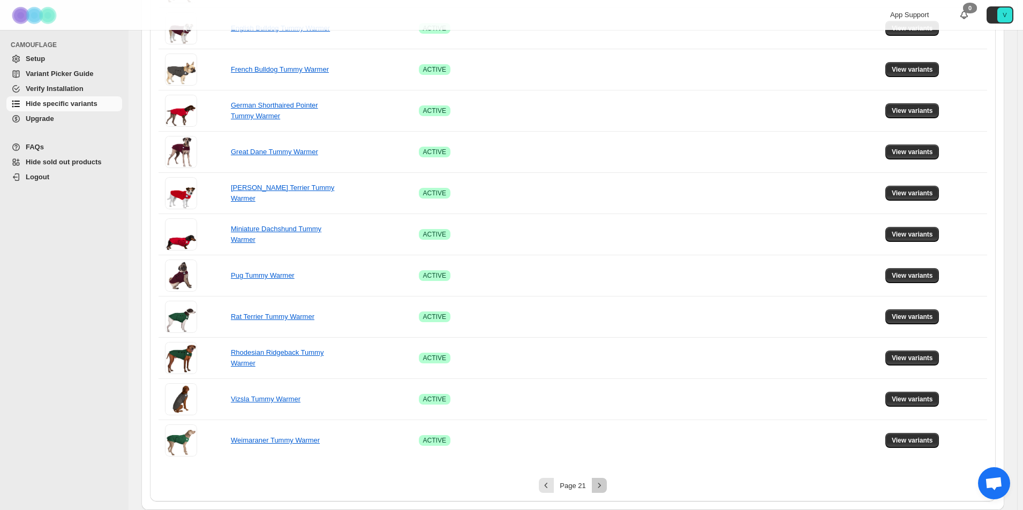
drag, startPoint x: 602, startPoint y: 483, endPoint x: 608, endPoint y: 482, distance: 5.9
click at [603, 483] on icon "Next" at bounding box center [599, 485] width 11 height 11
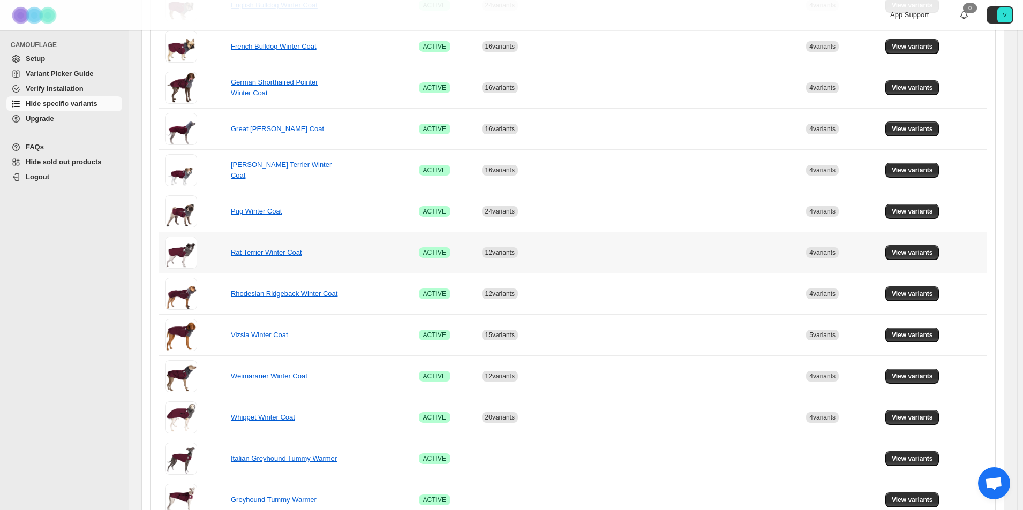
scroll to position [428, 0]
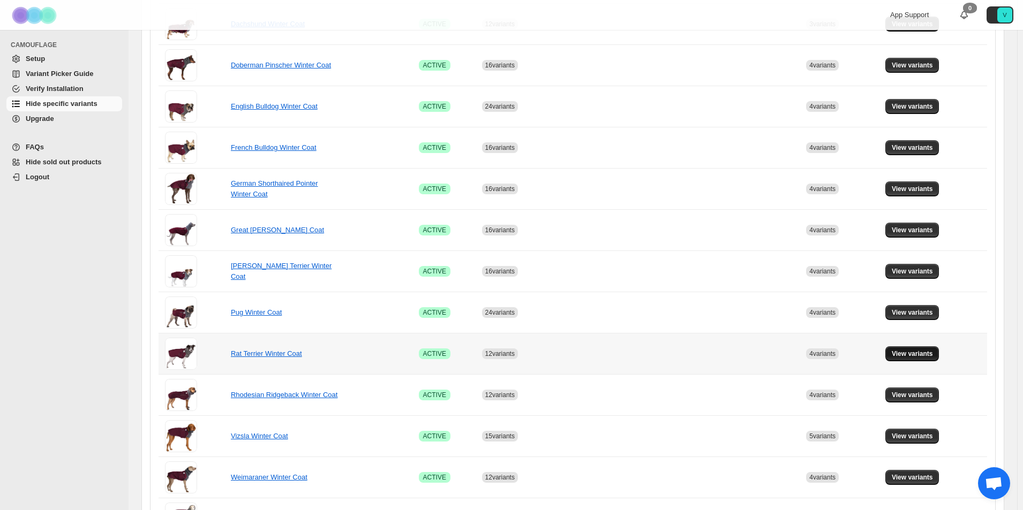
click at [926, 352] on span "View variants" at bounding box center [911, 354] width 41 height 9
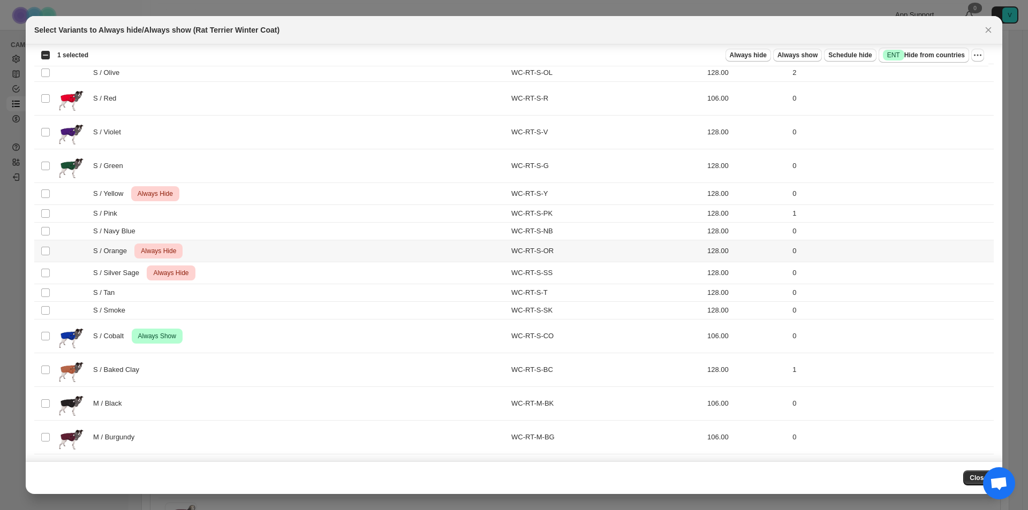
scroll to position [268, 0]
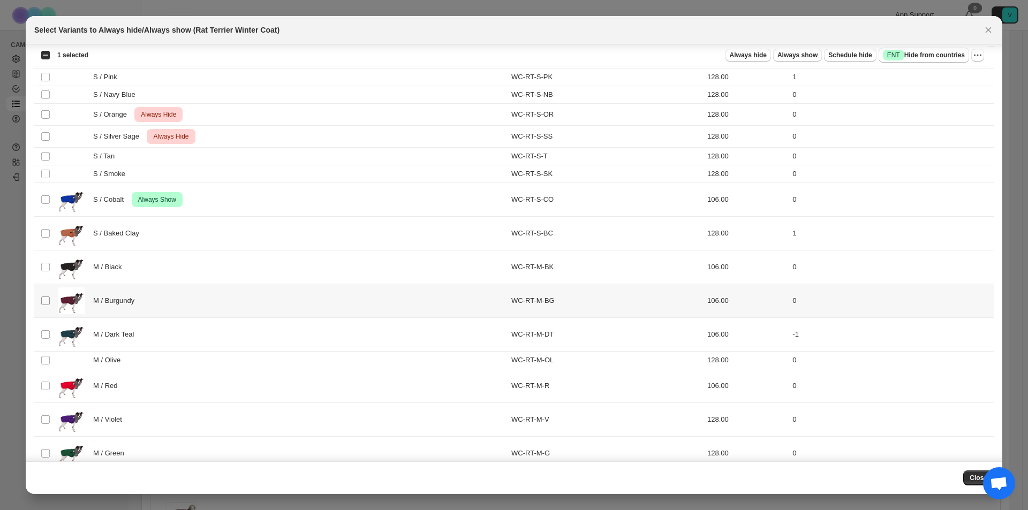
click at [41, 302] on span ":r3ga:" at bounding box center [46, 301] width 10 height 10
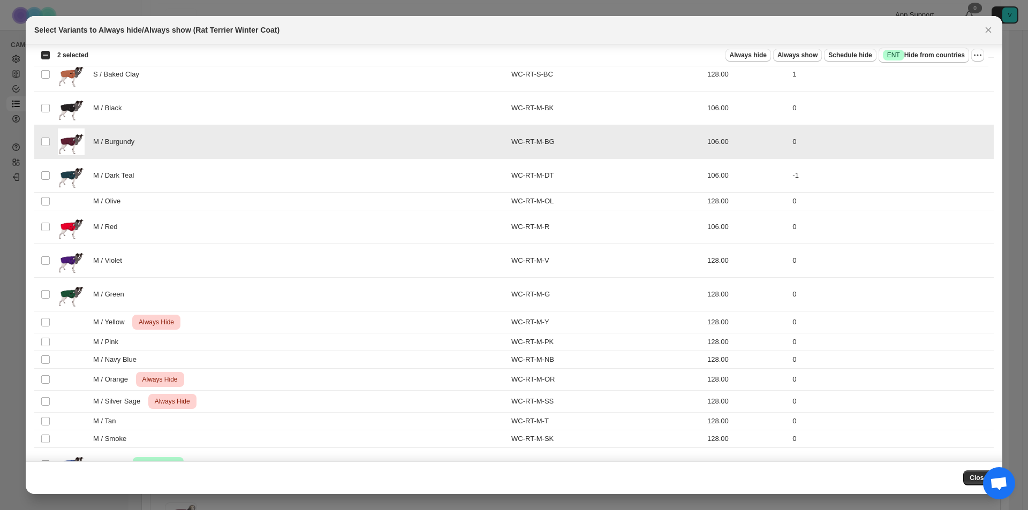
scroll to position [589, 0]
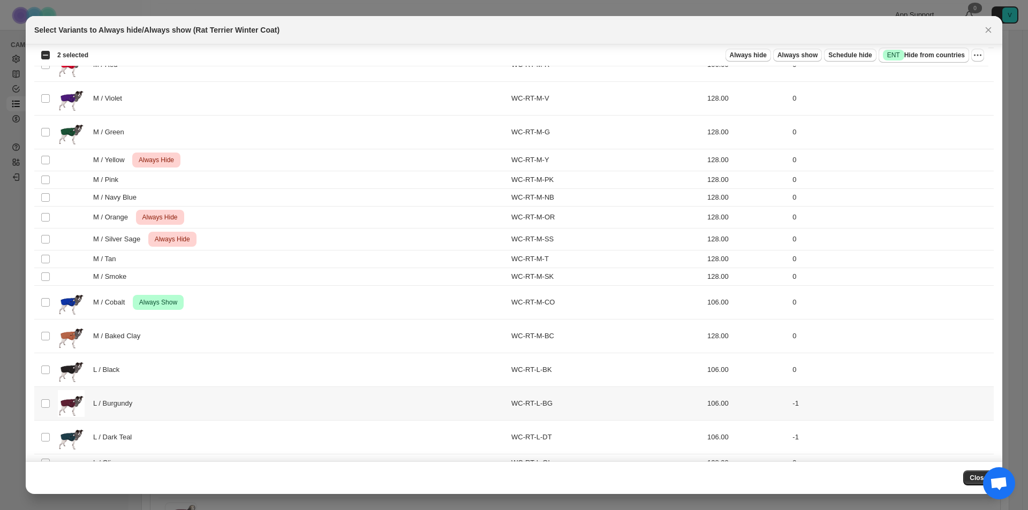
click at [47, 398] on td "Select product variant" at bounding box center [44, 404] width 20 height 34
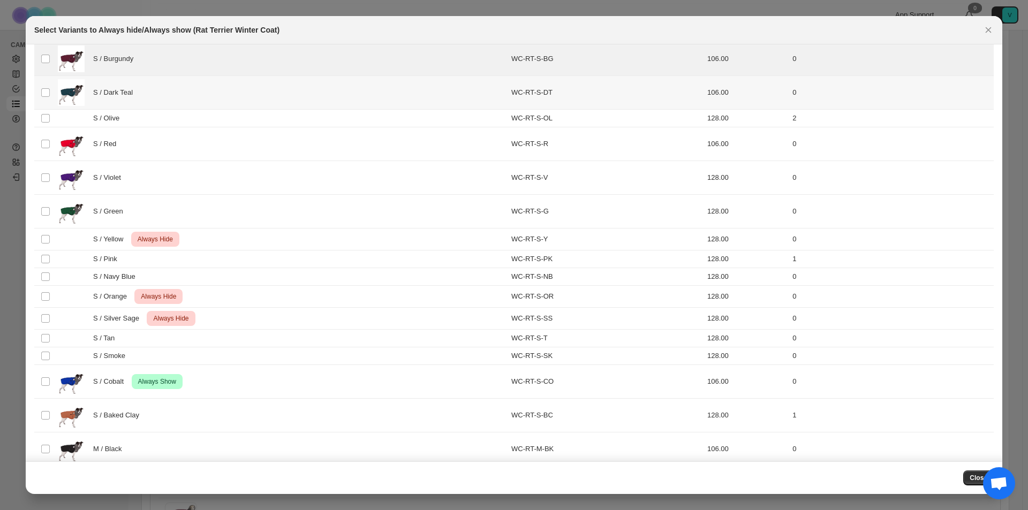
scroll to position [0, 0]
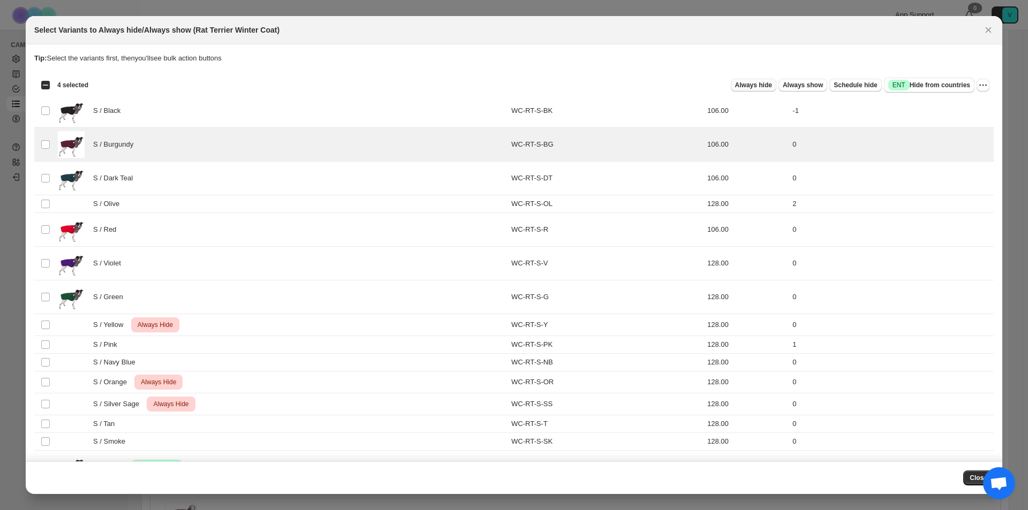
click at [735, 84] on span "Always hide" at bounding box center [753, 85] width 37 height 9
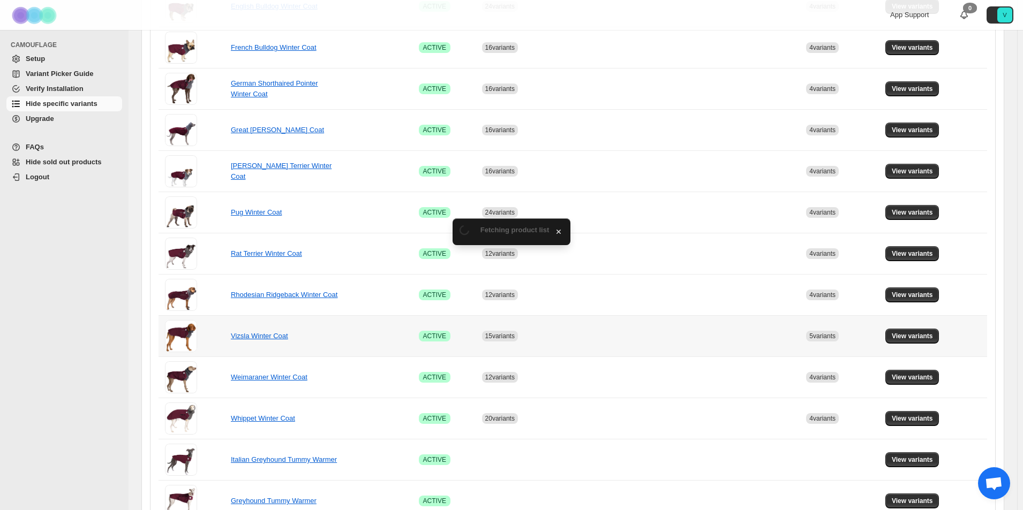
scroll to position [589, 0]
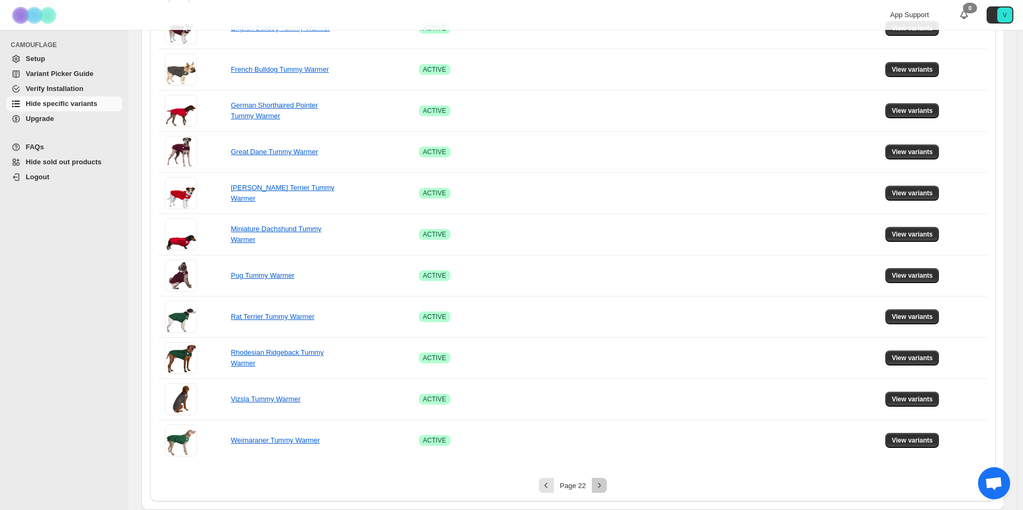
click at [604, 487] on icon "Next" at bounding box center [599, 485] width 11 height 11
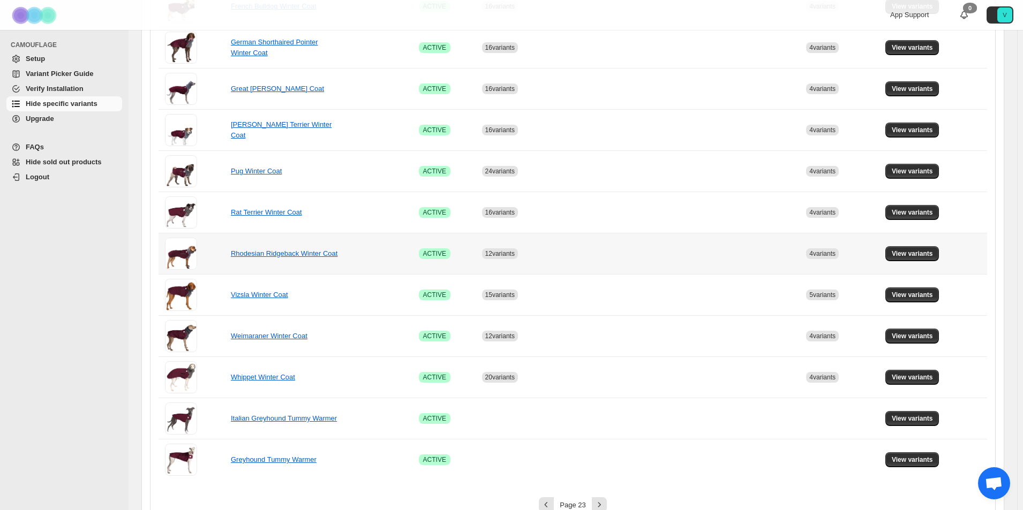
scroll to position [535, 0]
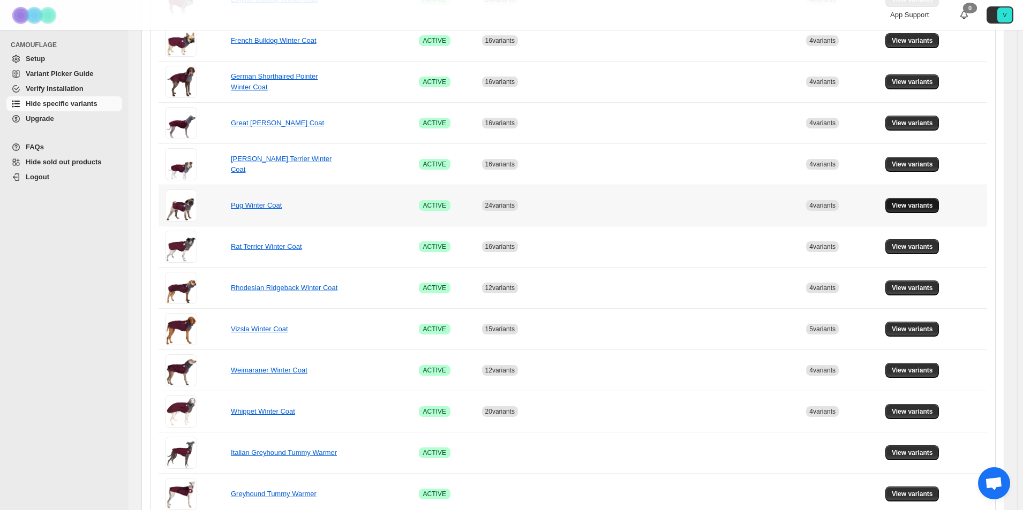
click at [905, 208] on span "View variants" at bounding box center [911, 205] width 41 height 9
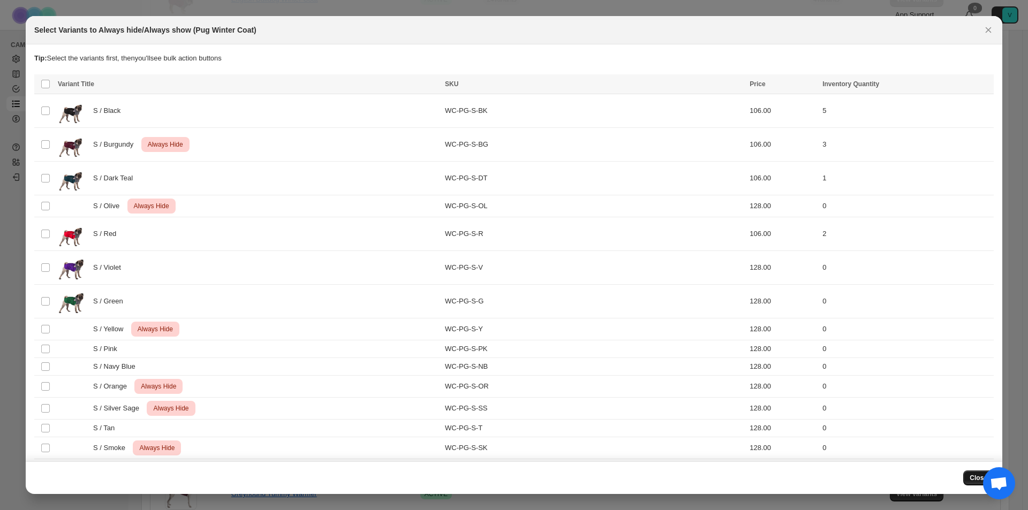
click at [972, 478] on span "Close" at bounding box center [979, 478] width 18 height 9
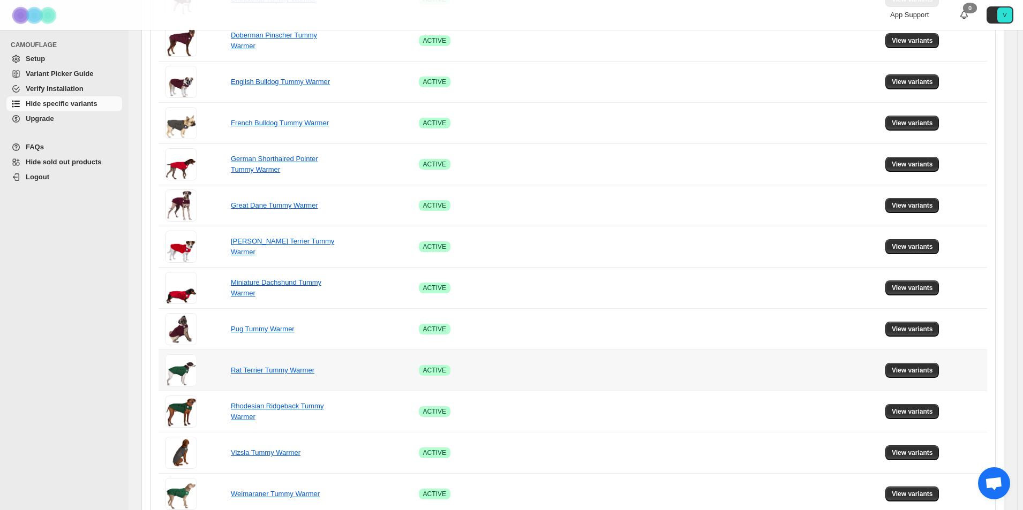
scroll to position [0, 0]
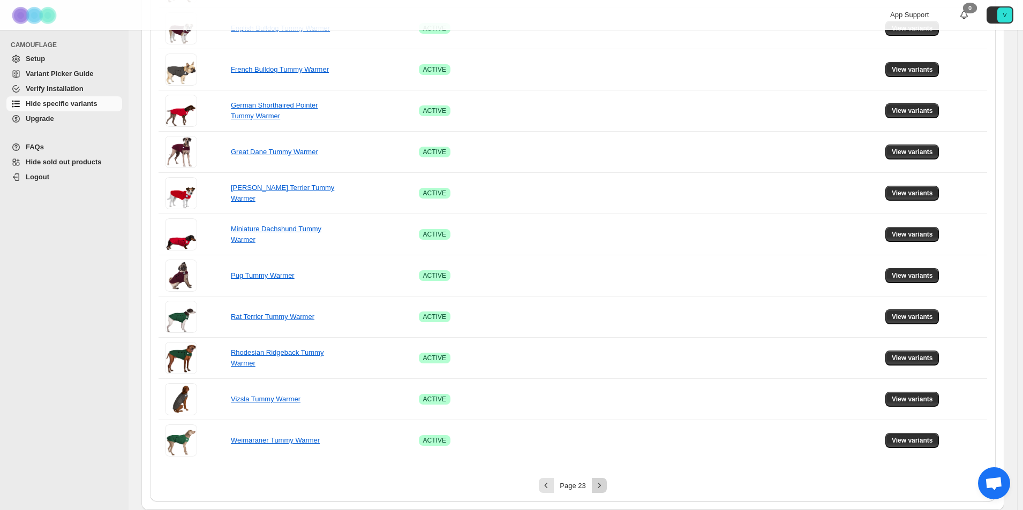
click at [604, 487] on icon "Next" at bounding box center [599, 485] width 11 height 11
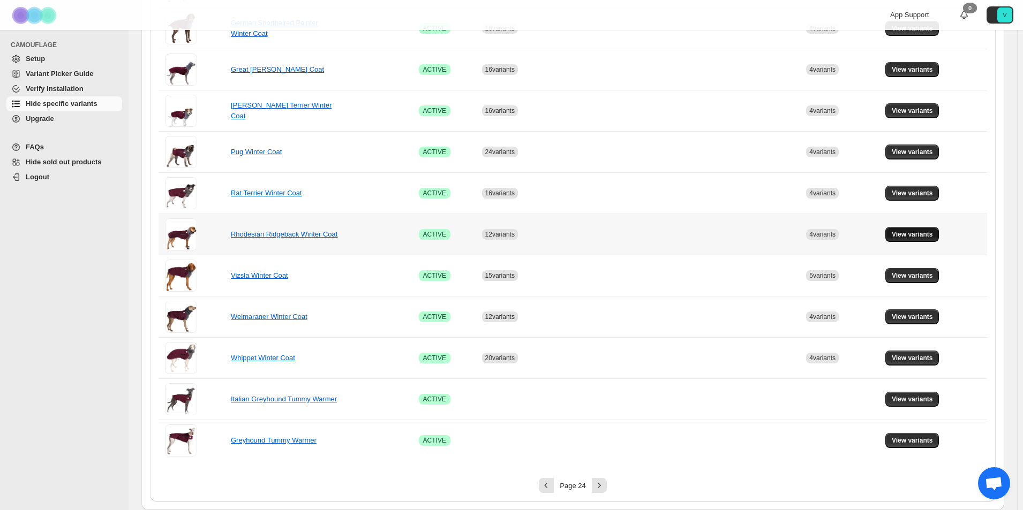
click at [926, 233] on span "View variants" at bounding box center [911, 234] width 41 height 9
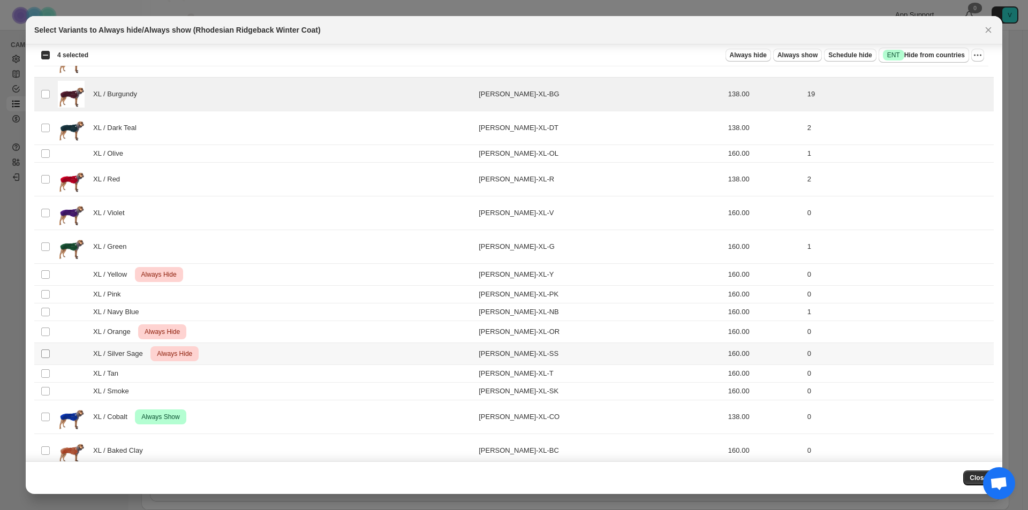
scroll to position [1337, 0]
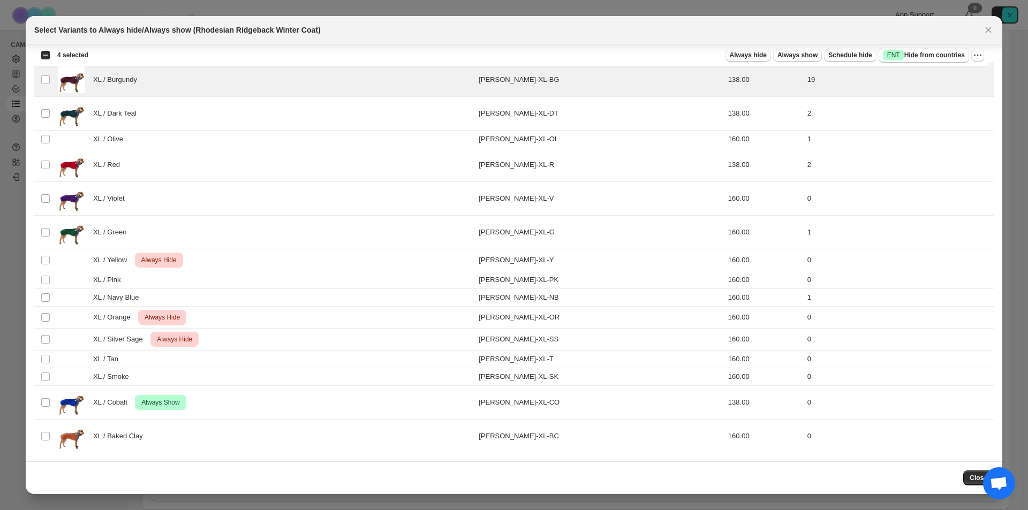
click at [767, 52] on button "Always hide" at bounding box center [748, 55] width 46 height 13
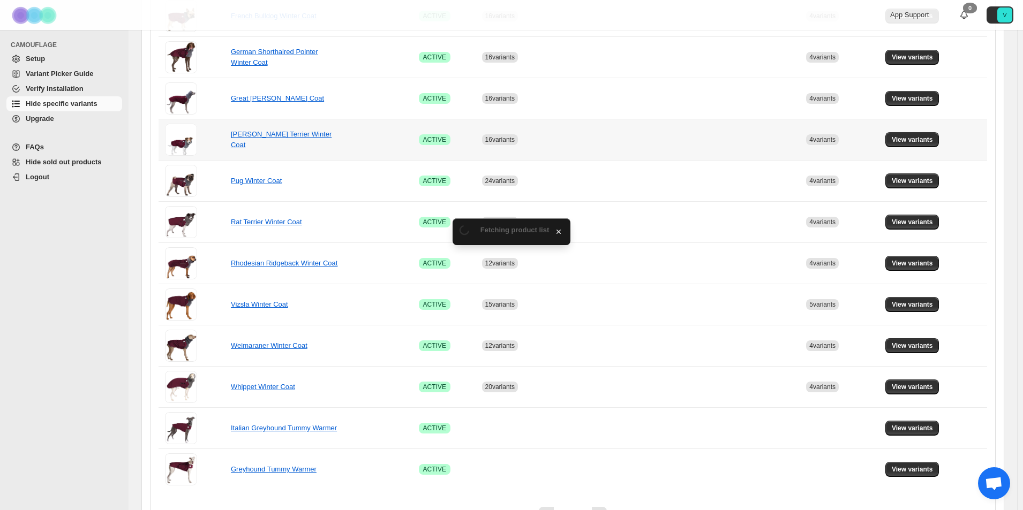
scroll to position [589, 0]
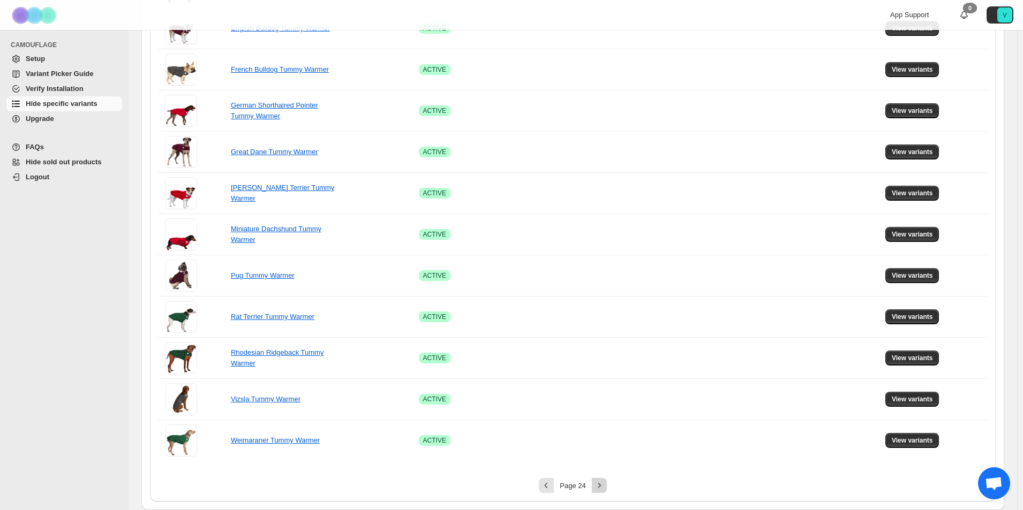
click at [604, 485] on icon "Next" at bounding box center [599, 485] width 11 height 11
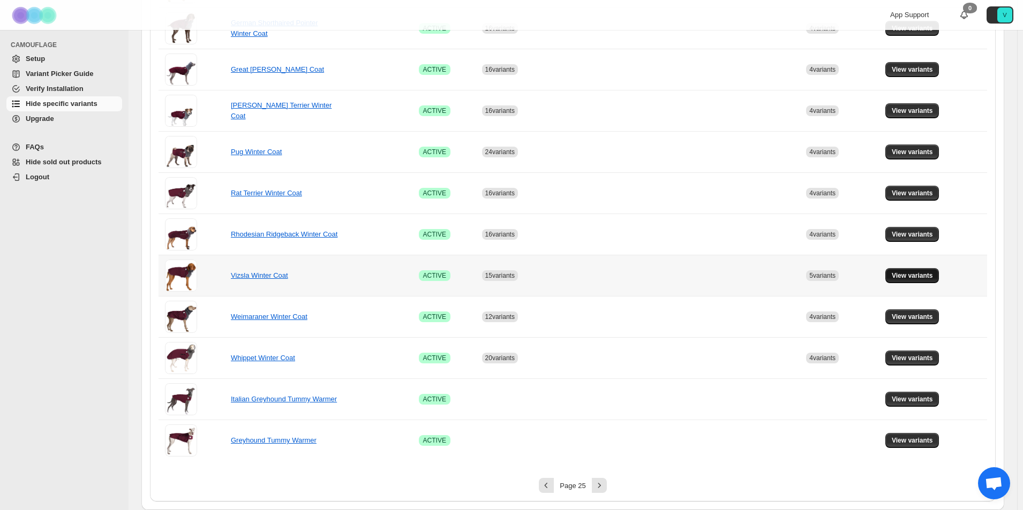
click at [925, 275] on span "View variants" at bounding box center [911, 275] width 41 height 9
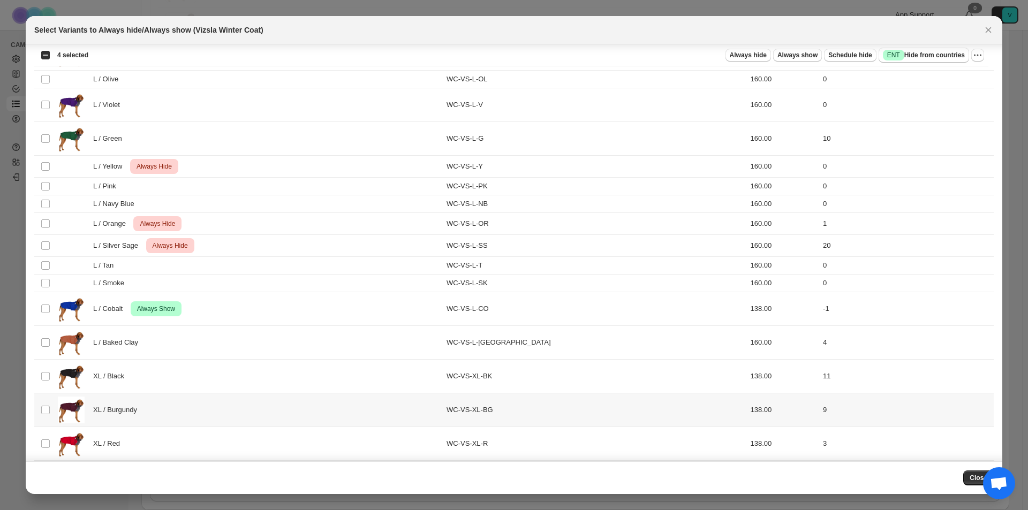
scroll to position [1660, 0]
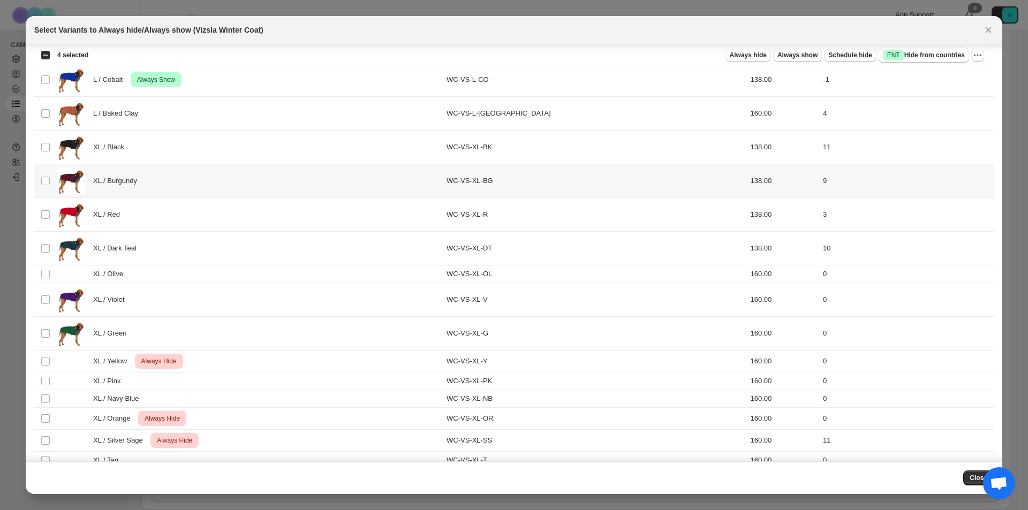
click at [45, 186] on td "Select product variant" at bounding box center [44, 181] width 20 height 34
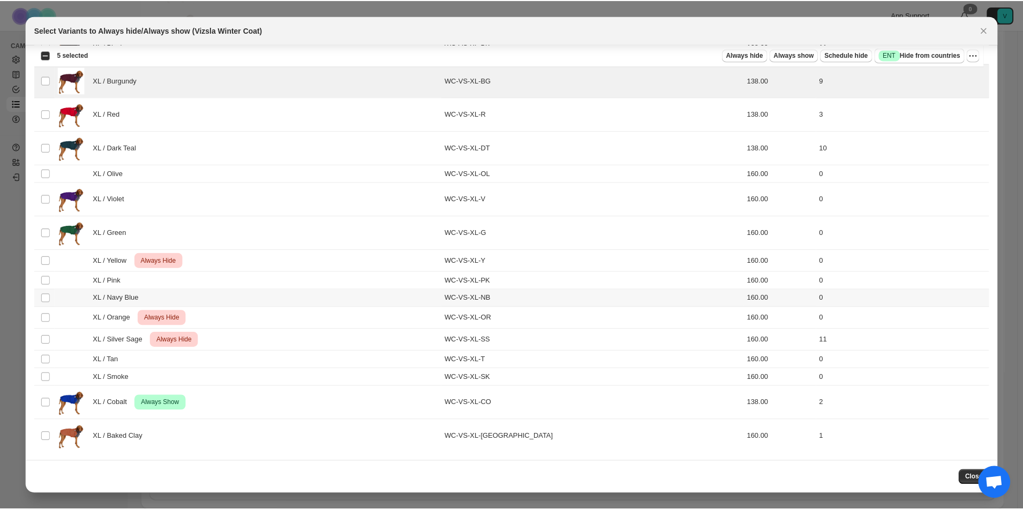
scroll to position [1761, 0]
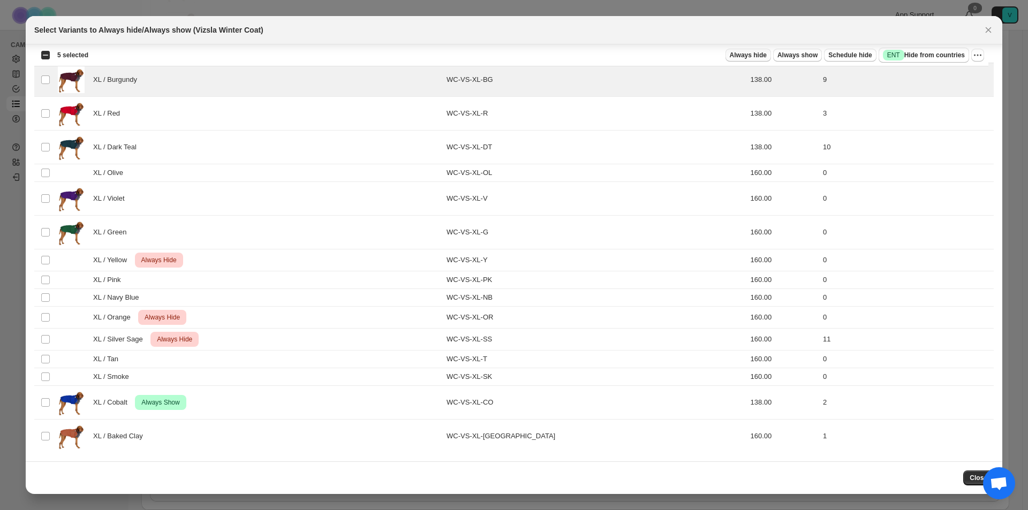
click at [730, 54] on span "Always hide" at bounding box center [748, 55] width 37 height 9
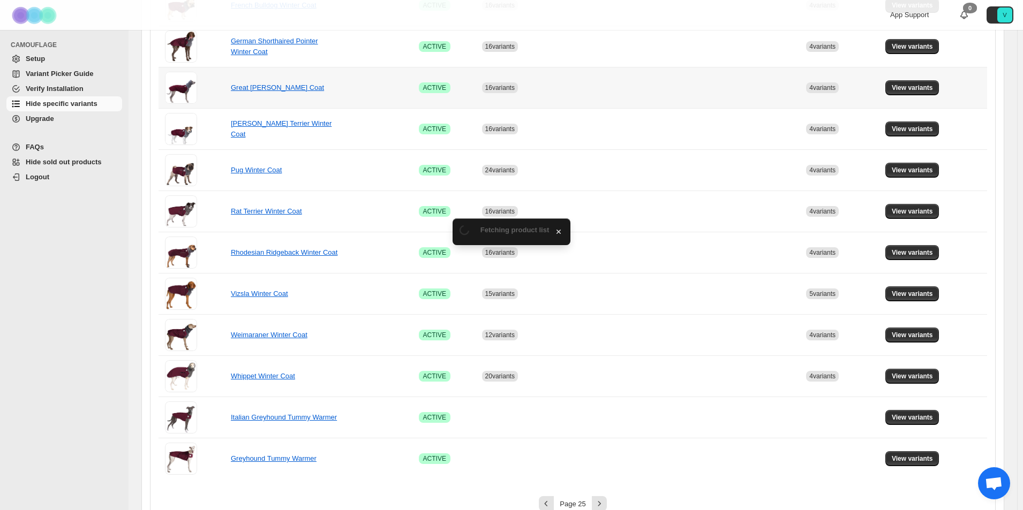
scroll to position [589, 0]
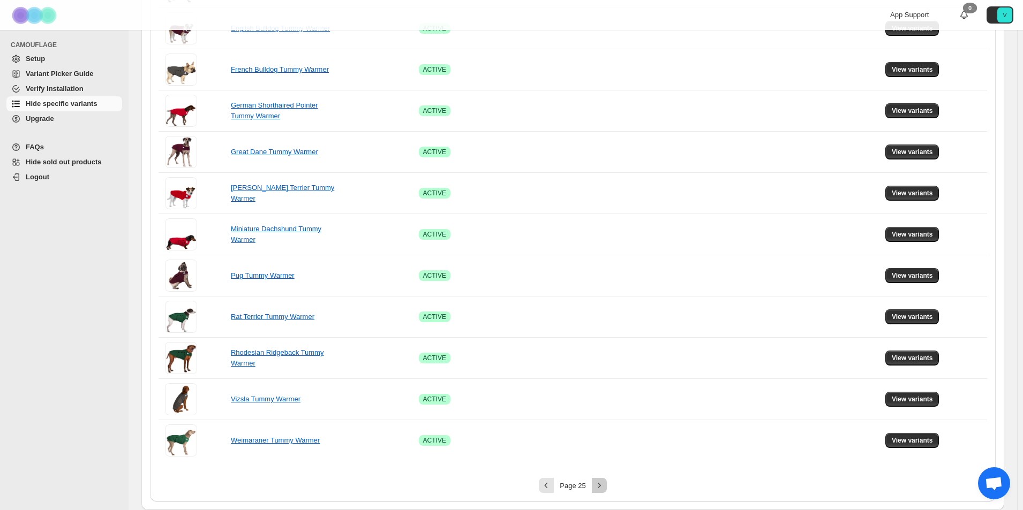
click at [604, 484] on icon "Next" at bounding box center [599, 485] width 11 height 11
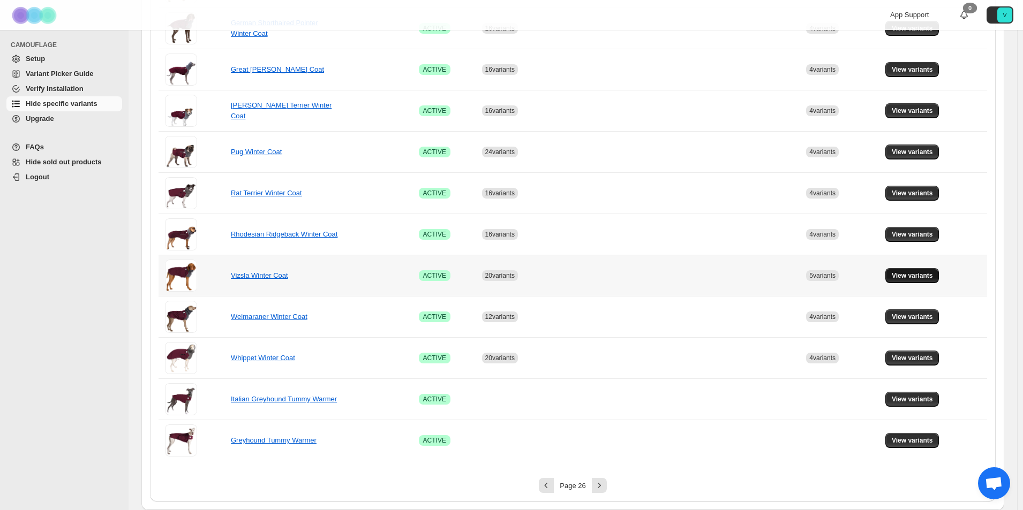
click at [914, 274] on span "View variants" at bounding box center [911, 275] width 41 height 9
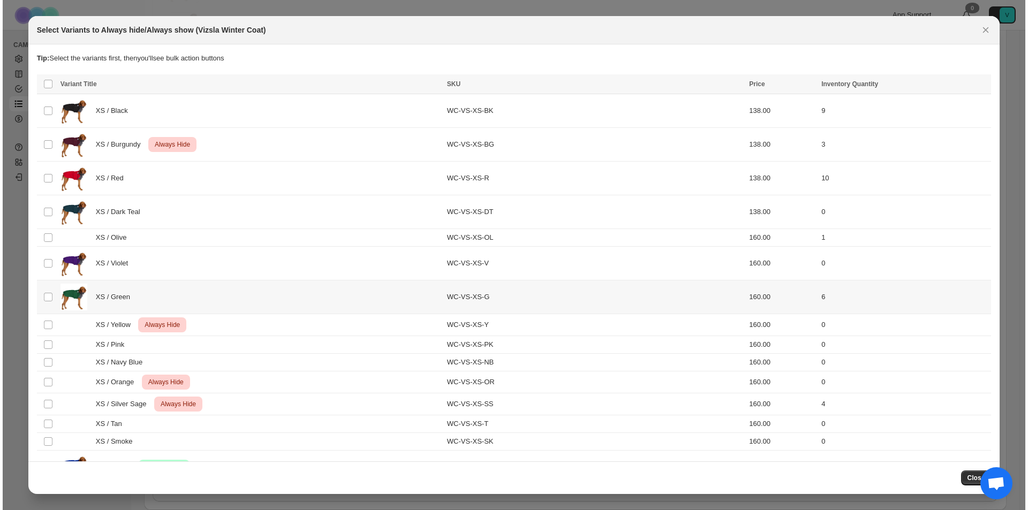
scroll to position [0, 0]
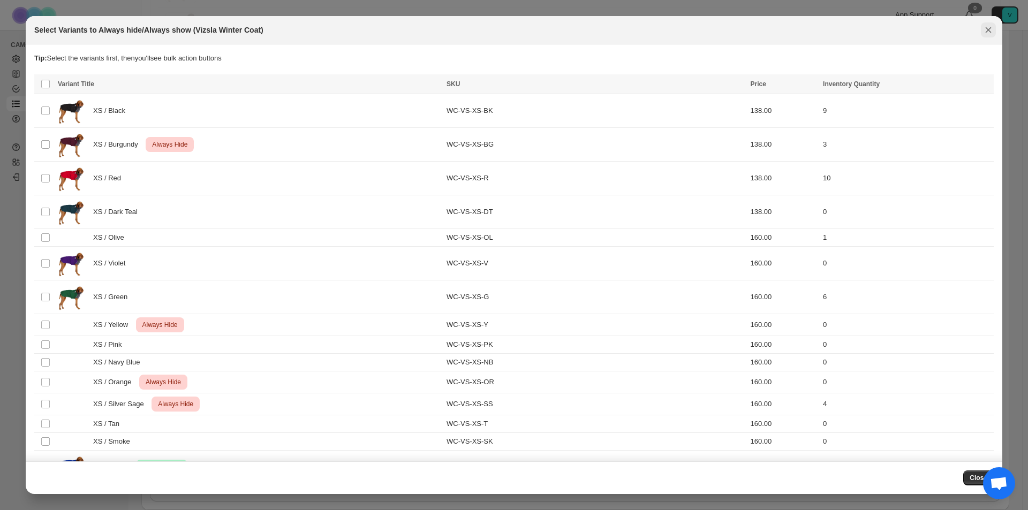
click at [995, 27] on button "Close" at bounding box center [988, 29] width 15 height 15
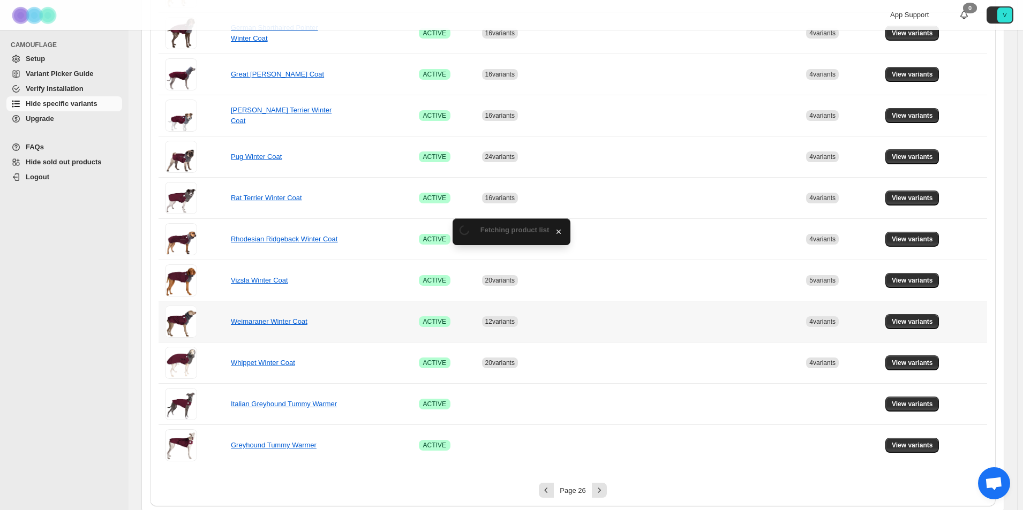
scroll to position [589, 0]
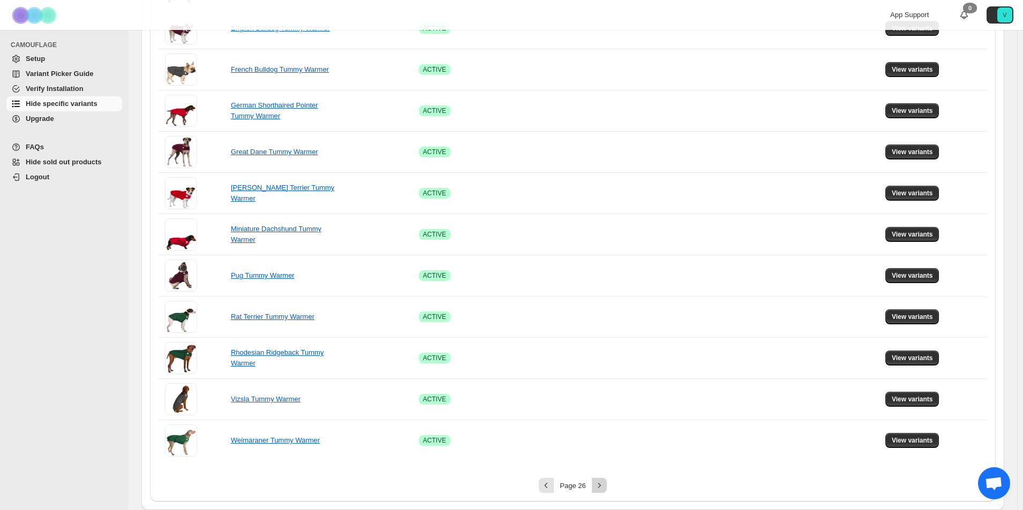
click at [604, 485] on icon "Next" at bounding box center [599, 485] width 11 height 11
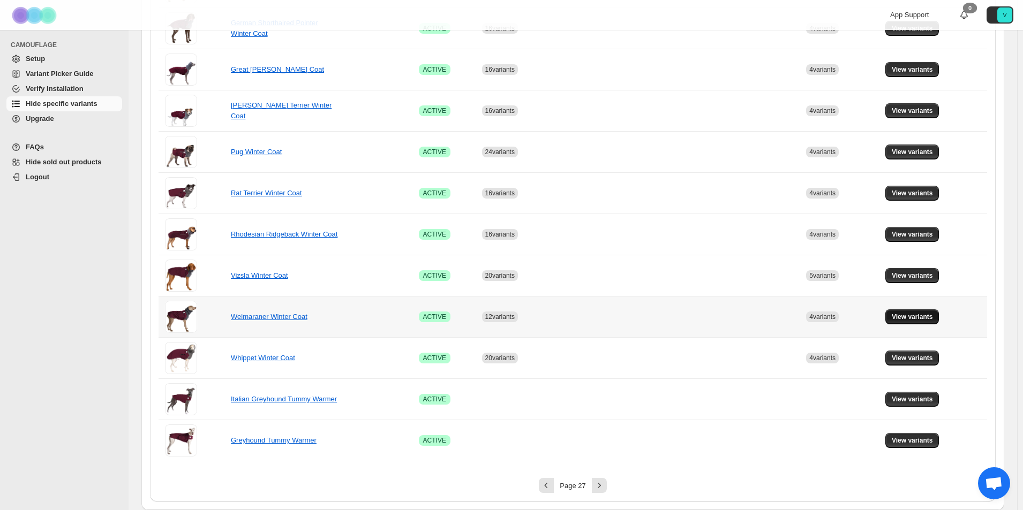
click at [913, 317] on span "View variants" at bounding box center [911, 317] width 41 height 9
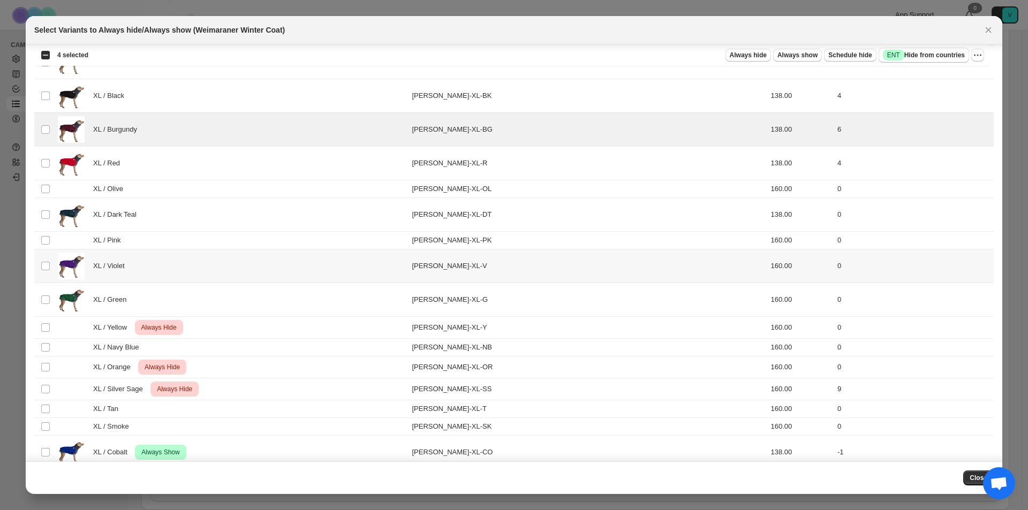
scroll to position [1337, 0]
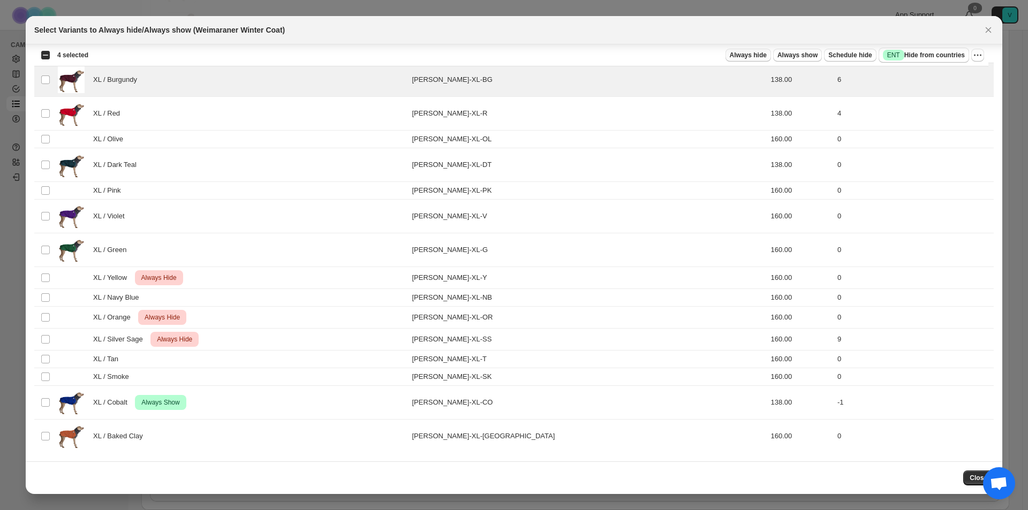
click at [745, 54] on span "Always hide" at bounding box center [748, 55] width 37 height 9
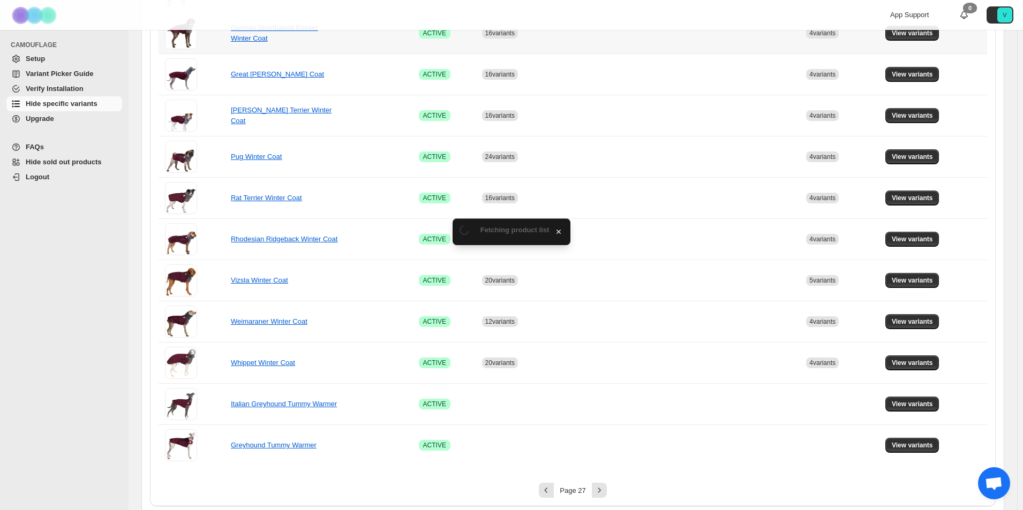
scroll to position [589, 0]
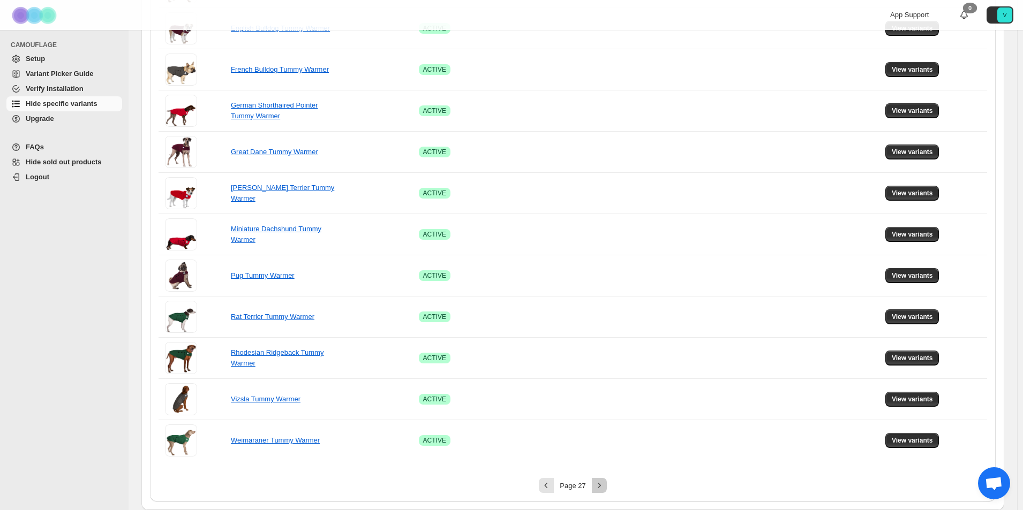
click at [603, 482] on icon "Next" at bounding box center [599, 485] width 11 height 11
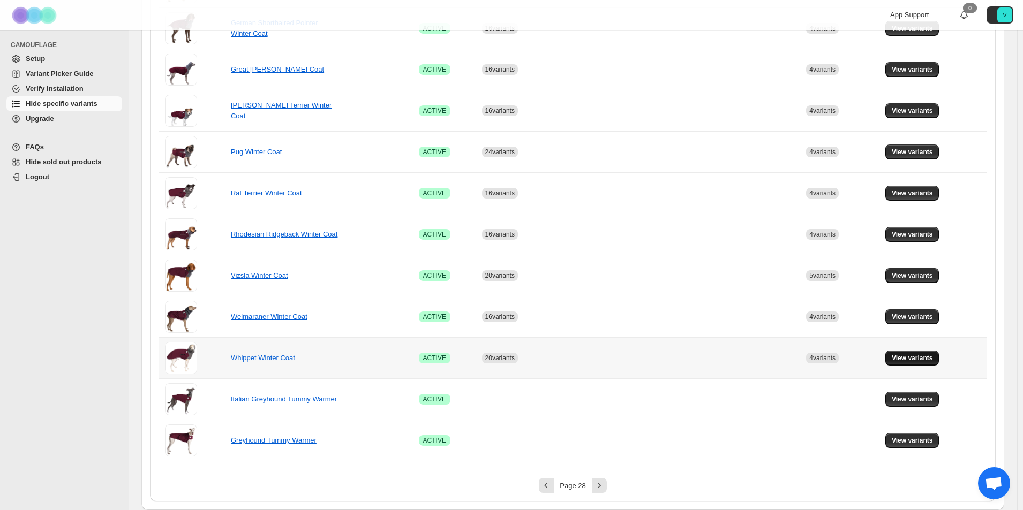
click at [938, 354] on button "View variants" at bounding box center [912, 358] width 54 height 15
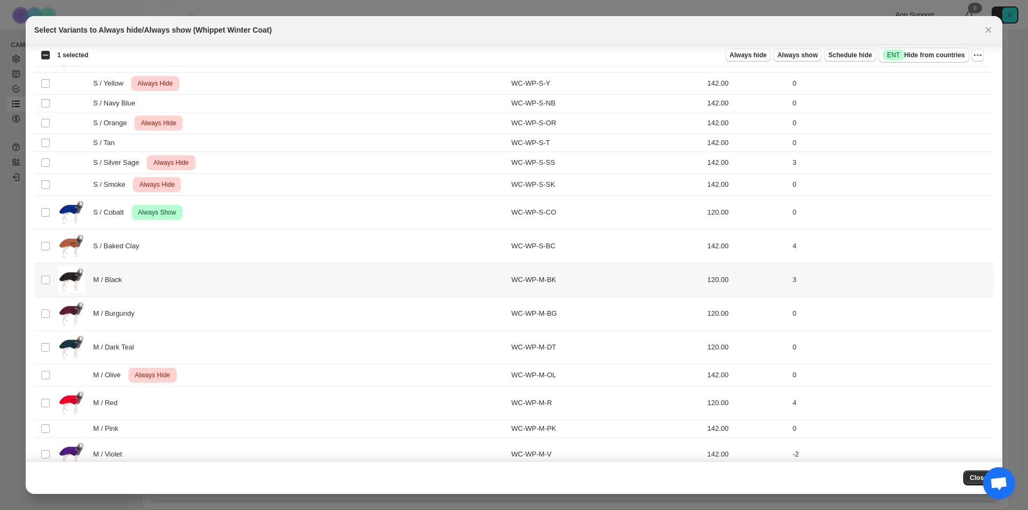
scroll to position [268, 0]
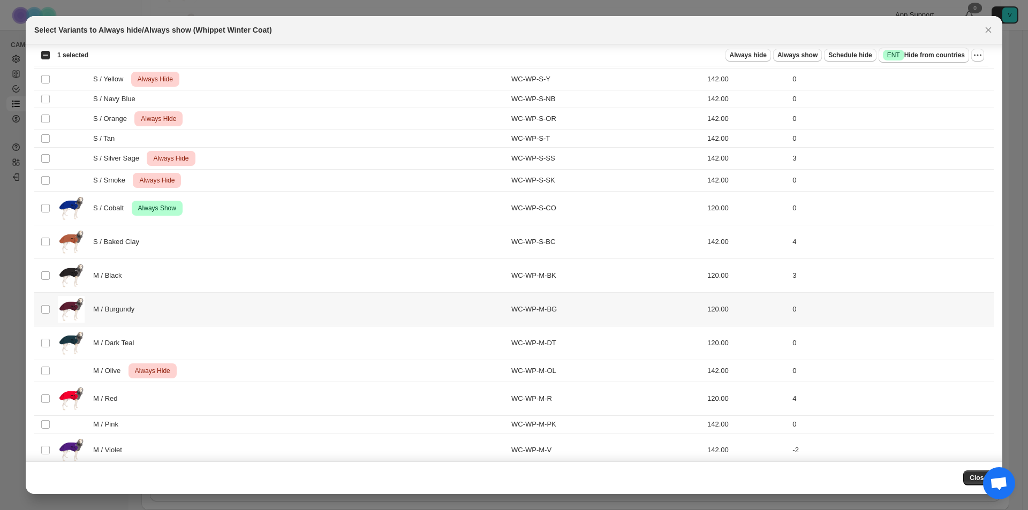
click at [40, 307] on td "Select product variant" at bounding box center [44, 310] width 20 height 34
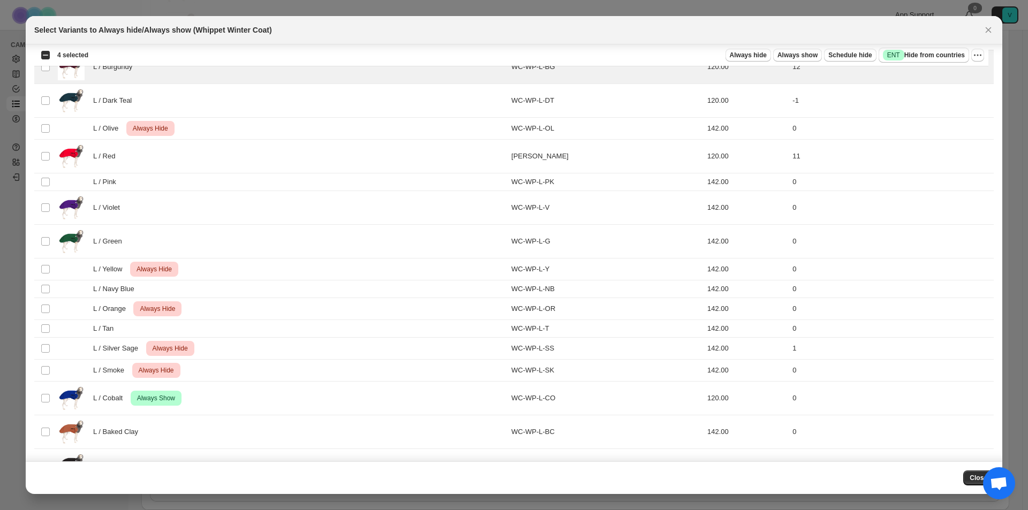
scroll to position [568, 0]
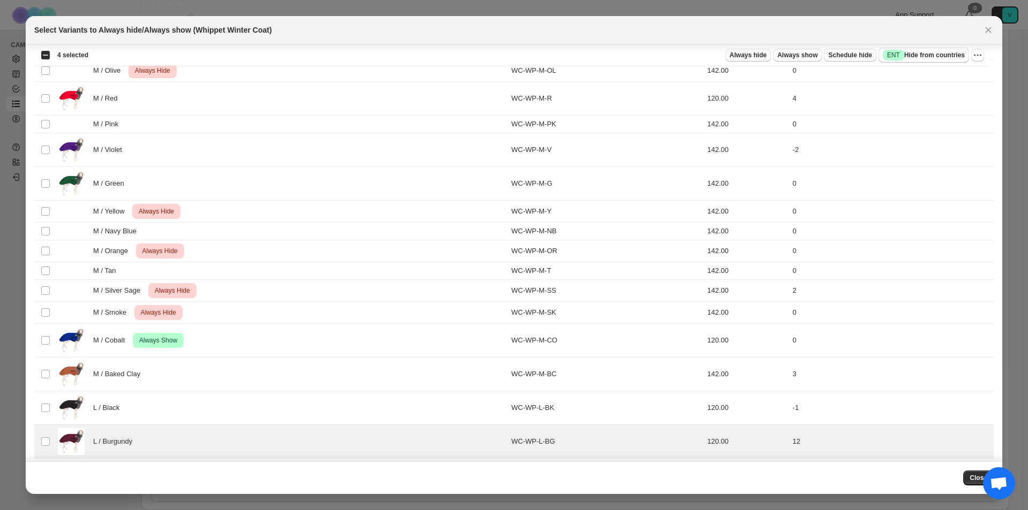
click at [739, 58] on span "Always hide" at bounding box center [748, 55] width 37 height 9
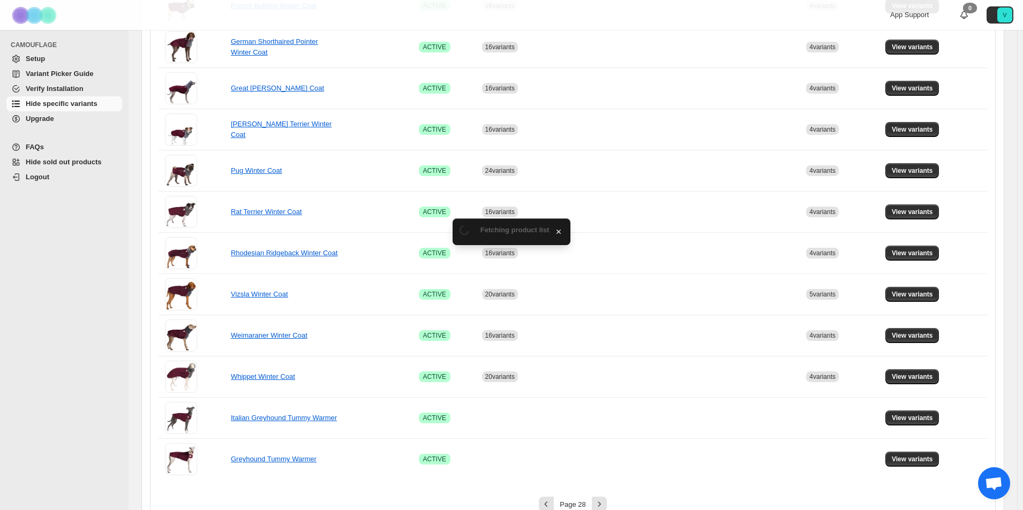
scroll to position [589, 0]
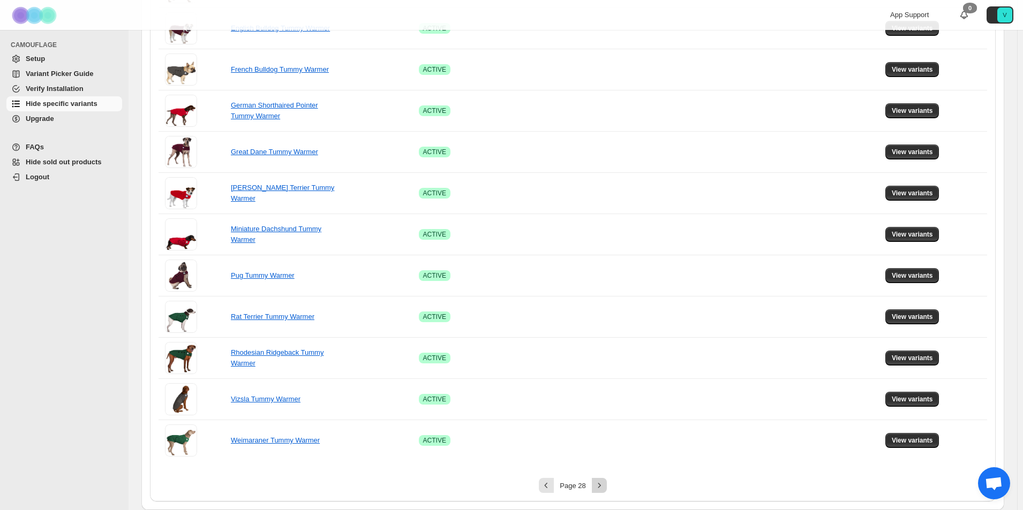
click at [604, 485] on icon "Next" at bounding box center [599, 485] width 11 height 11
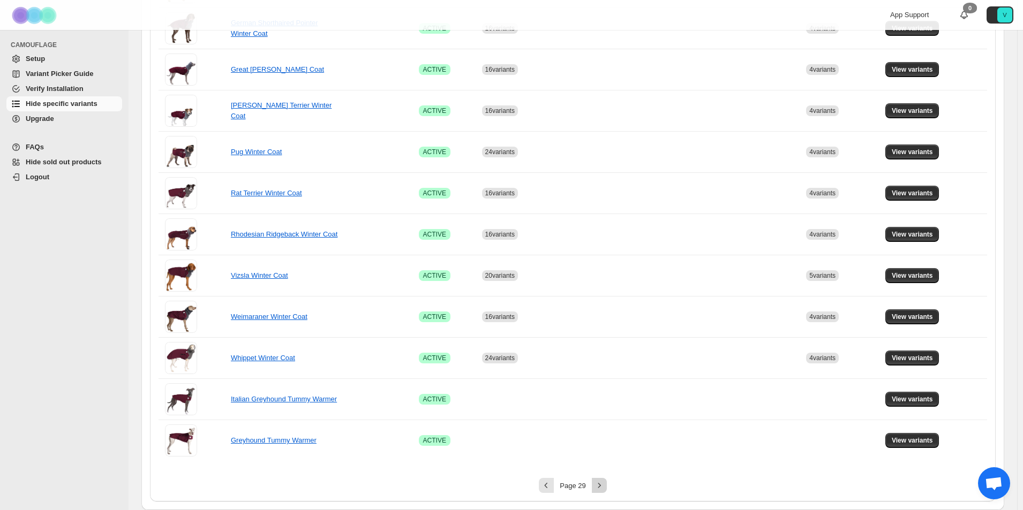
click at [601, 484] on icon "Next" at bounding box center [599, 485] width 11 height 11
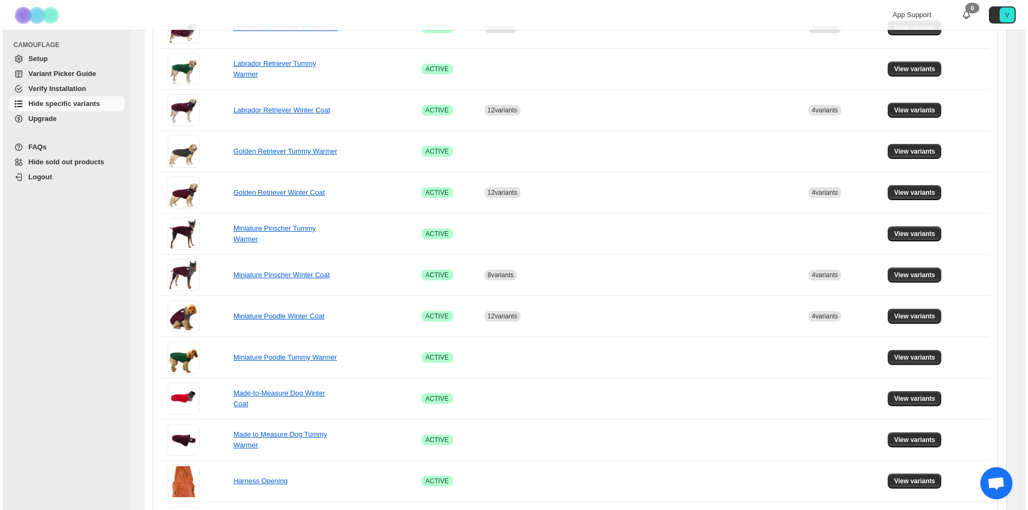
scroll to position [0, 0]
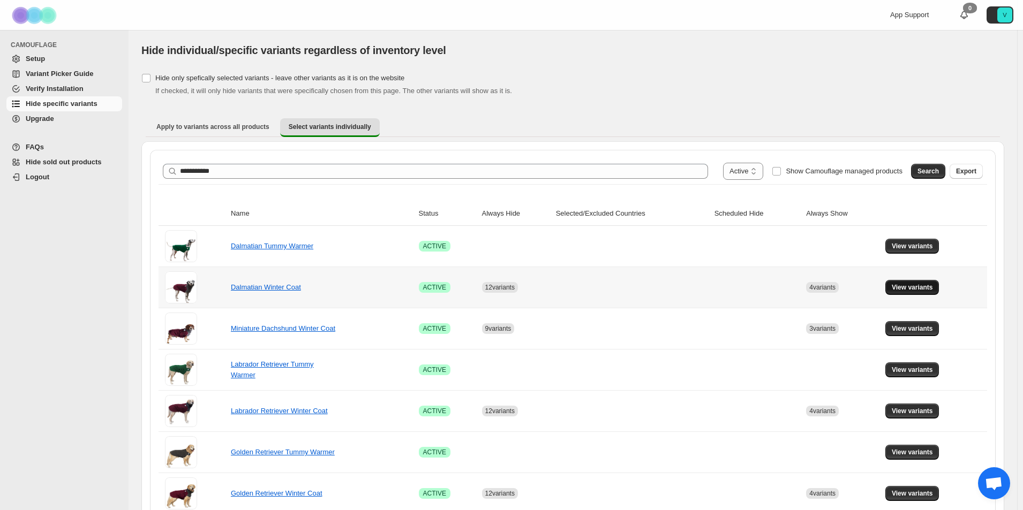
click at [933, 290] on span "View variants" at bounding box center [911, 287] width 41 height 9
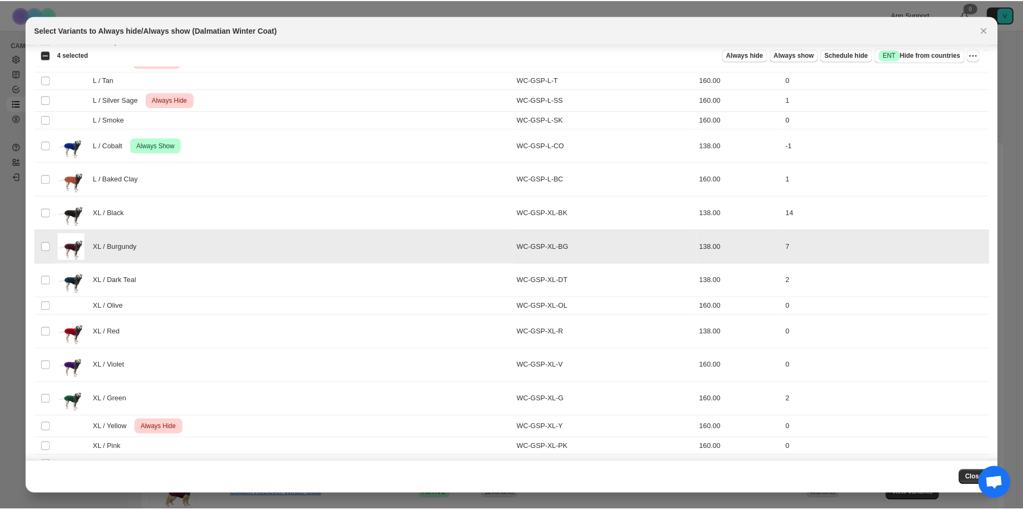
scroll to position [1337, 0]
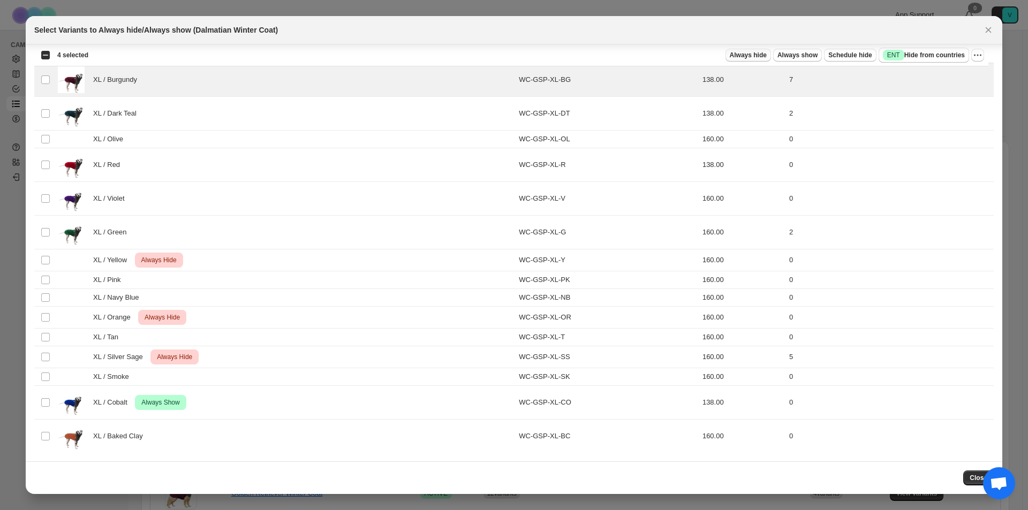
click at [745, 57] on span "Always hide" at bounding box center [748, 55] width 37 height 9
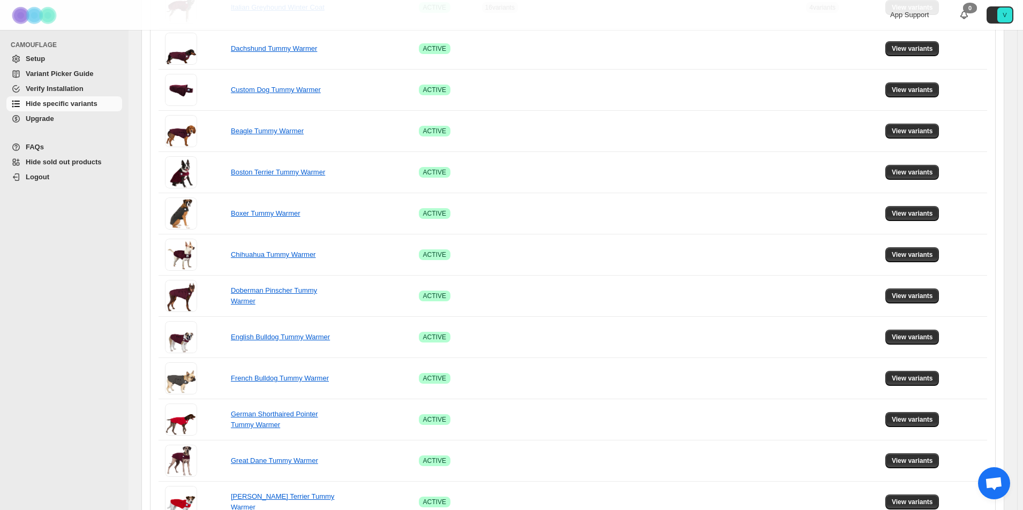
scroll to position [589, 0]
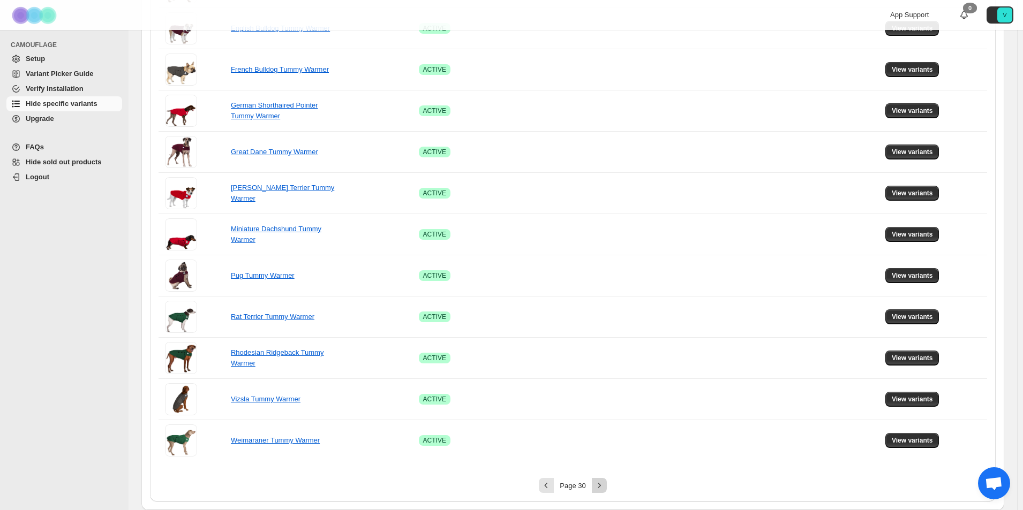
click at [604, 483] on icon "Next" at bounding box center [599, 485] width 11 height 11
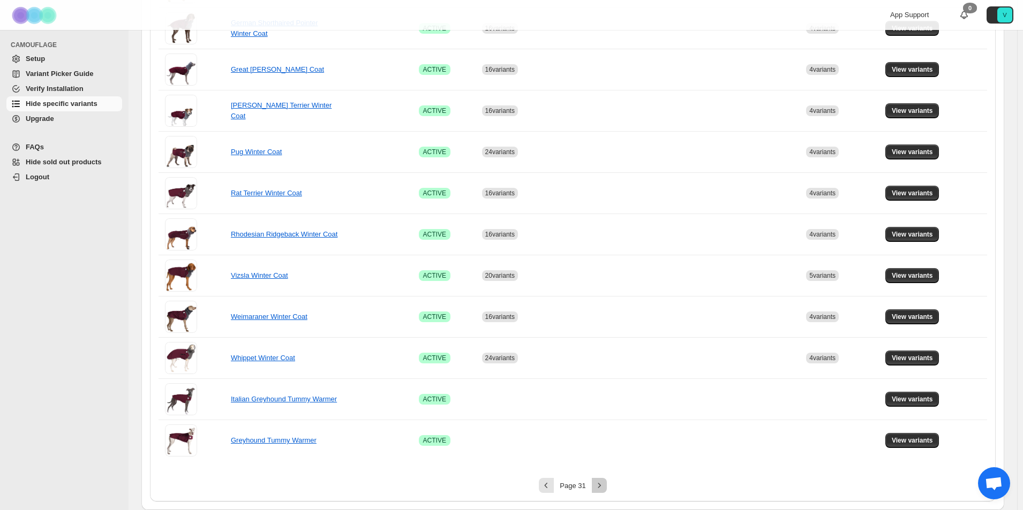
click at [604, 486] on icon "Next" at bounding box center [599, 485] width 11 height 11
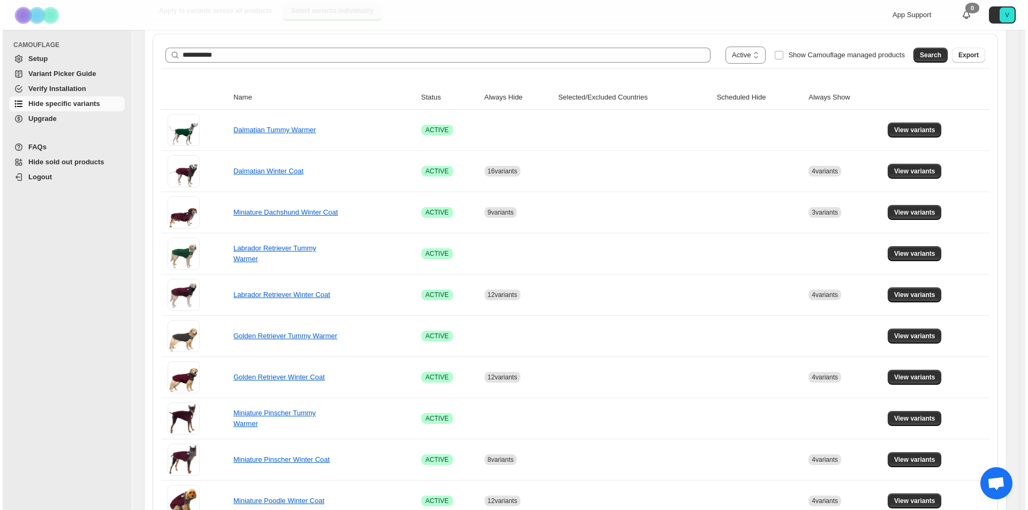
scroll to position [0, 0]
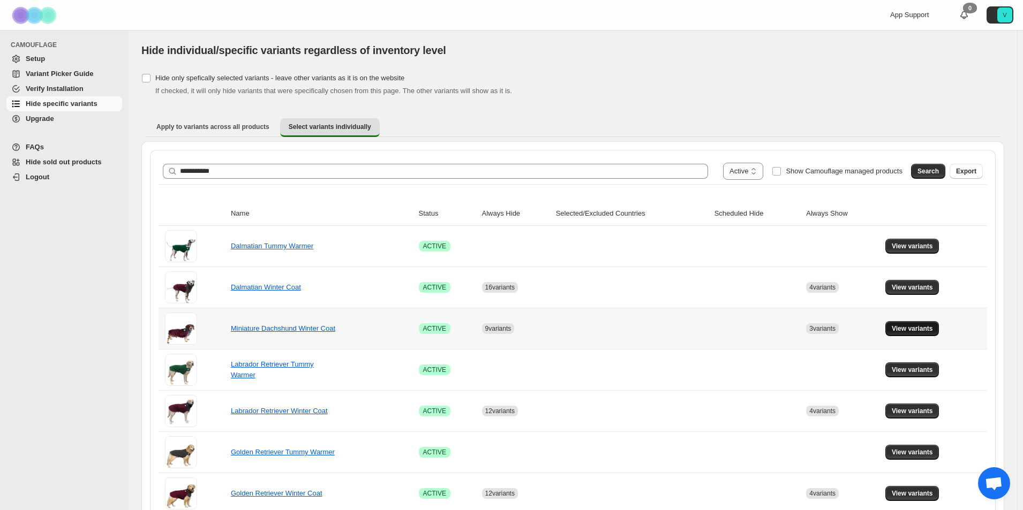
click at [926, 331] on span "View variants" at bounding box center [911, 328] width 41 height 9
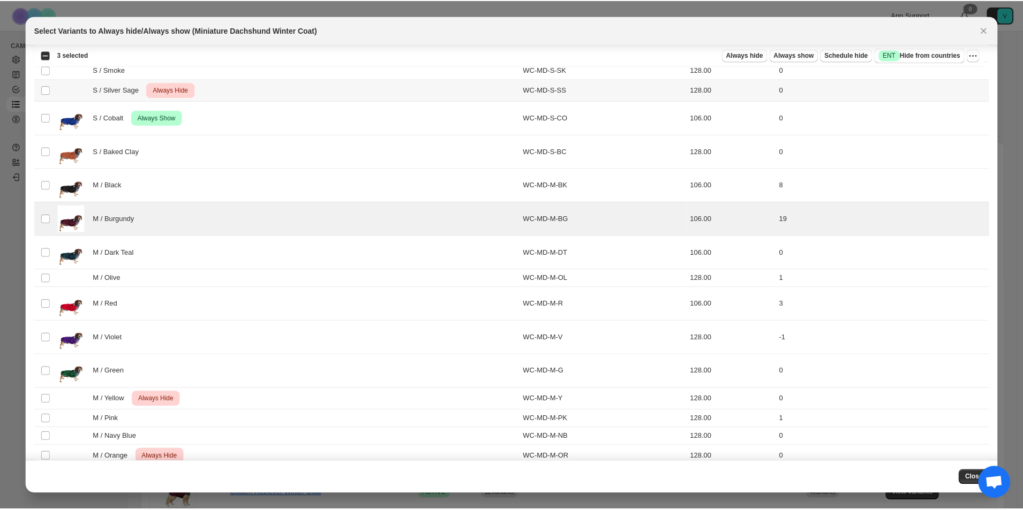
scroll to position [217, 0]
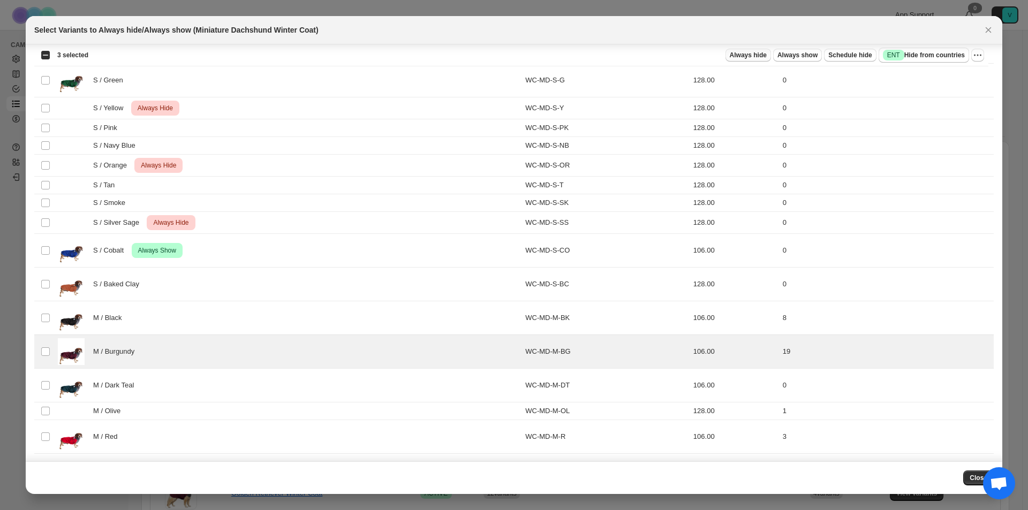
click at [742, 55] on span "Always hide" at bounding box center [748, 55] width 37 height 9
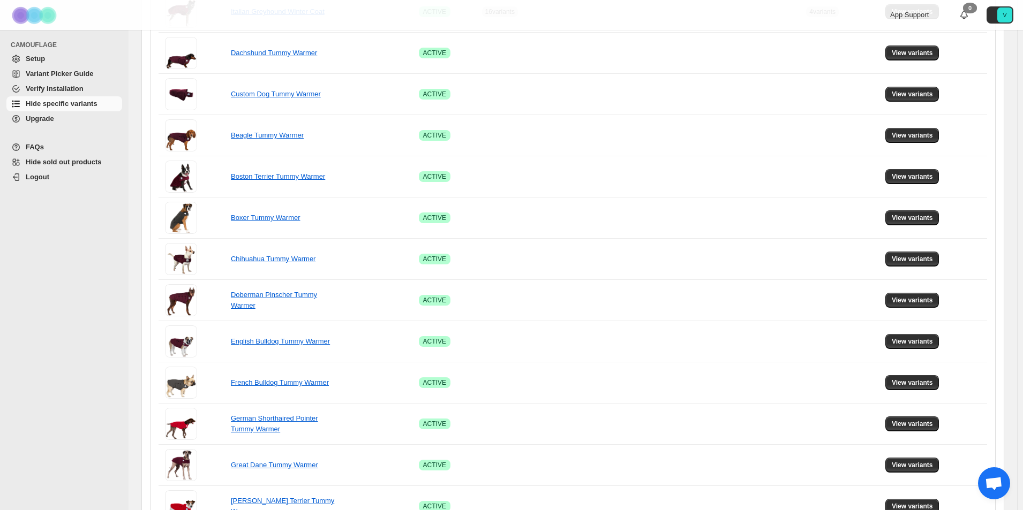
scroll to position [589, 0]
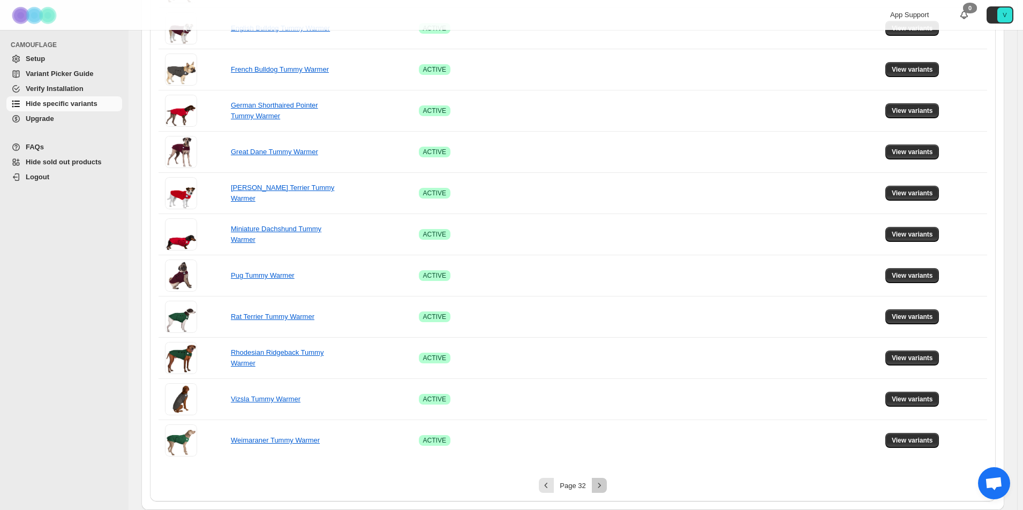
click at [600, 485] on icon "Next" at bounding box center [599, 485] width 11 height 11
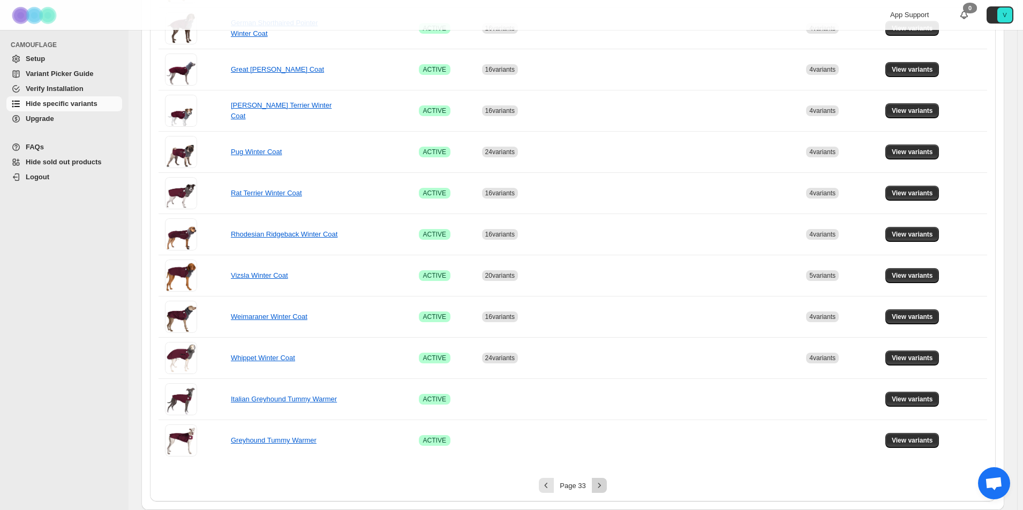
click at [600, 485] on icon "Next" at bounding box center [599, 485] width 11 height 11
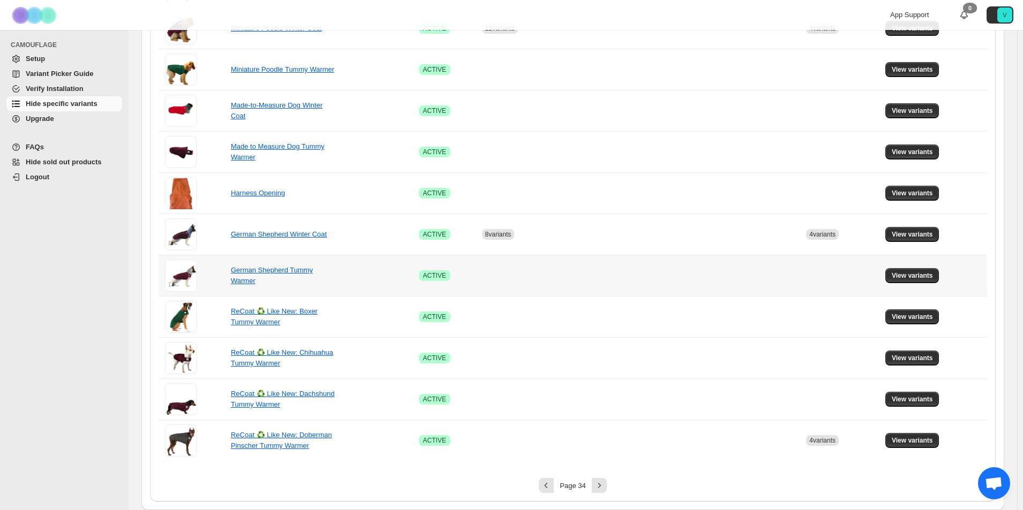
scroll to position [161, 0]
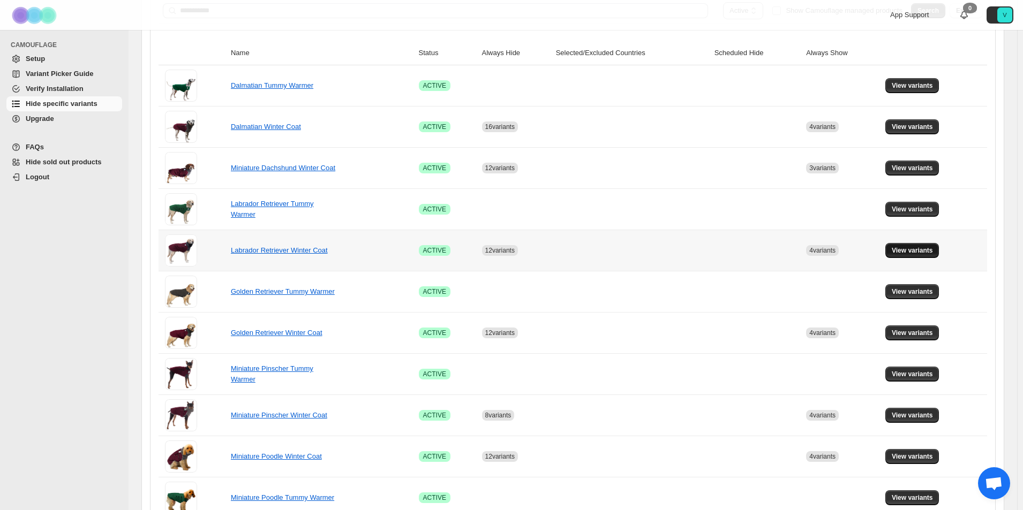
click at [931, 253] on span "View variants" at bounding box center [911, 250] width 41 height 9
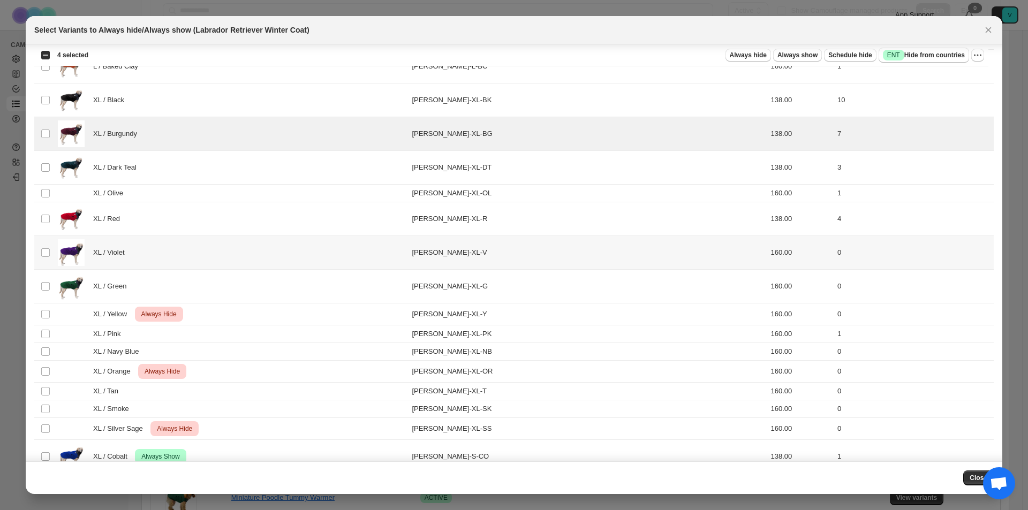
scroll to position [1285, 0]
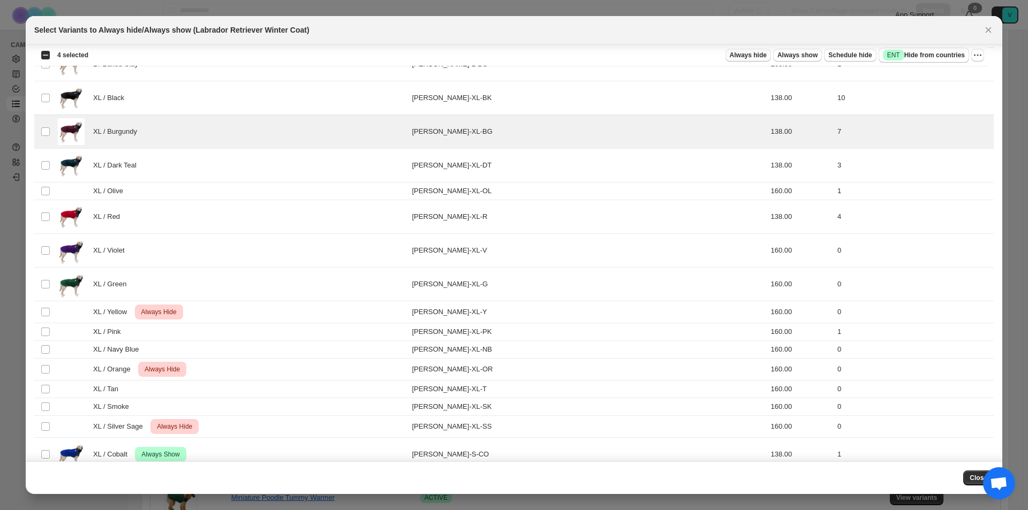
click at [749, 55] on span "Always hide" at bounding box center [748, 55] width 37 height 9
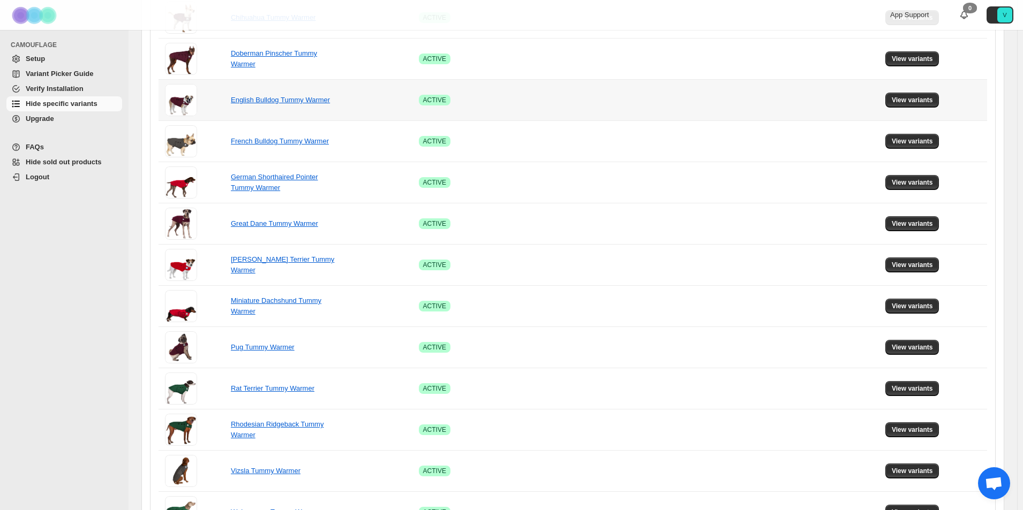
scroll to position [589, 0]
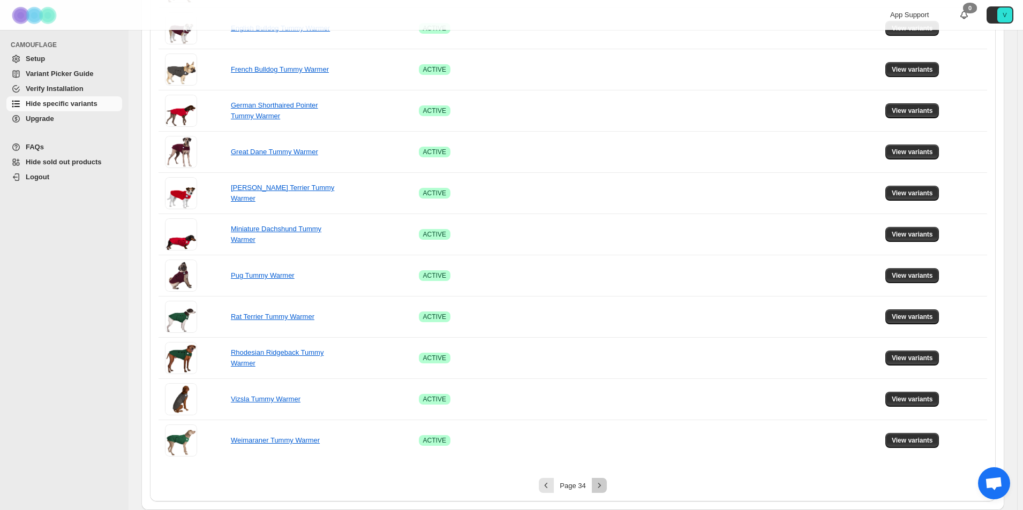
click at [600, 485] on icon "Next" at bounding box center [599, 485] width 3 height 5
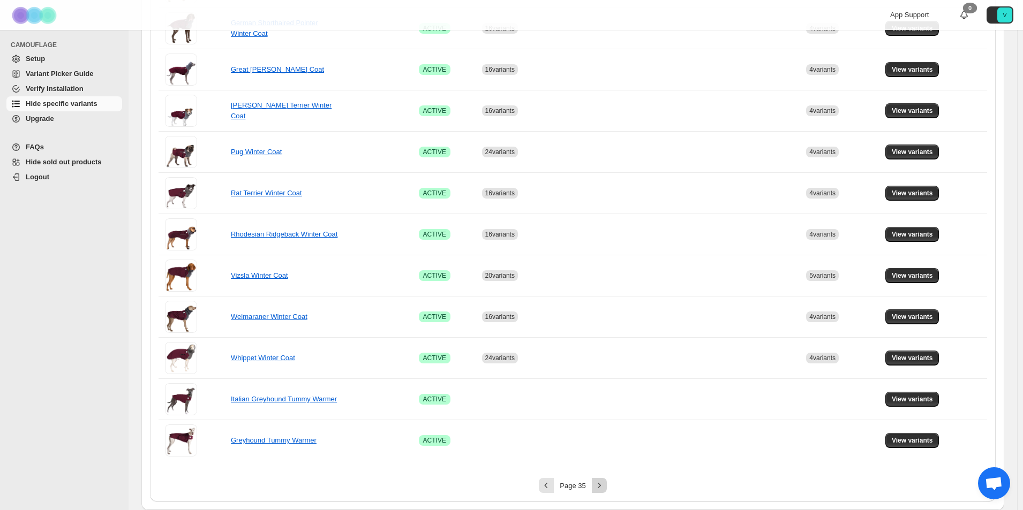
click at [604, 489] on icon "Next" at bounding box center [599, 485] width 11 height 11
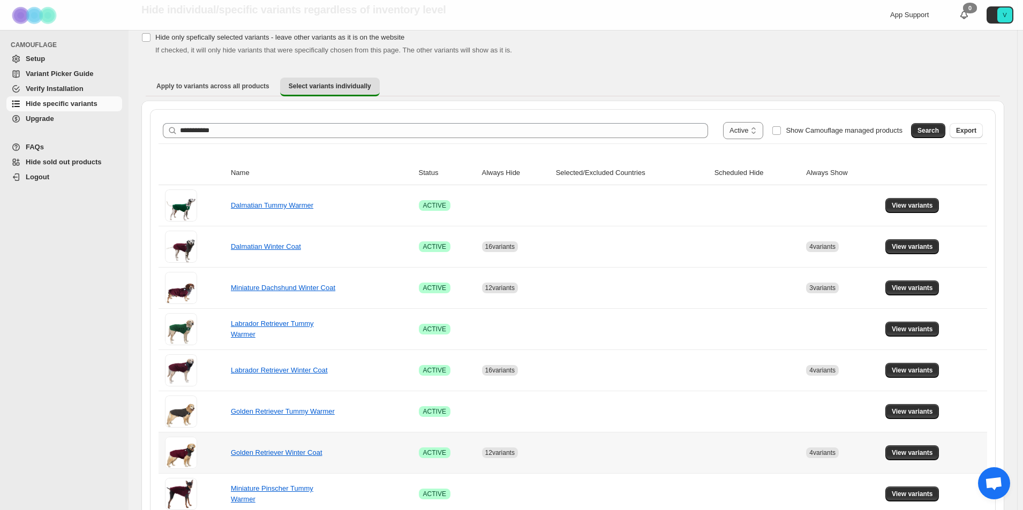
scroll to position [161, 0]
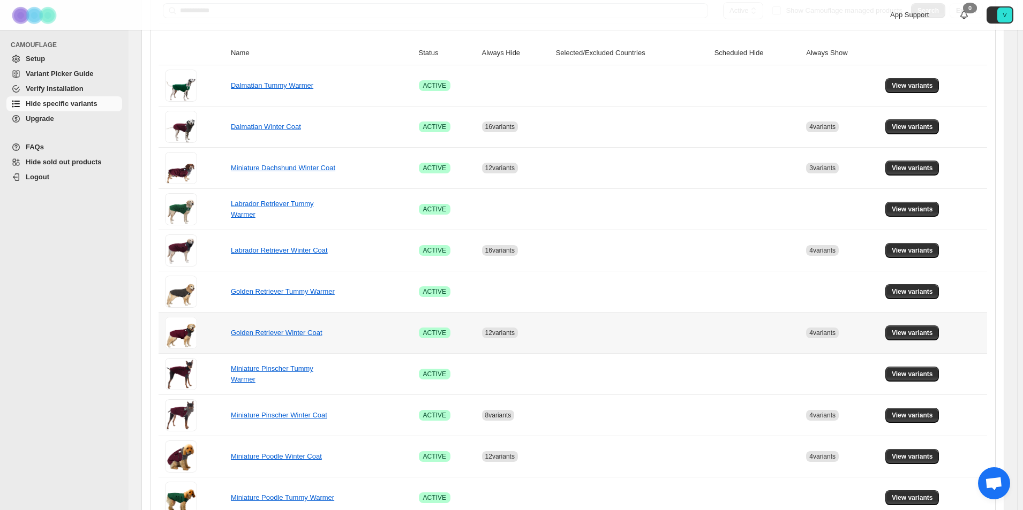
click at [928, 324] on td "View variants" at bounding box center [934, 332] width 105 height 41
click at [928, 335] on span "View variants" at bounding box center [911, 333] width 41 height 9
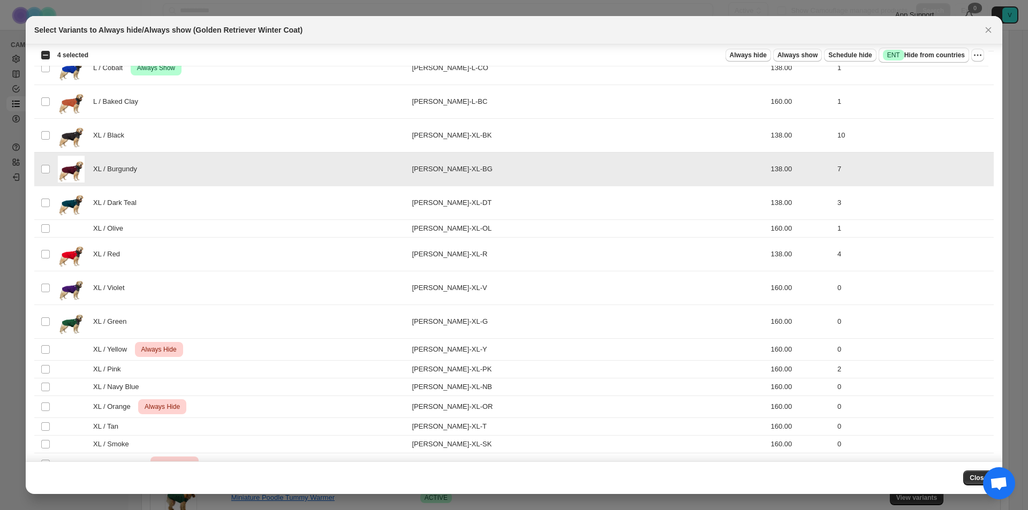
scroll to position [1337, 0]
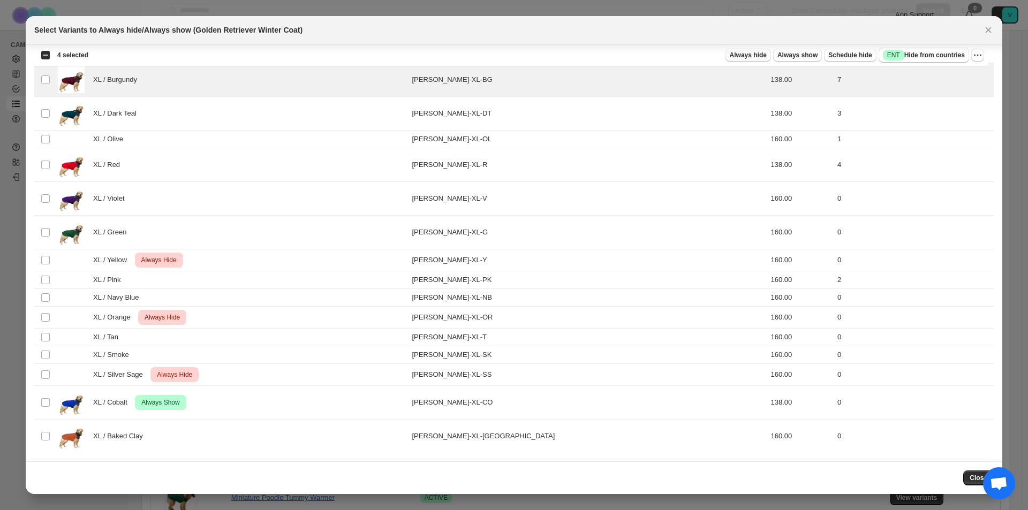
click at [749, 56] on span "Always hide" at bounding box center [748, 55] width 37 height 9
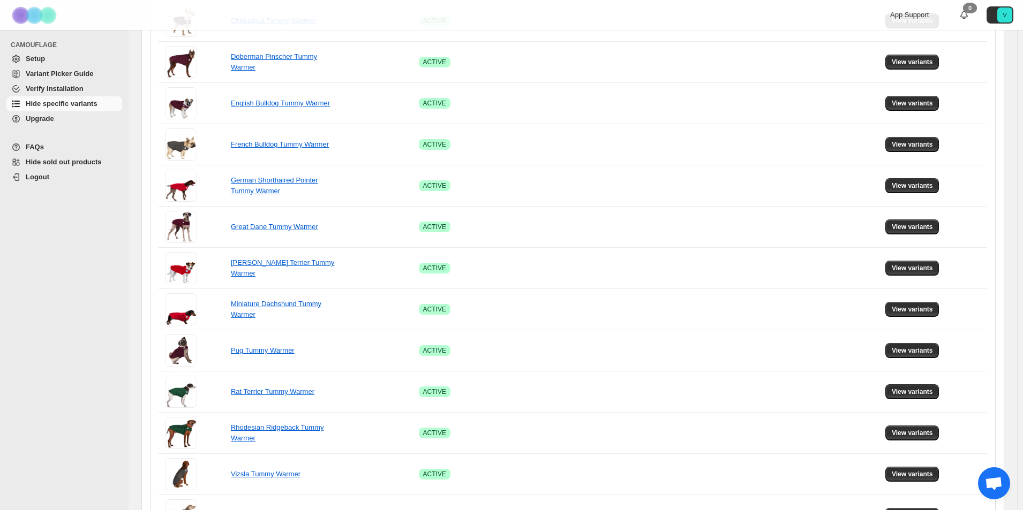
scroll to position [589, 0]
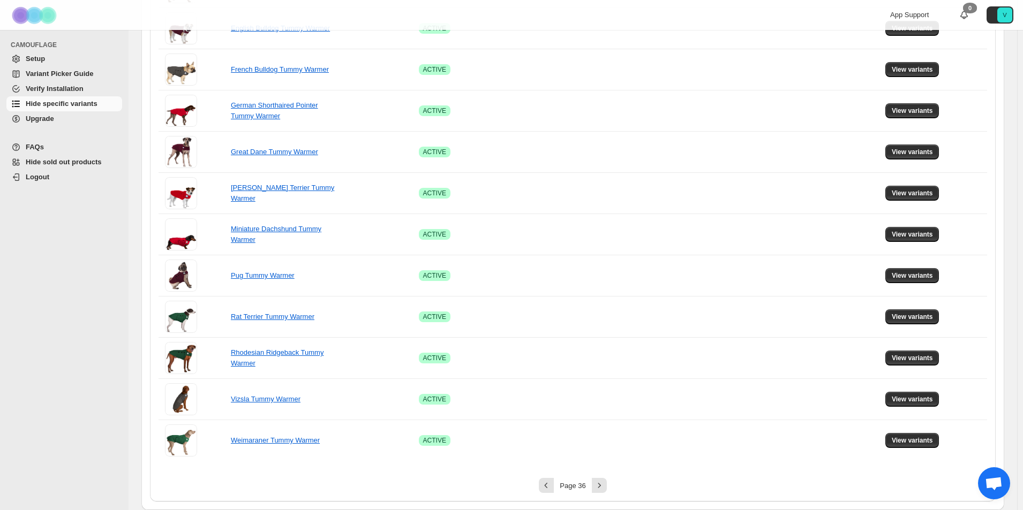
click at [592, 486] on div "Page 36" at bounding box center [572, 485] width 39 height 7
click at [603, 485] on icon "Next" at bounding box center [599, 485] width 11 height 11
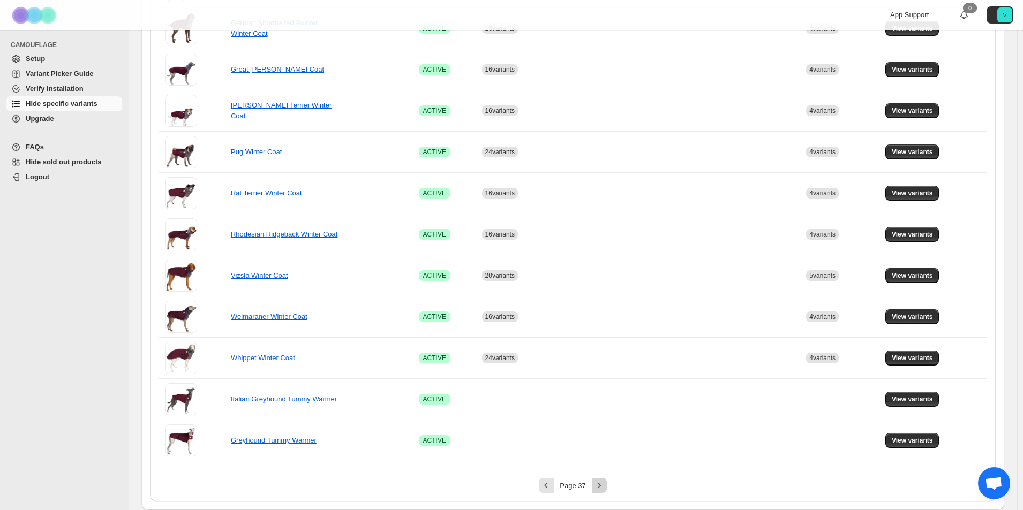
click at [603, 485] on icon "Next" at bounding box center [599, 485] width 11 height 11
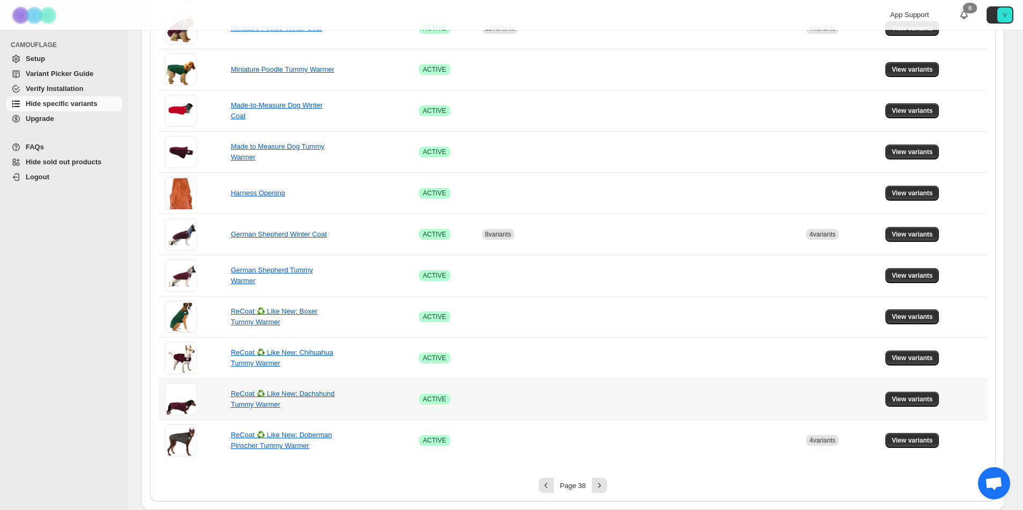
scroll to position [161, 0]
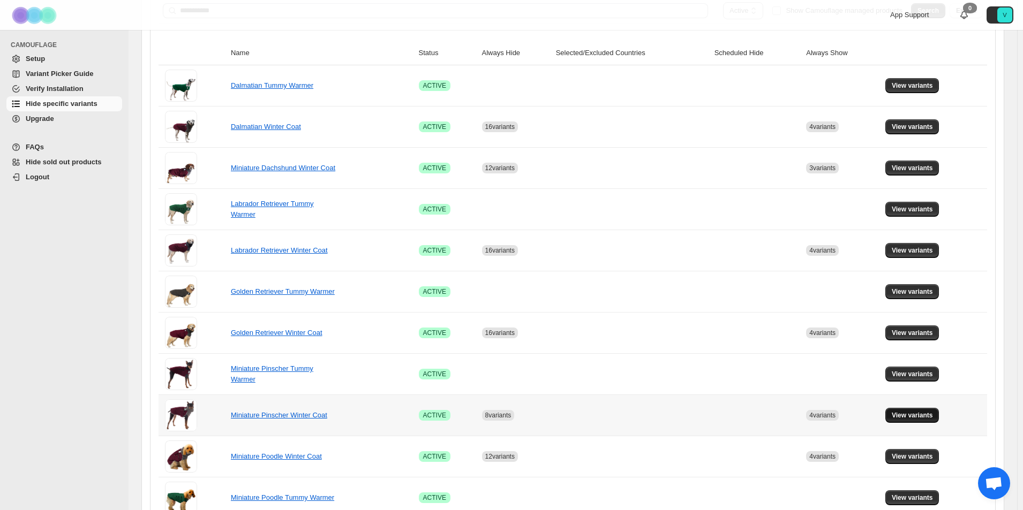
click at [911, 415] on span "View variants" at bounding box center [911, 415] width 41 height 9
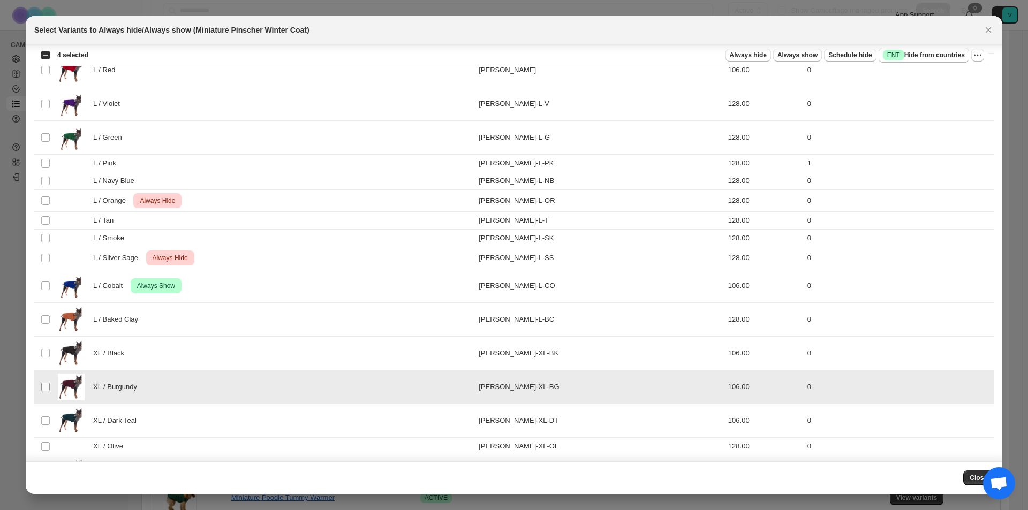
scroll to position [1249, 0]
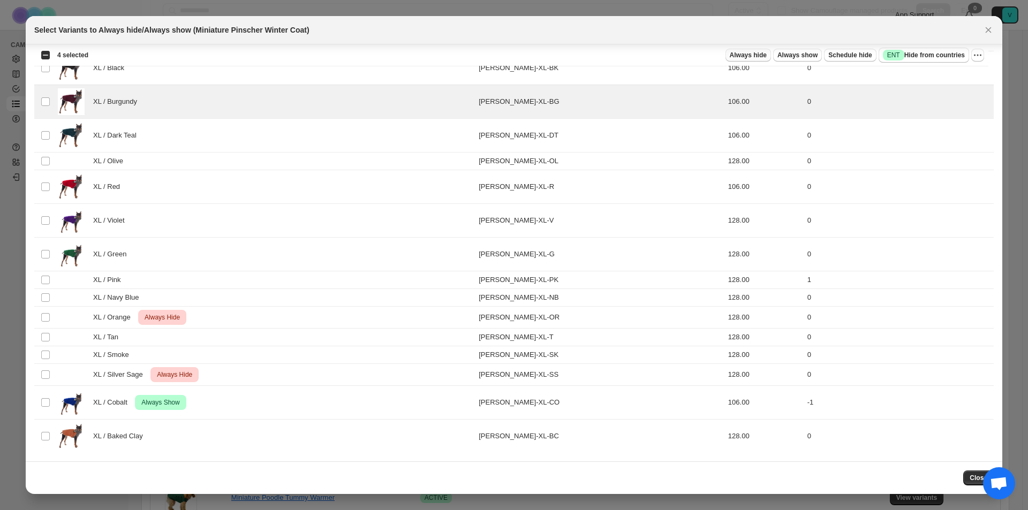
click at [752, 52] on span "Always hide" at bounding box center [748, 55] width 37 height 9
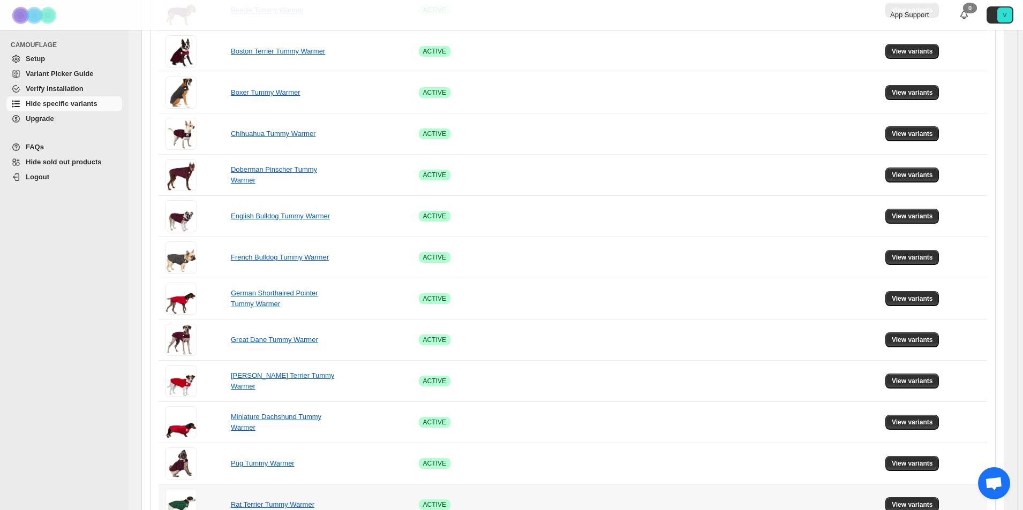
scroll to position [589, 0]
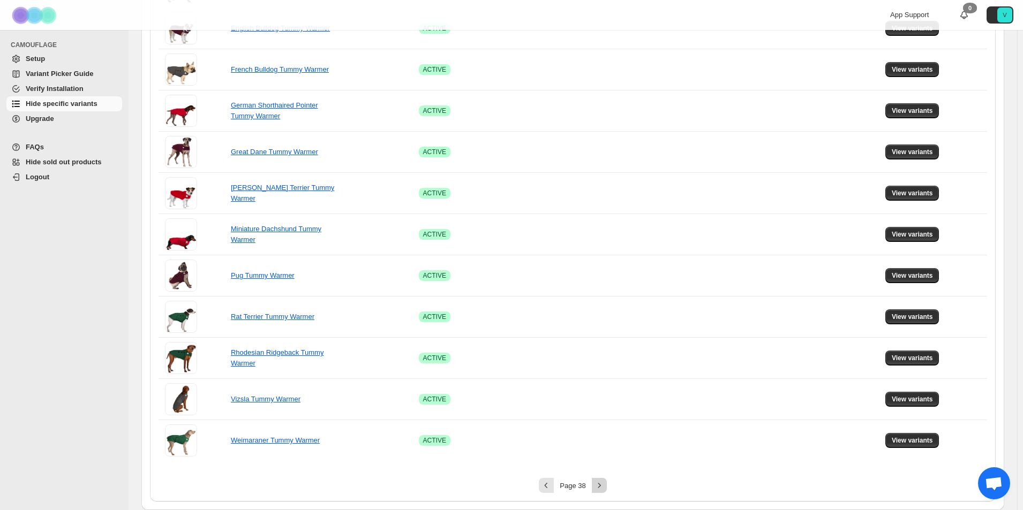
click at [604, 482] on icon "Next" at bounding box center [599, 485] width 11 height 11
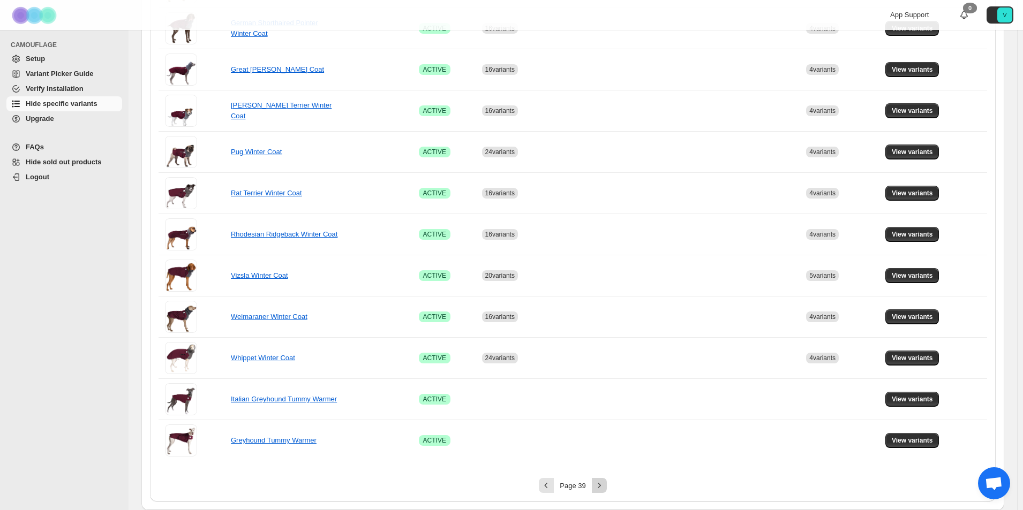
click at [604, 482] on icon "Next" at bounding box center [599, 485] width 11 height 11
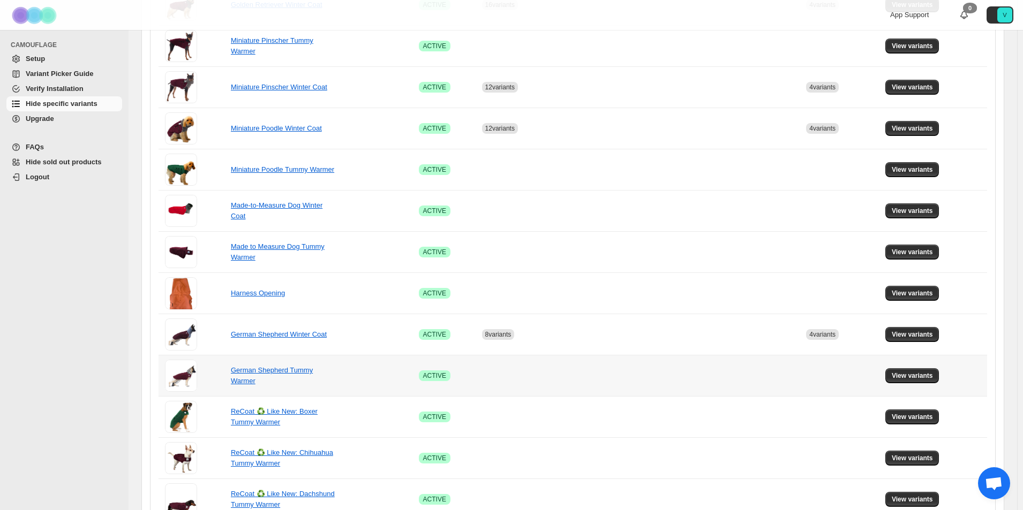
scroll to position [428, 0]
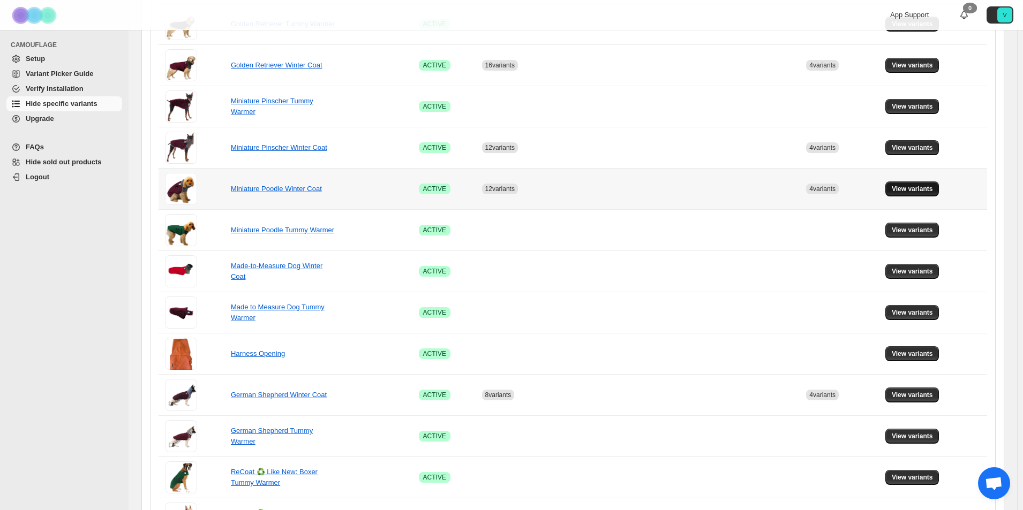
click at [937, 184] on button "View variants" at bounding box center [912, 189] width 54 height 15
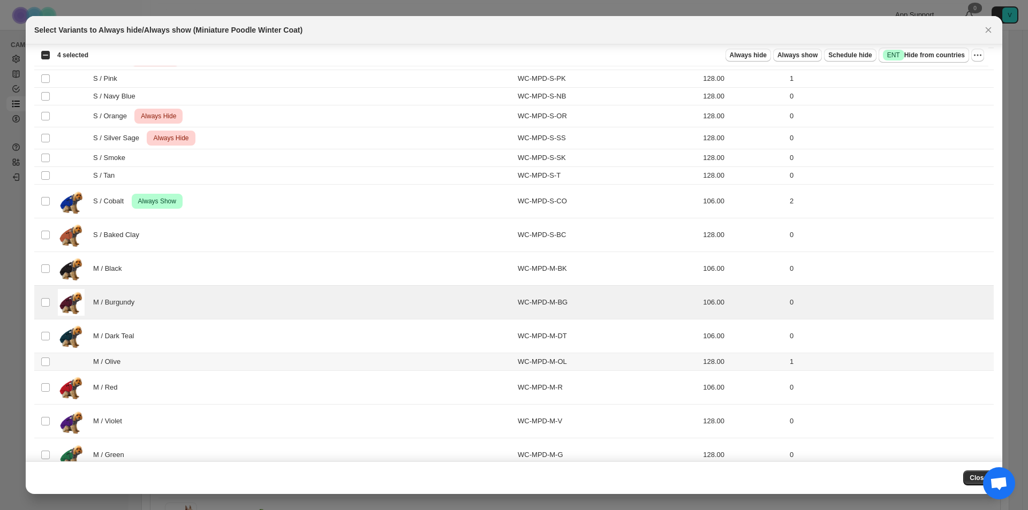
scroll to position [0, 0]
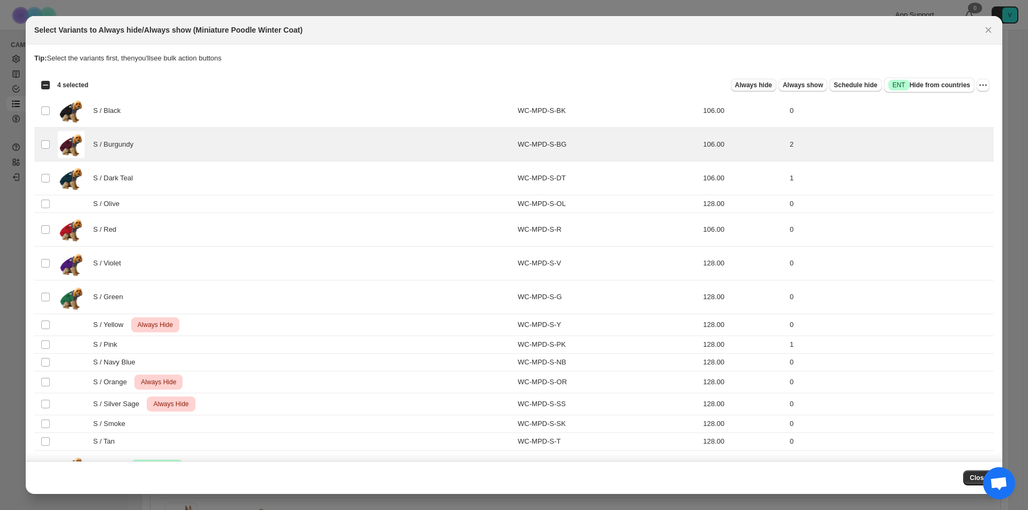
click at [750, 82] on span "Always hide" at bounding box center [753, 85] width 37 height 9
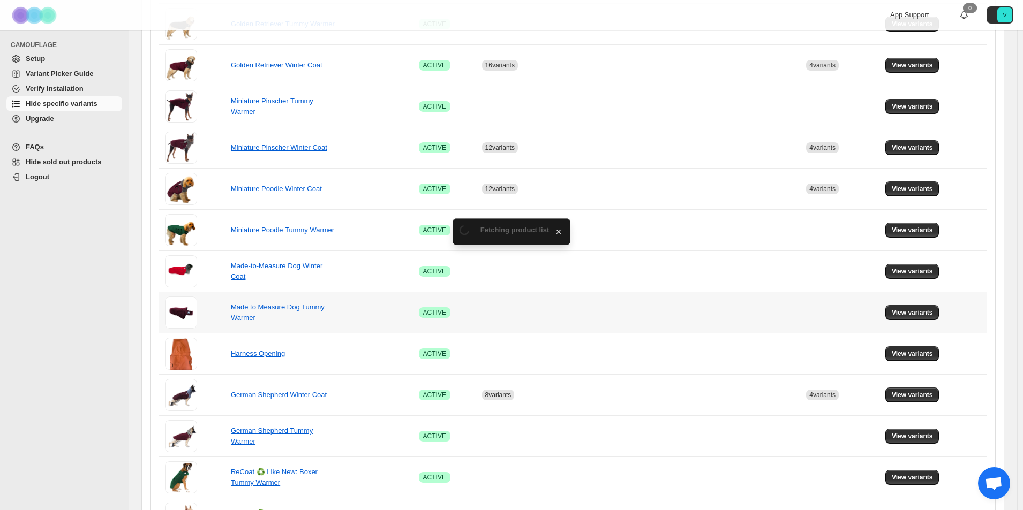
scroll to position [589, 0]
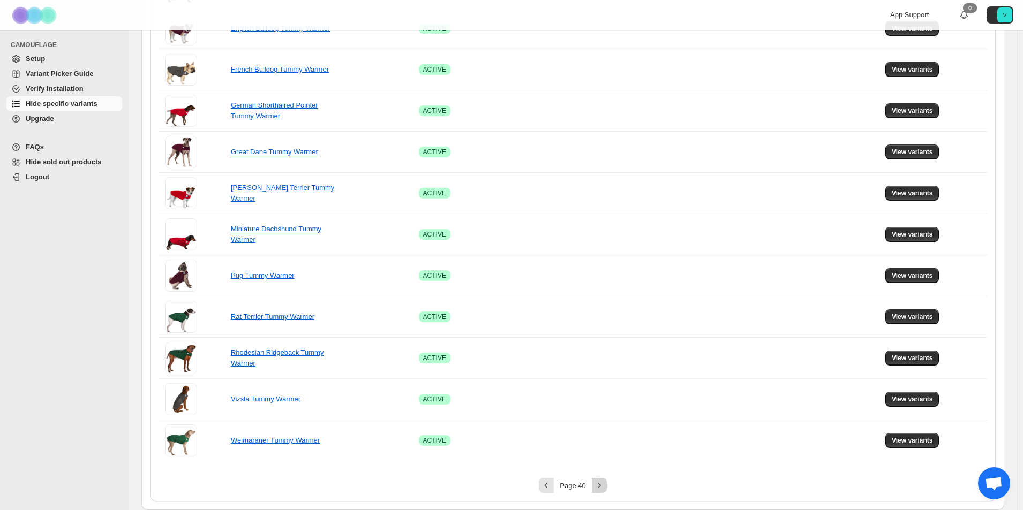
click at [602, 482] on icon "Next" at bounding box center [599, 485] width 11 height 11
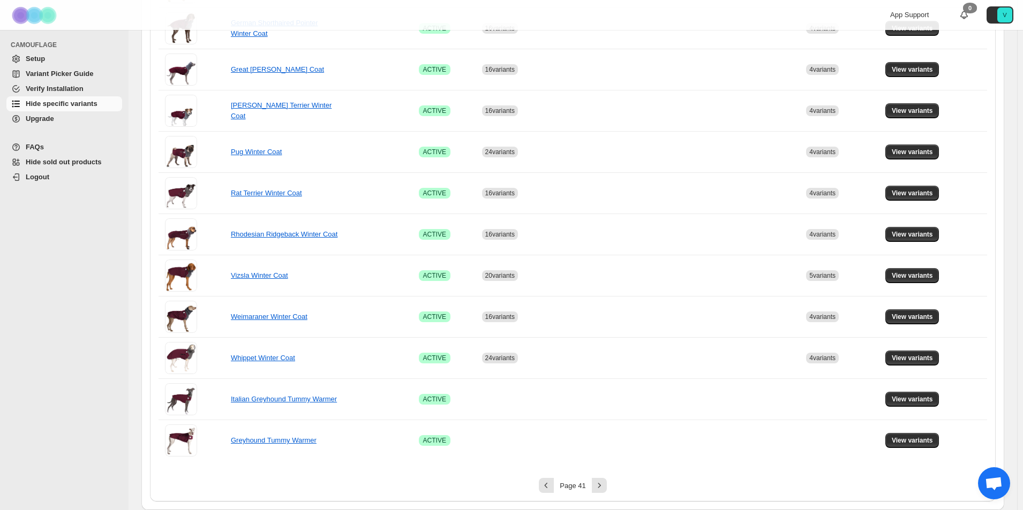
click at [591, 482] on div "Page 41" at bounding box center [572, 485] width 39 height 7
click at [595, 483] on button "Next" at bounding box center [599, 485] width 15 height 15
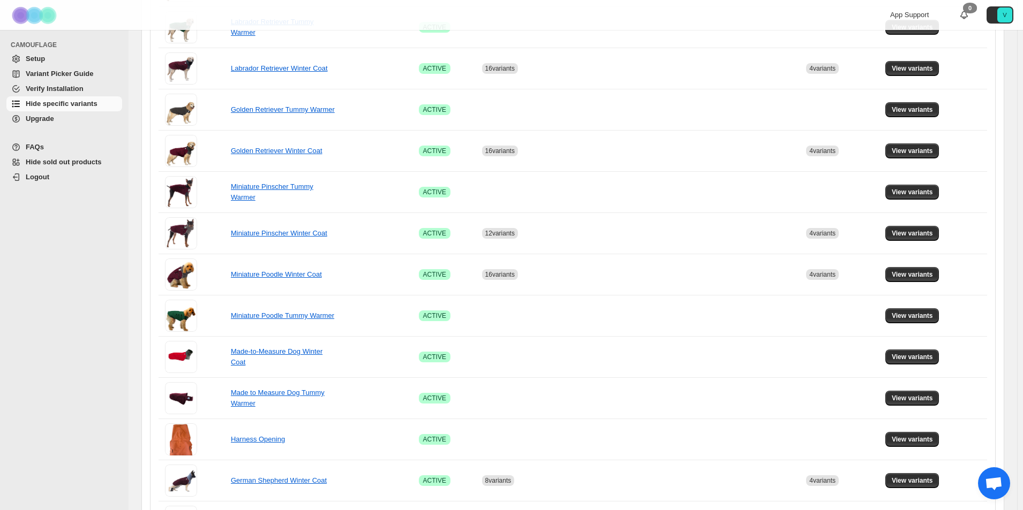
scroll to position [321, 0]
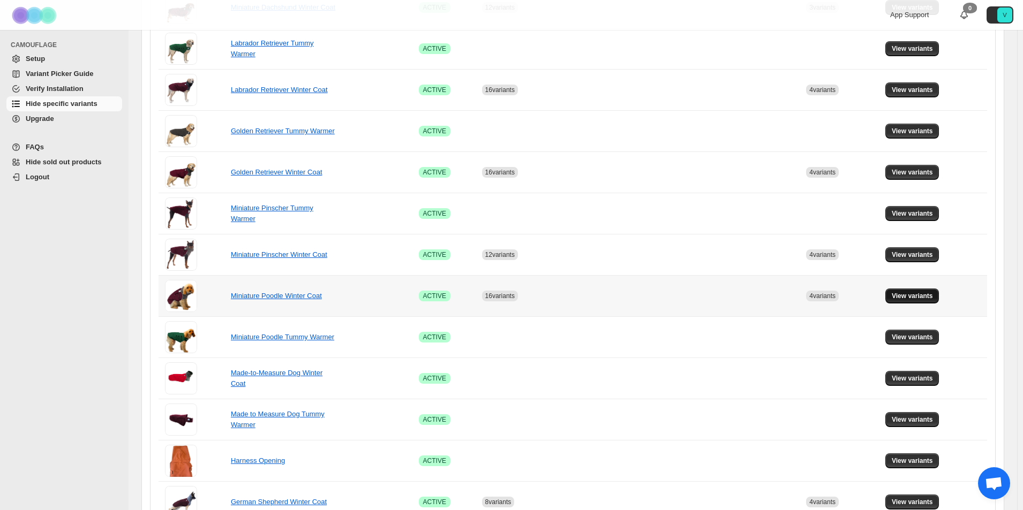
click at [913, 298] on span "View variants" at bounding box center [911, 296] width 41 height 9
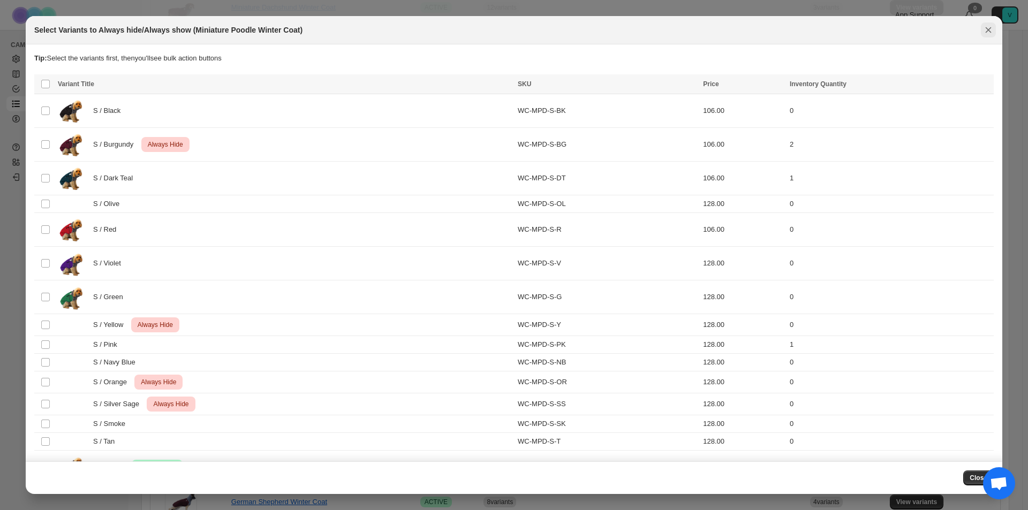
click at [992, 32] on icon "Close" at bounding box center [988, 30] width 11 height 11
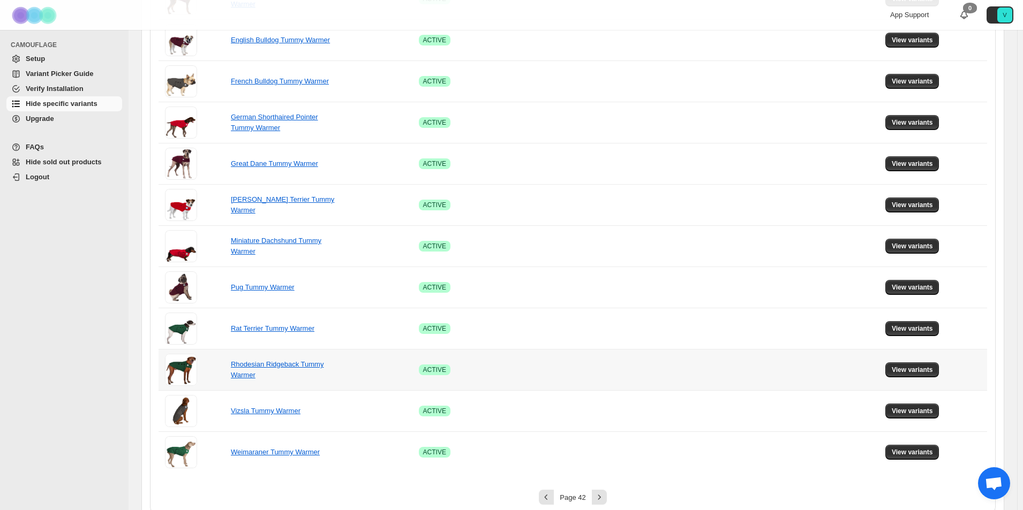
scroll to position [589, 0]
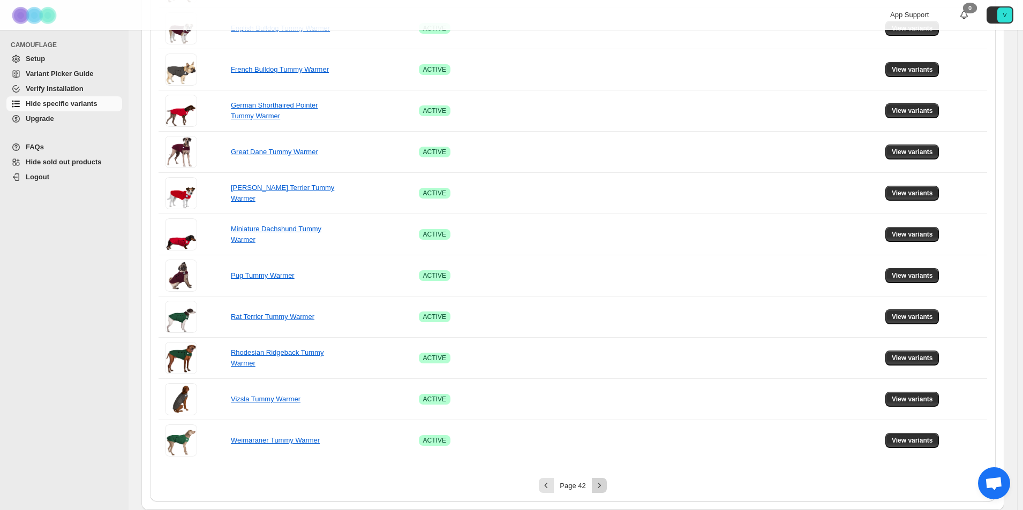
click at [603, 488] on icon "Next" at bounding box center [599, 485] width 11 height 11
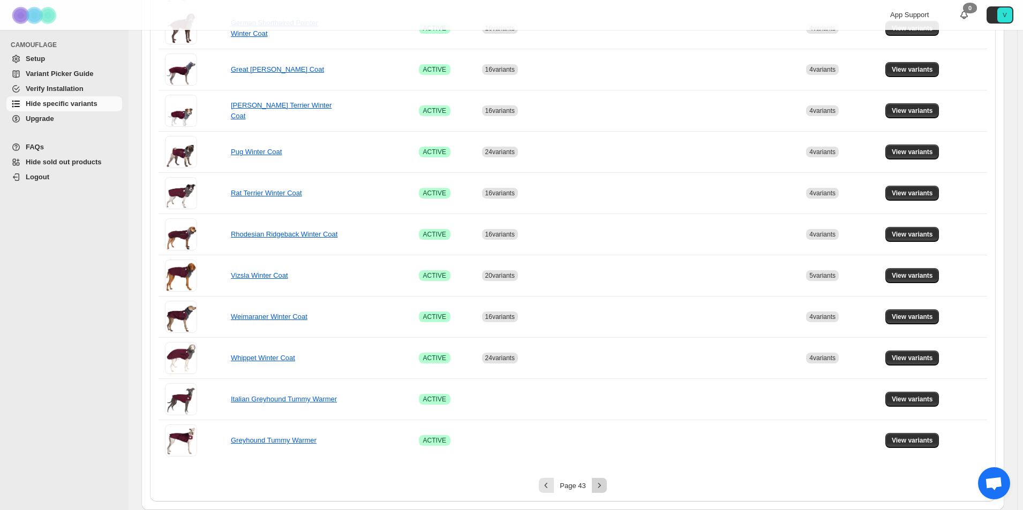
click at [603, 488] on icon "Next" at bounding box center [599, 485] width 11 height 11
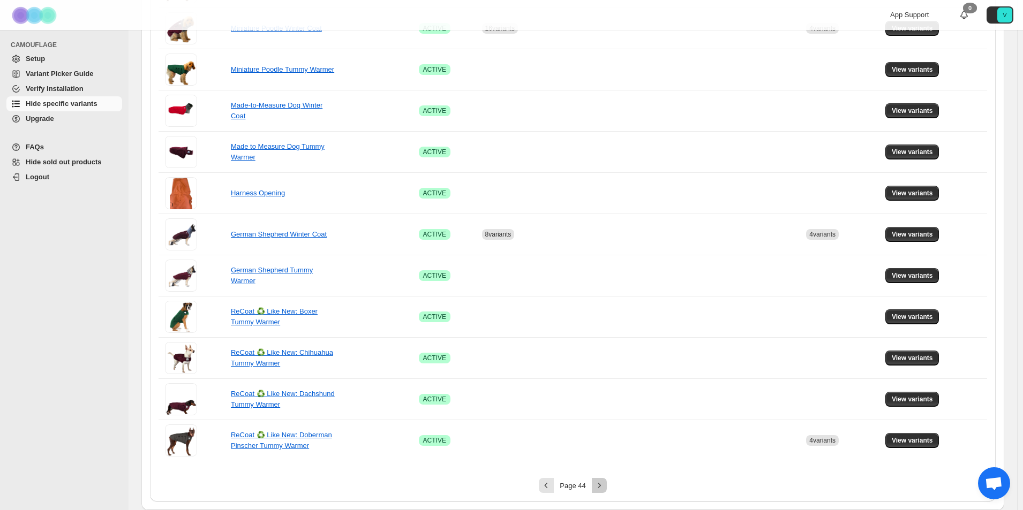
click at [603, 488] on icon "Next" at bounding box center [599, 485] width 11 height 11
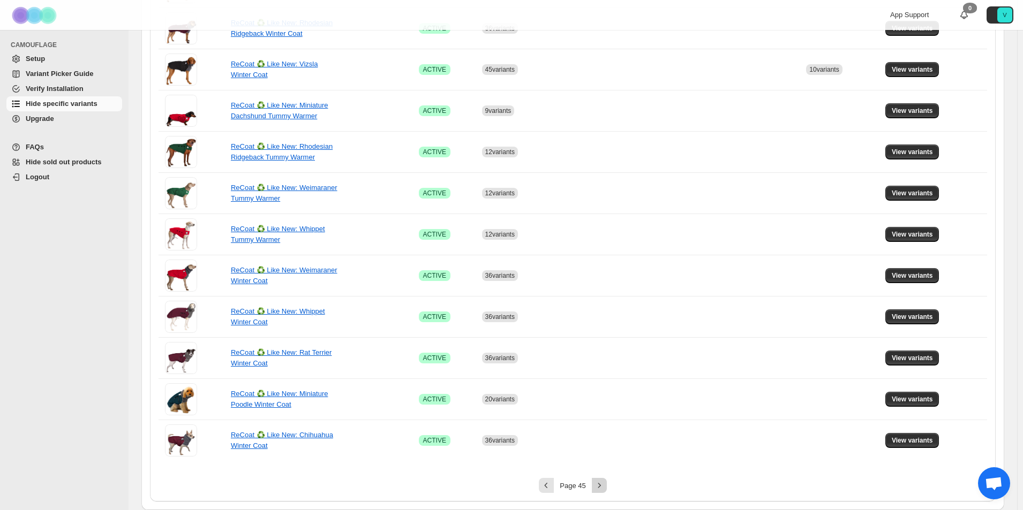
click at [604, 486] on icon "Next" at bounding box center [599, 485] width 11 height 11
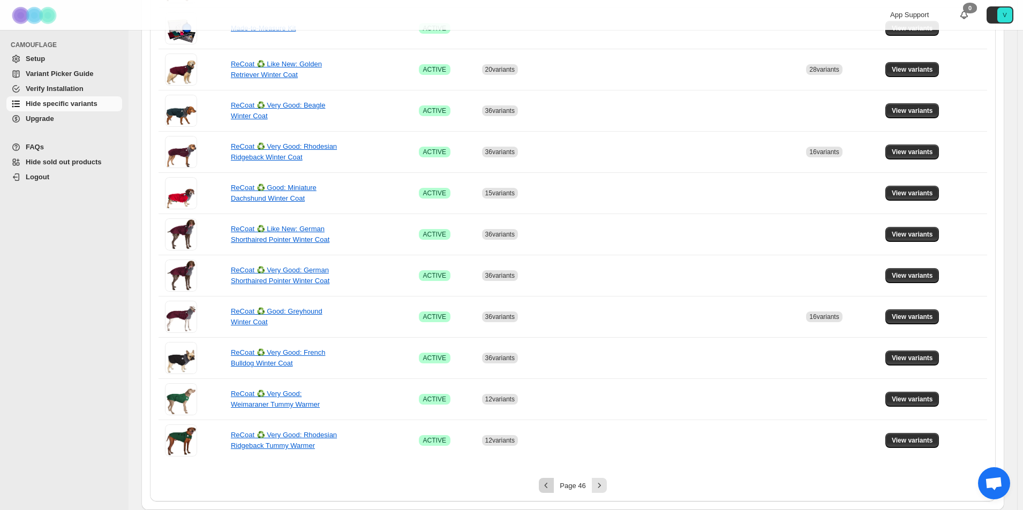
click at [549, 486] on icon "Previous" at bounding box center [546, 485] width 11 height 11
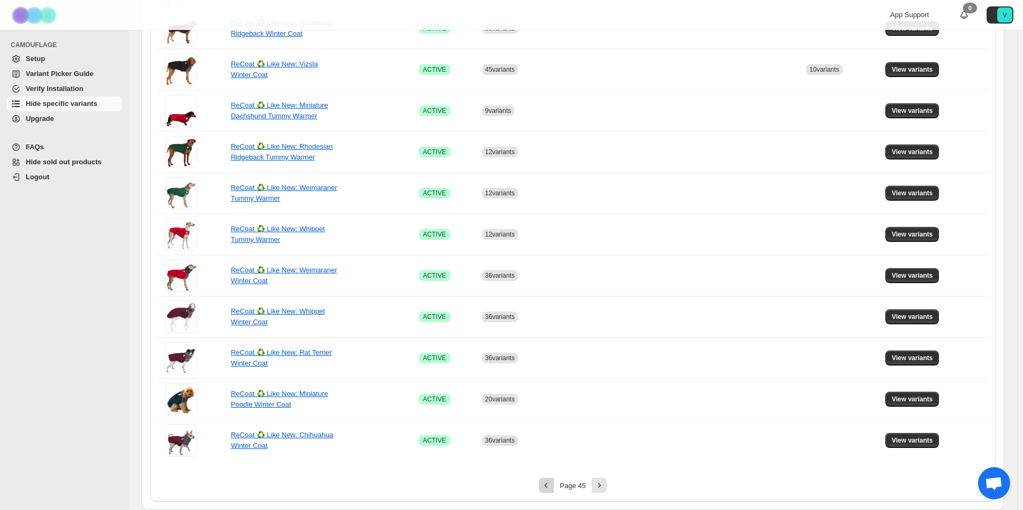
click at [550, 486] on icon "Previous" at bounding box center [546, 485] width 11 height 11
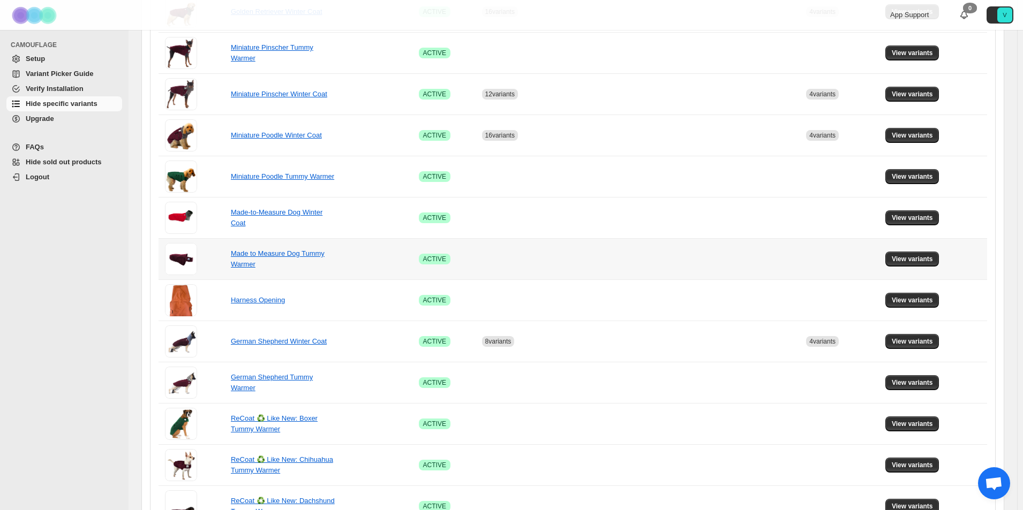
scroll to position [535, 0]
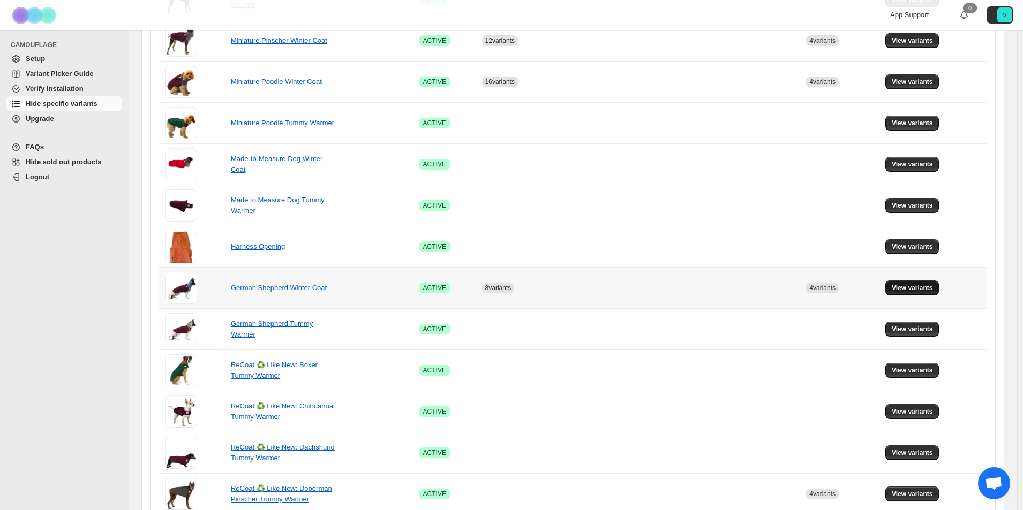
click at [910, 291] on span "View variants" at bounding box center [911, 288] width 41 height 9
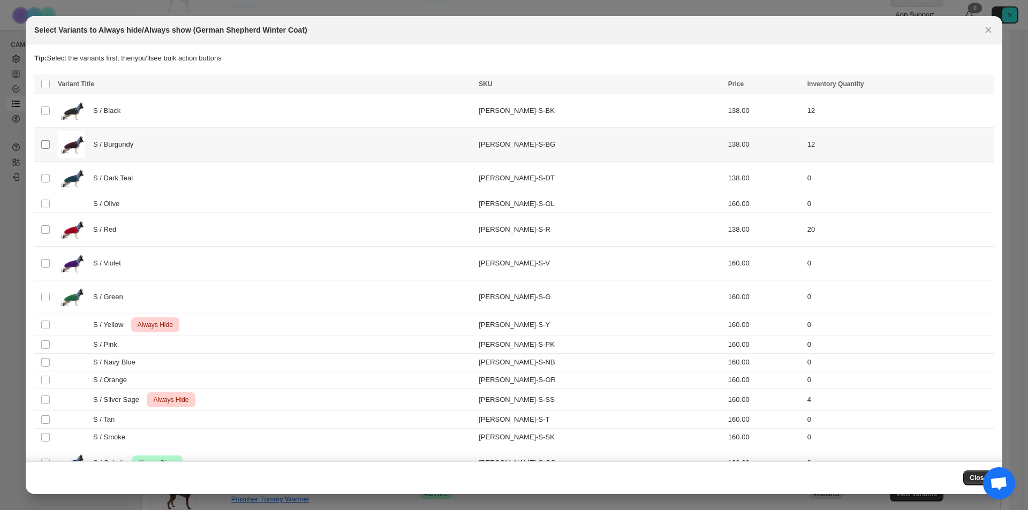
click at [45, 140] on span ":r4k9:" at bounding box center [46, 145] width 10 height 10
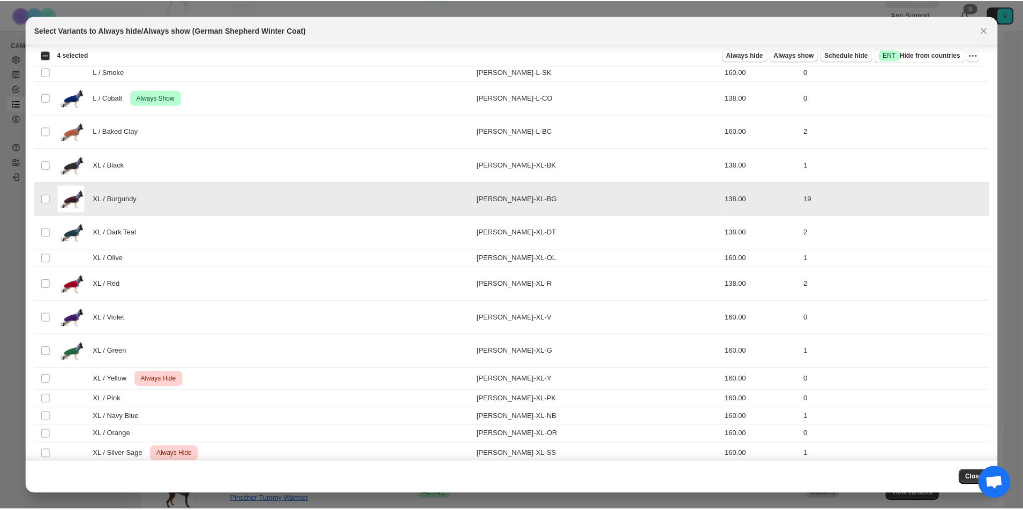
scroll to position [1320, 0]
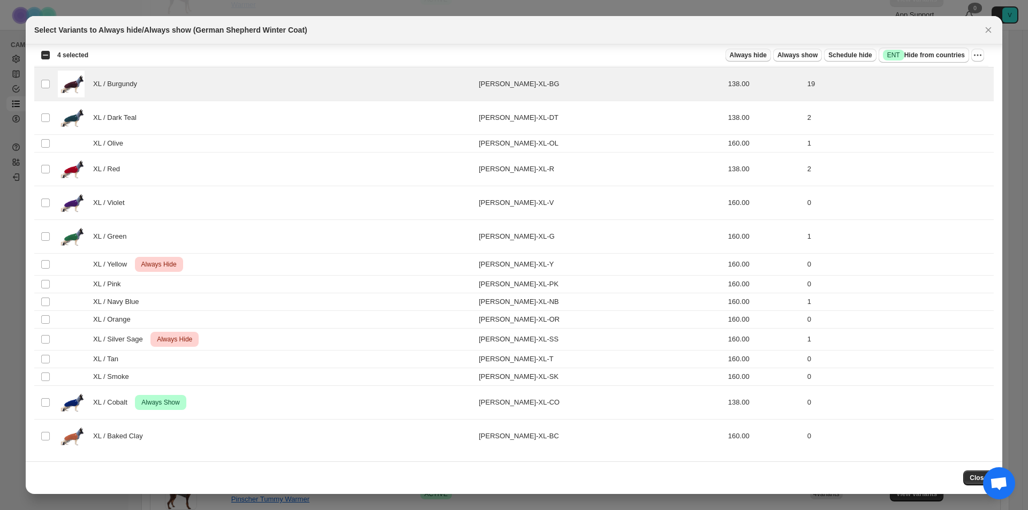
click at [738, 55] on span "Always hide" at bounding box center [748, 55] width 37 height 9
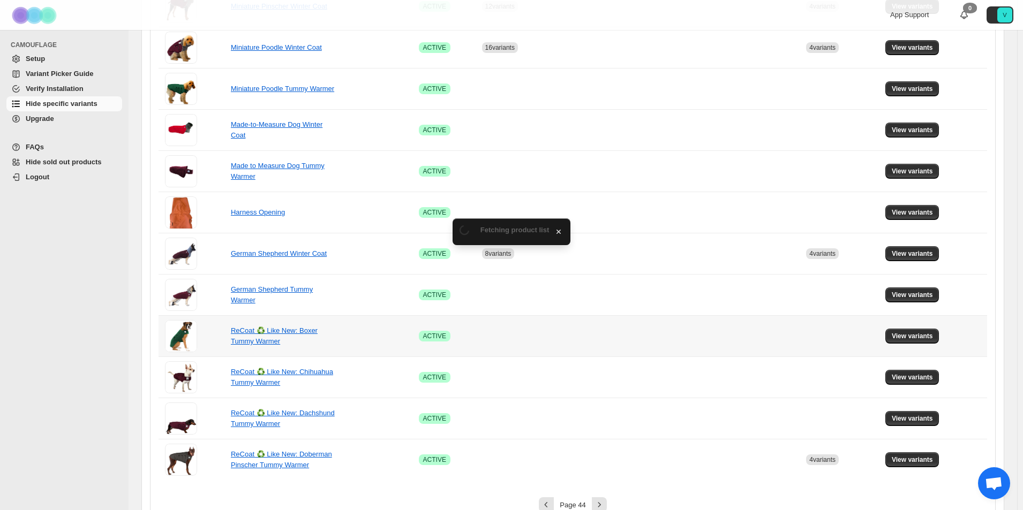
scroll to position [589, 0]
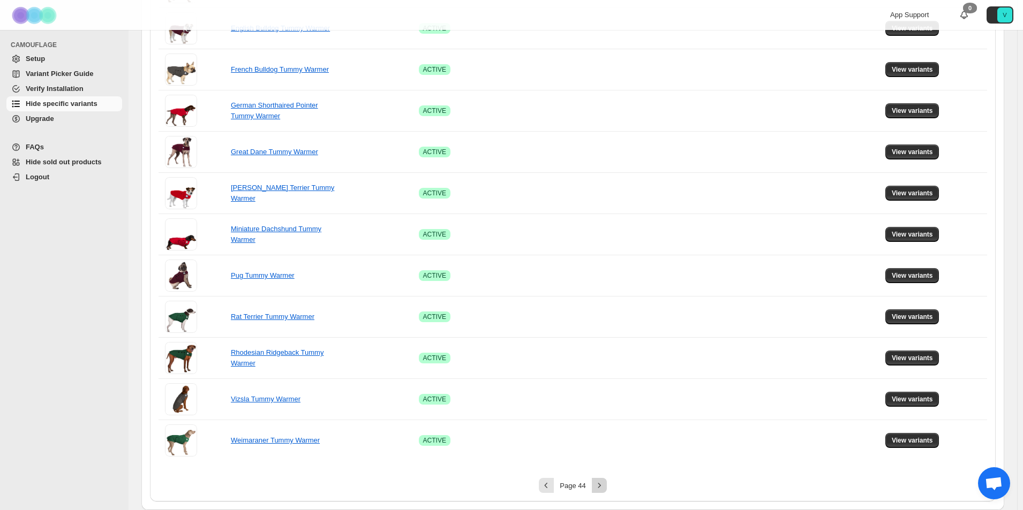
click at [603, 484] on icon "Next" at bounding box center [599, 485] width 11 height 11
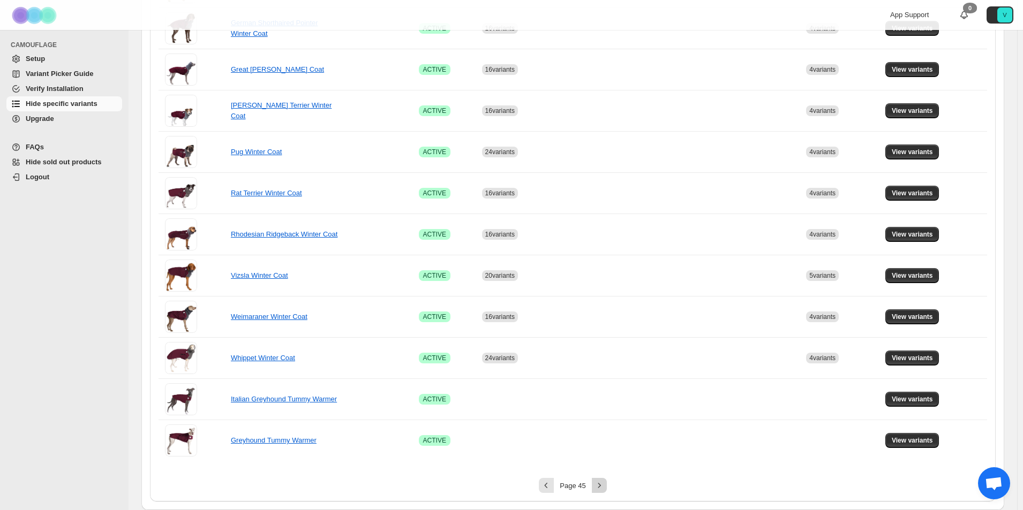
click at [599, 482] on icon "Next" at bounding box center [599, 485] width 11 height 11
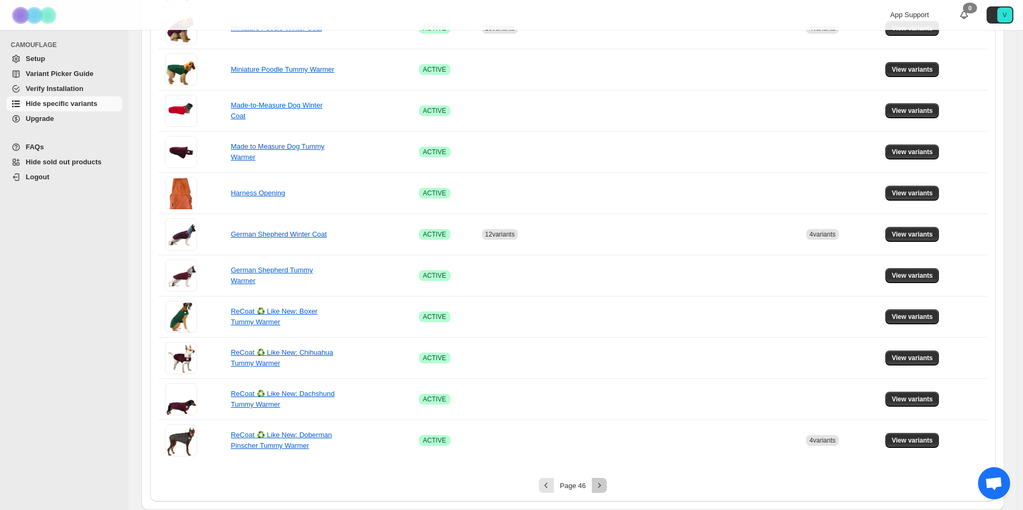
click at [607, 484] on button "Next" at bounding box center [599, 485] width 15 height 15
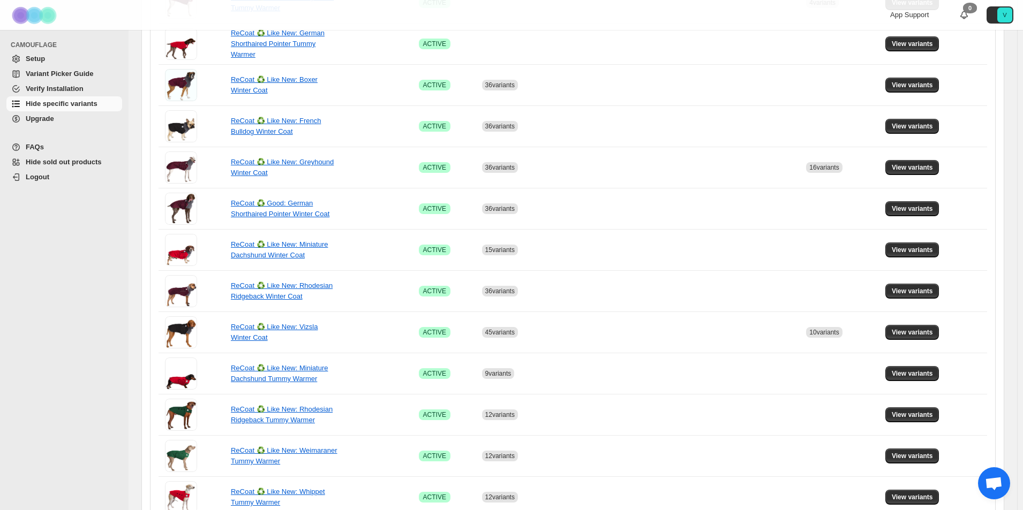
scroll to position [321, 0]
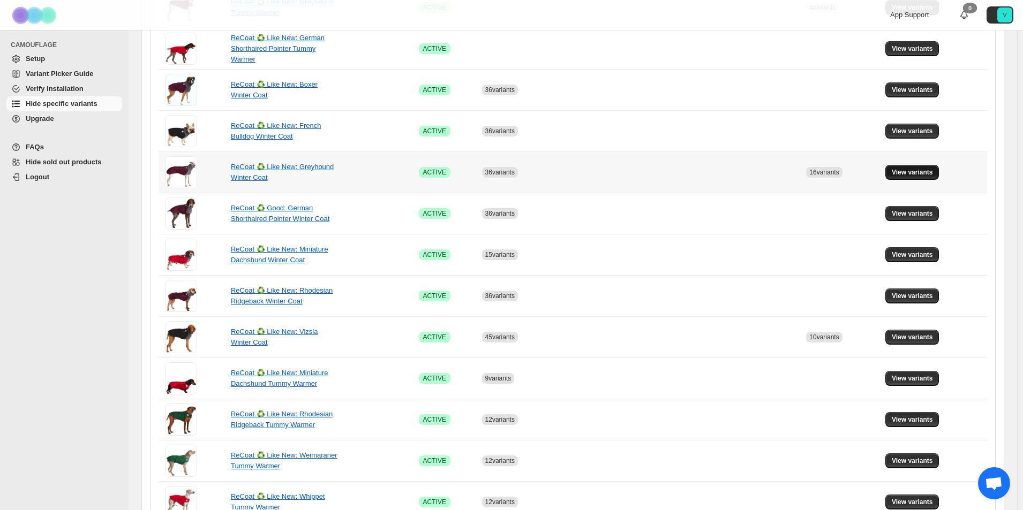
click at [918, 168] on button "View variants" at bounding box center [912, 172] width 54 height 15
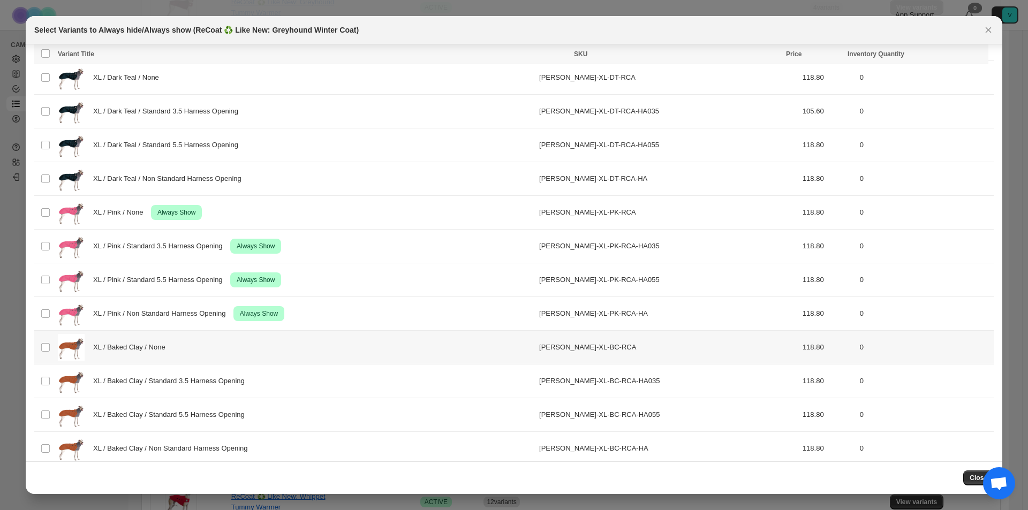
scroll to position [2879, 0]
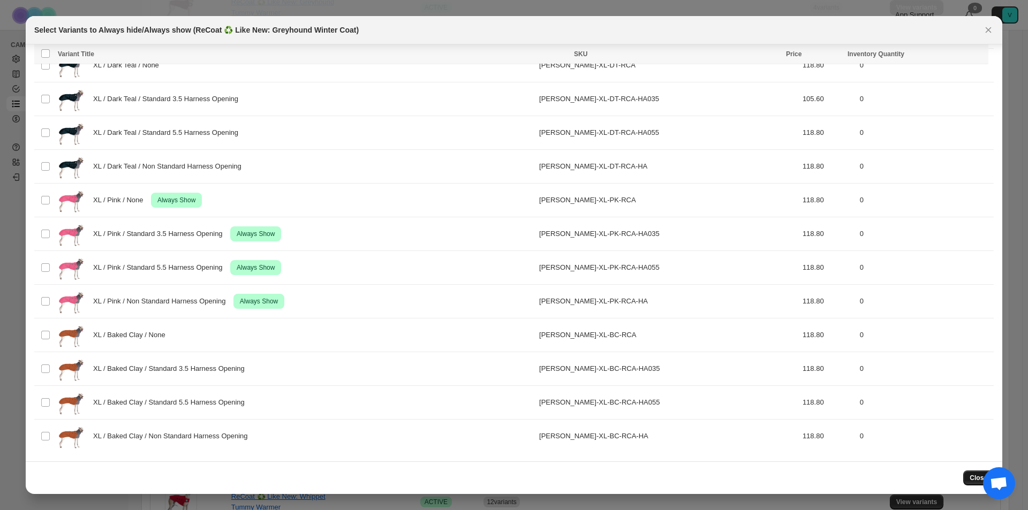
click at [971, 479] on span "Close" at bounding box center [979, 478] width 18 height 9
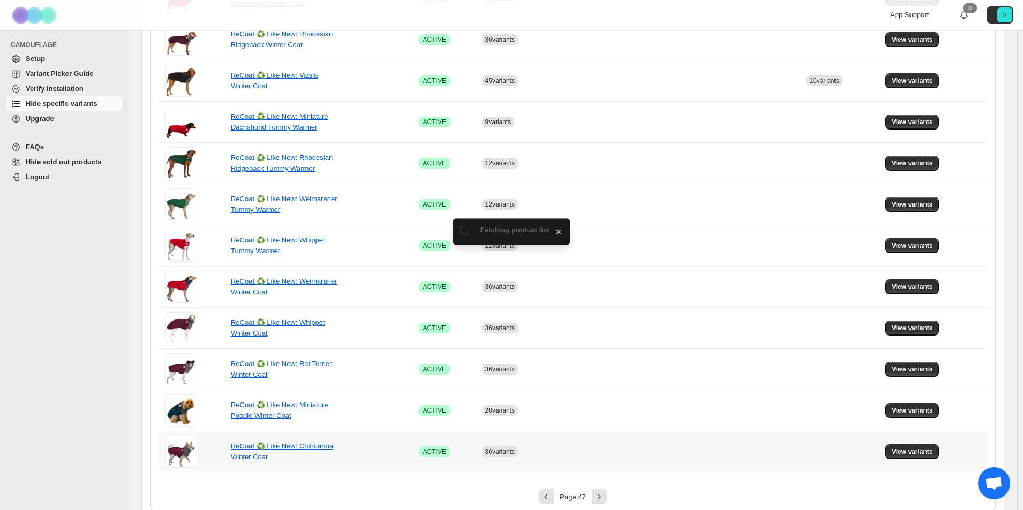
scroll to position [589, 0]
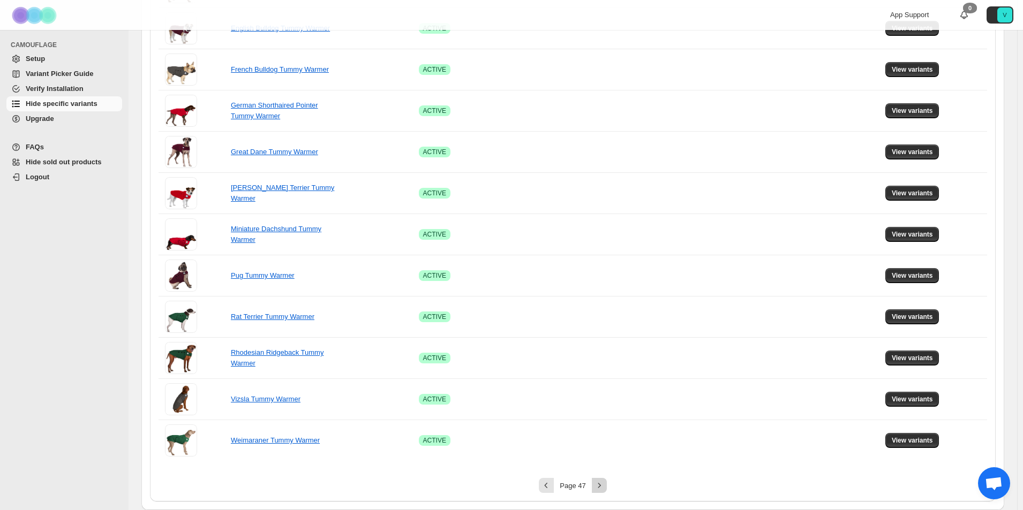
click at [604, 481] on icon "Next" at bounding box center [599, 485] width 11 height 11
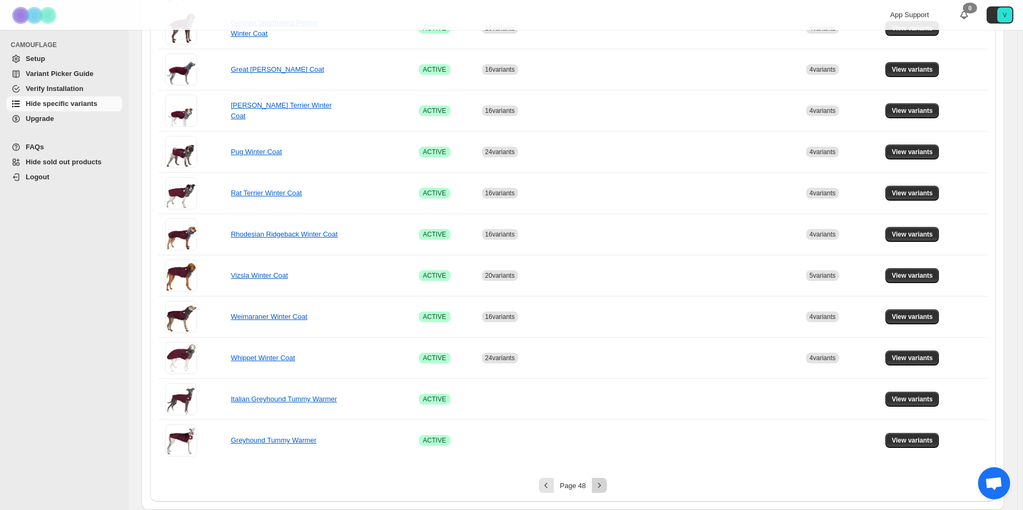
click at [607, 480] on button "Next" at bounding box center [599, 485] width 15 height 15
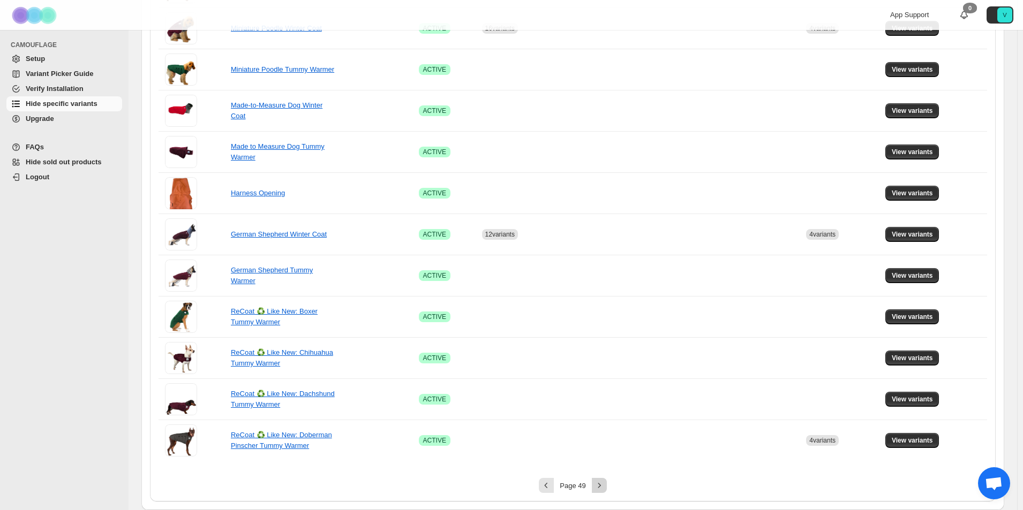
click at [596, 485] on button "Next" at bounding box center [599, 485] width 15 height 15
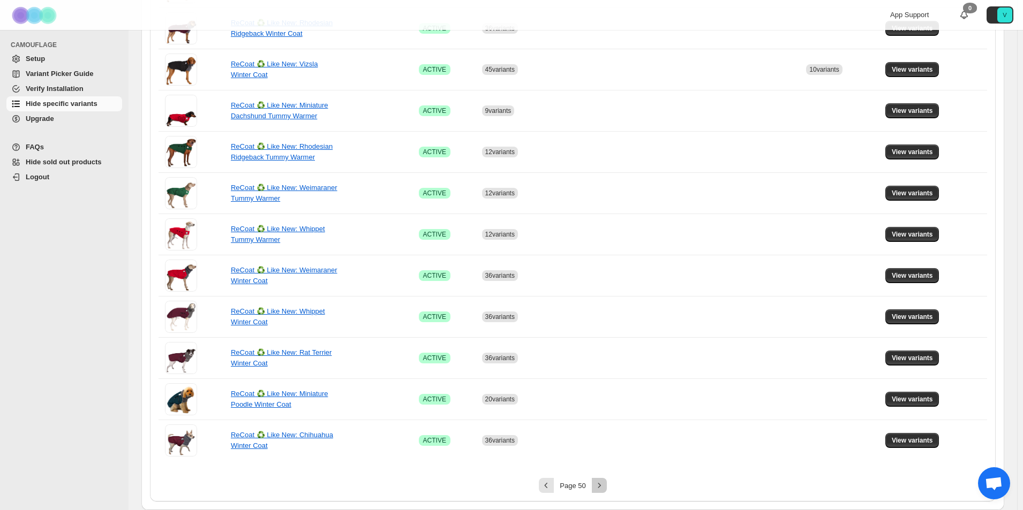
click at [607, 488] on button "Next" at bounding box center [599, 485] width 15 height 15
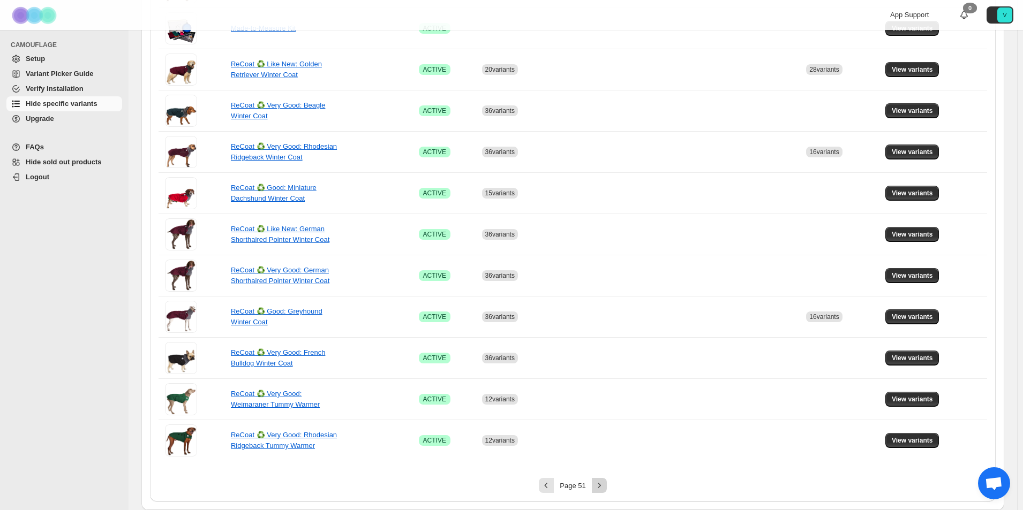
click at [604, 488] on icon "Next" at bounding box center [599, 485] width 11 height 11
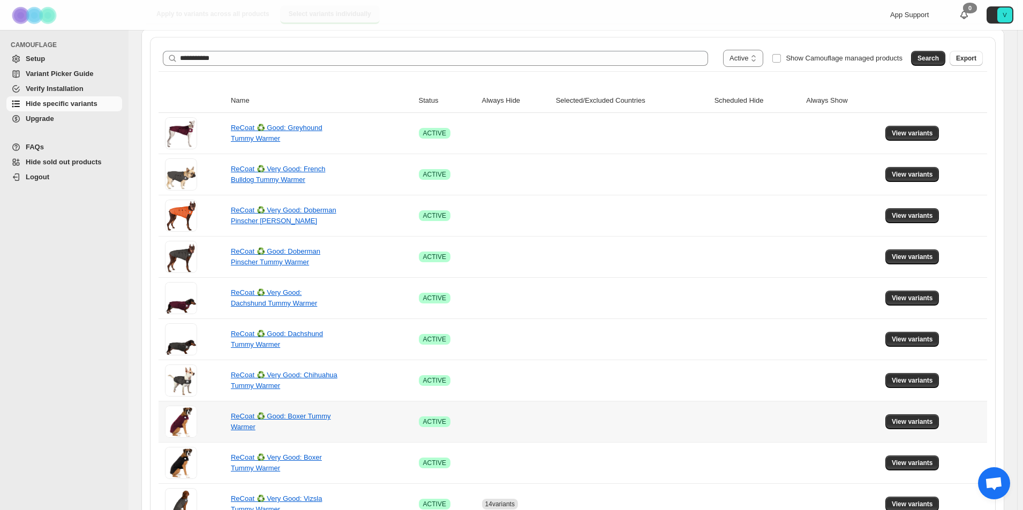
scroll to position [177, 0]
